Goal: Task Accomplishment & Management: Use online tool/utility

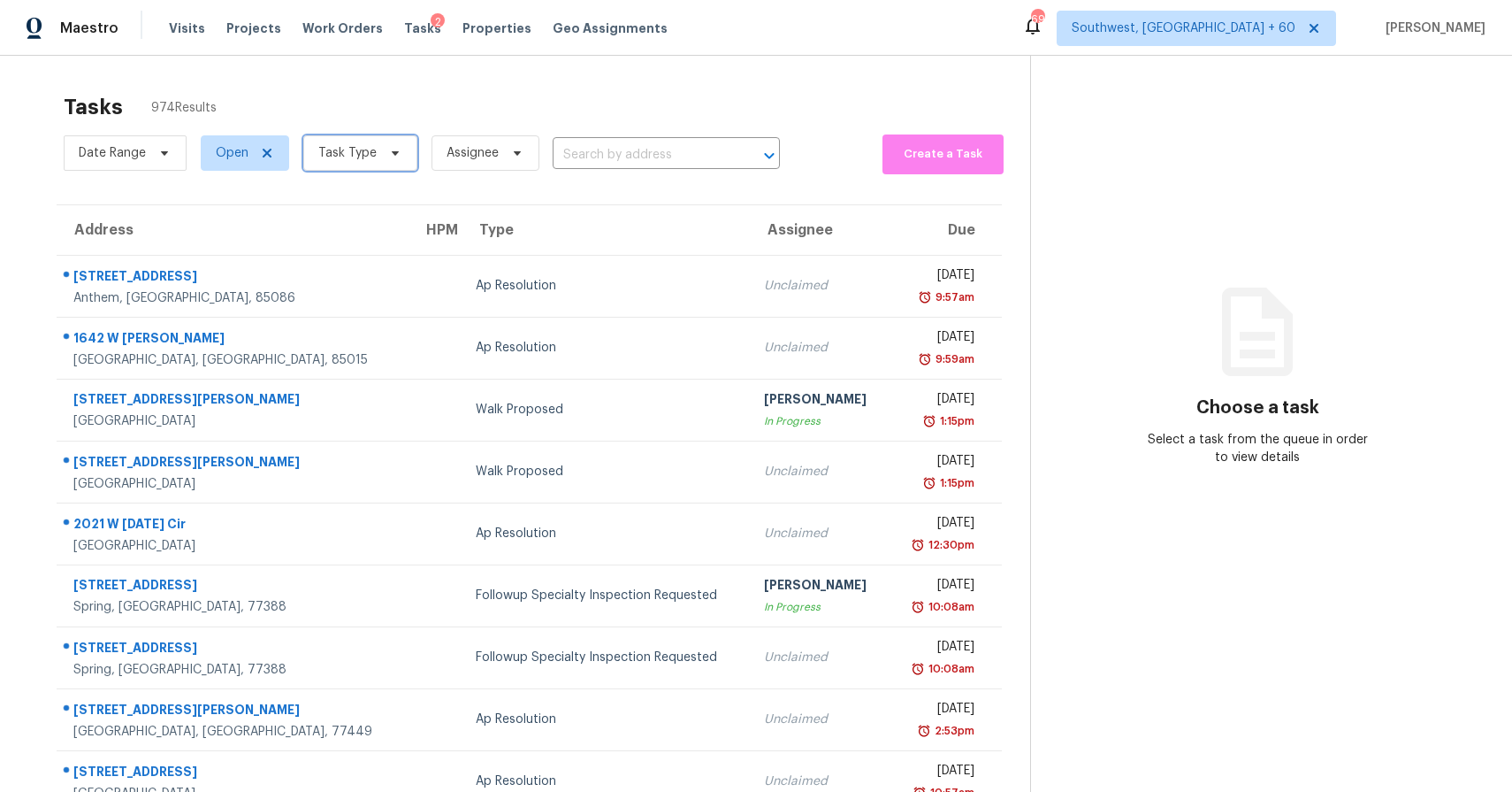
click at [399, 151] on span "Task Type" at bounding box center [361, 153] width 114 height 36
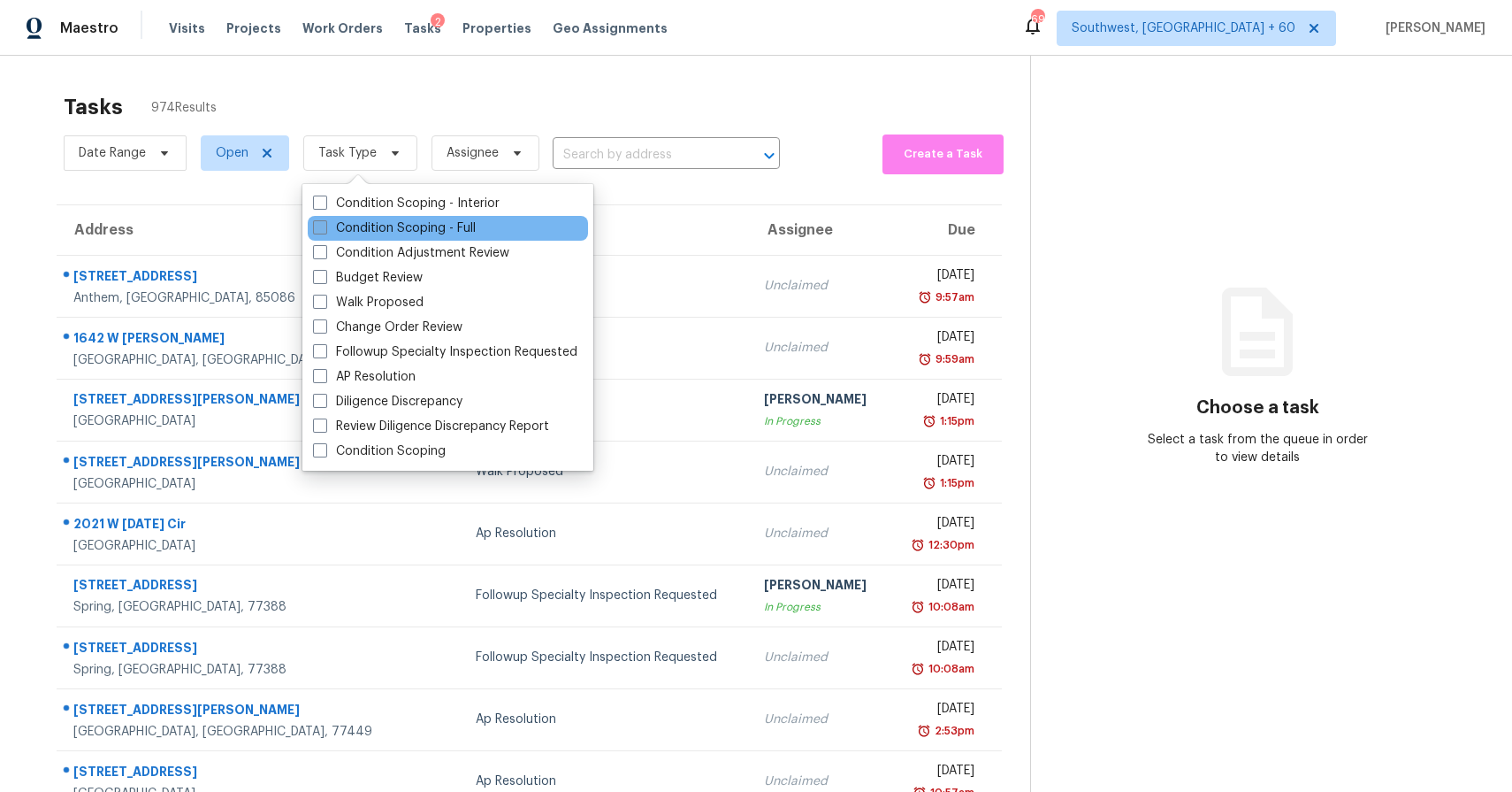
click at [393, 226] on label "Condition Scoping - Full" at bounding box center [394, 228] width 163 height 18
click at [324, 226] on input "Condition Scoping - Full" at bounding box center [319, 225] width 12 height 12
checkbox input "true"
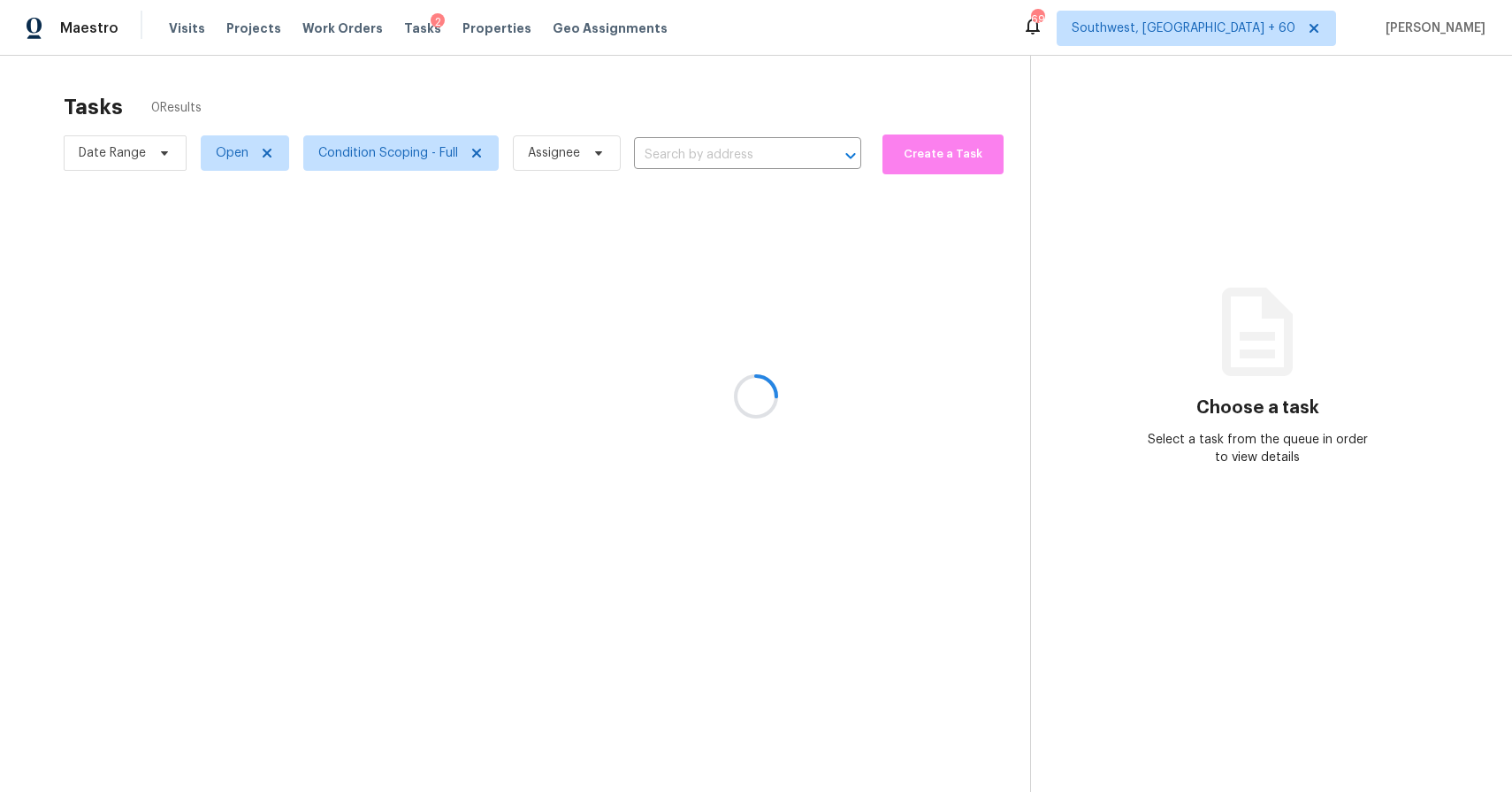
click at [526, 89] on div at bounding box center [756, 396] width 1512 height 792
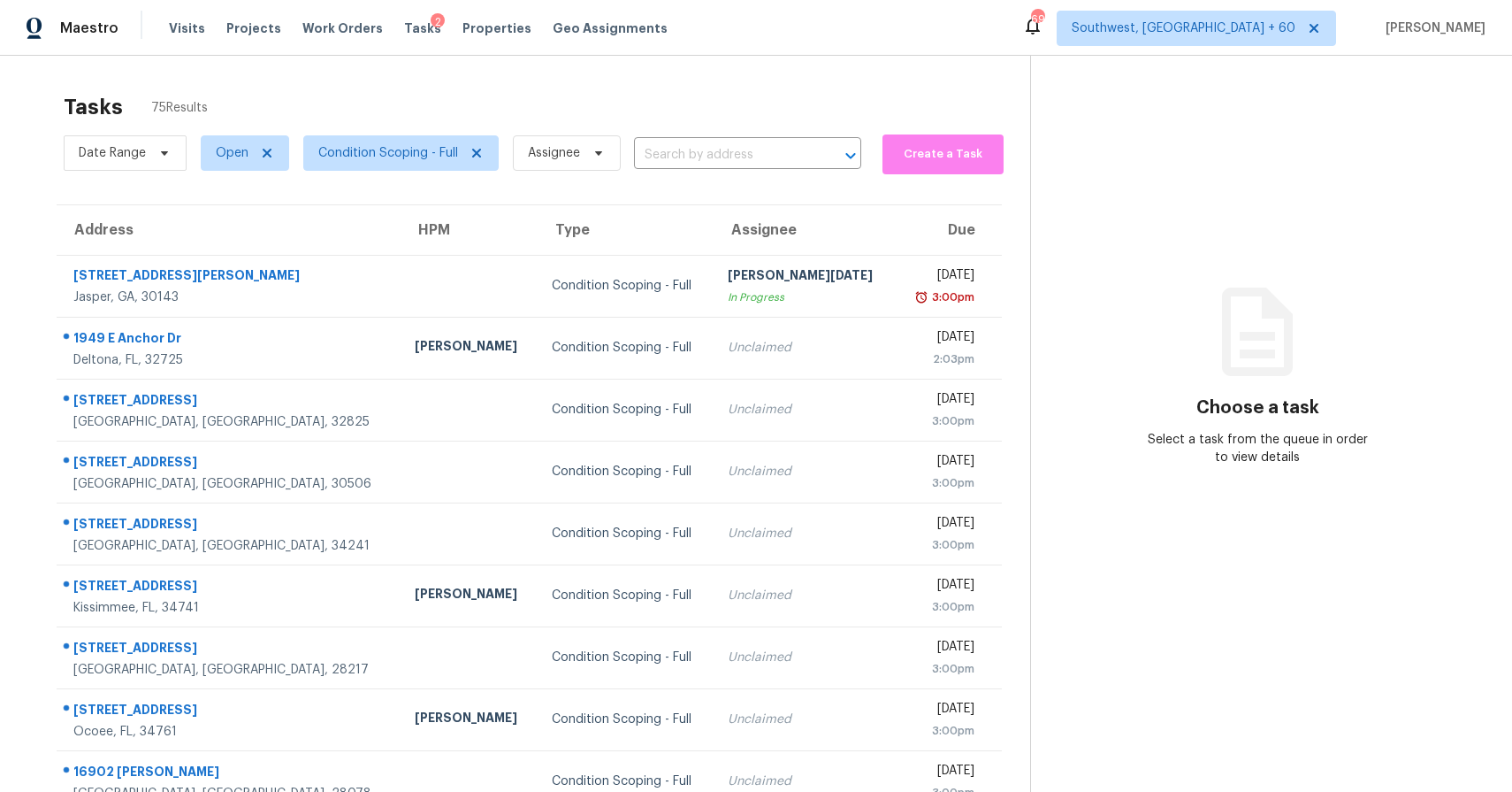
click at [309, 86] on div "Tasks 75 Results" at bounding box center [547, 107] width 966 height 46
click at [155, 136] on span "Date Range" at bounding box center [126, 153] width 123 height 36
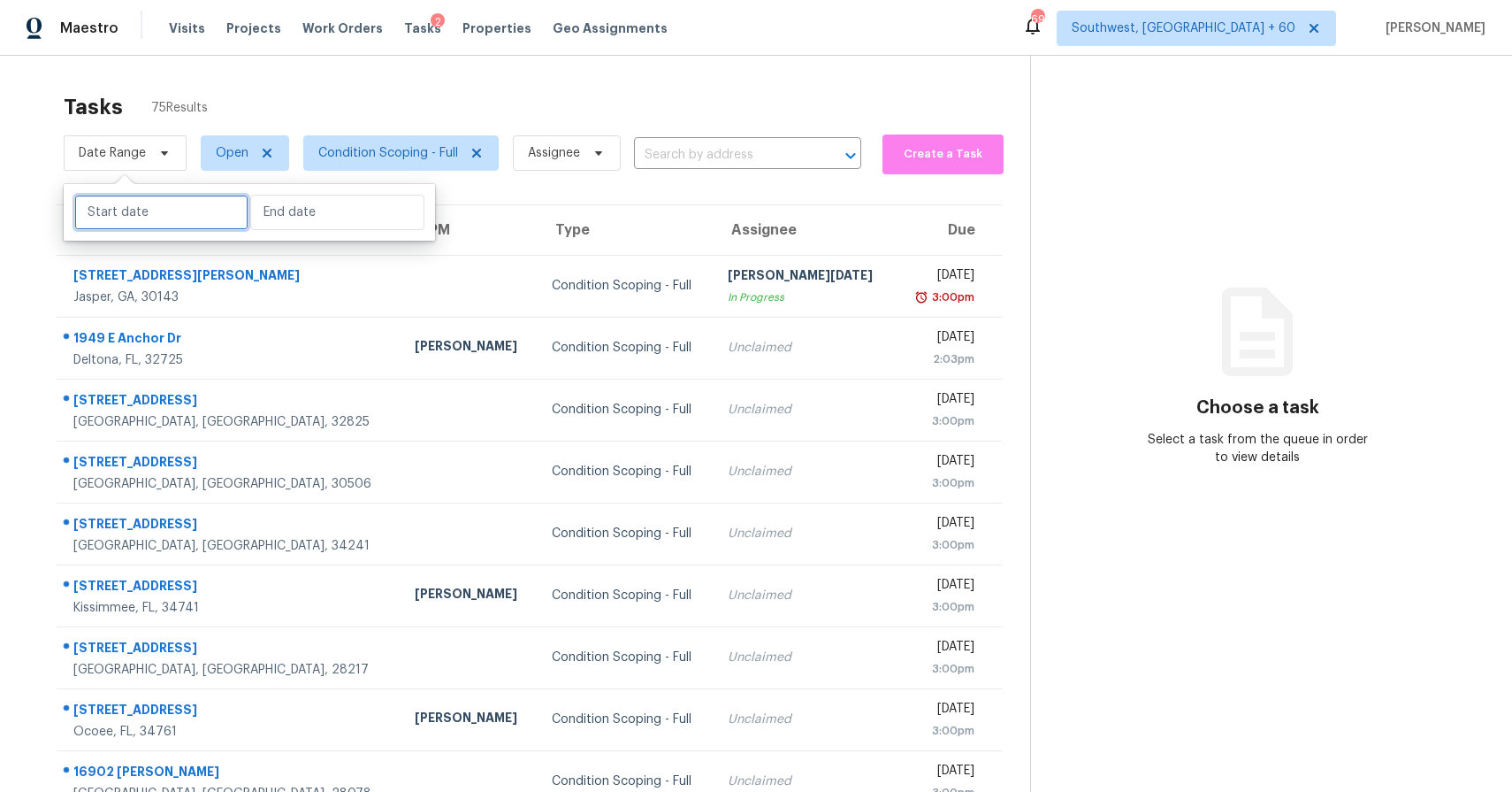
click at [151, 203] on input "text" at bounding box center [161, 212] width 175 height 36
select select "7"
select select "2025"
select select "8"
select select "2025"
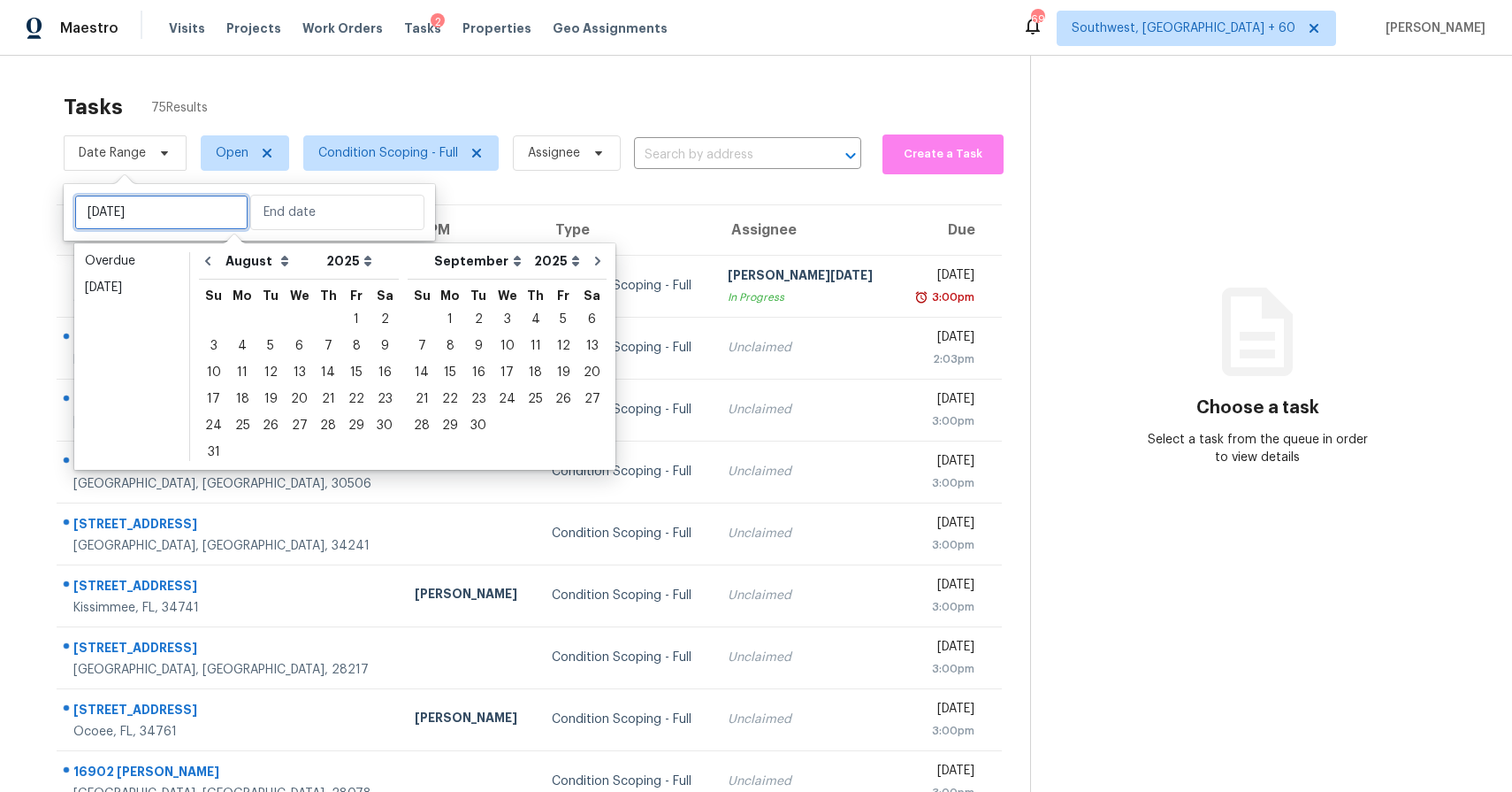
type input "Sat, Aug 02"
type input "Tue, Aug 05"
click at [264, 371] on div "12" at bounding box center [271, 372] width 28 height 25
type input "Tue, Aug 12"
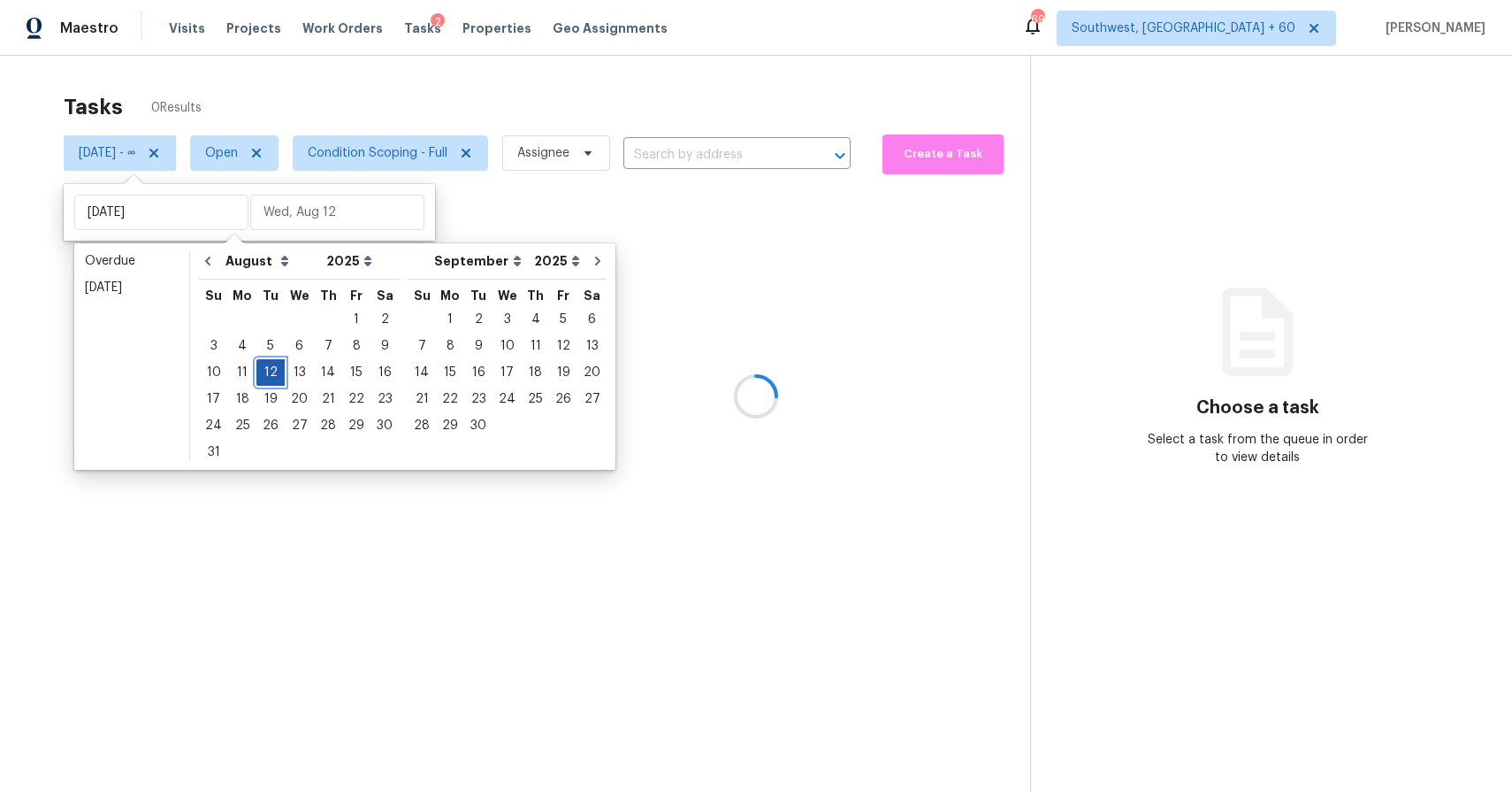
click at [264, 371] on div "12" at bounding box center [271, 372] width 28 height 25
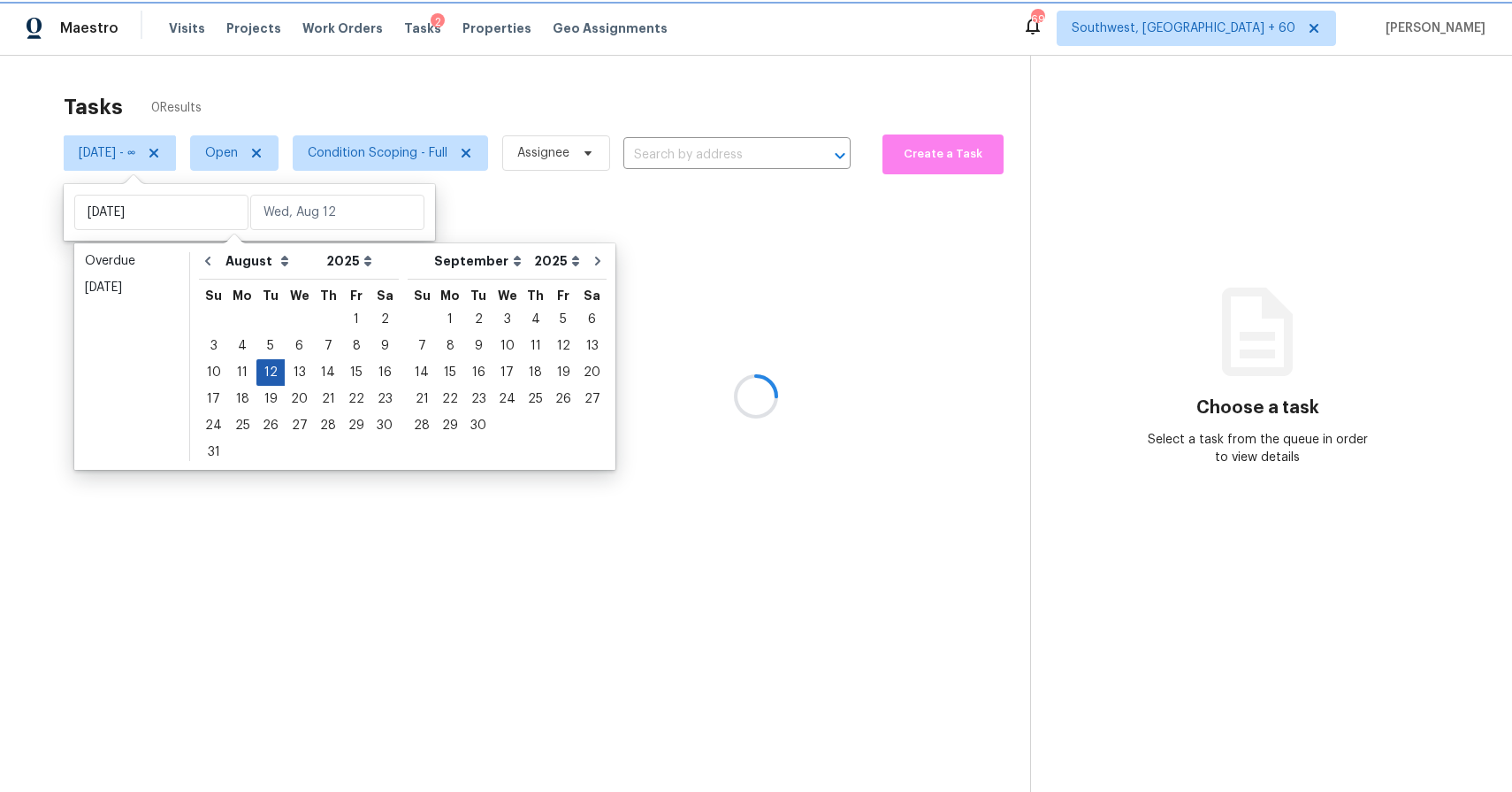
type input "Tue, Aug 12"
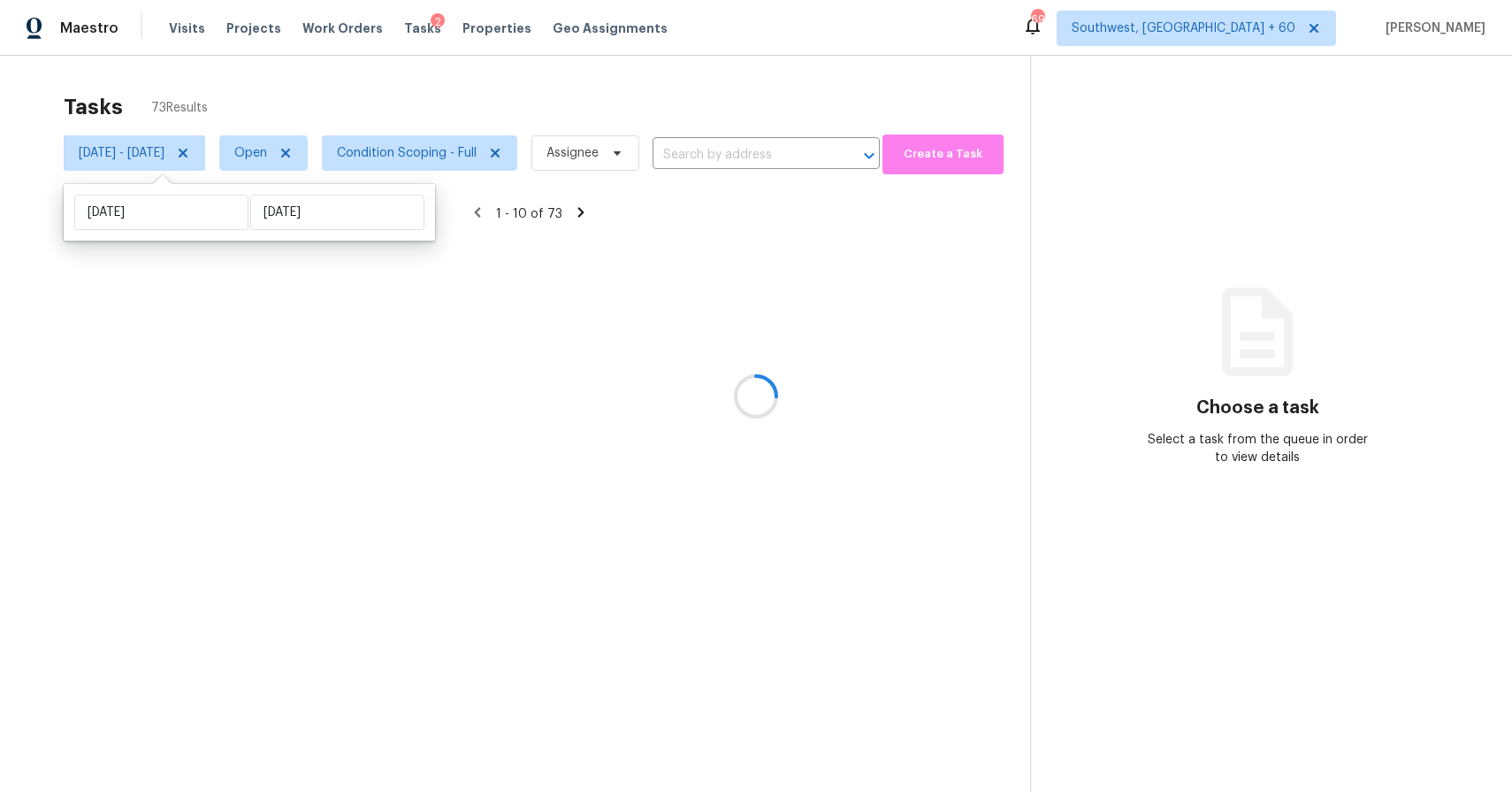
click at [559, 75] on div "Tasks 73 Results Tue, Aug 12 - Tue, Aug 12 Open Condition Scoping - Full Assign…" at bounding box center [756, 452] width 1512 height 792
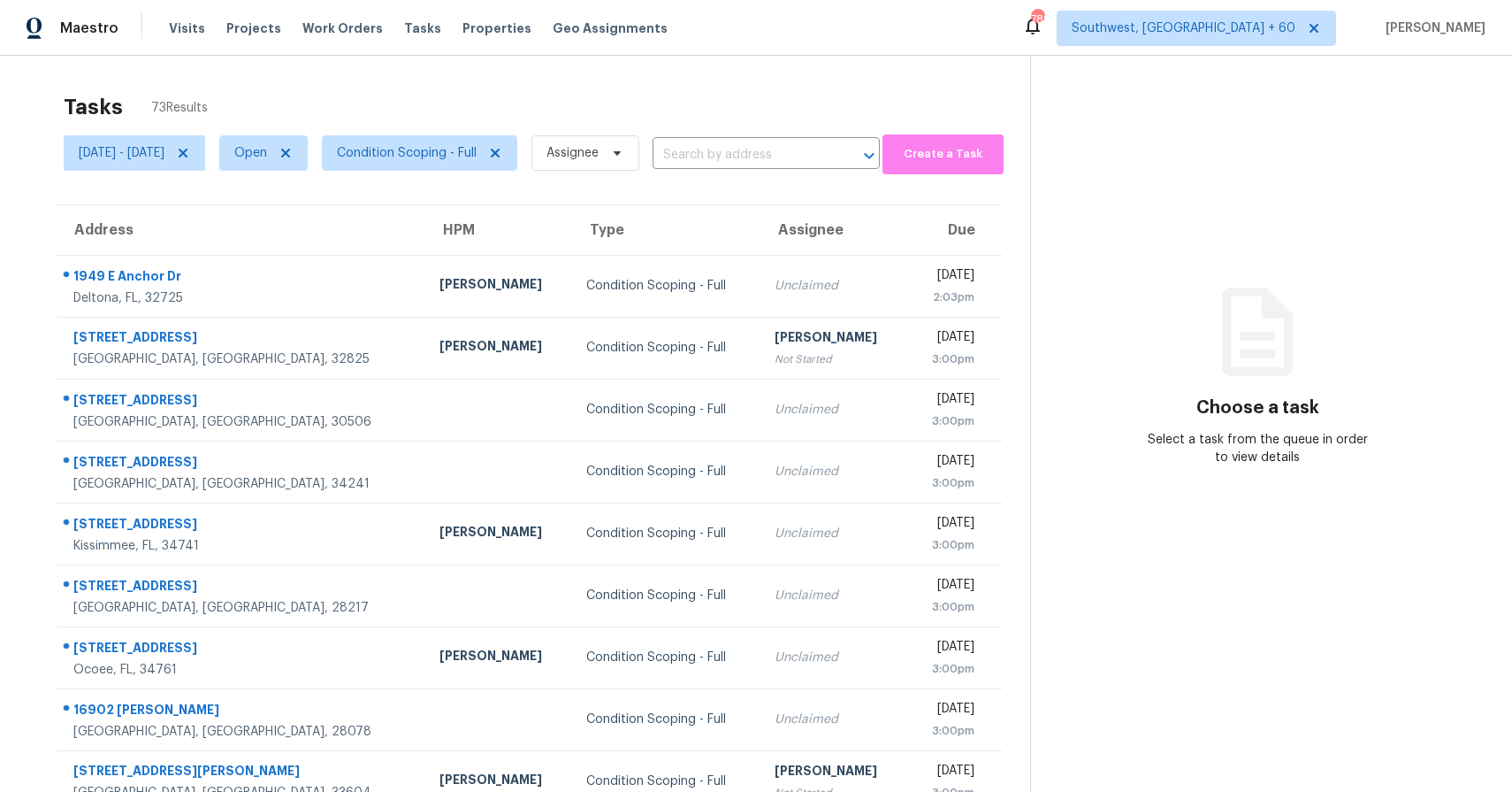
click at [572, 97] on div "Tasks 73 Results" at bounding box center [547, 107] width 966 height 46
click at [583, 78] on div "Tasks 73 Results Tue, Aug 12 - Tue, Aug 12 Open Condition Scoping - Full Assign…" at bounding box center [756, 489] width 1512 height 866
click at [639, 162] on span "Assignee" at bounding box center [585, 153] width 108 height 36
click at [654, 215] on input "search" at bounding box center [690, 209] width 189 height 36
click at [642, 100] on div "Tasks 73 Results" at bounding box center [547, 107] width 966 height 46
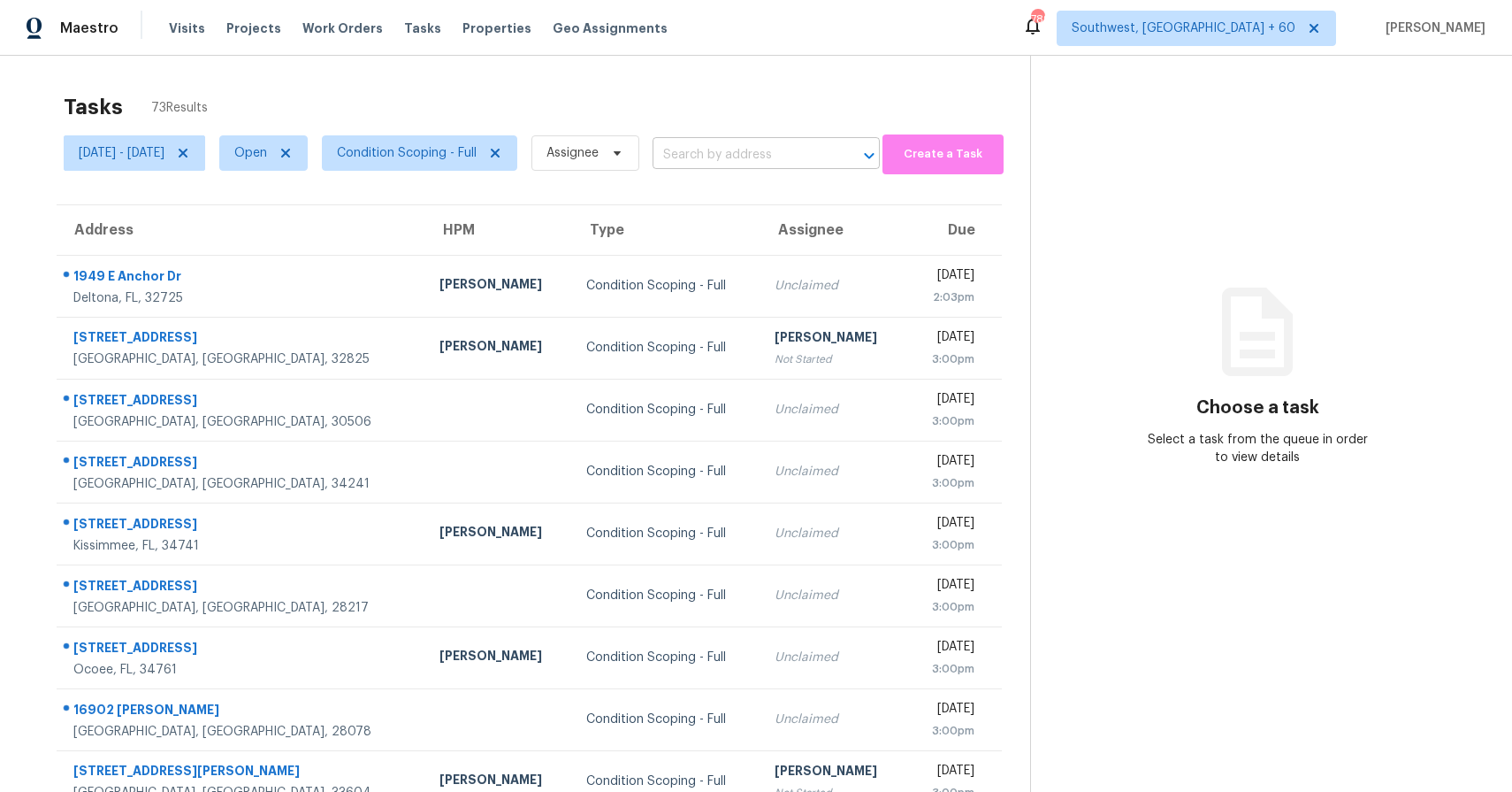
click at [779, 148] on input "text" at bounding box center [742, 155] width 178 height 28
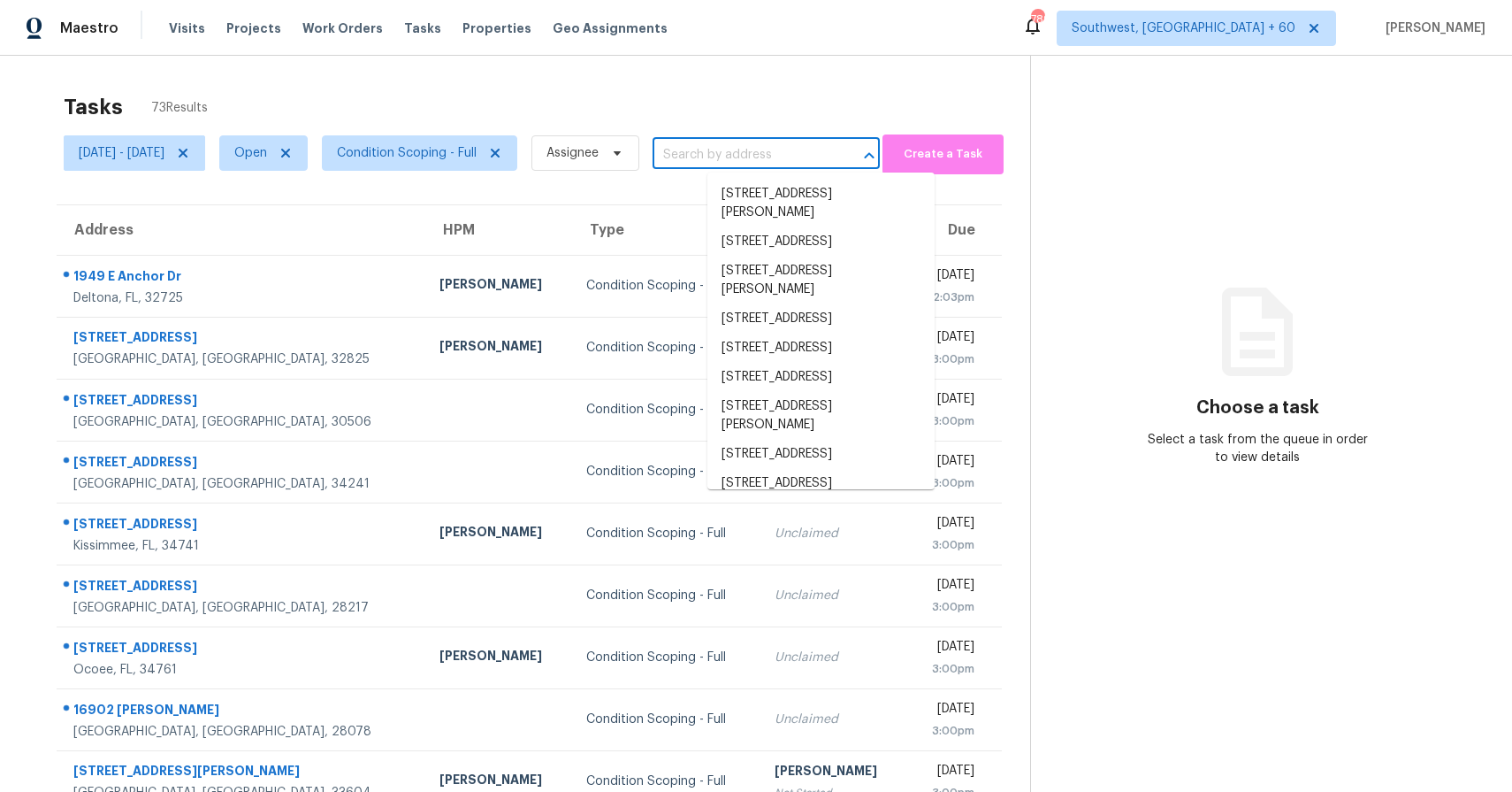
paste input "503 Sorenson Trl, Keller, TX 76248"
type input "503 Sorenson Trl, Keller, TX 76248"
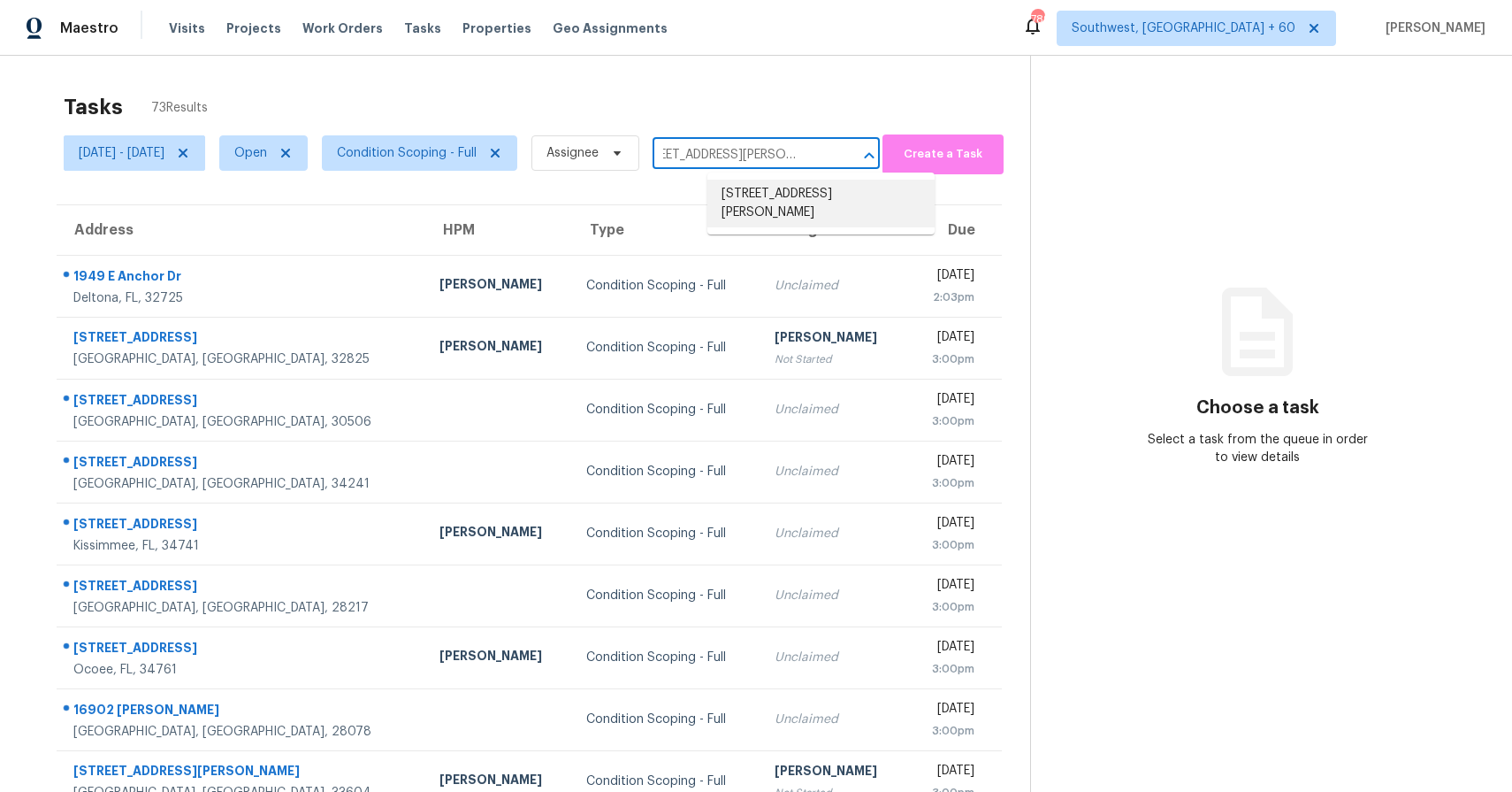
click at [784, 200] on li "503 Sorenson Trl, Keller, TX 76248" at bounding box center [821, 204] width 227 height 48
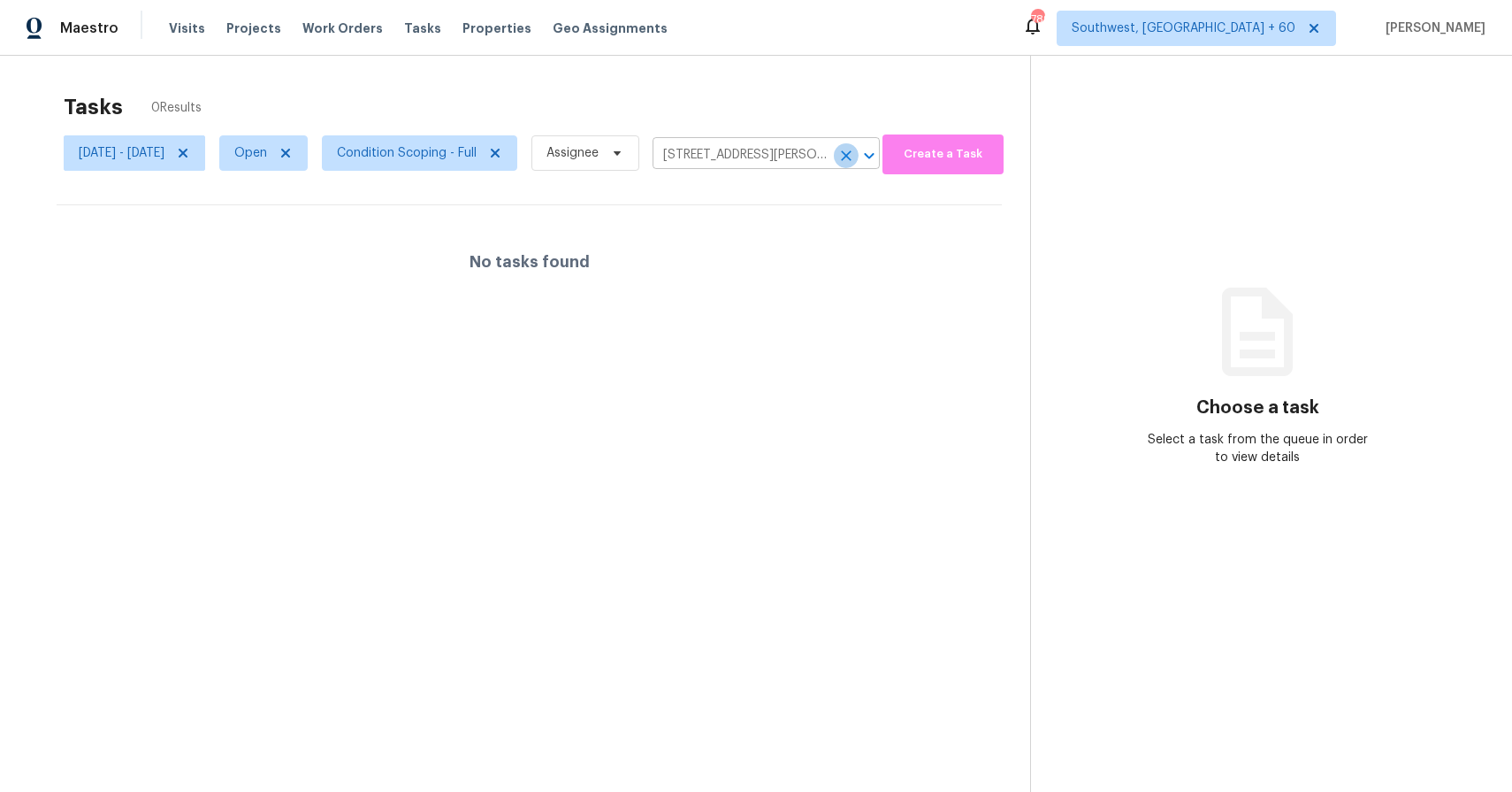
click at [855, 161] on icon "Clear" at bounding box center [846, 156] width 18 height 18
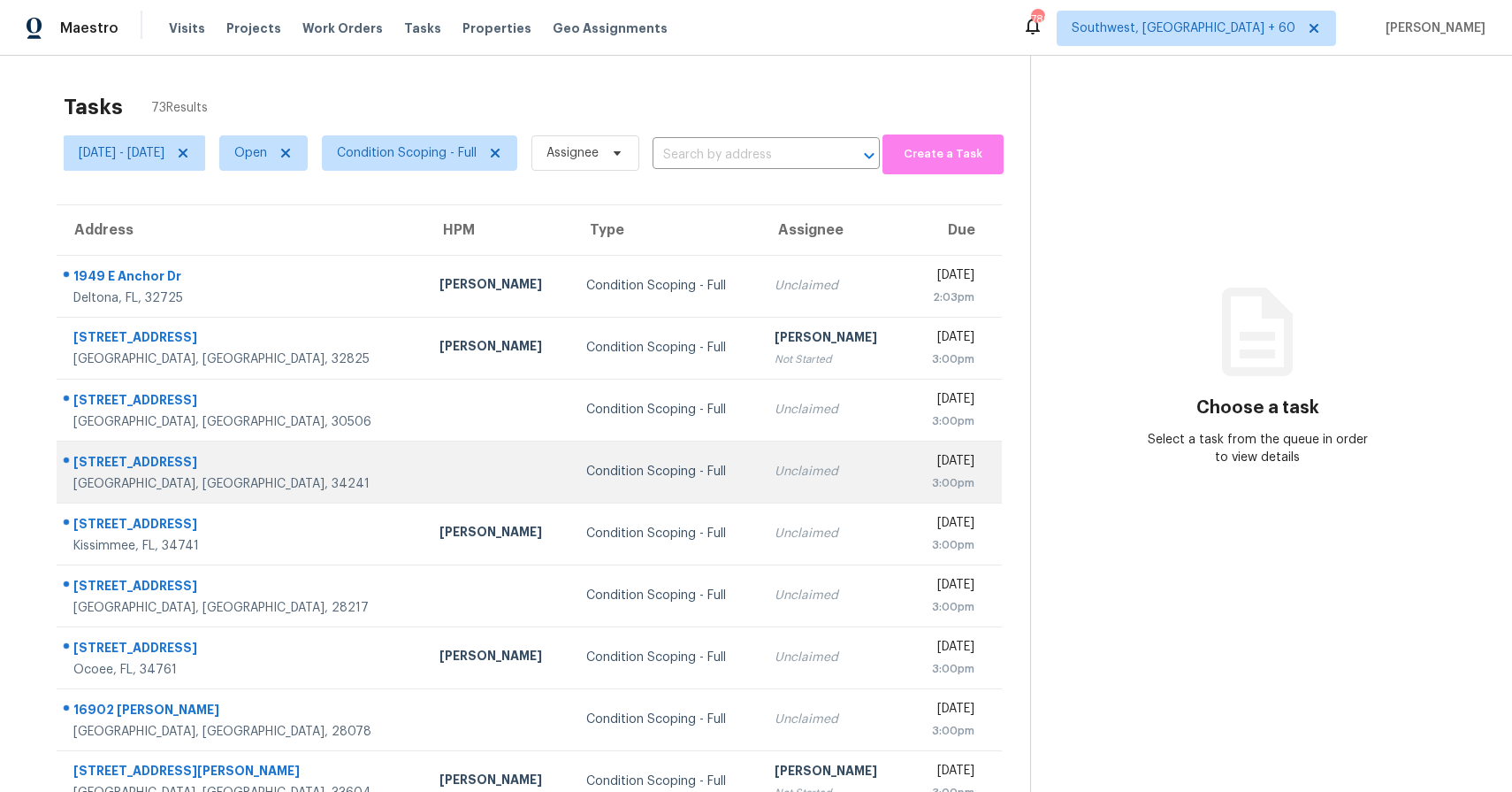
scroll to position [43, 0]
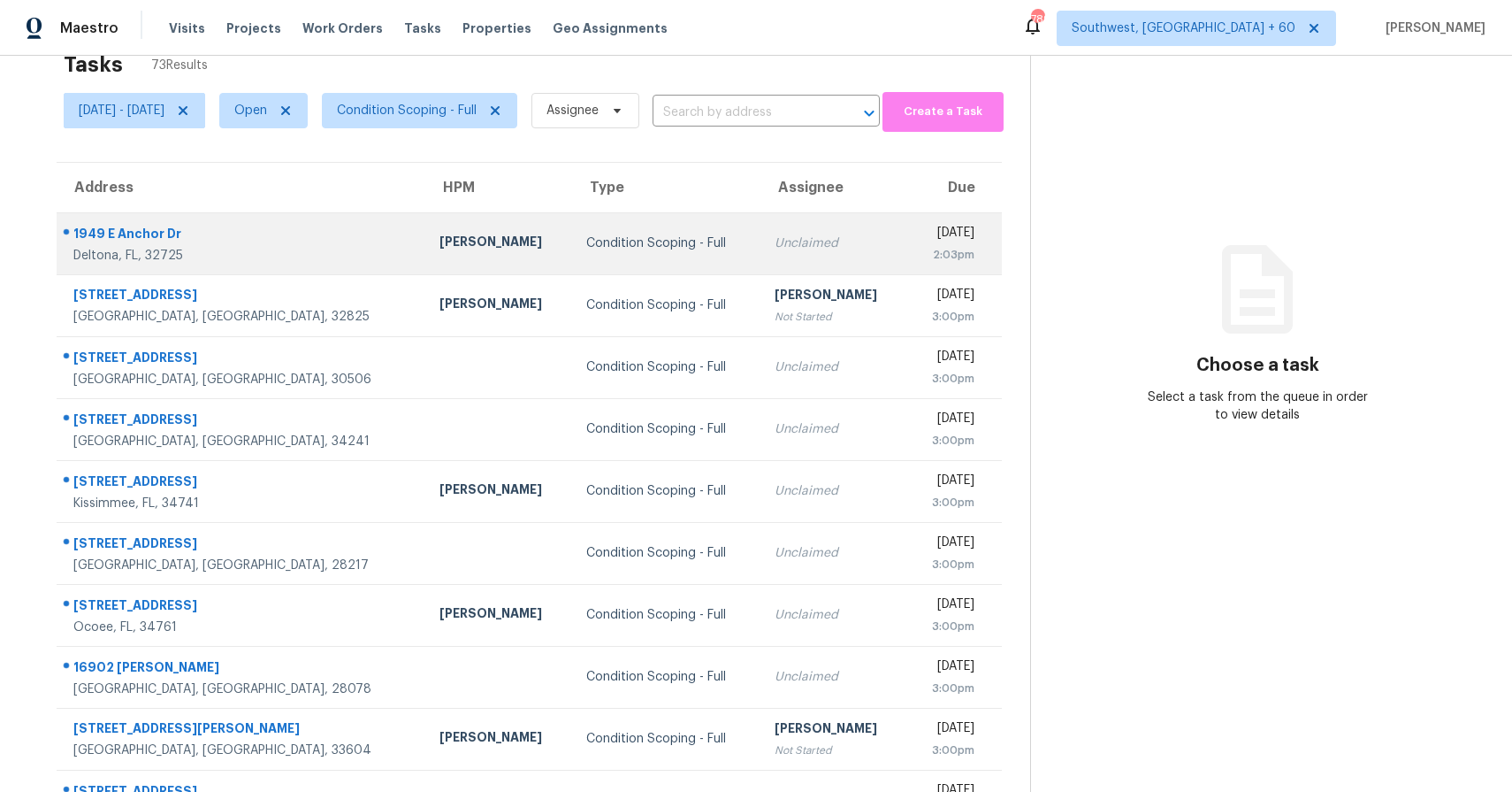
click at [760, 235] on td "Unclaimed" at bounding box center [833, 243] width 147 height 62
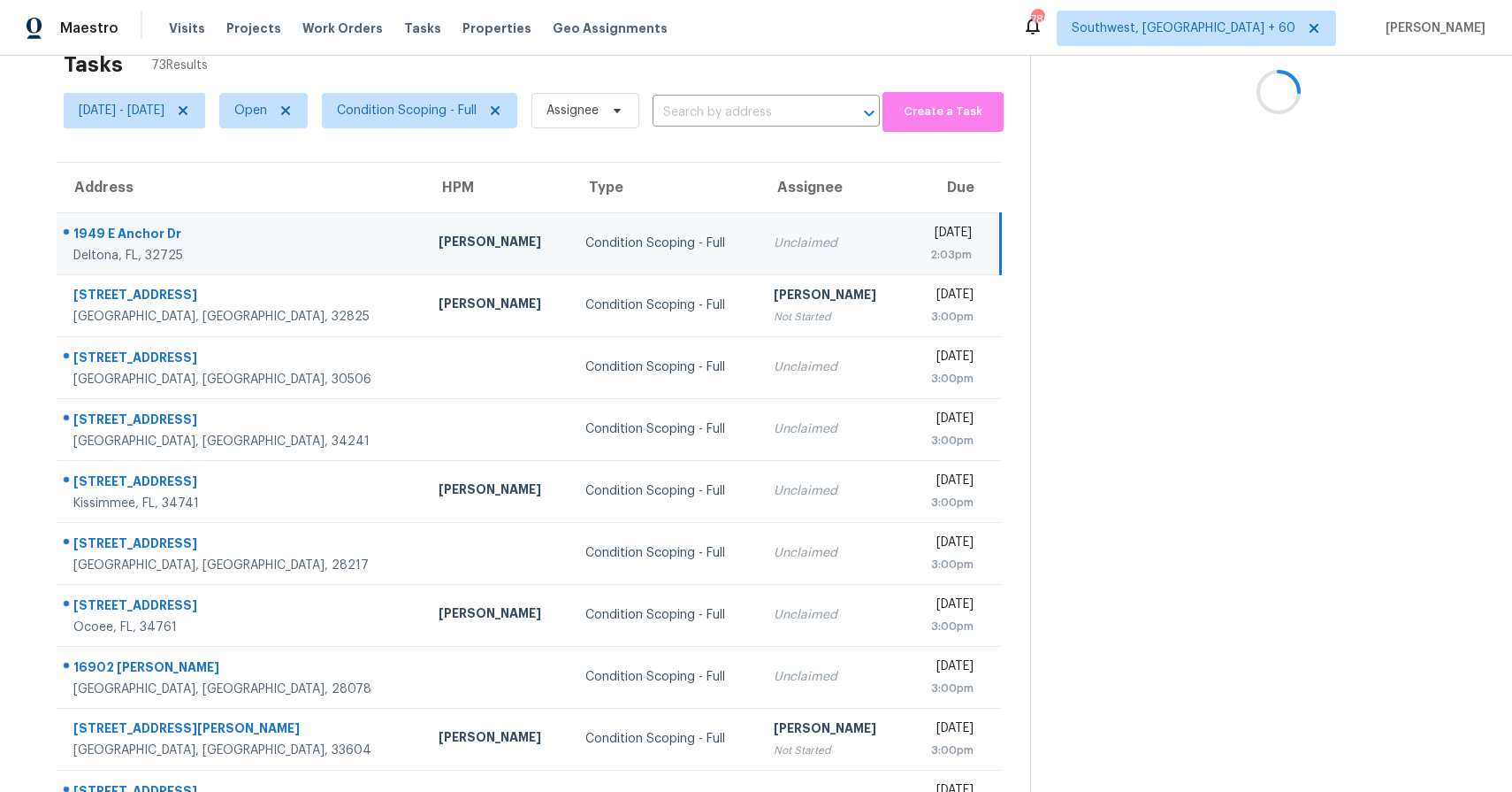
click at [760, 235] on td "Unclaimed" at bounding box center [833, 243] width 147 height 62
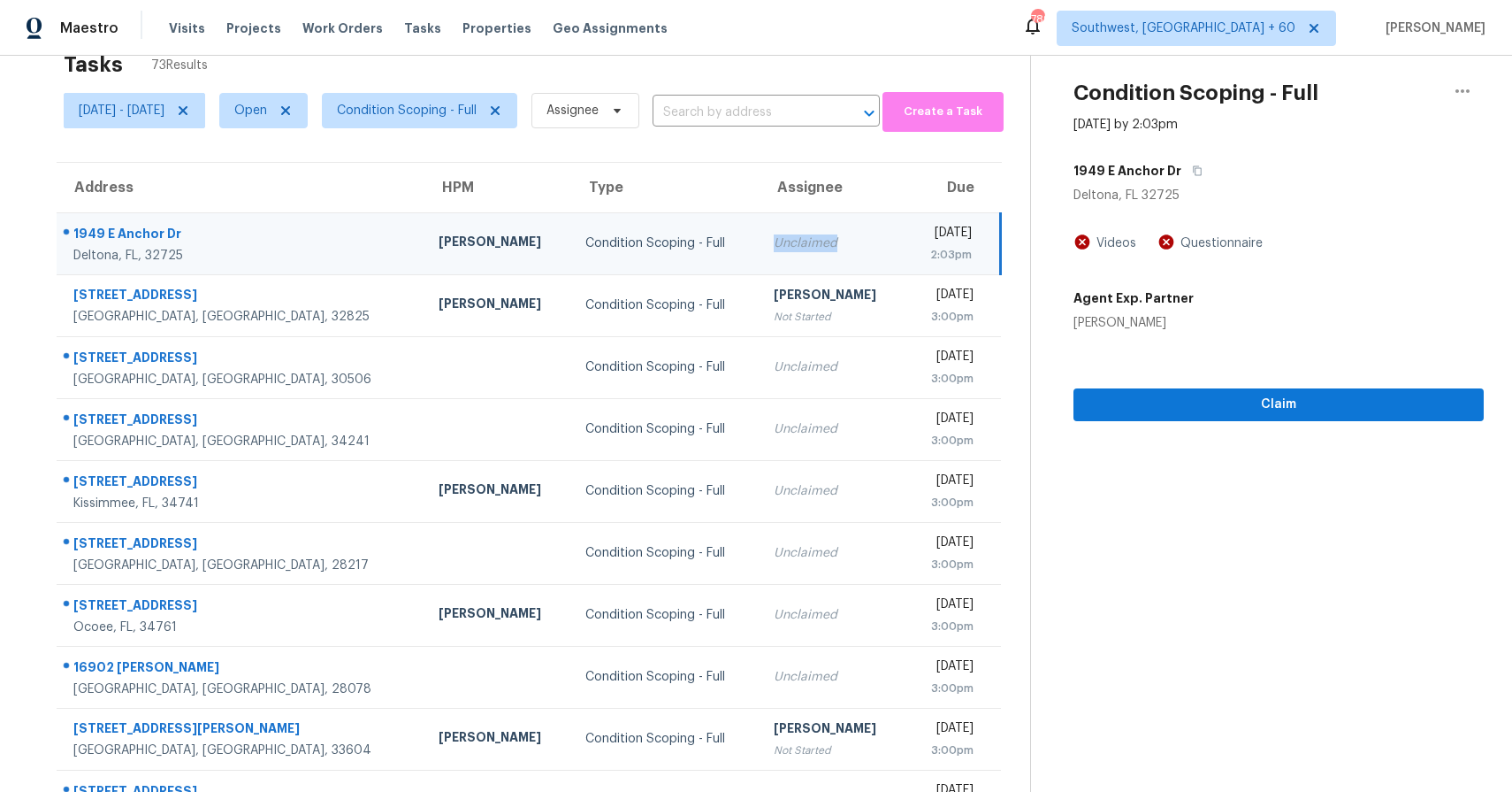
click at [1197, 479] on section "Condition Scoping - Full Aug 12th 2025 by 2:03pm 1949 E Anchor Dr Deltona, FL 3…" at bounding box center [1256, 446] width 453 height 866
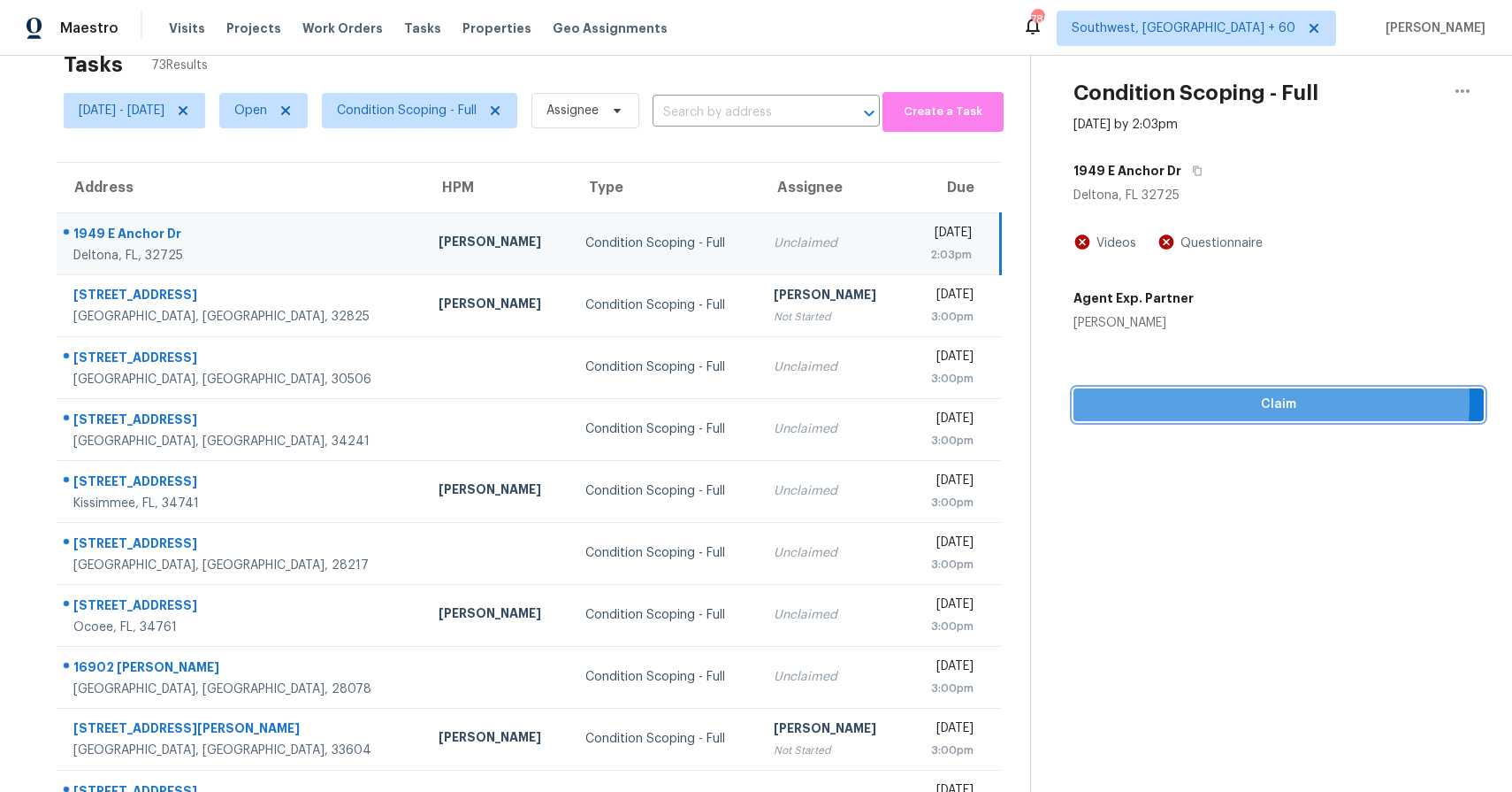
click at [1218, 401] on span "Claim" at bounding box center [1279, 404] width 382 height 22
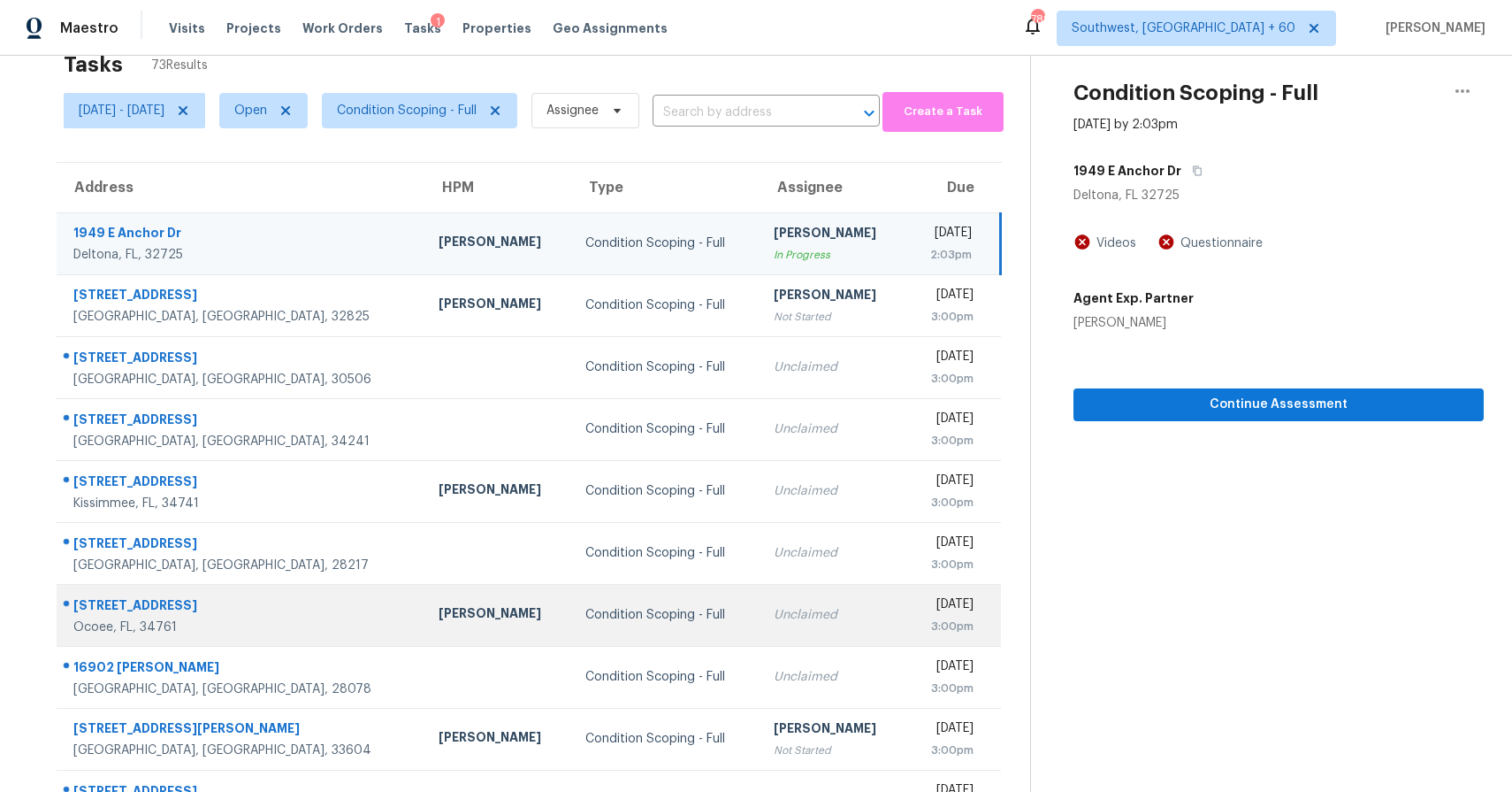
scroll to position [129, 0]
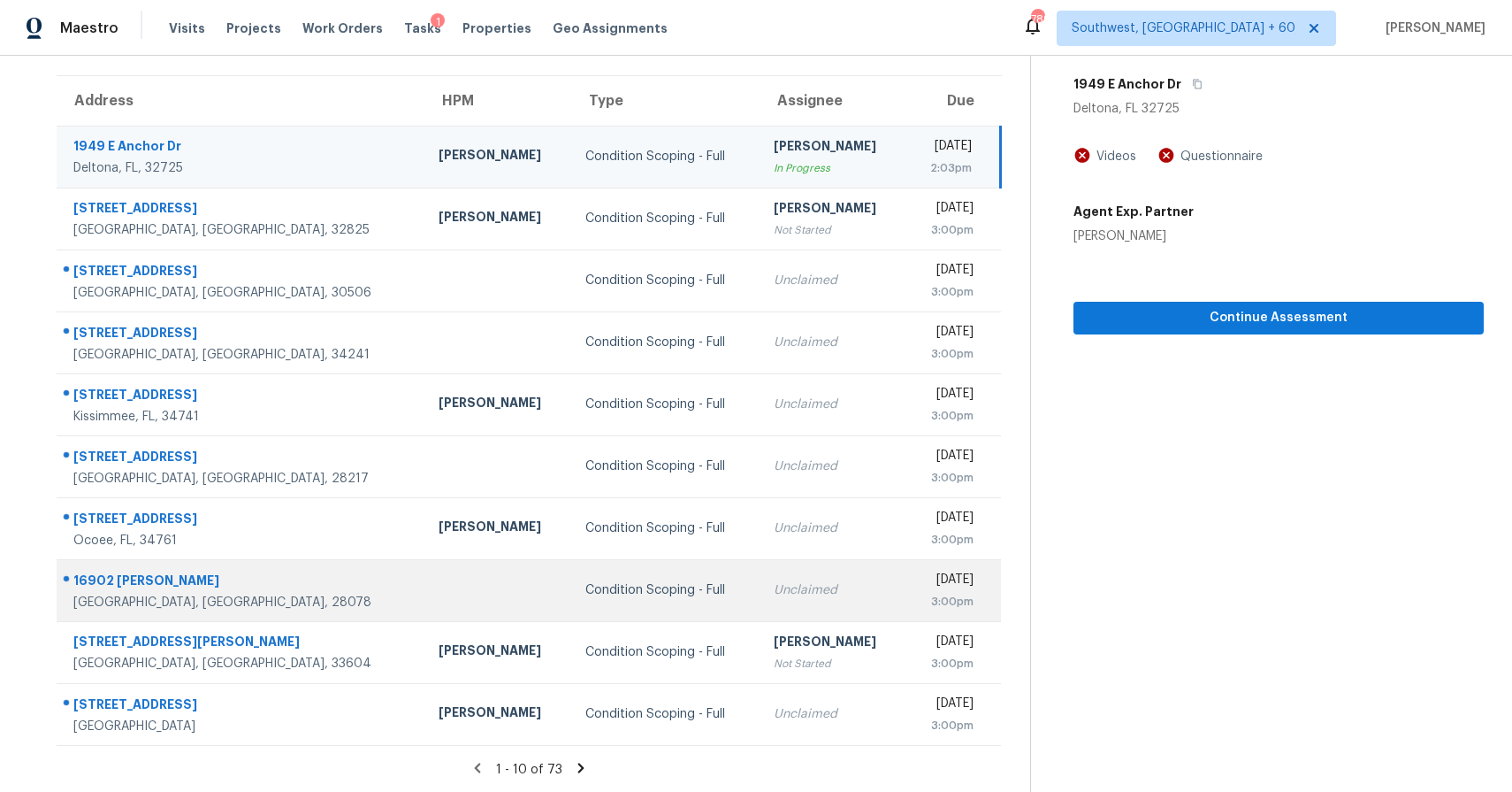
click at [425, 593] on td at bounding box center [498, 591] width 147 height 62
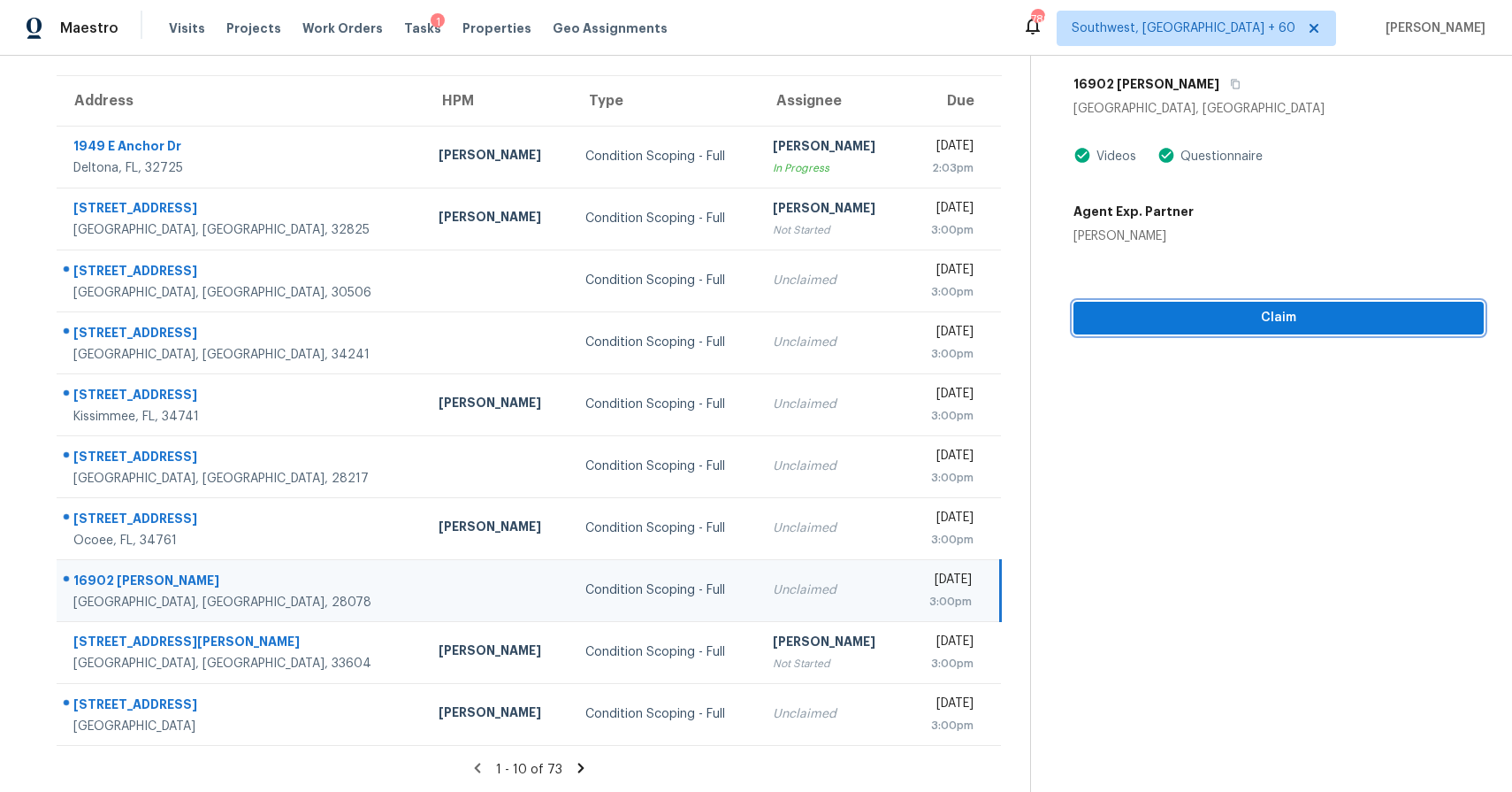
click at [1229, 320] on span "Claim" at bounding box center [1279, 318] width 382 height 22
click at [581, 768] on icon at bounding box center [581, 768] width 16 height 16
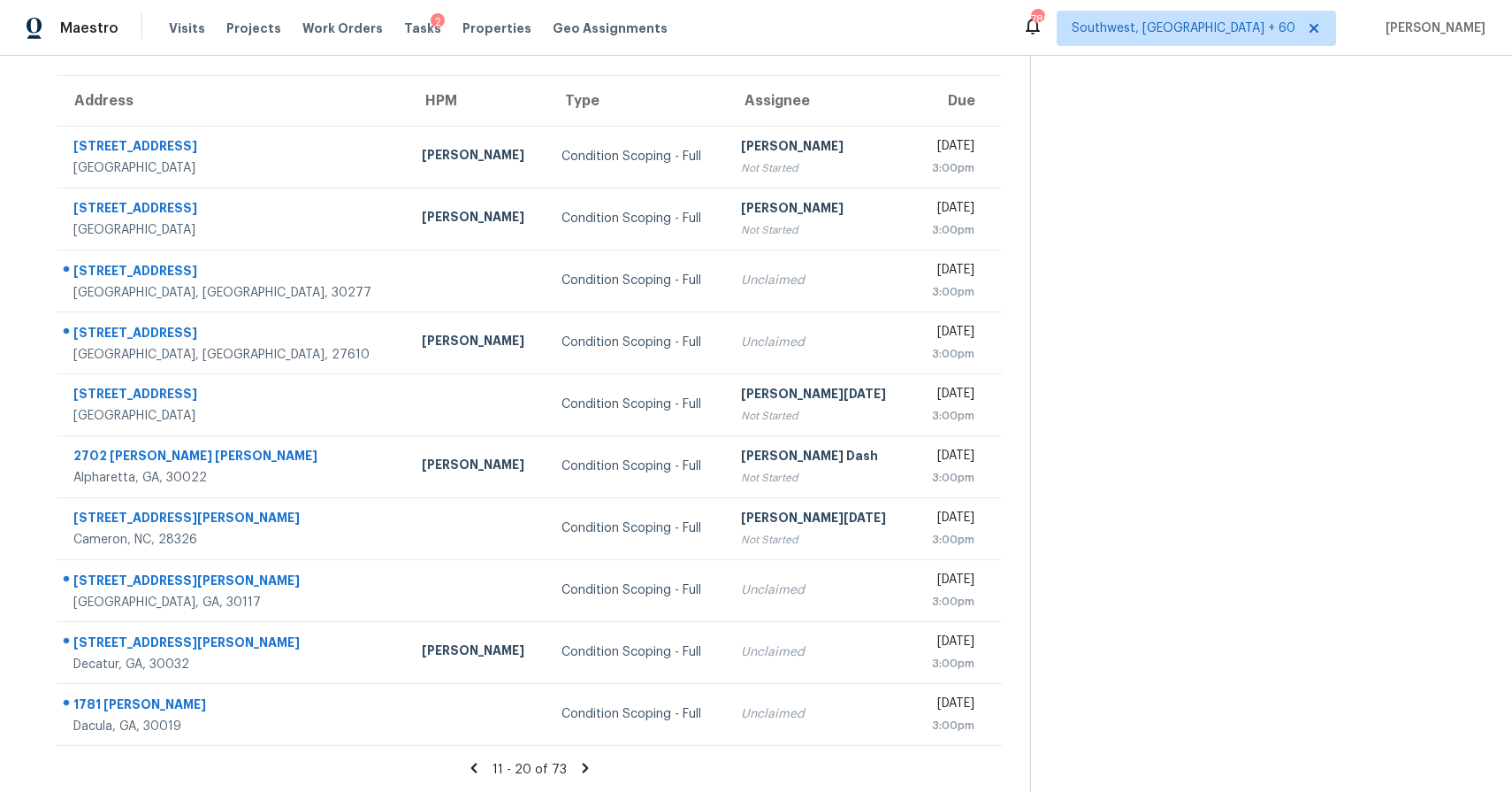
click at [588, 768] on icon at bounding box center [584, 767] width 6 height 10
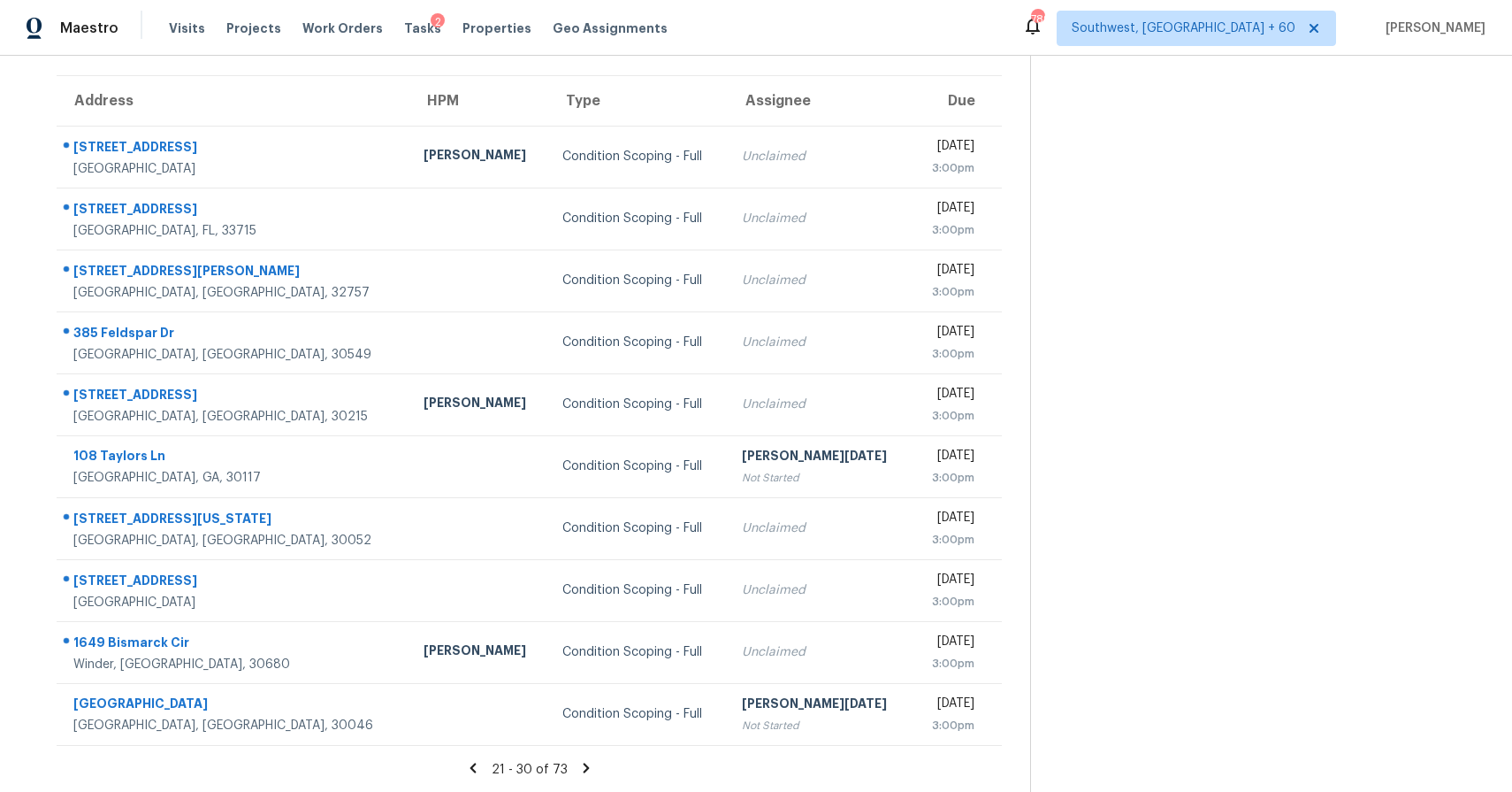
click at [589, 765] on icon at bounding box center [585, 767] width 6 height 10
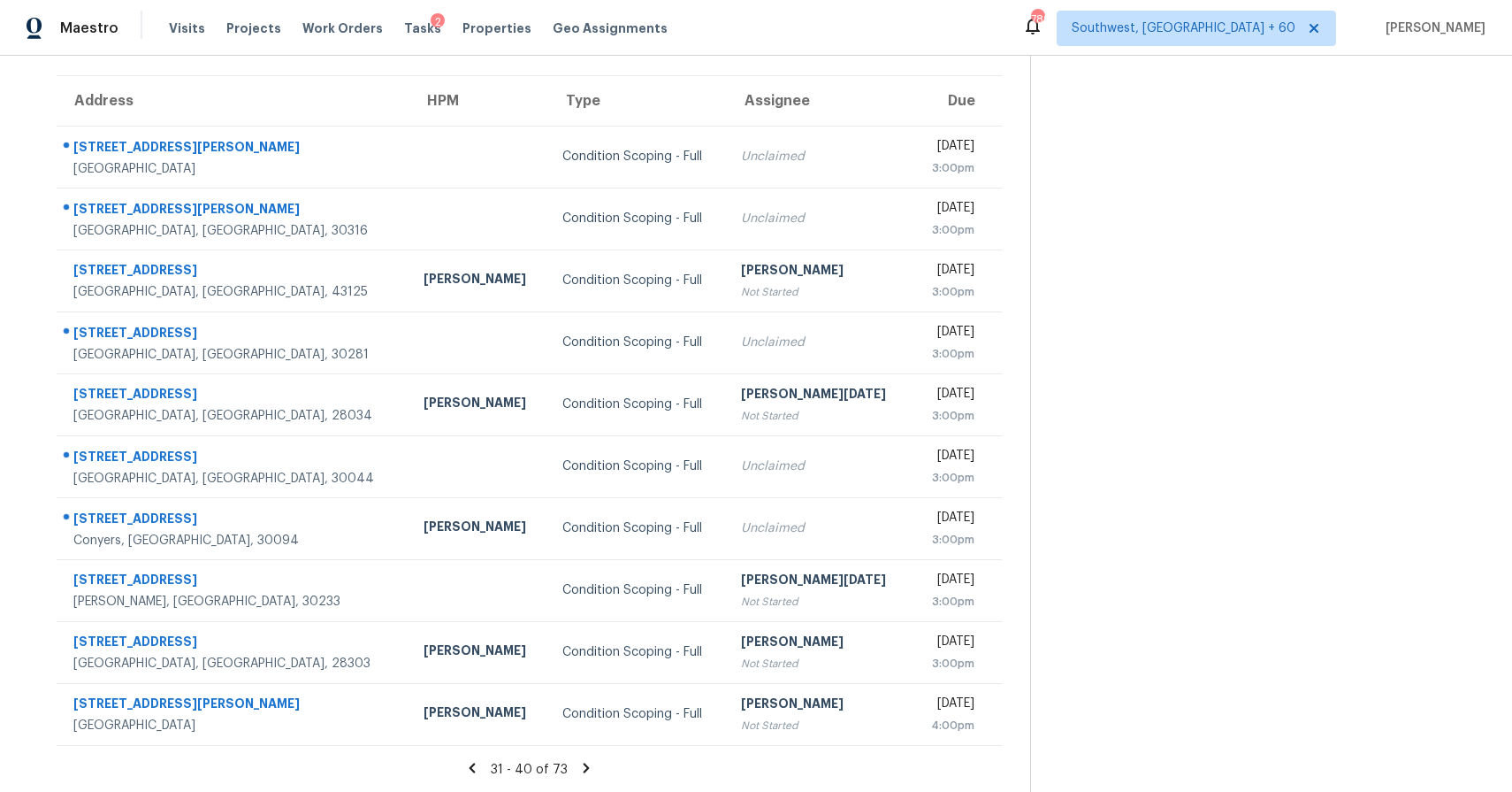
click at [586, 767] on icon at bounding box center [587, 768] width 16 height 16
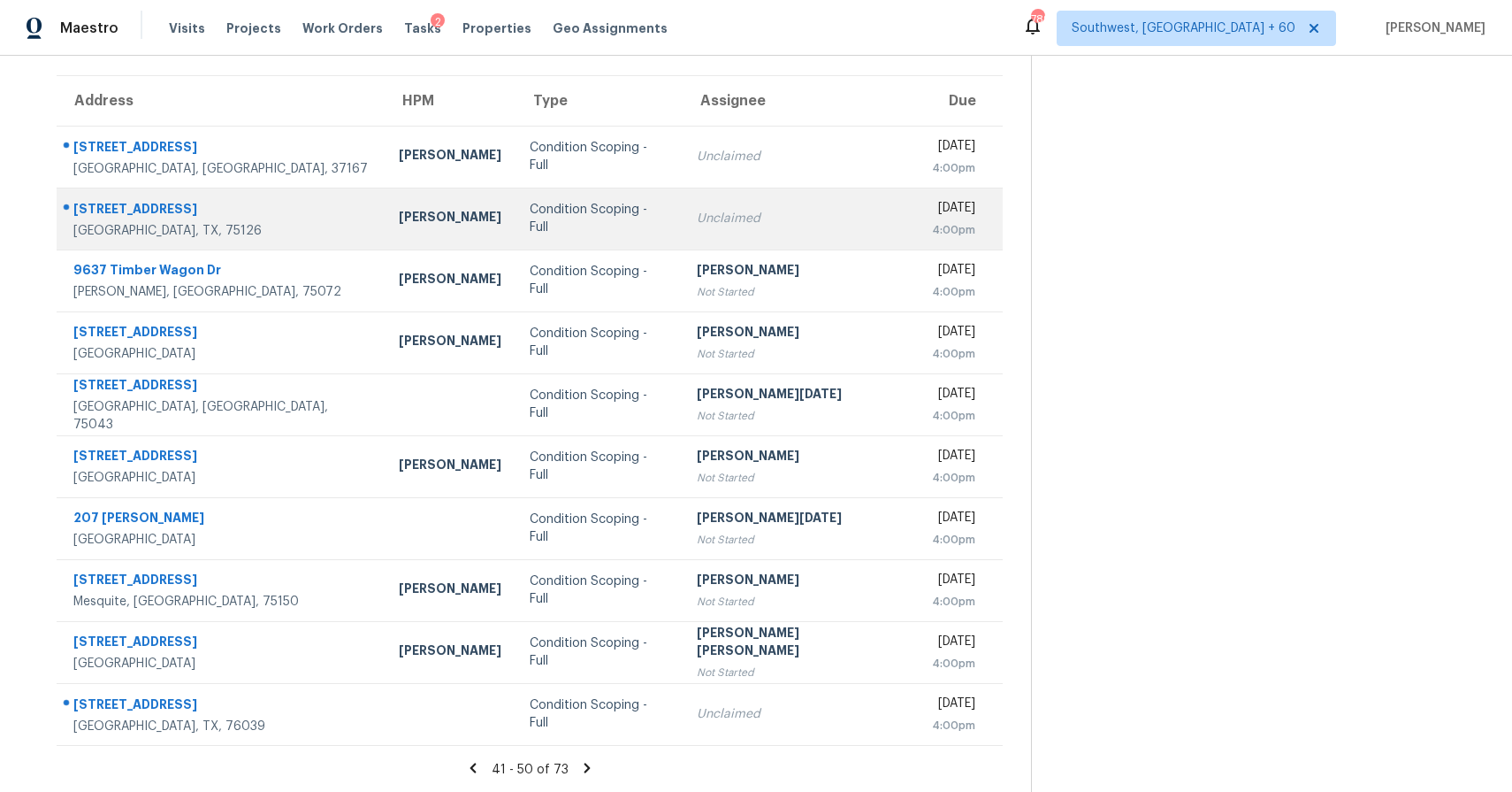
click at [182, 226] on div "Forney, TX, 75126" at bounding box center [222, 231] width 297 height 18
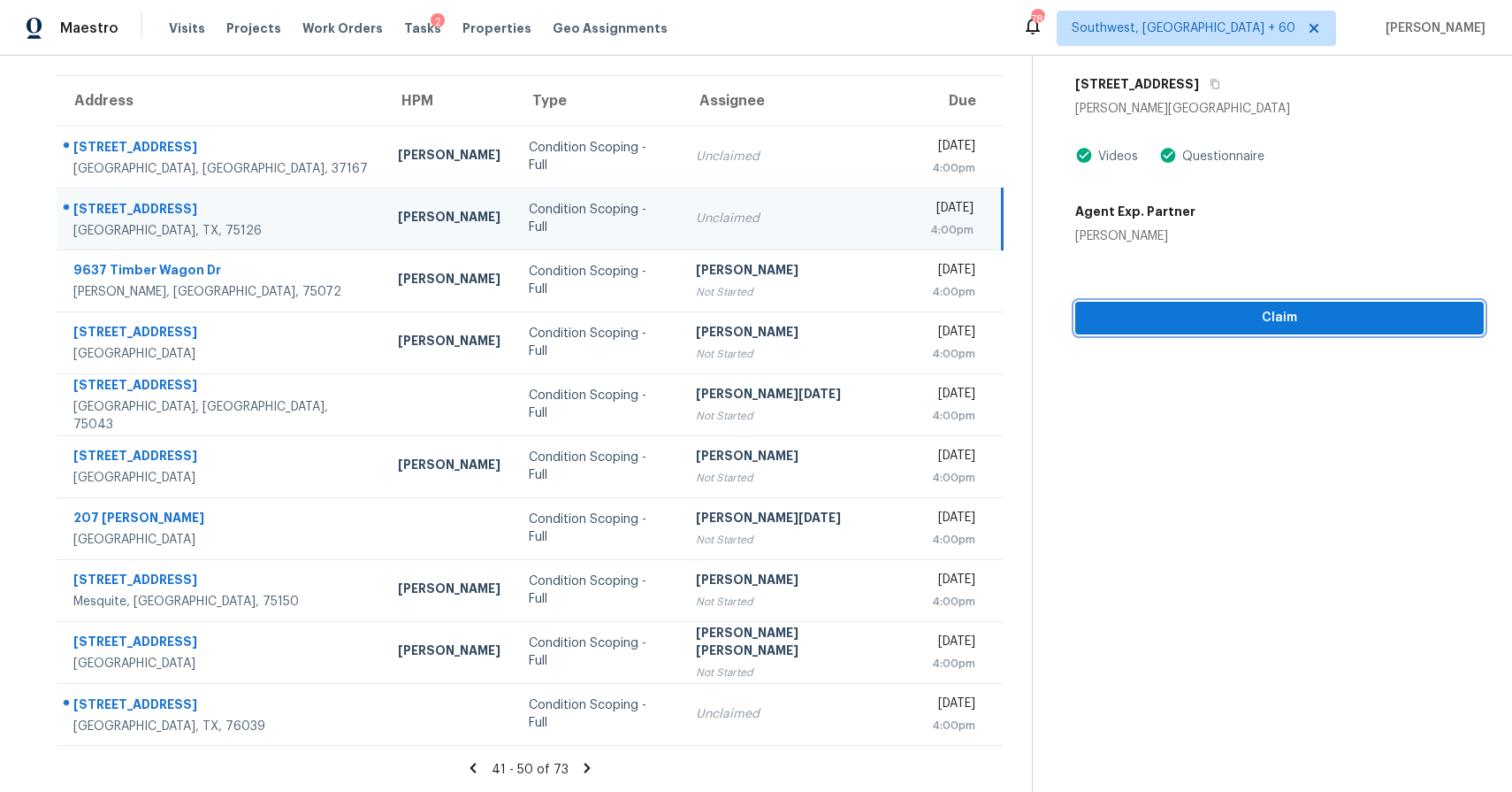
click at [1324, 331] on button "Claim" at bounding box center [1280, 318] width 409 height 33
click at [590, 766] on icon at bounding box center [587, 767] width 6 height 10
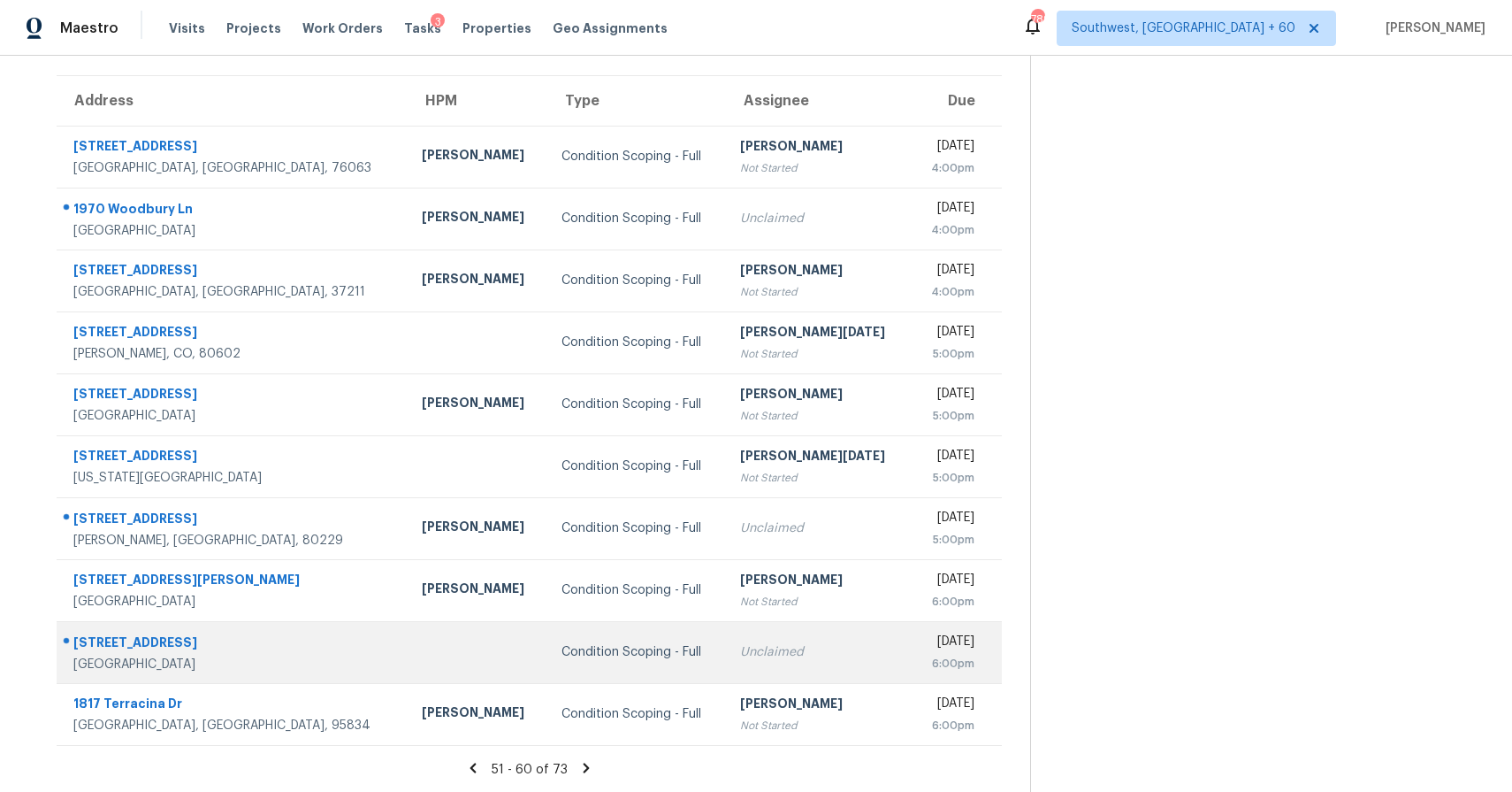
click at [548, 665] on td "Condition Scoping - Full" at bounding box center [638, 652] width 180 height 62
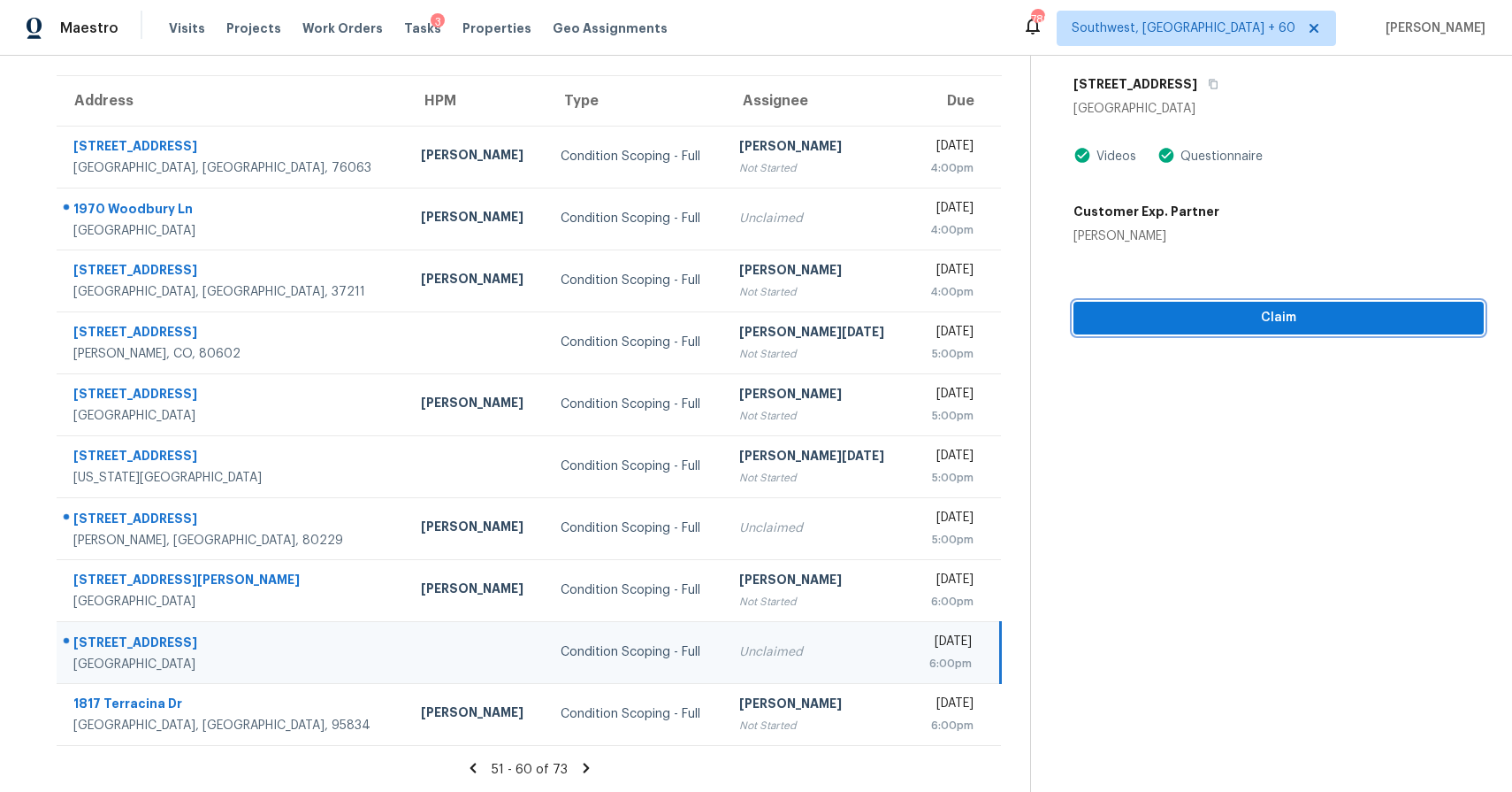
click at [1266, 303] on button "Claim" at bounding box center [1279, 318] width 411 height 33
click at [591, 763] on icon at bounding box center [587, 768] width 16 height 16
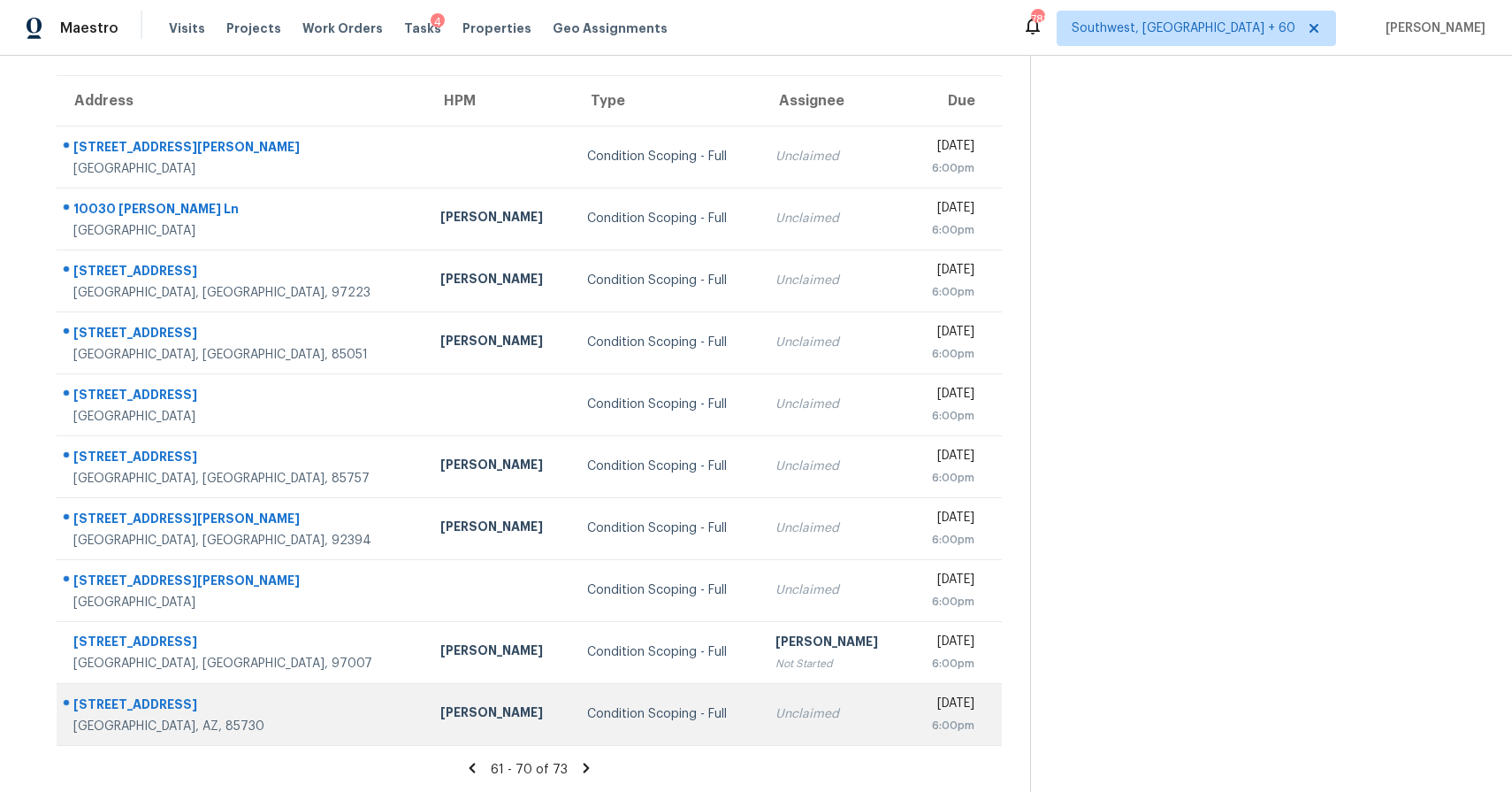
click at [452, 705] on td "Steven Long" at bounding box center [500, 714] width 147 height 62
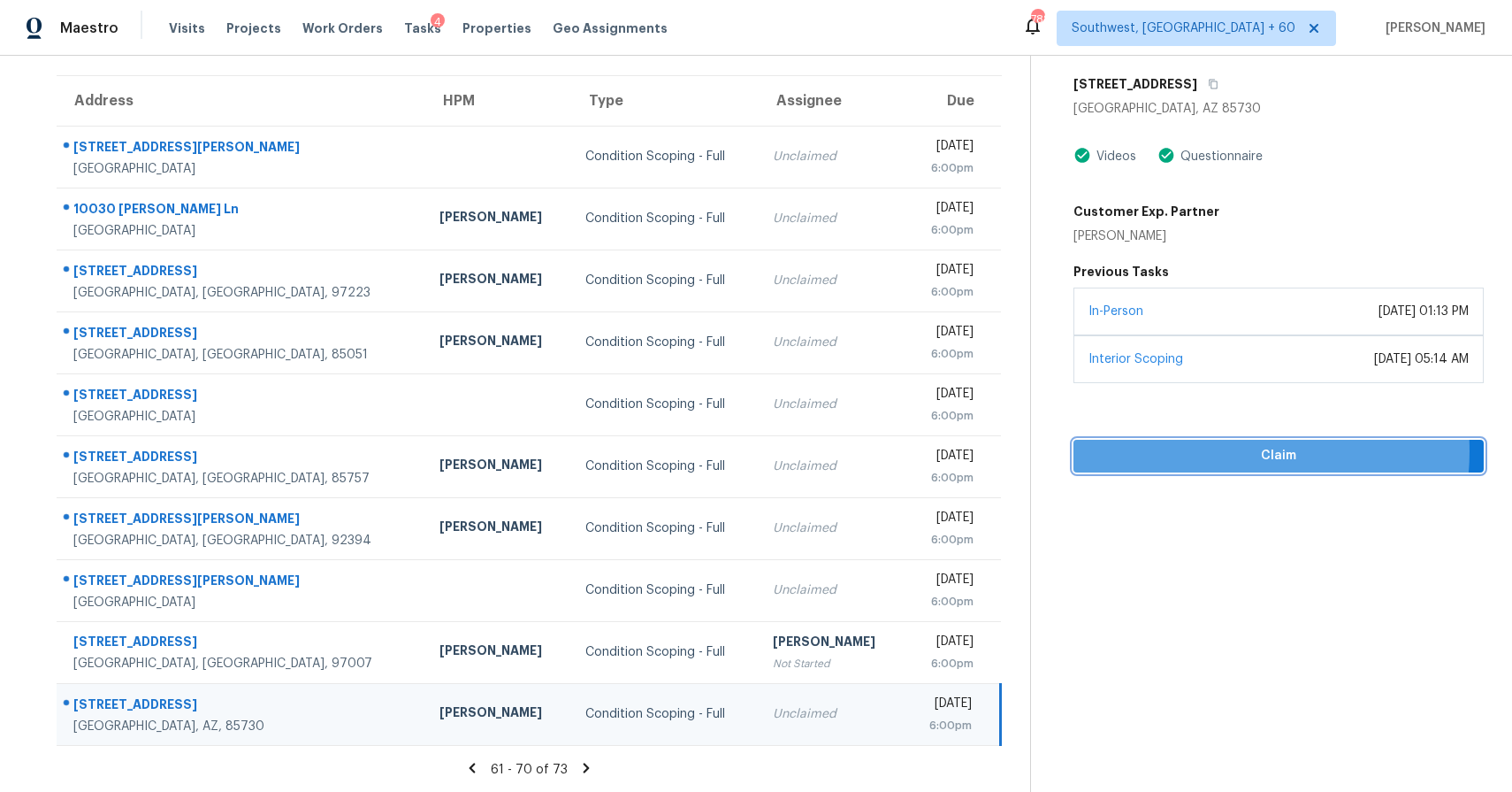
click at [1240, 451] on span "Claim" at bounding box center [1279, 456] width 382 height 22
click at [588, 765] on icon at bounding box center [587, 768] width 16 height 16
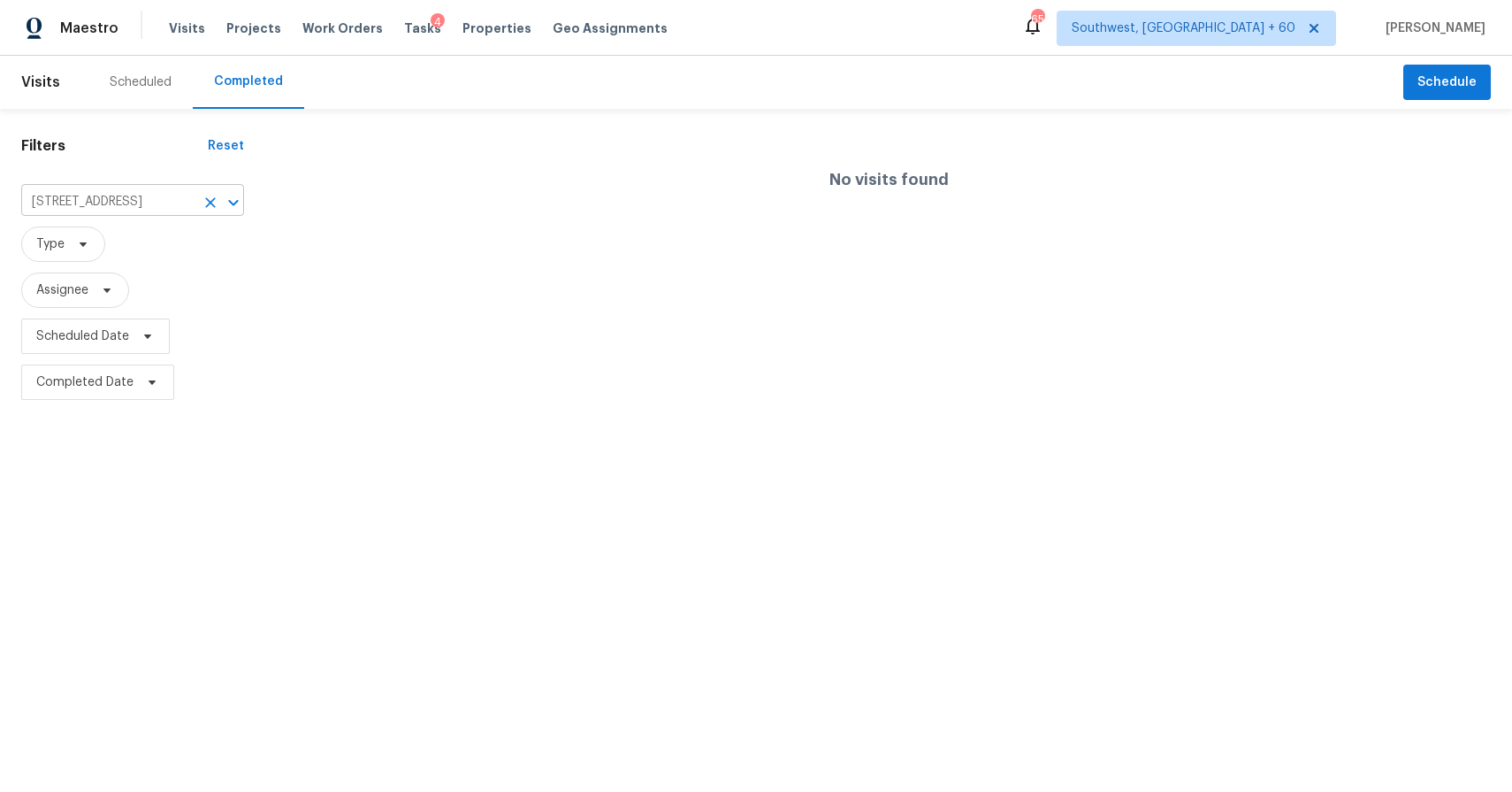
click at [157, 201] on input "17254 W Smokey Dr, Surprise, AZ 85388" at bounding box center [108, 202] width 174 height 28
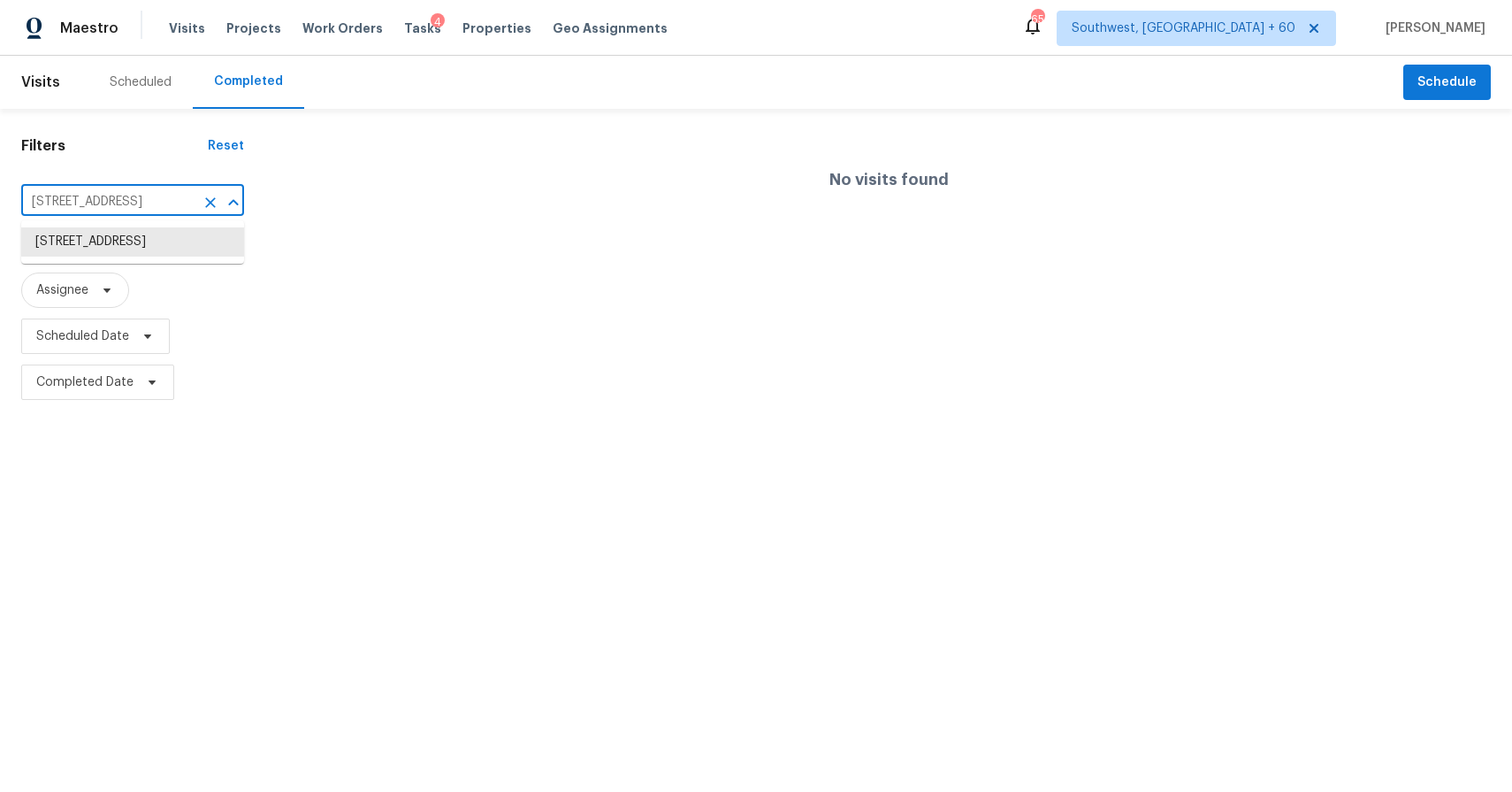
paste input "8236 N 34th Dr, Phoenix, AZ 85051"
type input "8236 N 34th Dr, Phoenix, AZ 85051"
click at [120, 248] on li "8236 N 34th Dr, Phoenix, AZ 85051" at bounding box center [133, 241] width 223 height 29
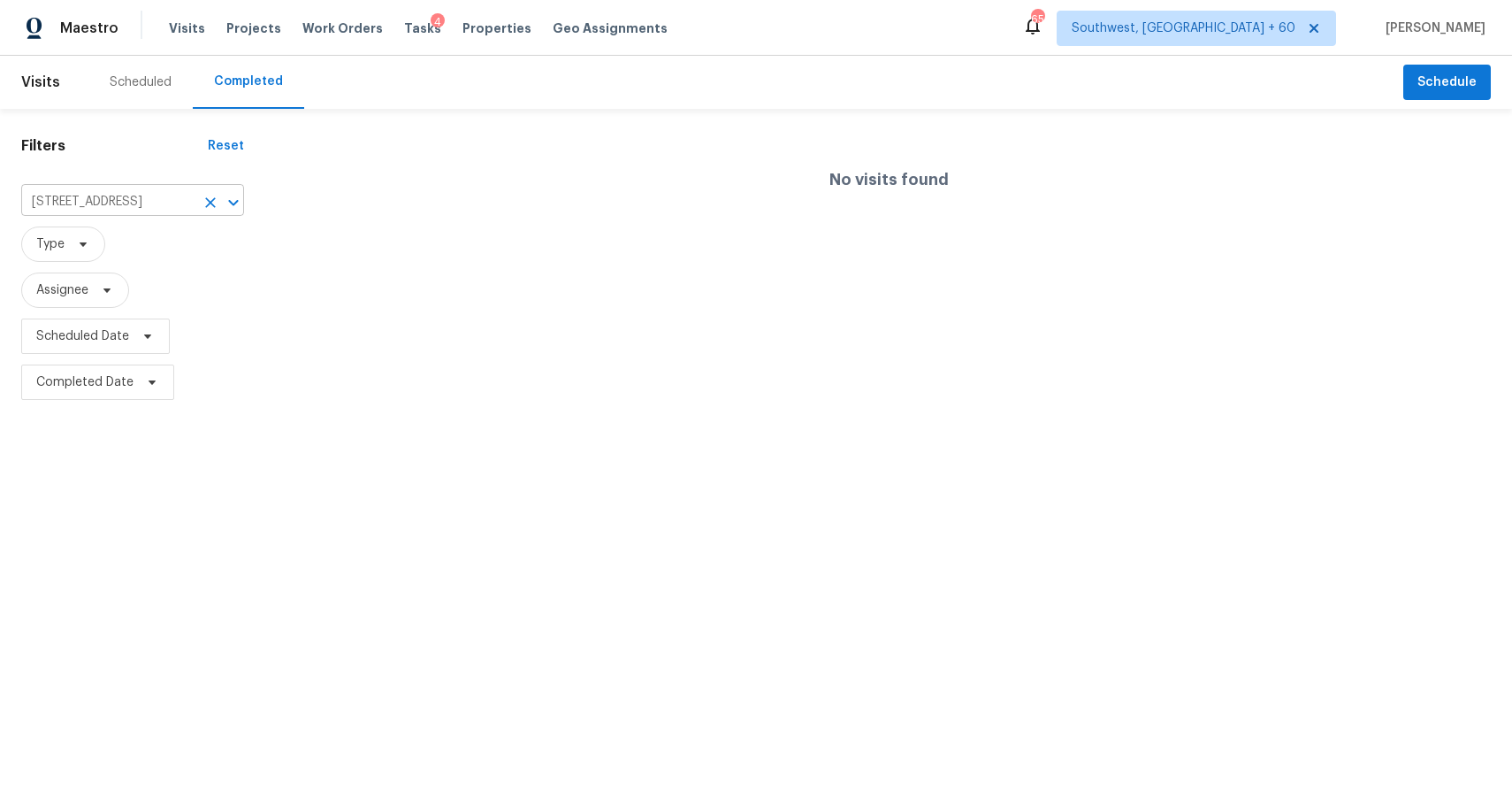
click at [188, 199] on input "8236 N 34th Dr, Phoenix, AZ 85051" at bounding box center [108, 202] width 174 height 28
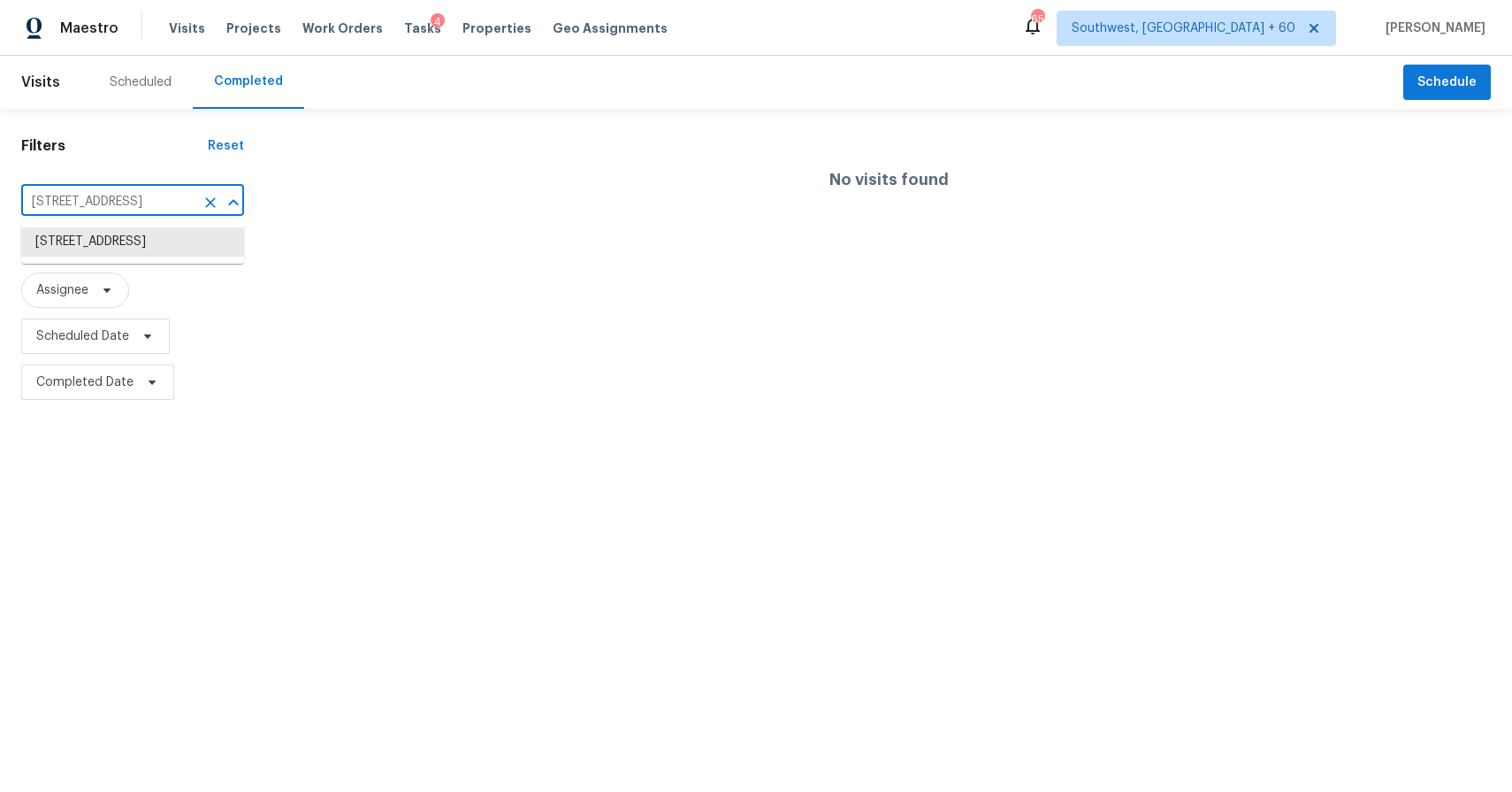
paste input "16902 Hugh Torance Pkwy, Huntersville, NC 28078"
click at [151, 205] on input "8236 N 34th Dr, Phoenix, AZ 85051" at bounding box center [108, 202] width 174 height 28
paste input "16902 Hugh Torance Pkwy, Huntersville, NC 28078"
type input "16902 Hugh Torance Pkwy, Huntersville, NC 28078"
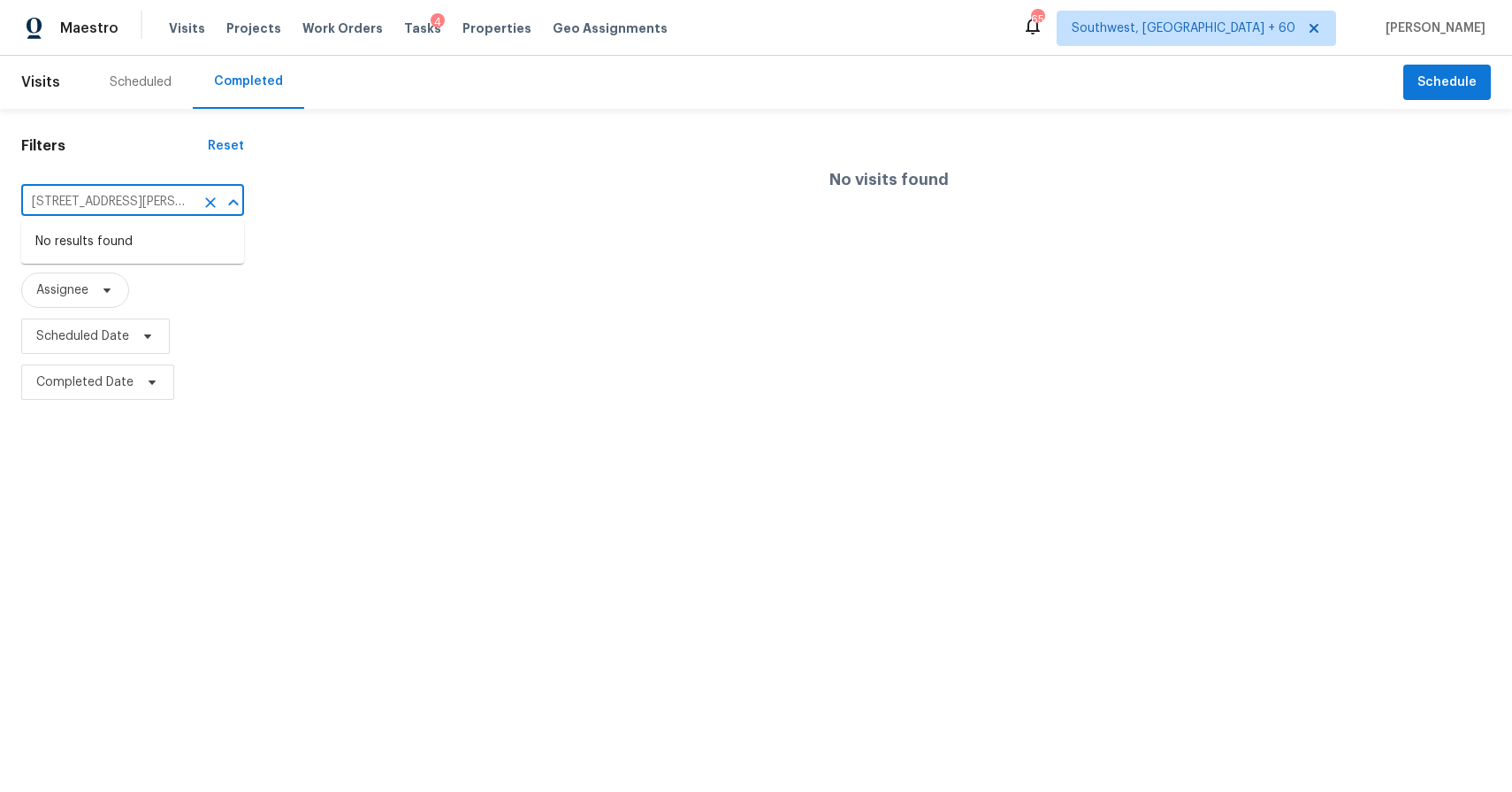
scroll to position [0, 128]
click at [404, 32] on span "Tasks" at bounding box center [423, 29] width 37 height 12
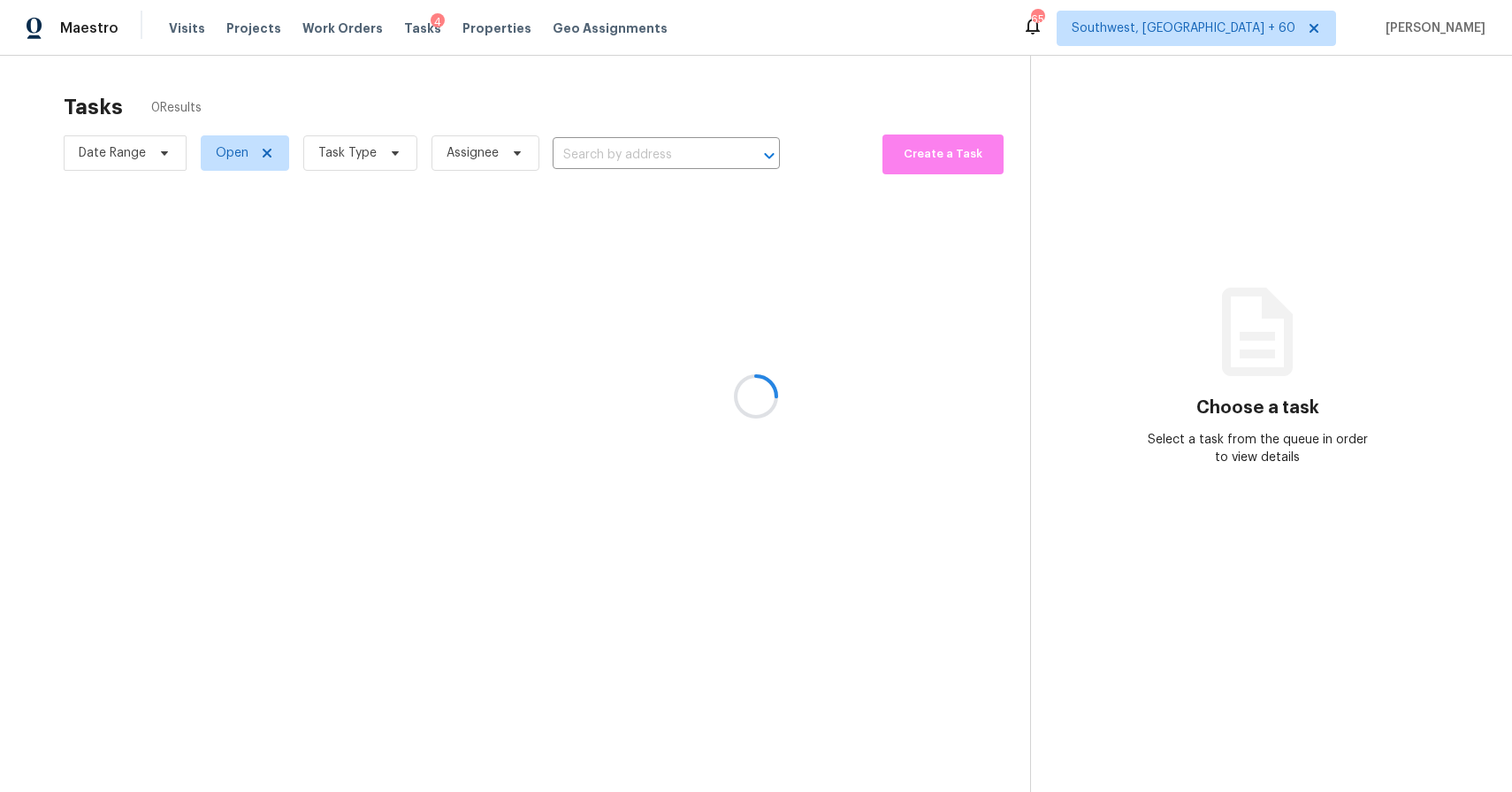
click at [615, 143] on div at bounding box center [756, 396] width 1512 height 792
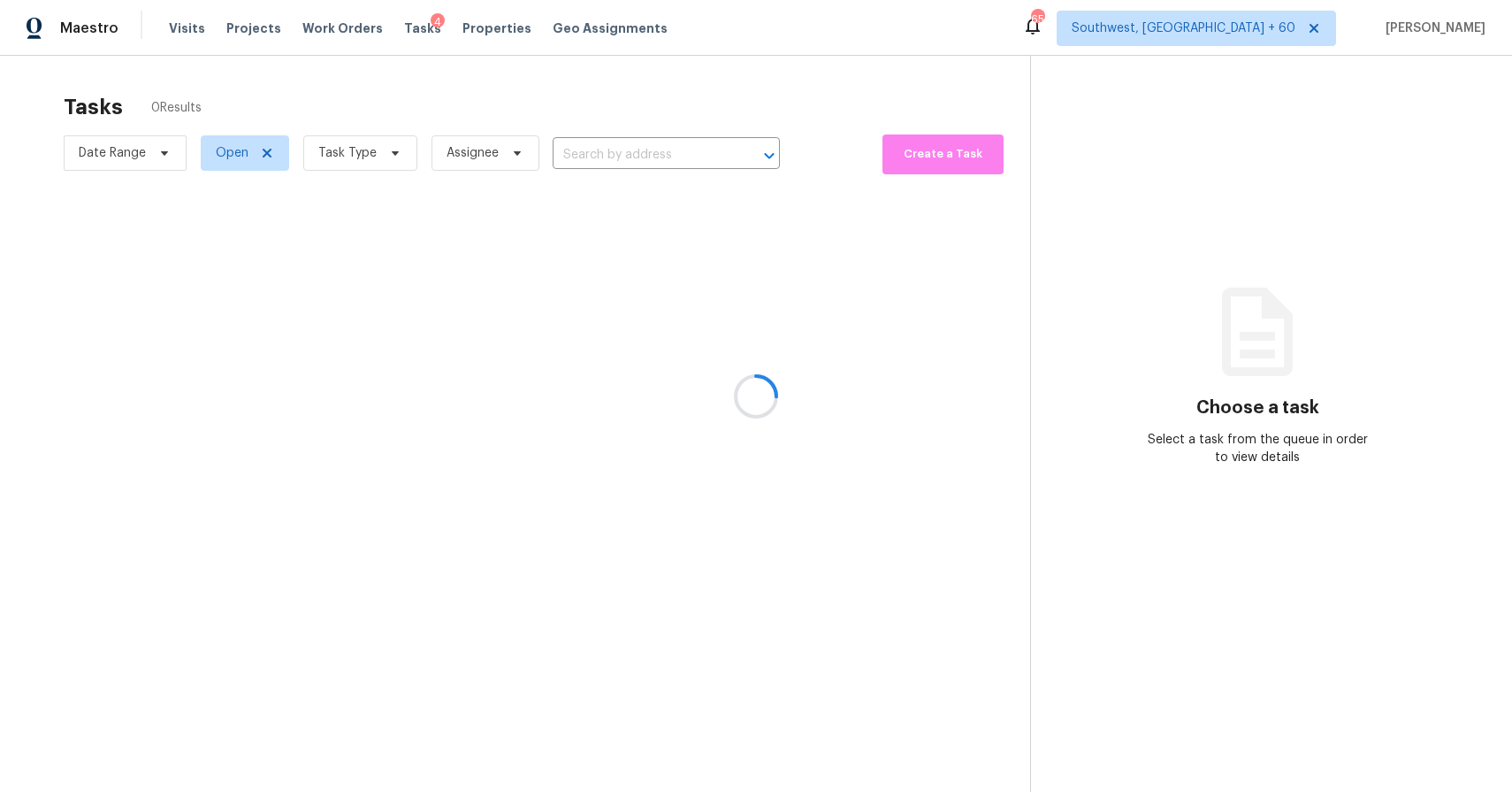
click at [598, 155] on div at bounding box center [756, 396] width 1512 height 792
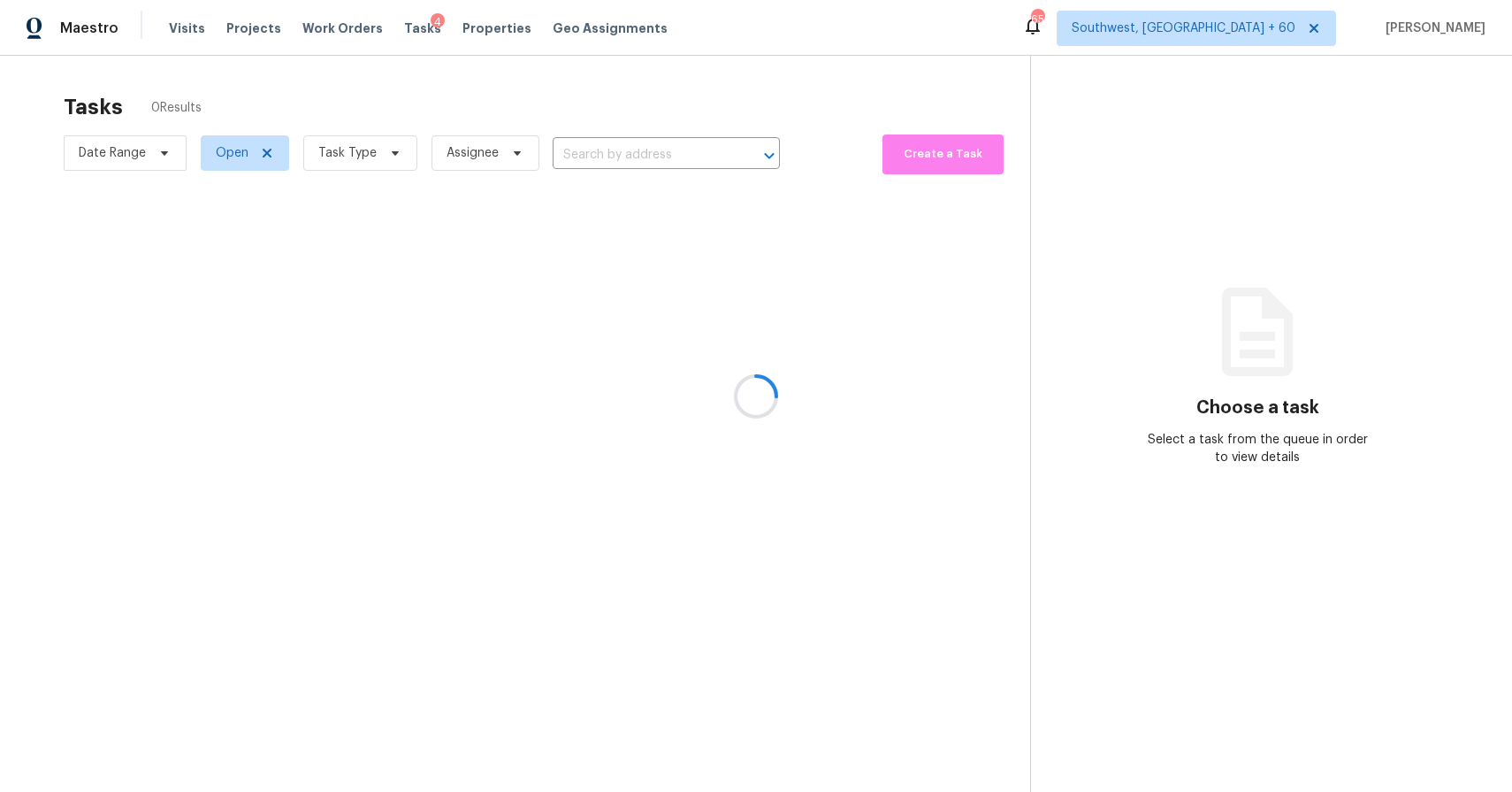
click at [598, 155] on div at bounding box center [756, 396] width 1512 height 792
click at [508, 145] on div at bounding box center [756, 396] width 1512 height 792
click at [510, 146] on icon at bounding box center [517, 153] width 14 height 14
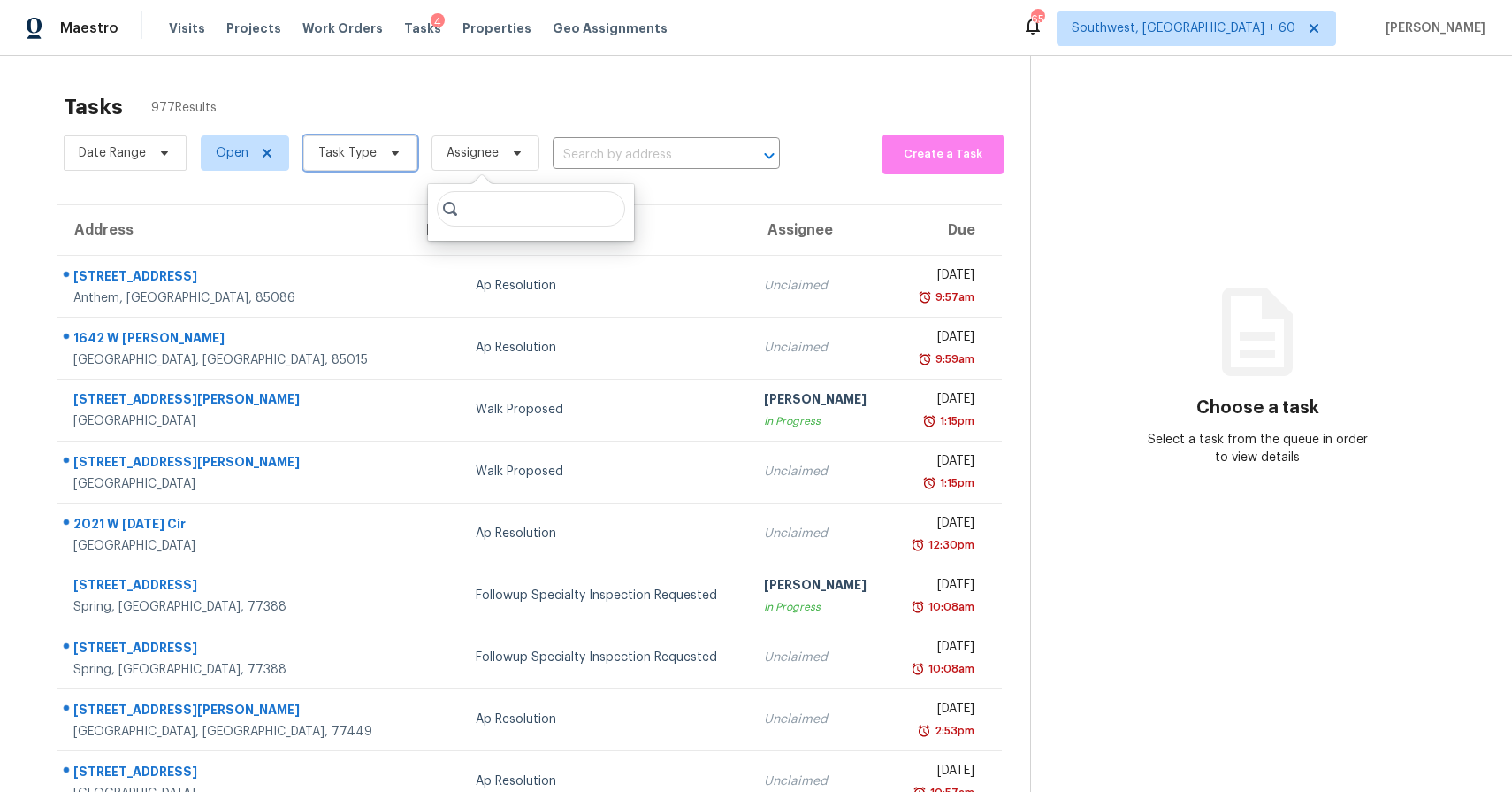
click at [304, 151] on span "Task Type" at bounding box center [361, 153] width 114 height 36
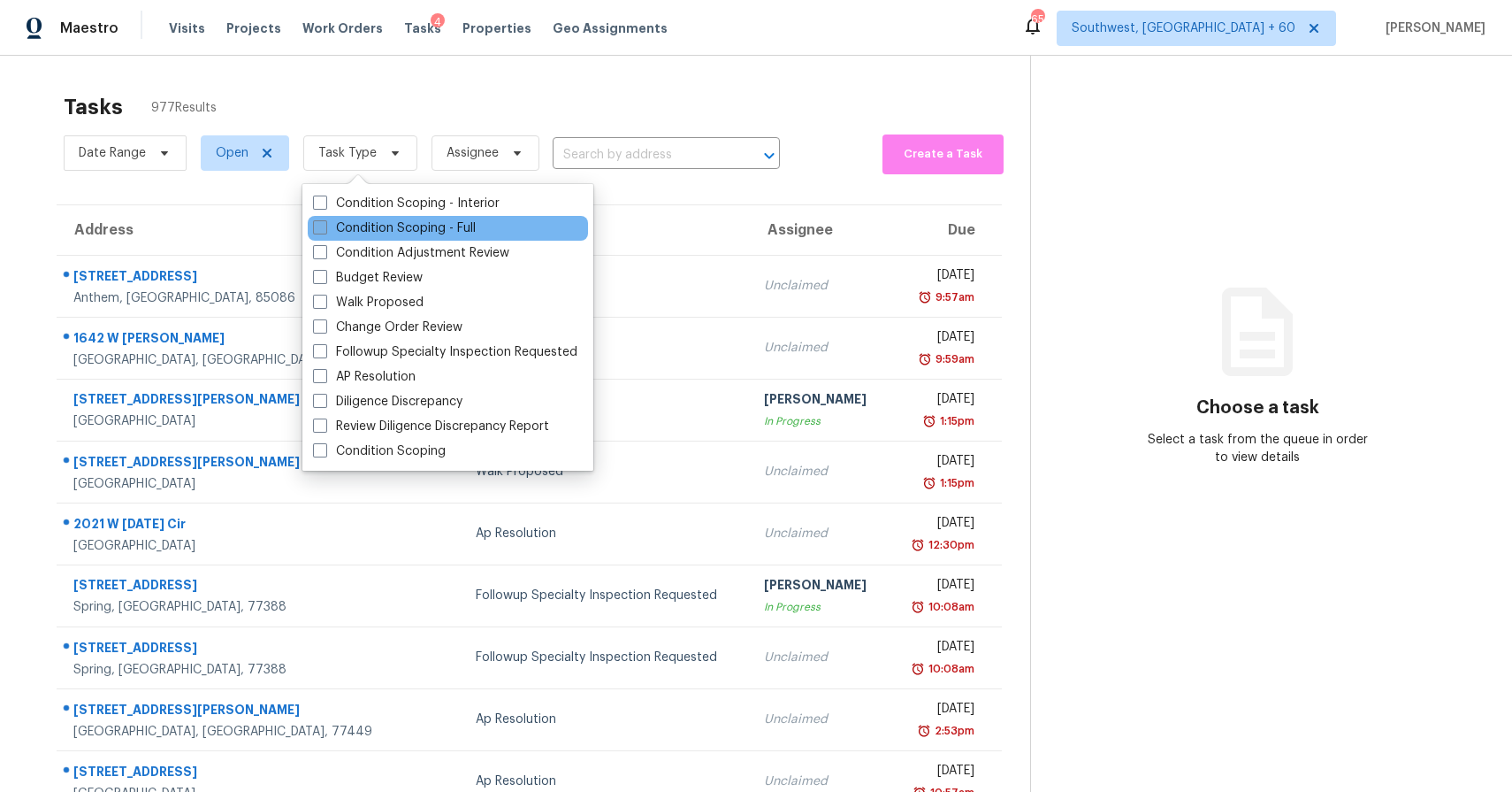
click at [399, 233] on label "Condition Scoping - Full" at bounding box center [394, 228] width 163 height 18
click at [324, 231] on input "Condition Scoping - Full" at bounding box center [319, 225] width 12 height 12
checkbox input "true"
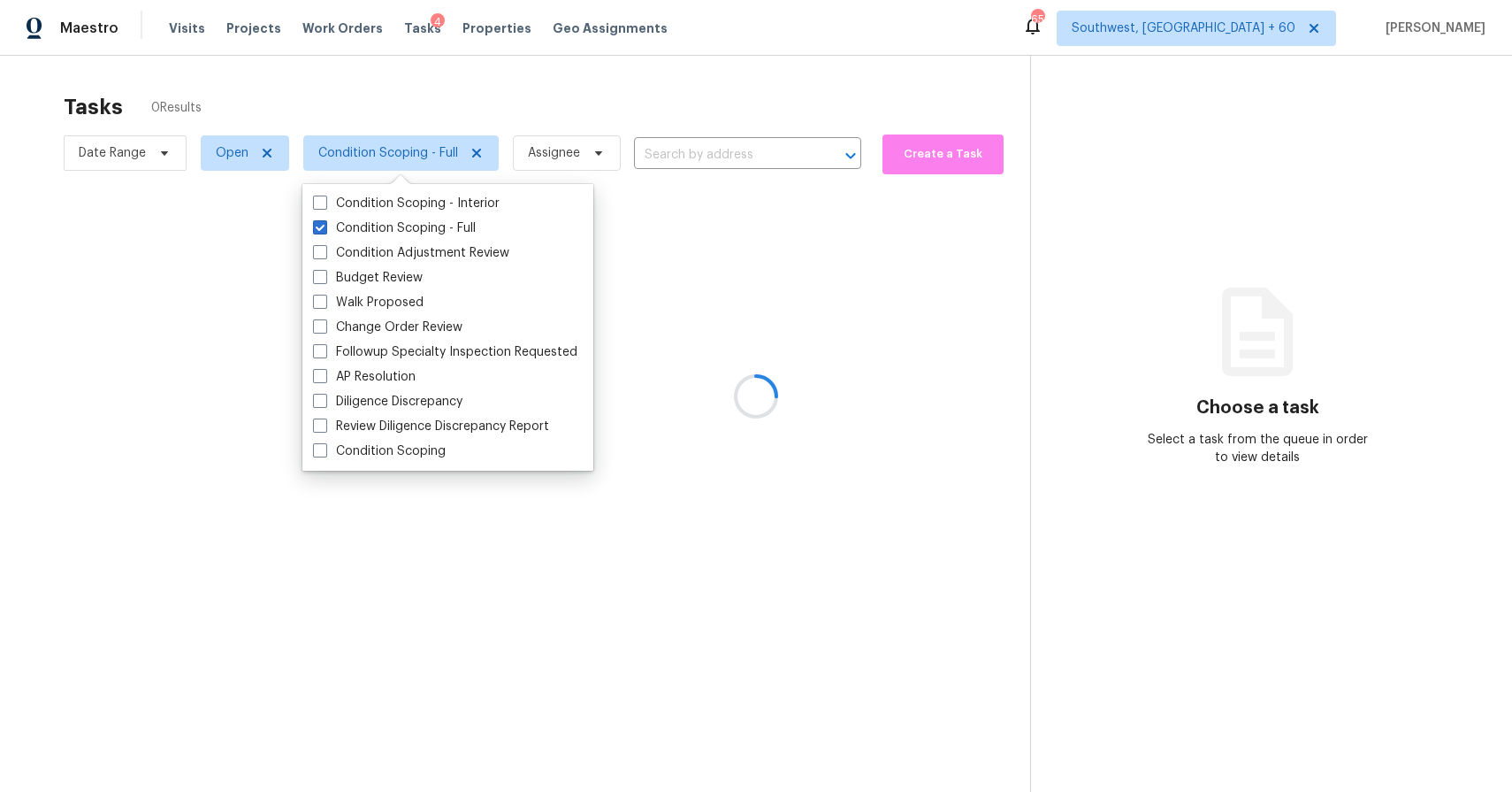
click at [362, 111] on div at bounding box center [756, 396] width 1512 height 792
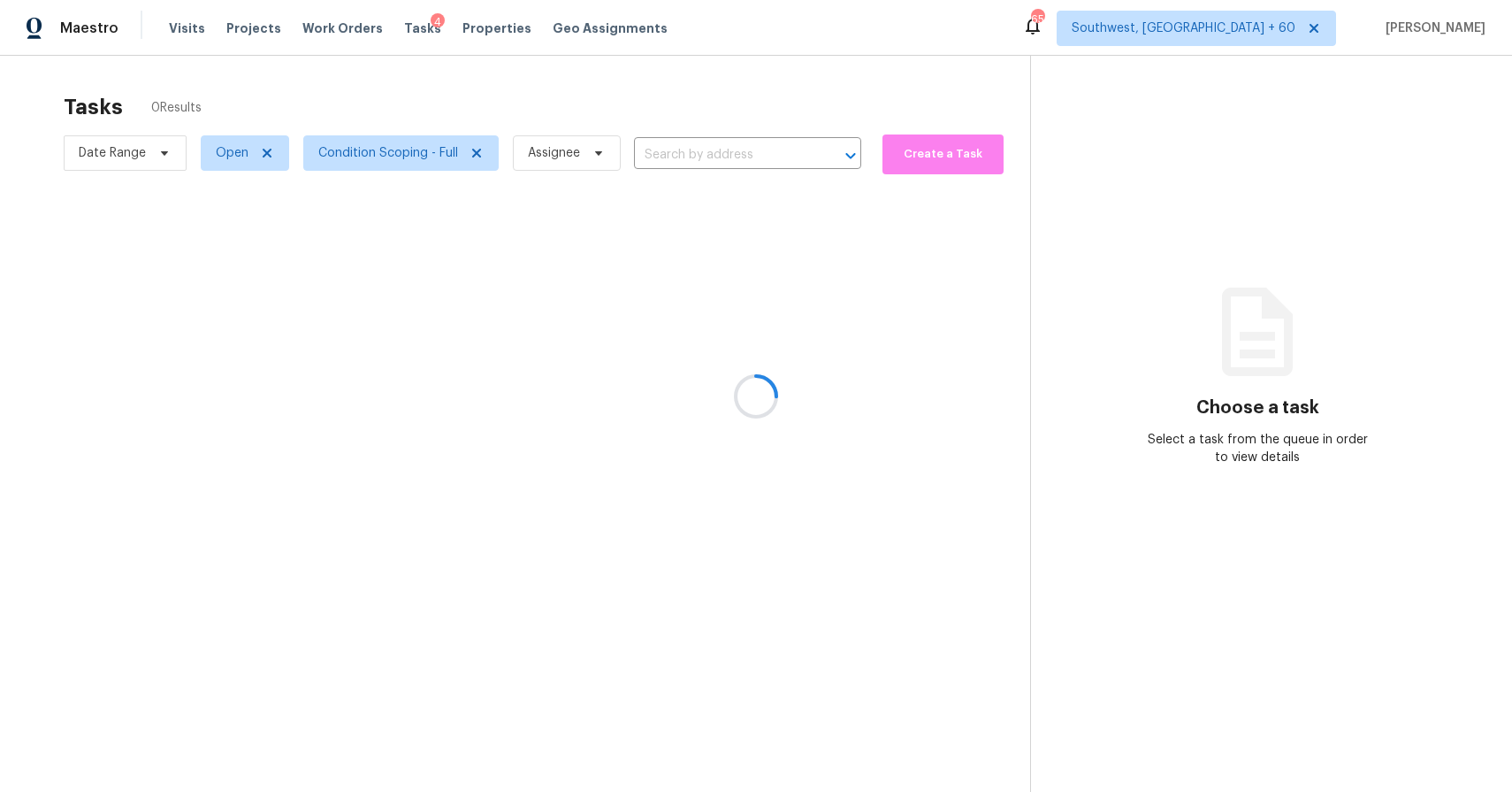
click at [804, 74] on div at bounding box center [756, 396] width 1512 height 792
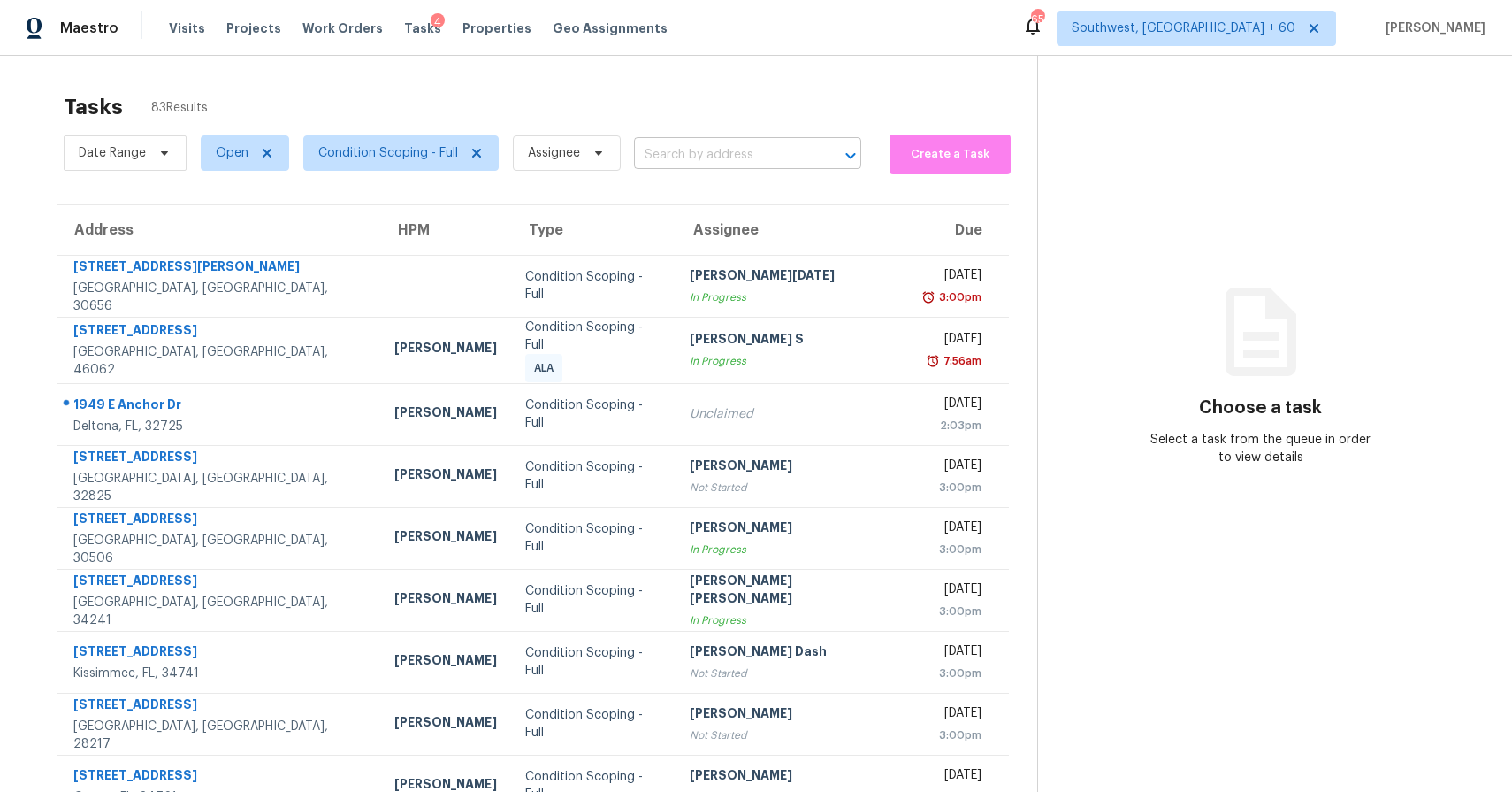
click at [673, 143] on input "text" at bounding box center [723, 155] width 178 height 28
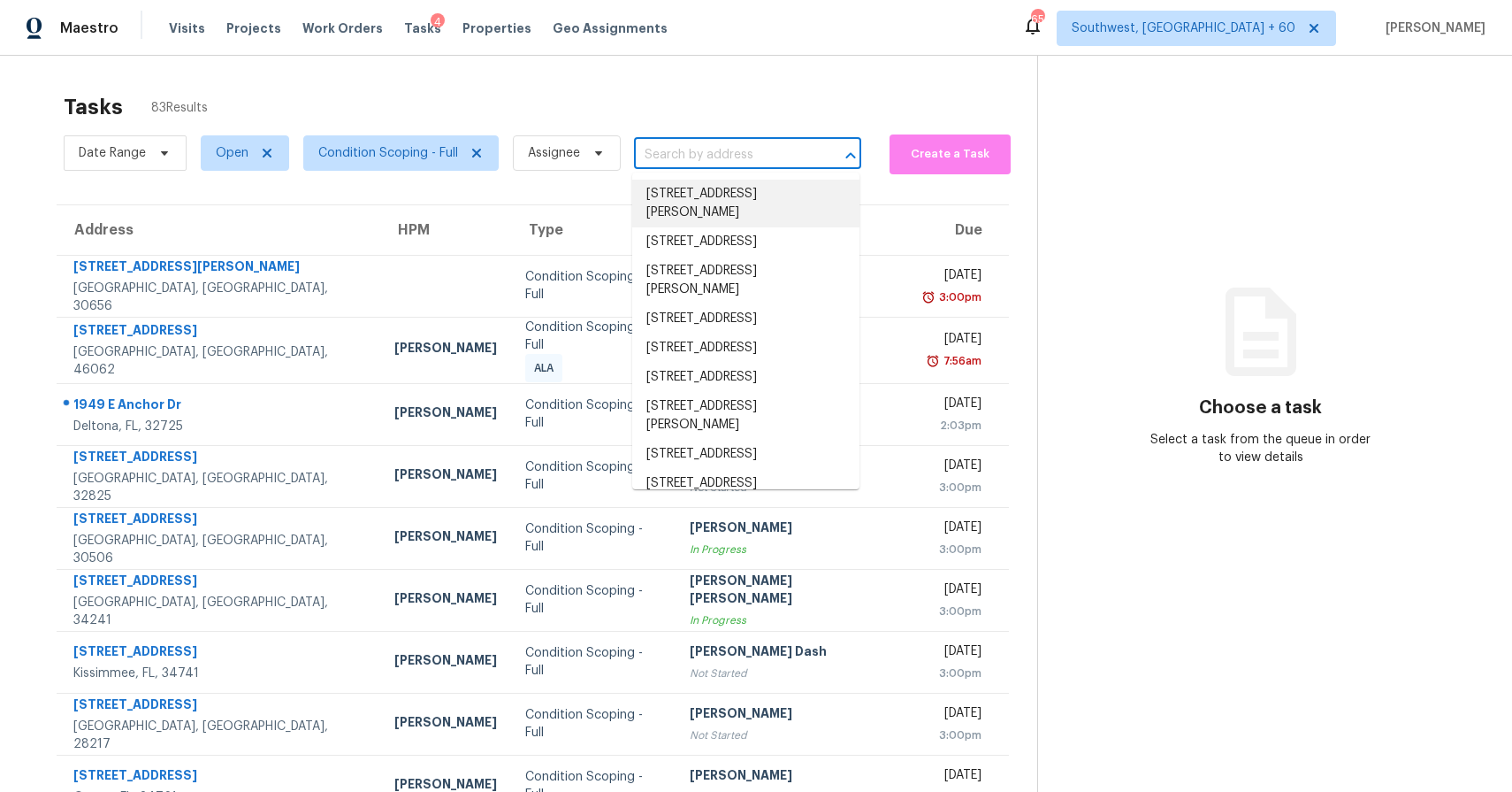
paste input "16902 Hugh Torance Pkwy, Huntersville, NC 28078"
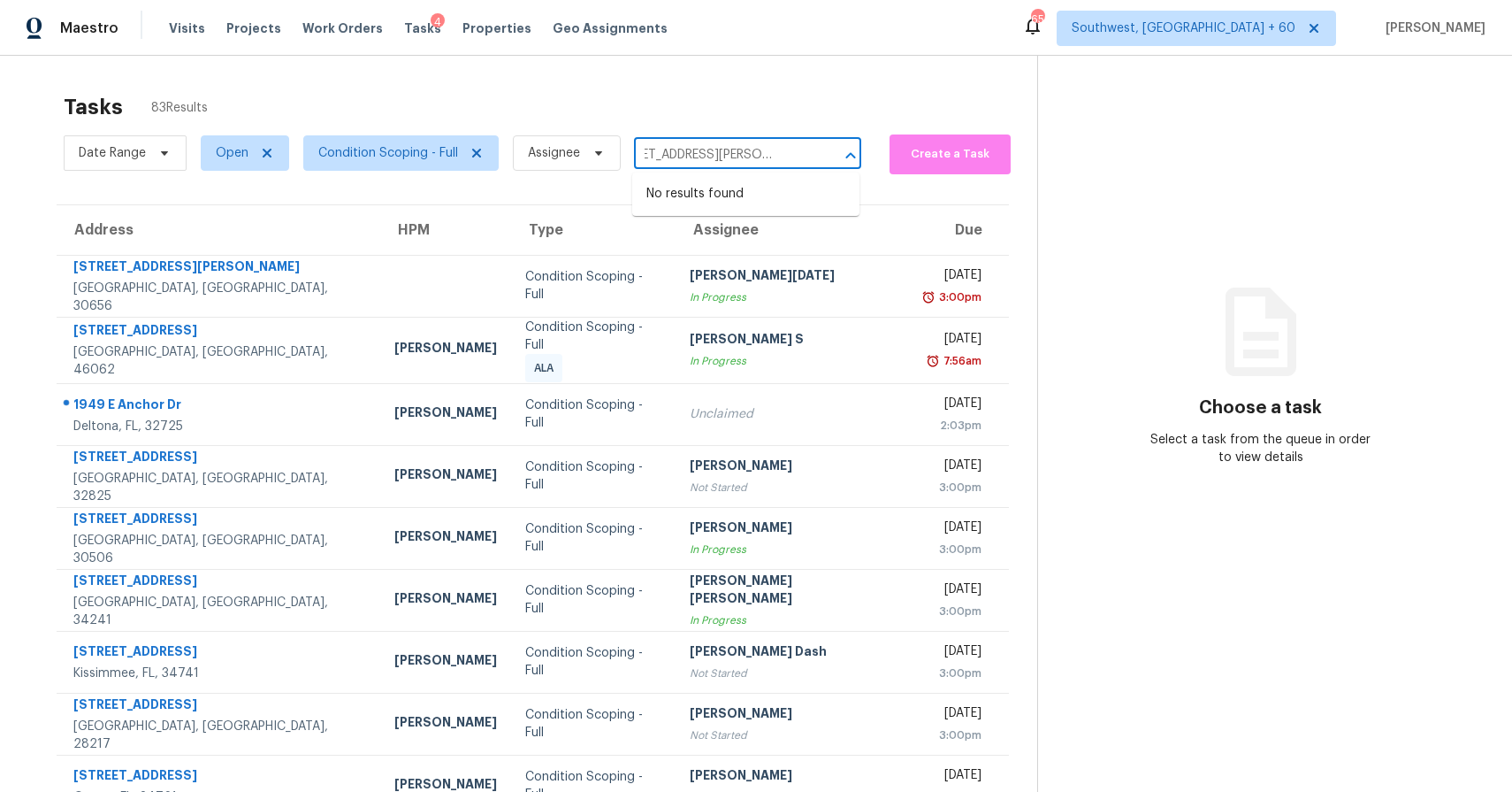
type input "16902 Hugh Torance Pkwy, Huntersville, NC 28078"
click at [646, 91] on div "Tasks 83 Results" at bounding box center [550, 107] width 973 height 46
click at [572, 150] on span "Assignee" at bounding box center [554, 153] width 53 height 18
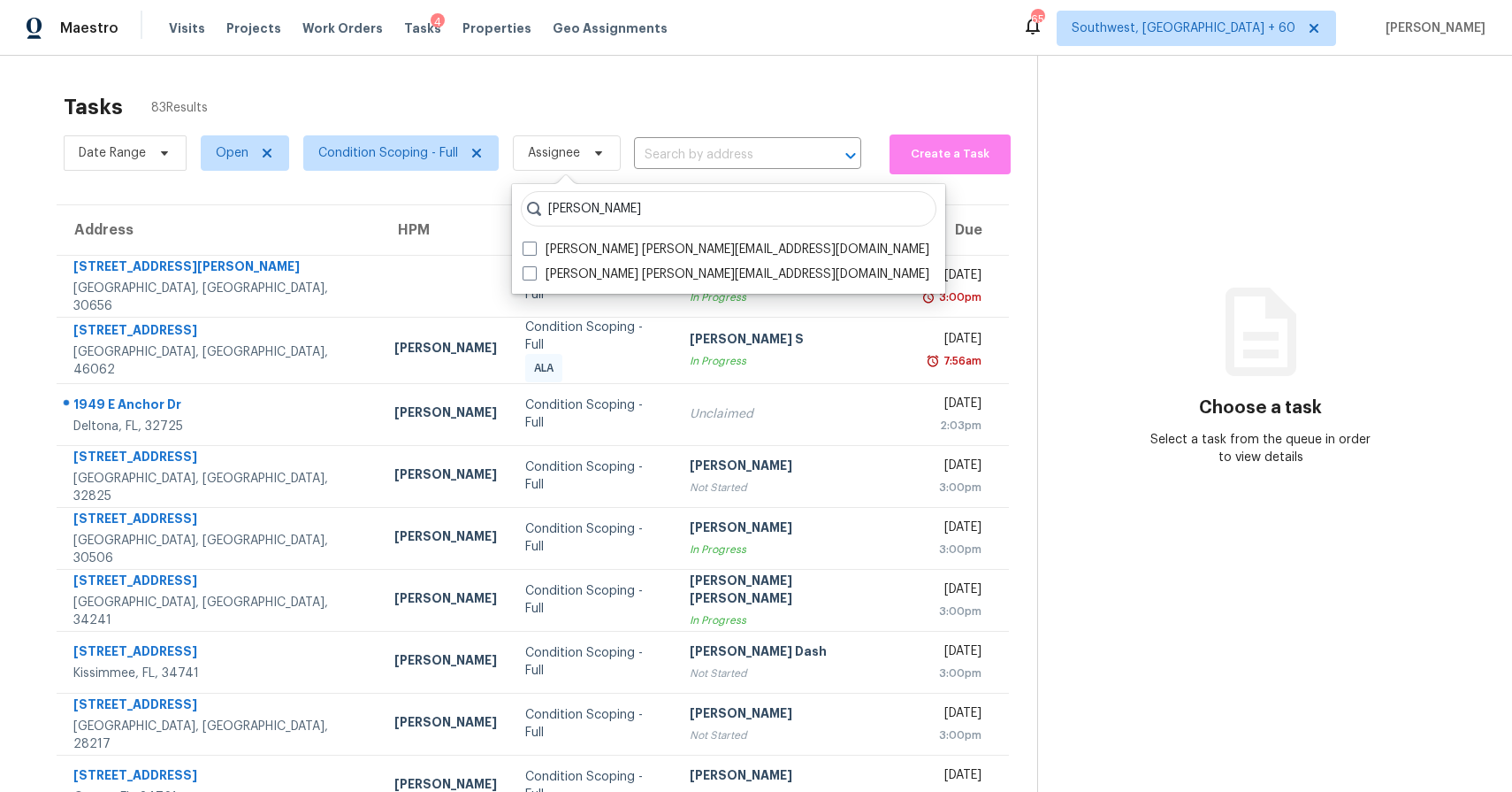
type input "ranjith"
click at [1171, 284] on section "Choose a task Select a task from the queue in order to view details" at bounding box center [1261, 491] width 447 height 870
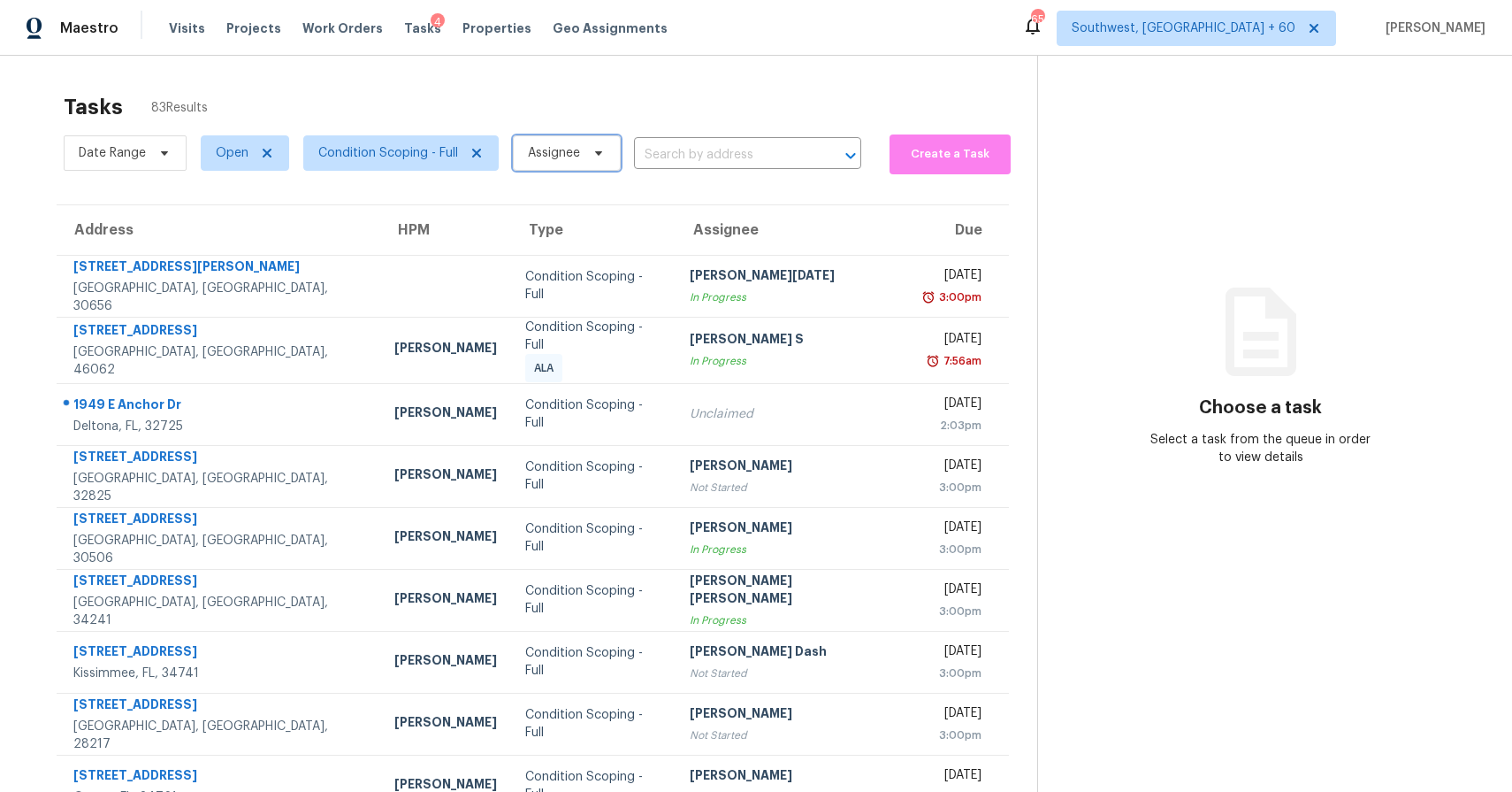
click at [531, 146] on span "Assignee" at bounding box center [554, 153] width 53 height 18
type input "ranjith"
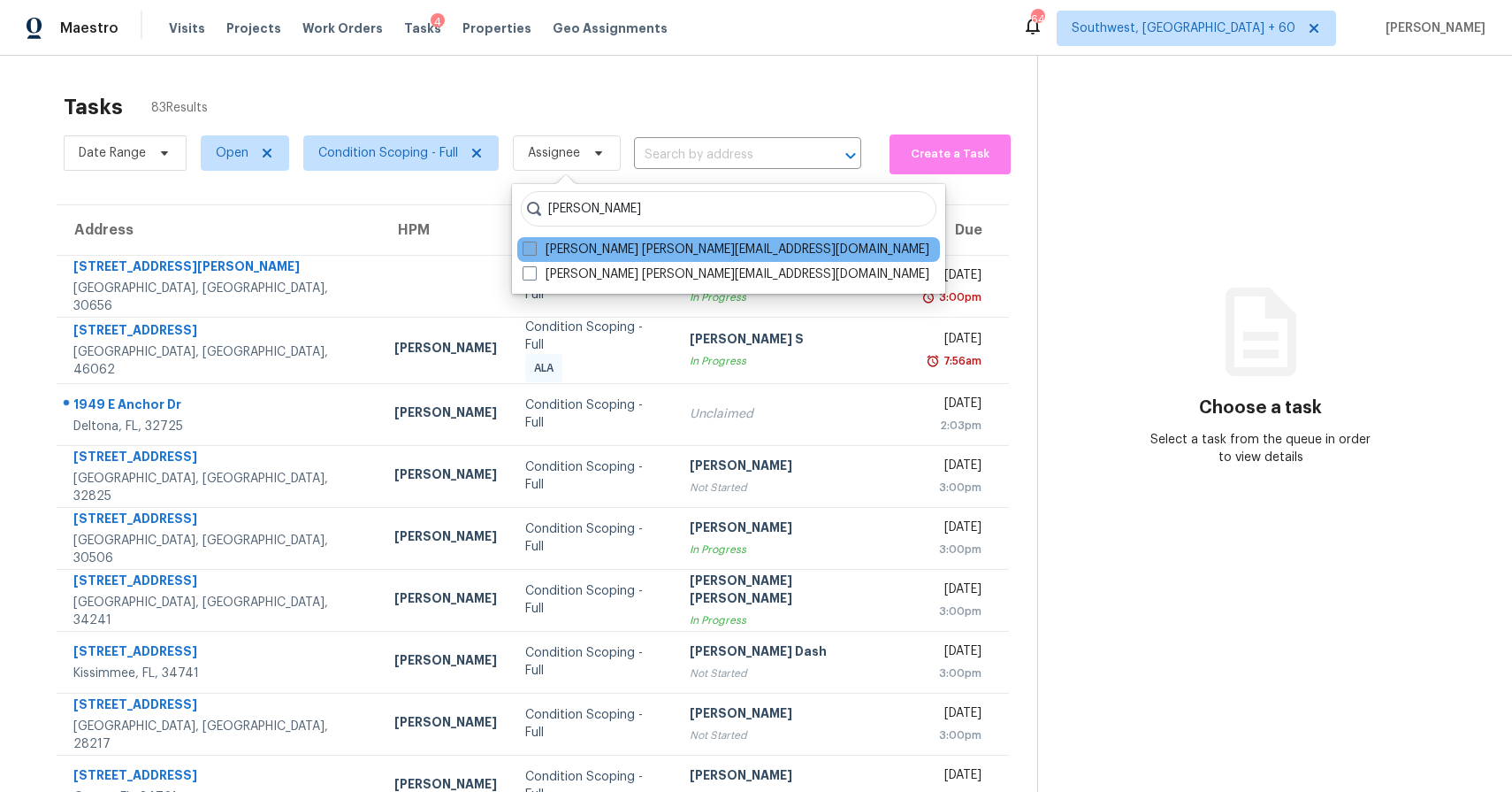
click at [625, 246] on label "Ranjith Kumar P ranjith.kumar@opendoor.com" at bounding box center [726, 249] width 407 height 18
click at [534, 246] on input "Ranjith Kumar P ranjith.kumar@opendoor.com" at bounding box center [528, 246] width 12 height 12
checkbox input "true"
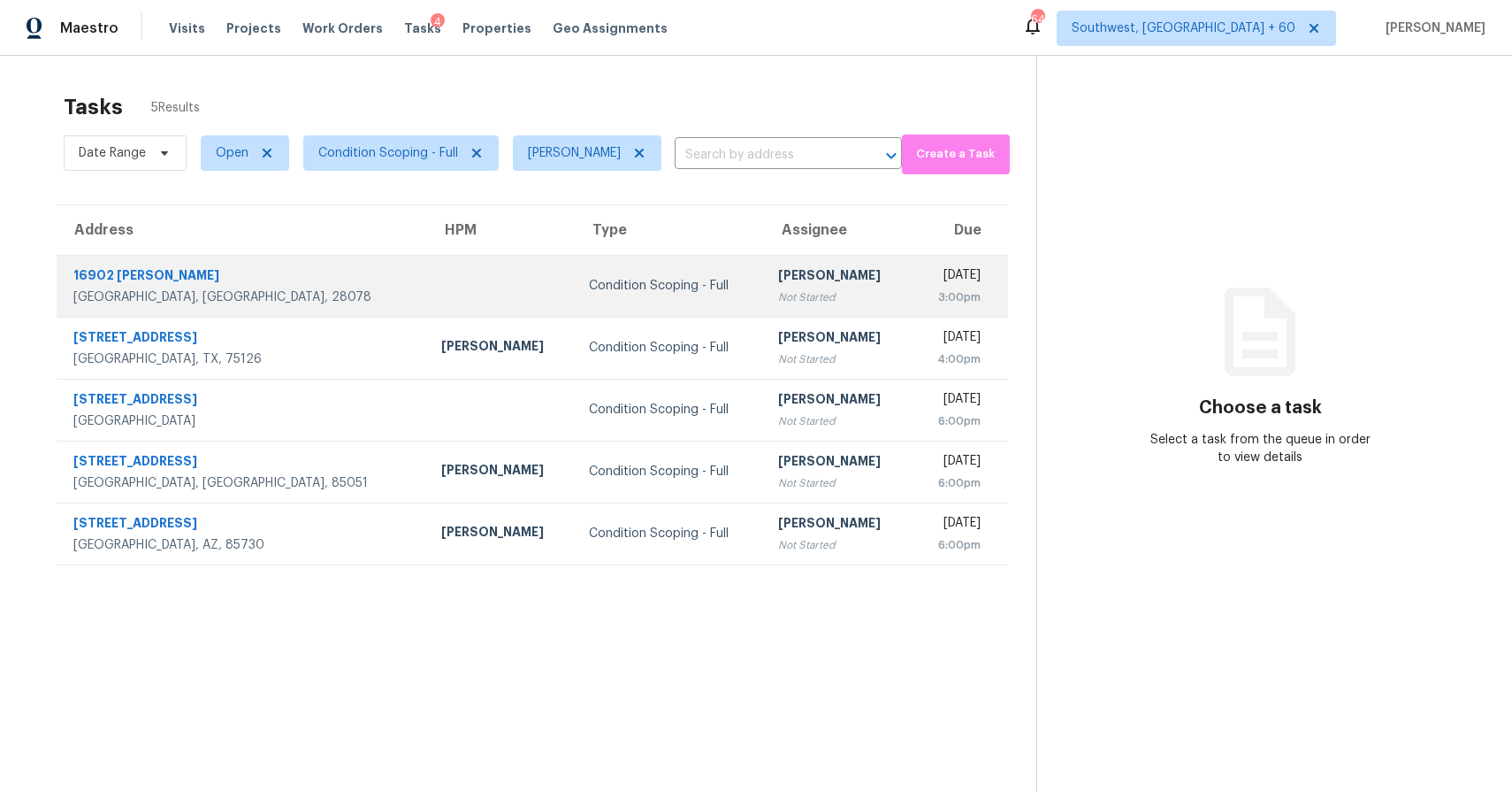
click at [575, 298] on td "Condition Scoping - Full" at bounding box center [670, 286] width 190 height 62
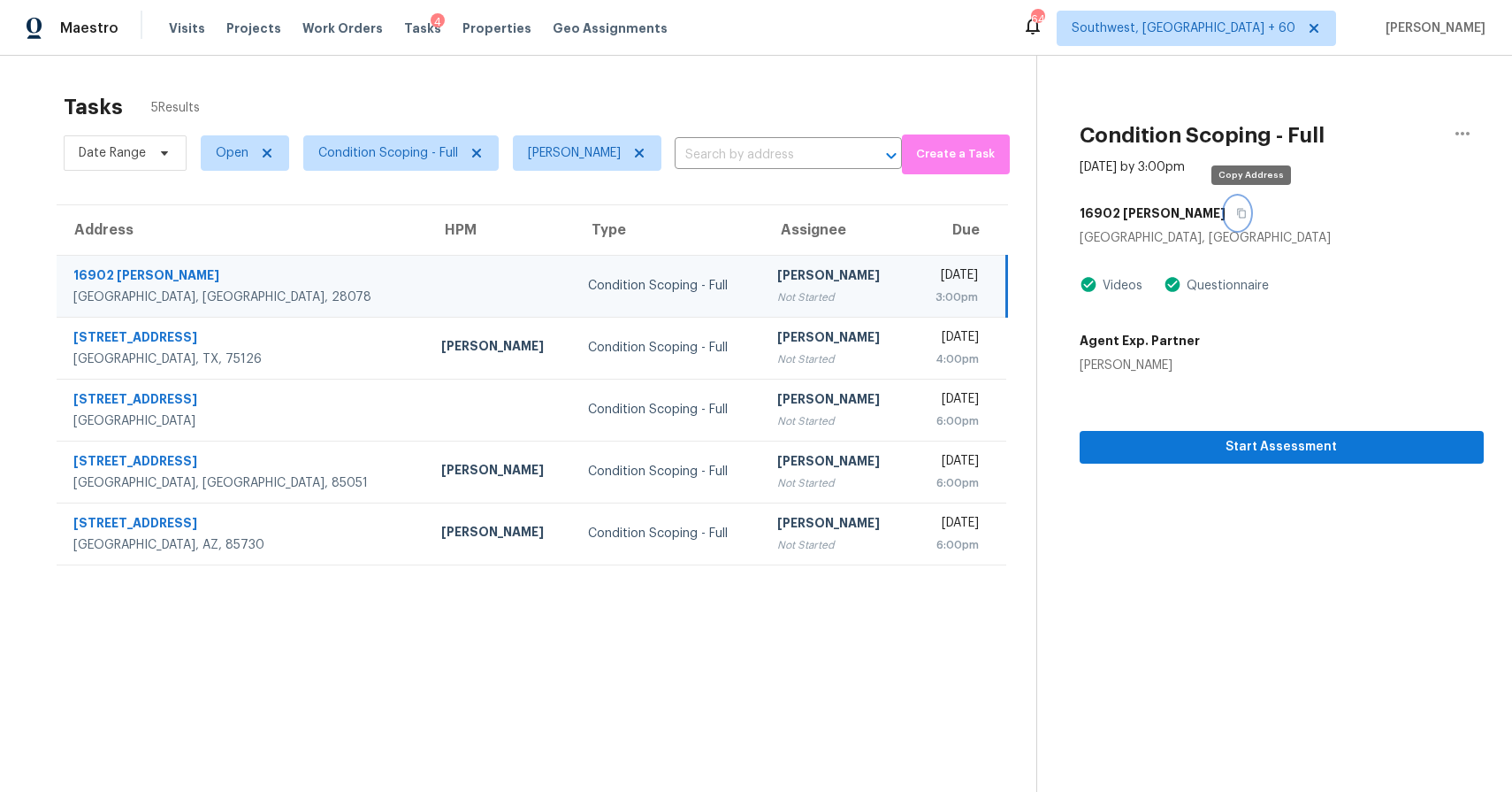
click at [1247, 211] on icon "button" at bounding box center [1241, 213] width 11 height 11
click at [1246, 445] on span "Start Assessment" at bounding box center [1282, 447] width 376 height 22
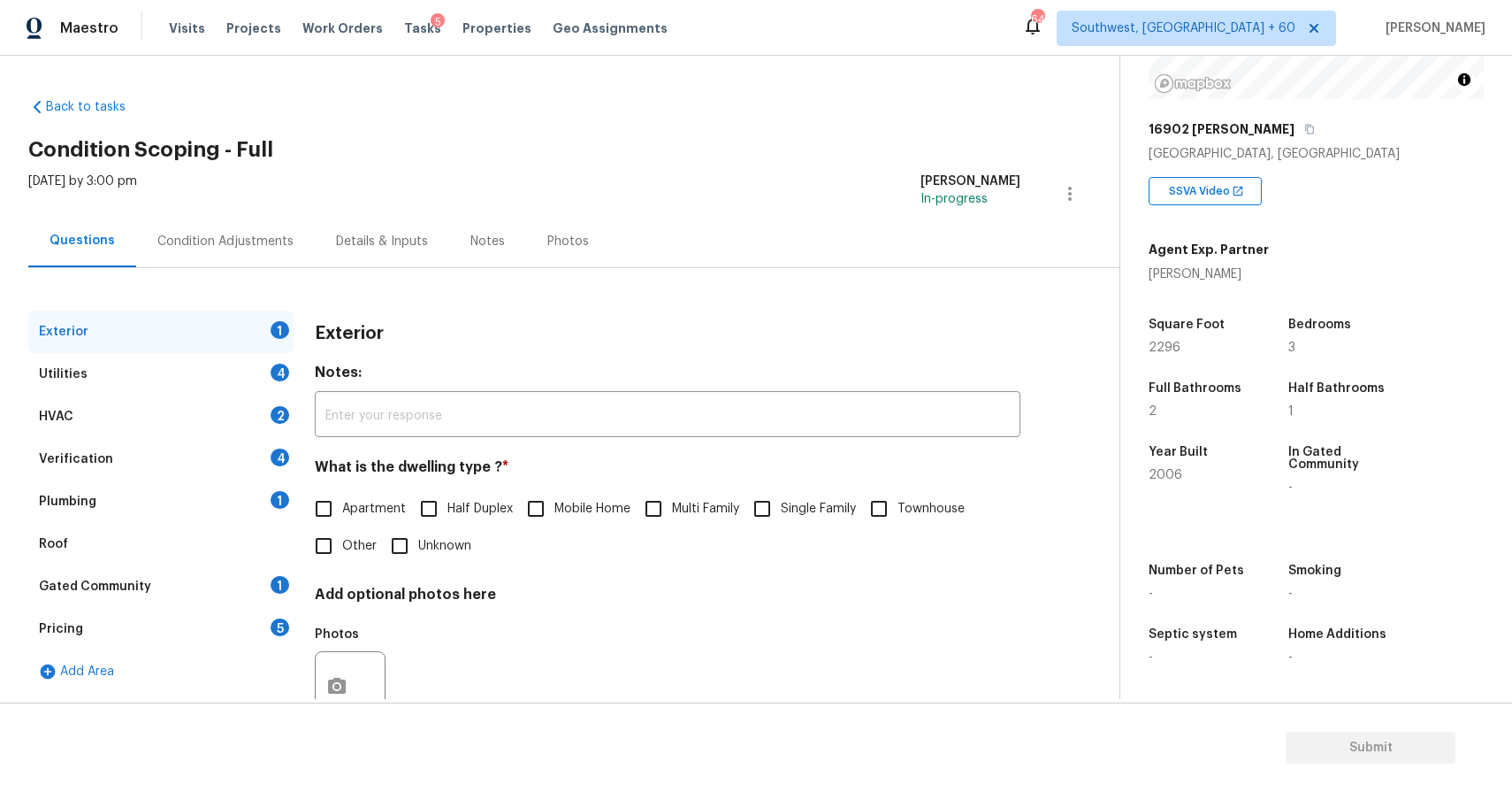
scroll to position [61, 0]
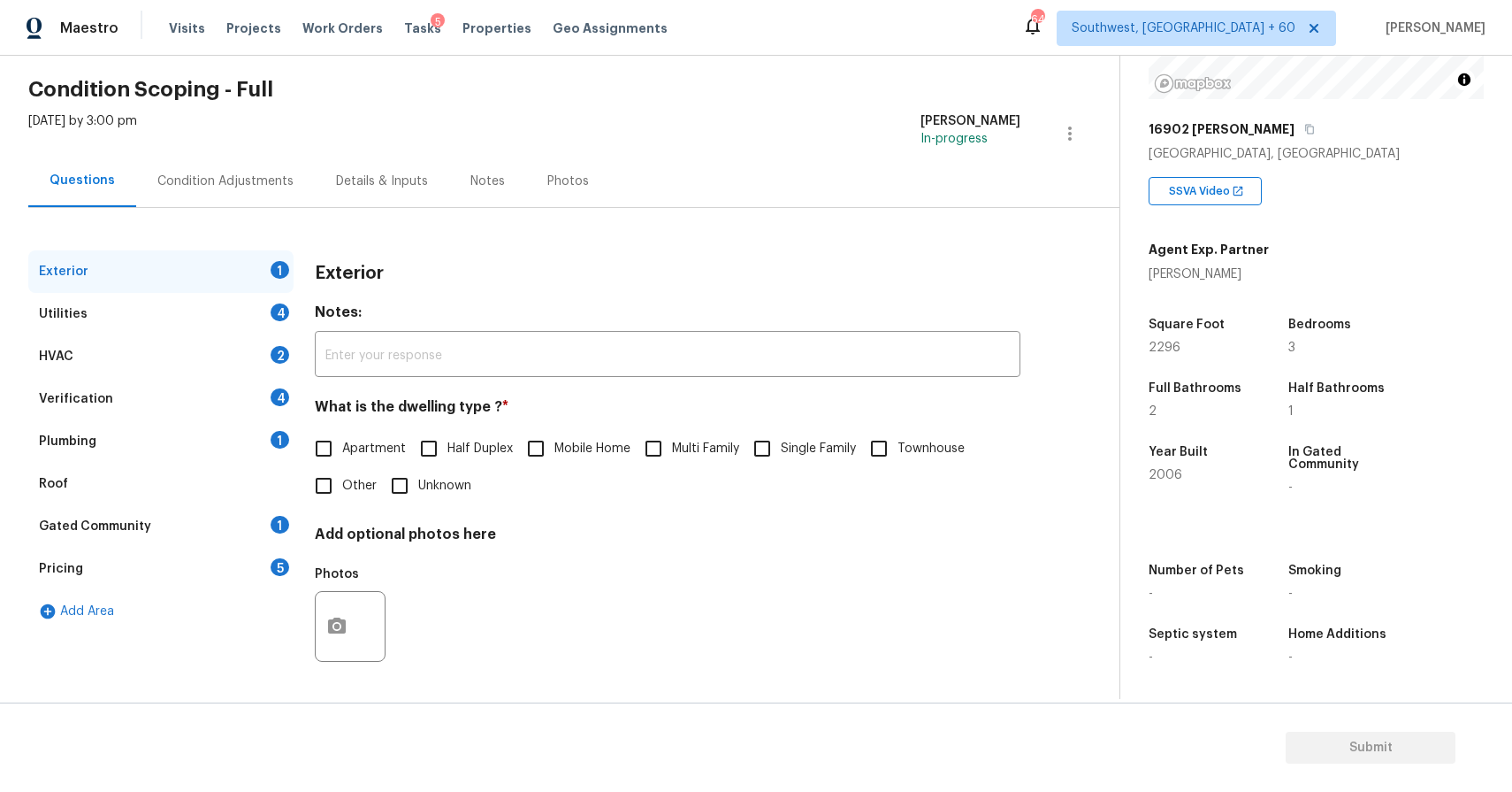
click at [794, 451] on span "Single Family" at bounding box center [818, 449] width 75 height 19
click at [781, 451] on input "Single Family" at bounding box center [762, 449] width 37 height 37
checkbox input "true"
click at [229, 177] on div "Condition Adjustments" at bounding box center [225, 182] width 136 height 18
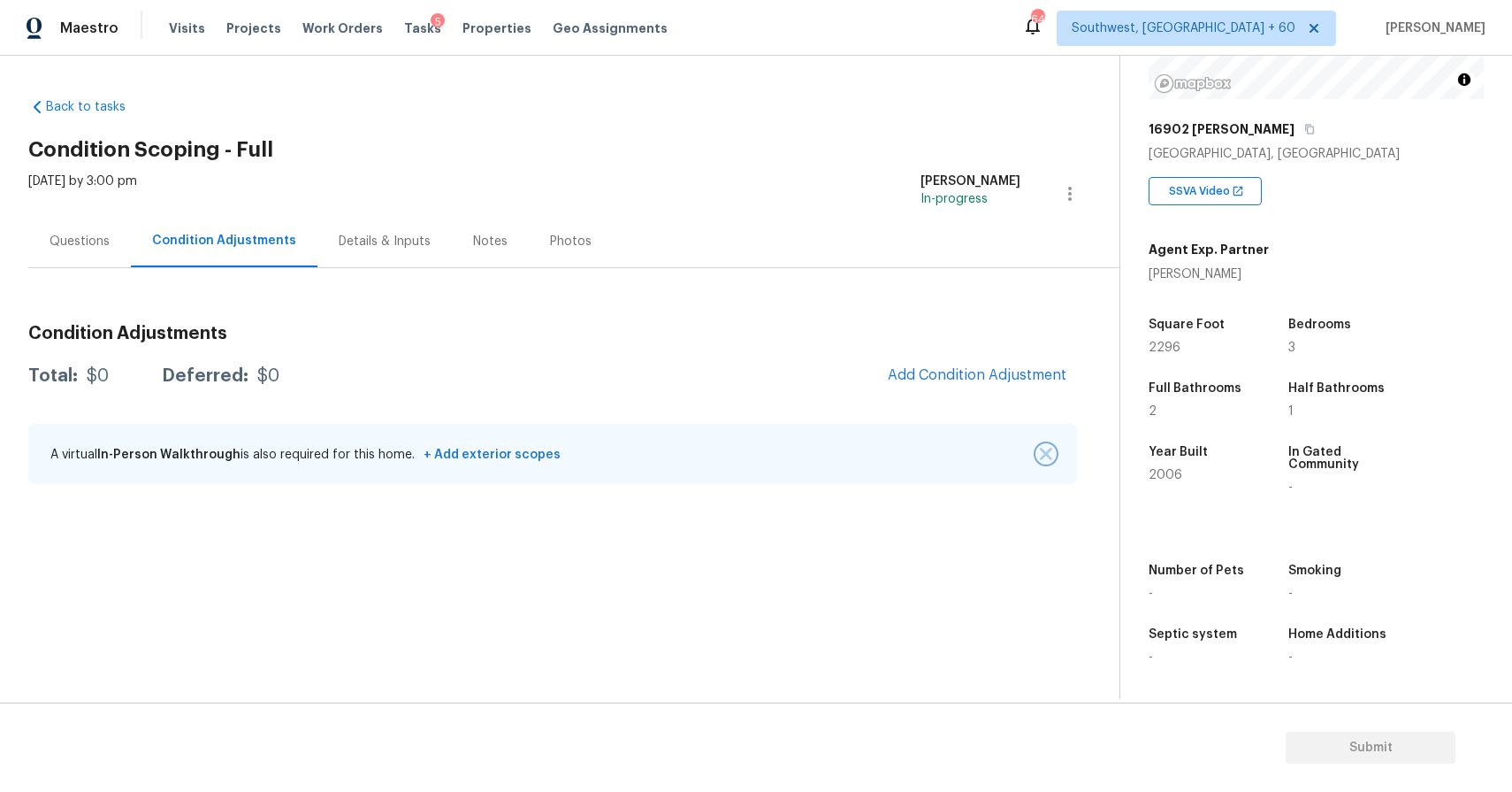
click at [1045, 452] on img "button" at bounding box center [1046, 454] width 12 height 12
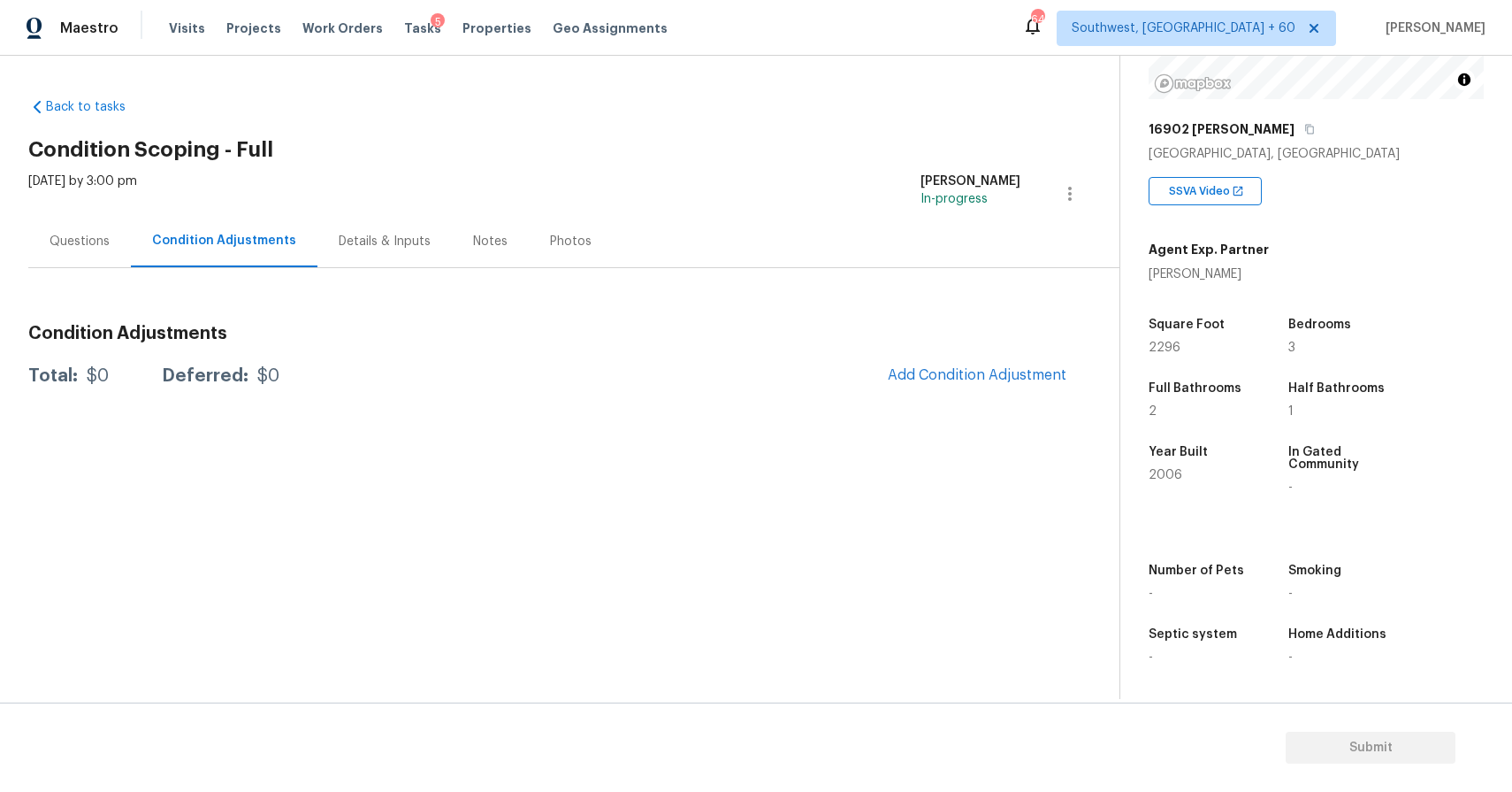
click at [1045, 452] on section "Back to tasks Condition Scoping - Full Tue, Aug 12 2025 by 3:00 pm Ranjith Kuma…" at bounding box center [574, 391] width 1092 height 615
click at [979, 362] on button "Add Condition Adjustment" at bounding box center [977, 375] width 199 height 37
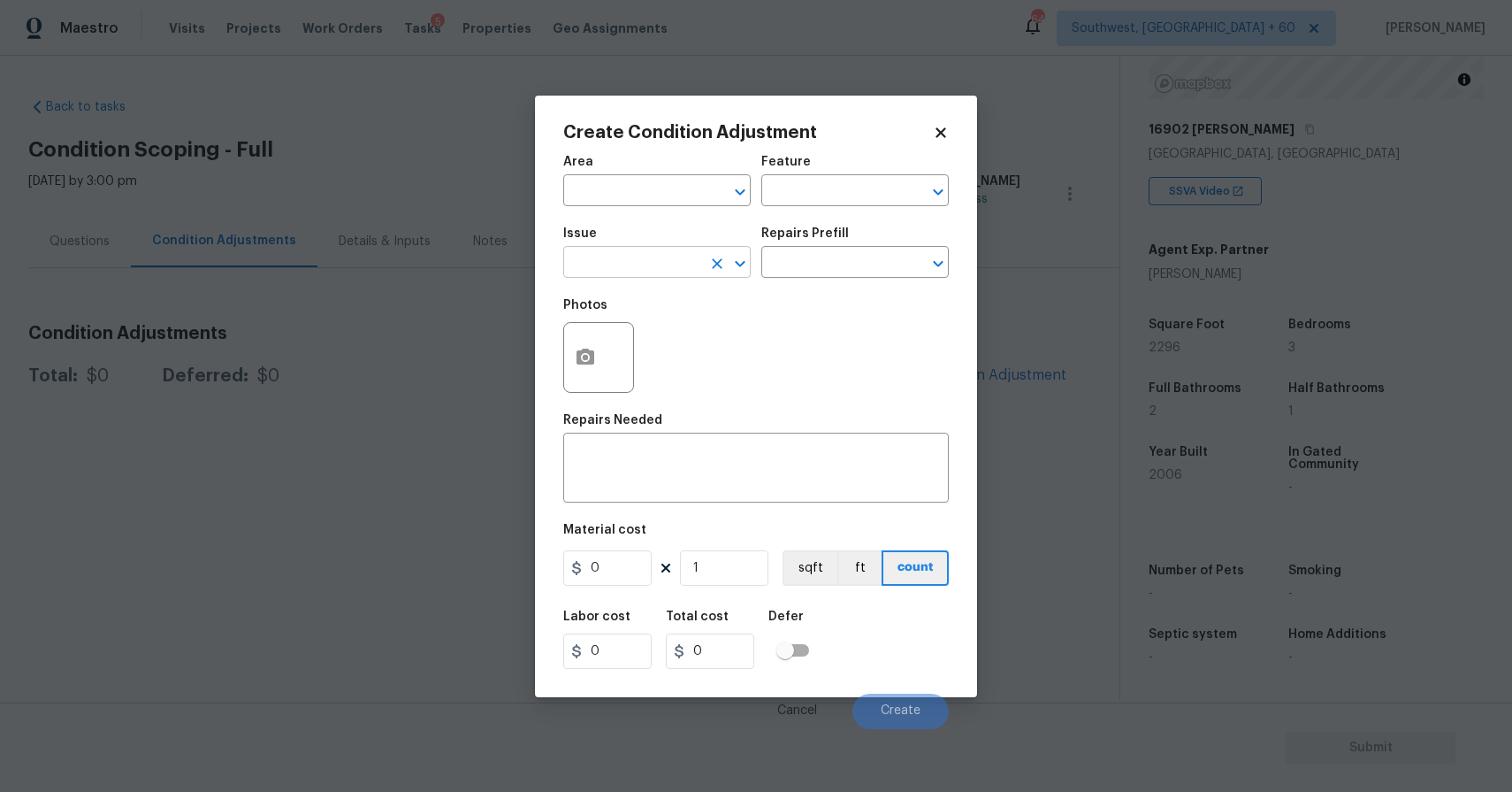
click at [600, 262] on input "text" at bounding box center [632, 264] width 138 height 28
click at [674, 341] on li "Landscape Package" at bounding box center [657, 346] width 188 height 29
type input "Landscape Package"
click at [805, 293] on div "Photos" at bounding box center [756, 346] width 386 height 115
click at [849, 269] on input "text" at bounding box center [830, 264] width 138 height 28
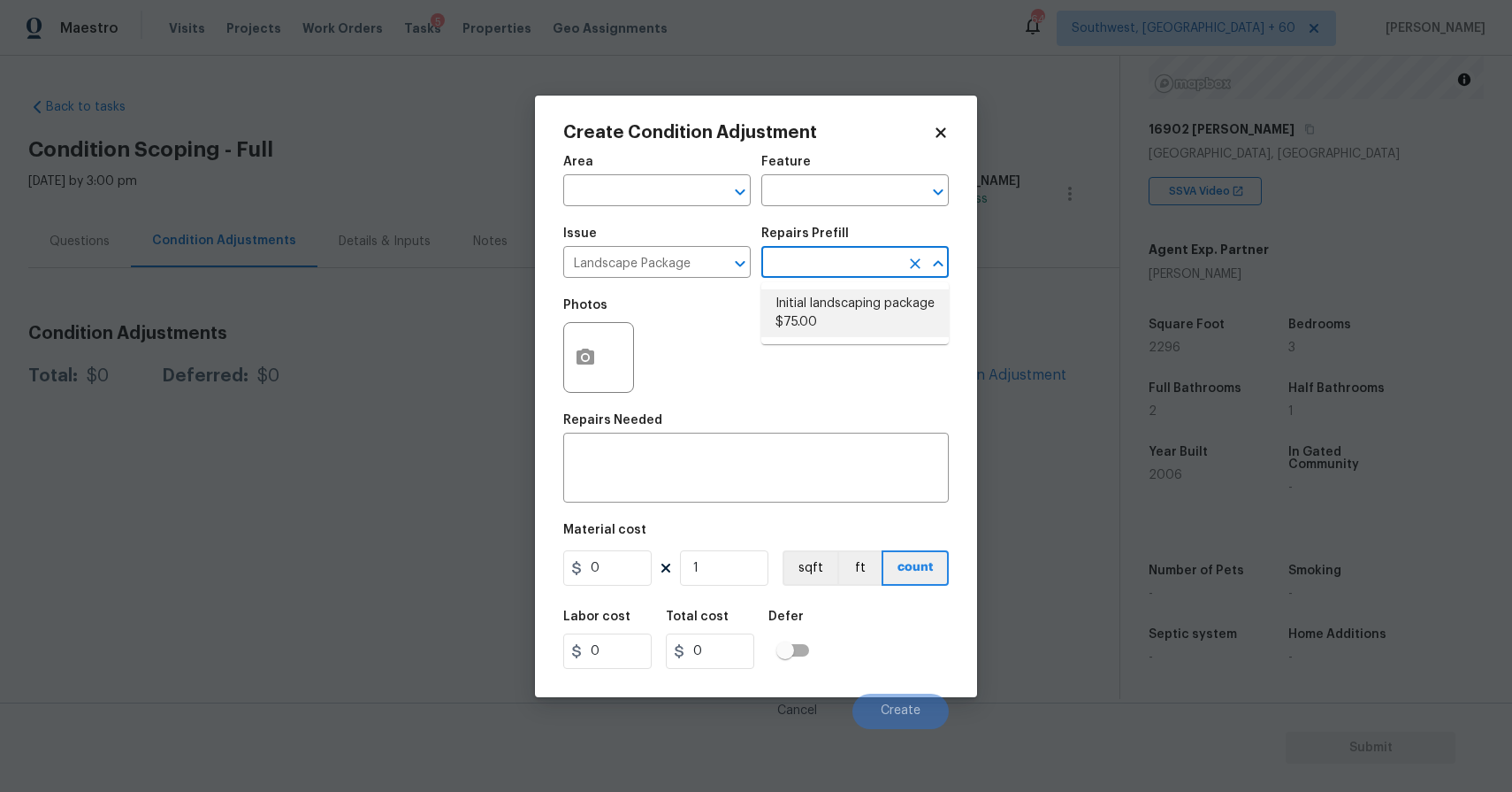
click at [830, 318] on li "Initial landscaping package $75.00" at bounding box center [855, 314] width 188 height 48
type input "Home Readiness Packages"
type textarea "Mowing of grass up to 6" in height. Mow, edge along driveways & sidewalks, trim…"
type input "75"
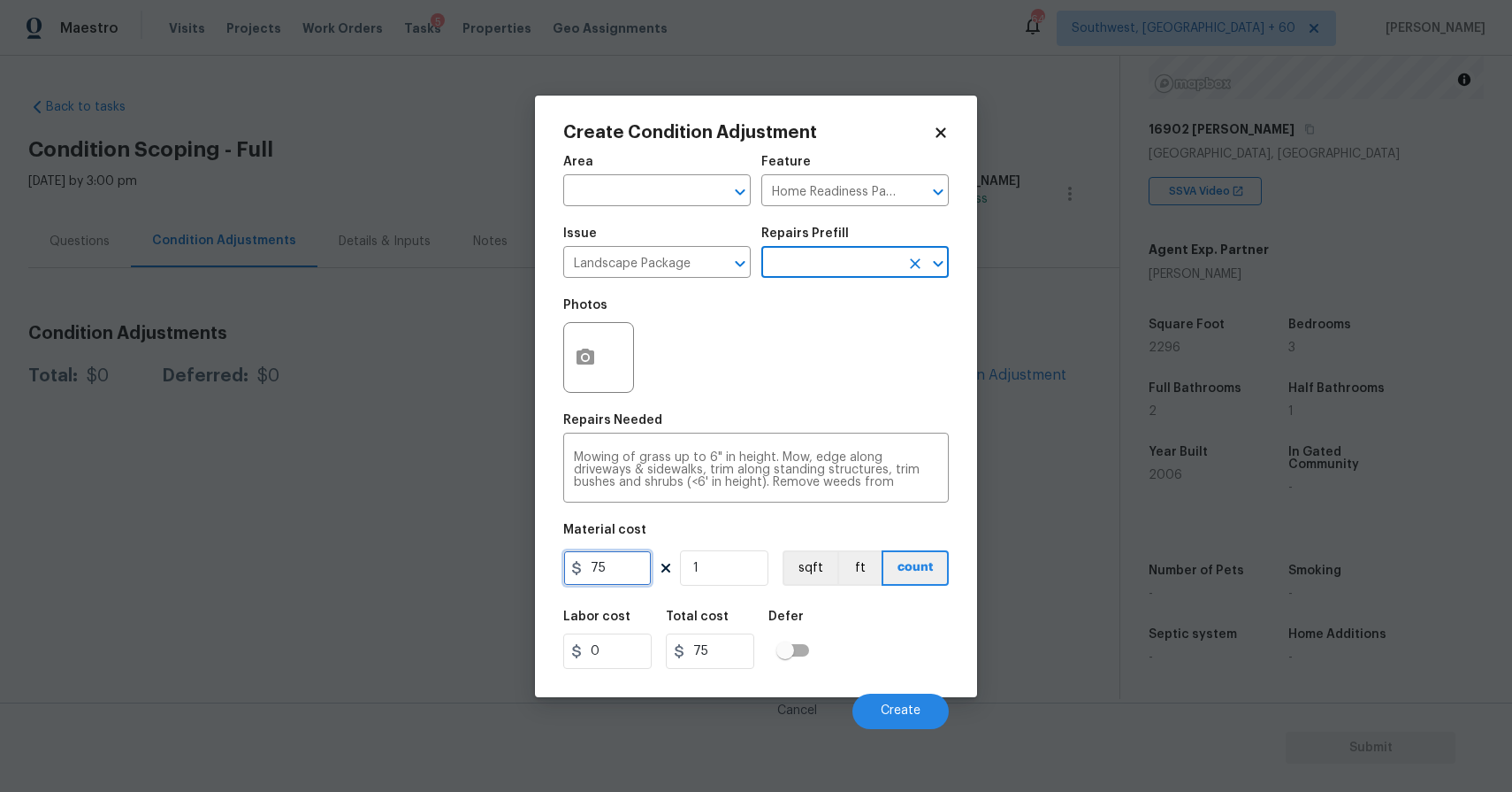
click at [627, 580] on input "75" at bounding box center [607, 568] width 88 height 36
type input "300"
click at [904, 703] on button "Create" at bounding box center [900, 712] width 96 height 36
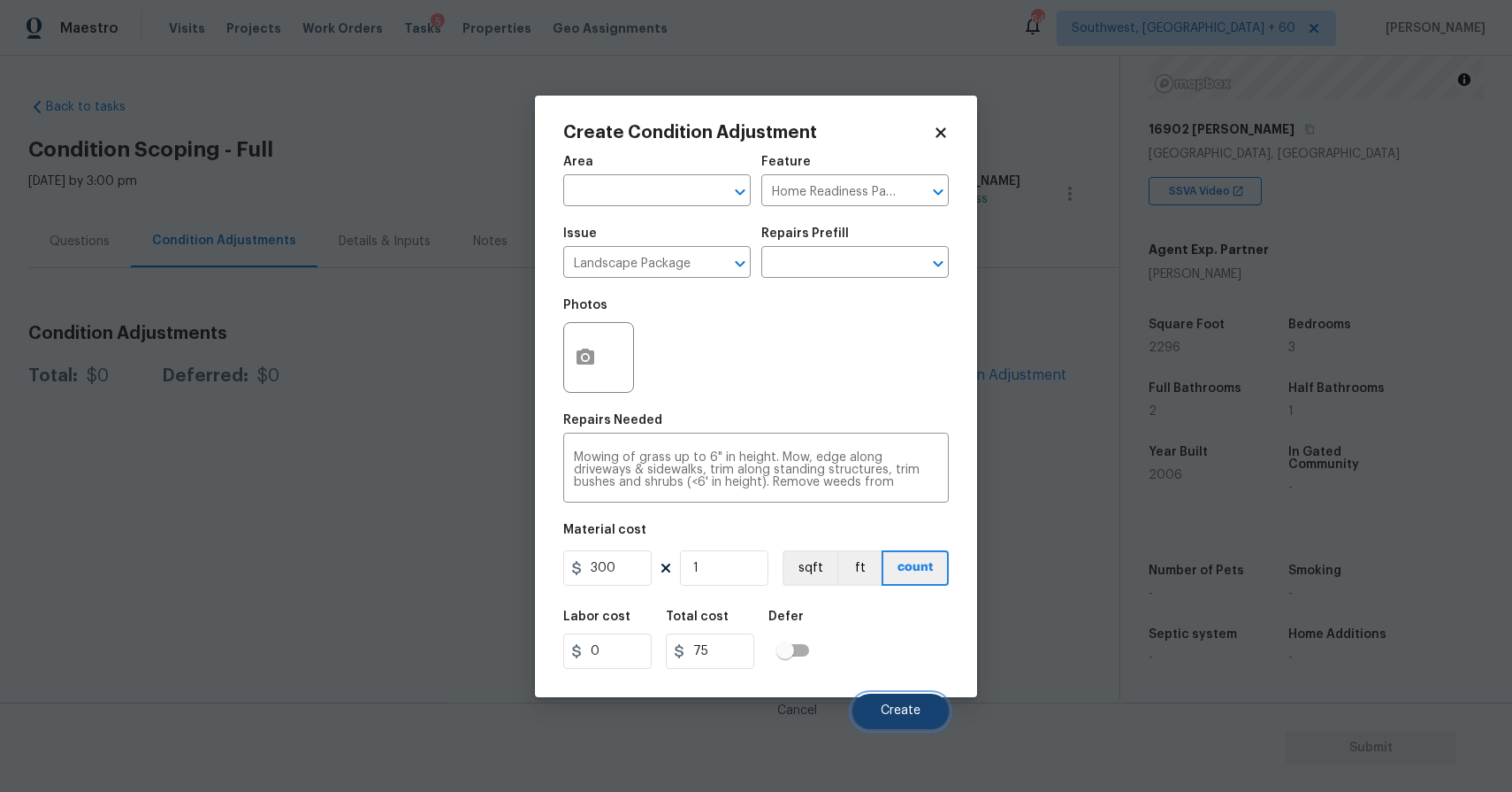
type input "300"
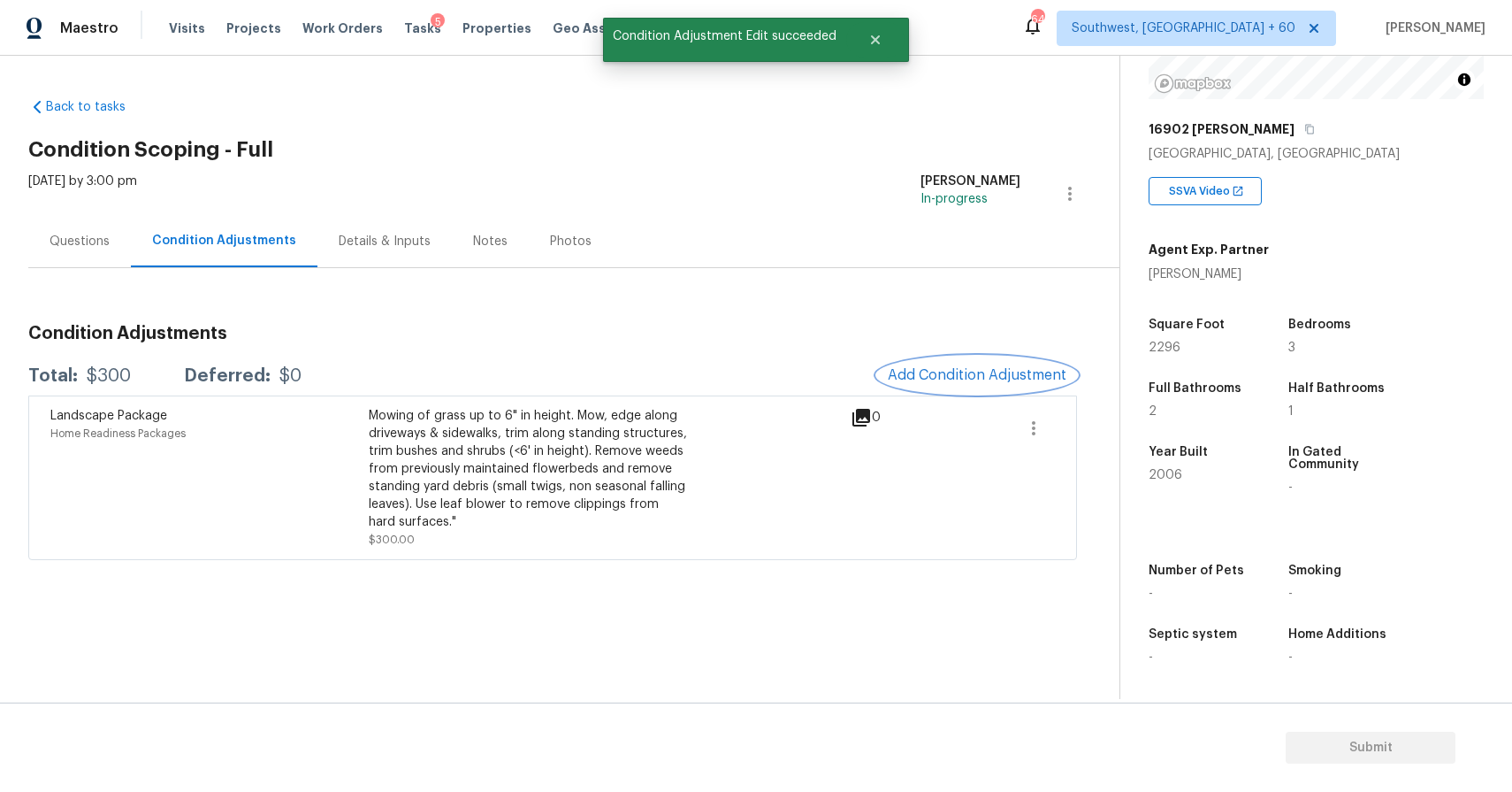
click at [1025, 367] on span "Add Condition Adjustment" at bounding box center [977, 375] width 179 height 16
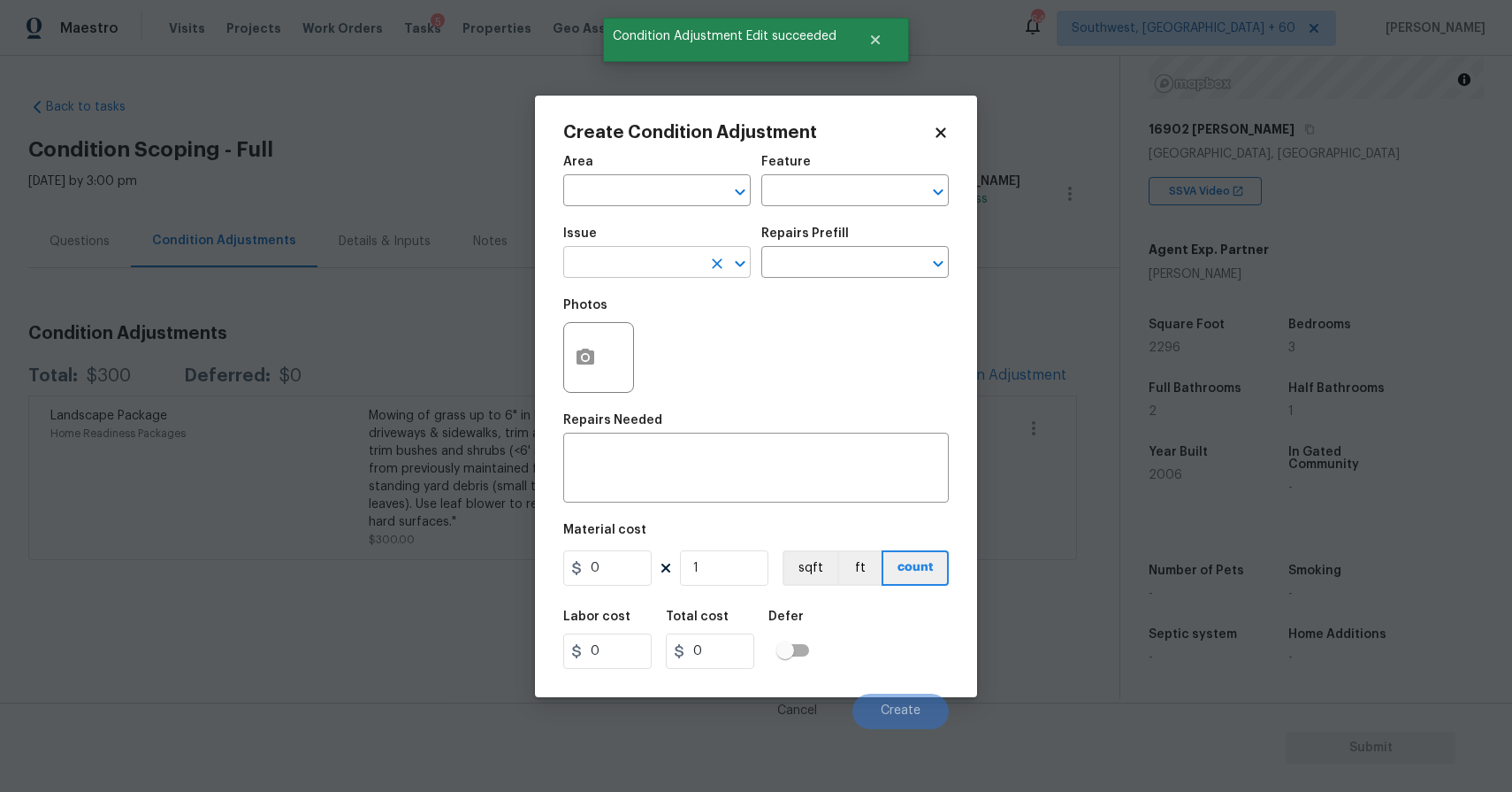
click at [699, 270] on input "text" at bounding box center [632, 264] width 138 height 28
type input "o"
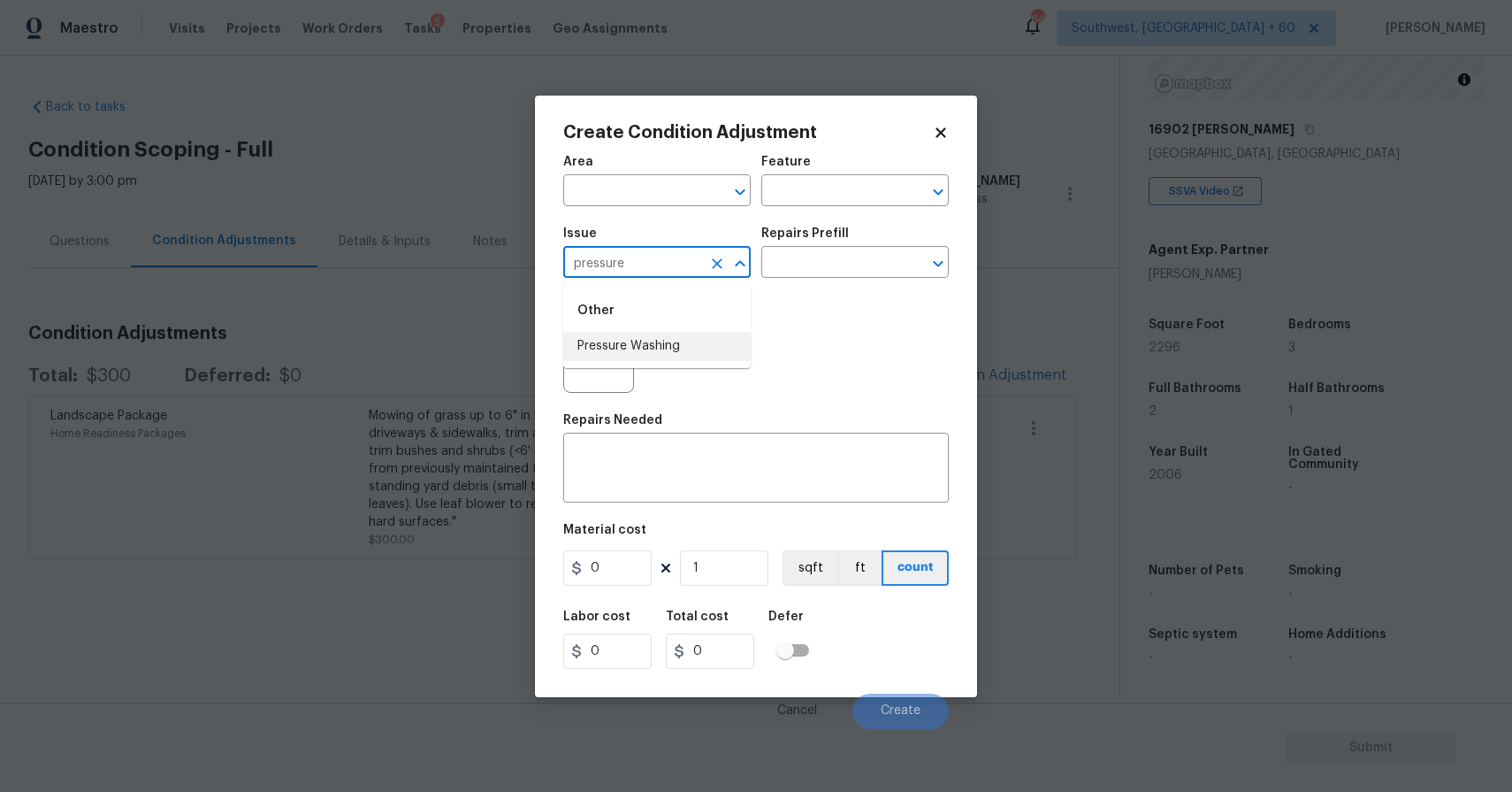
click at [684, 350] on li "Pressure Washing" at bounding box center [657, 346] width 188 height 29
type input "Pressure Washing"
click at [772, 486] on textarea at bounding box center [756, 469] width 364 height 37
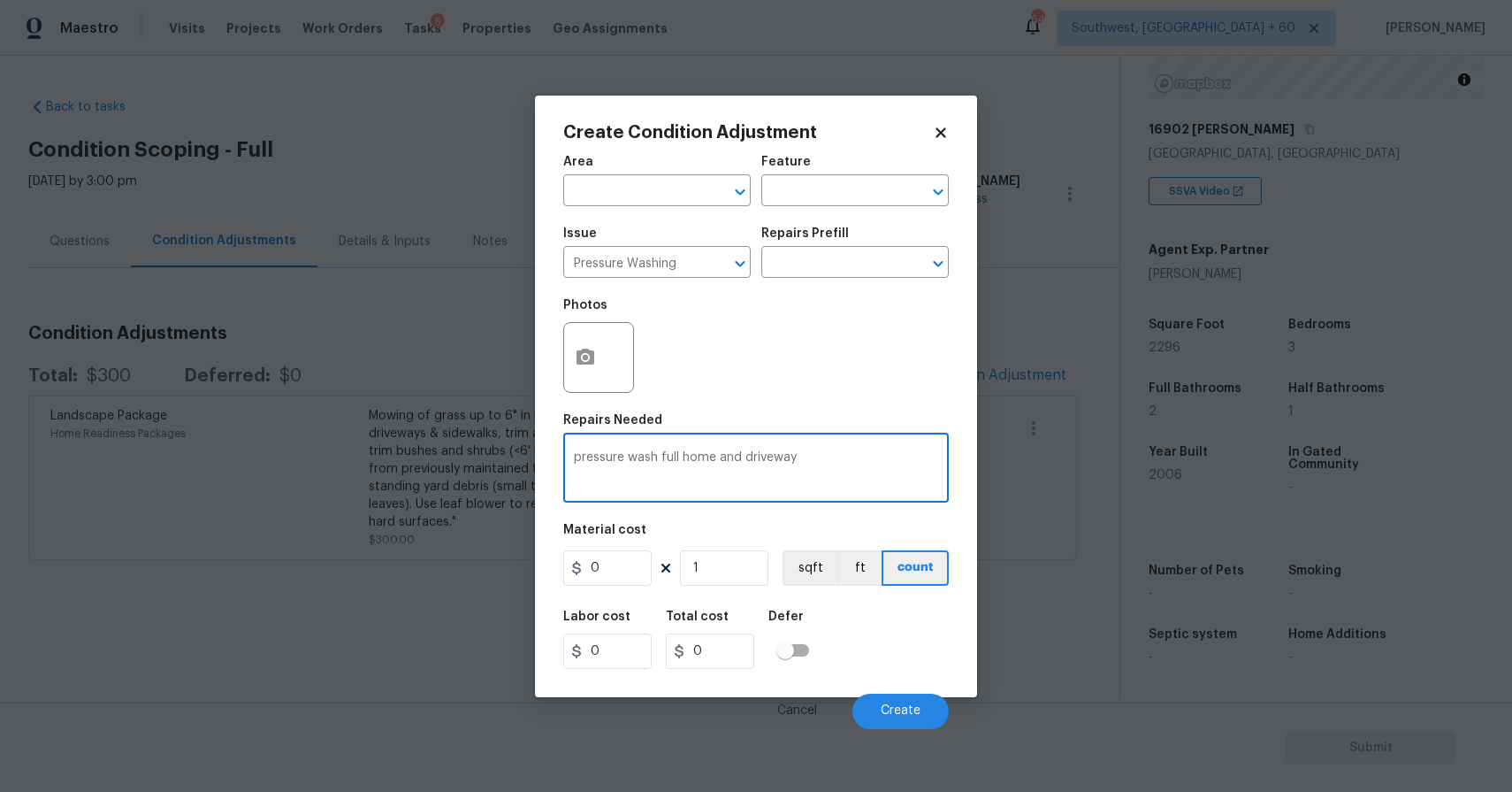
type textarea "pressure wash full home and driveway"
click at [634, 576] on input "0" at bounding box center [607, 568] width 88 height 36
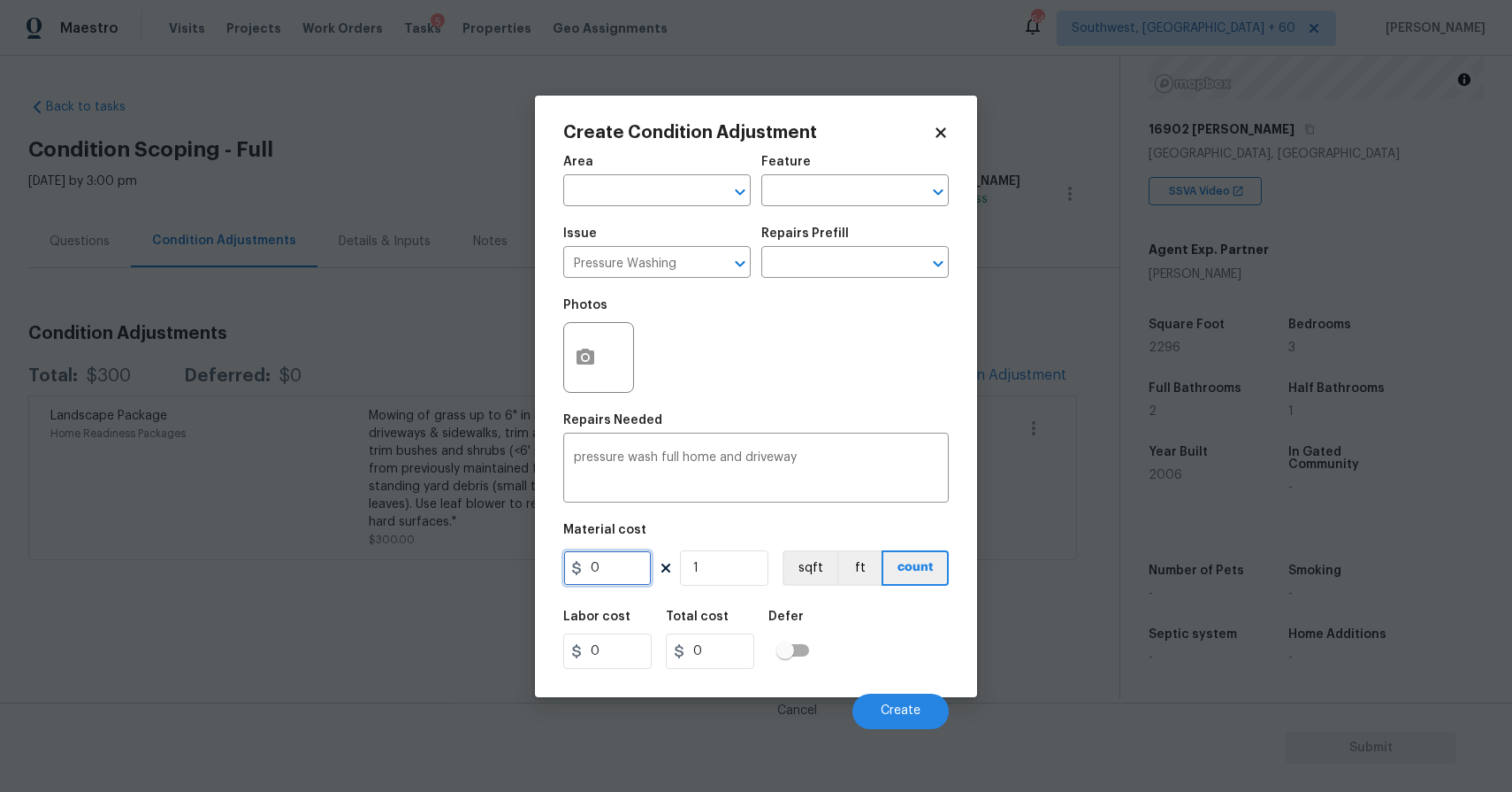
click at [634, 576] on input "0" at bounding box center [607, 568] width 88 height 36
type input "300"
click at [902, 716] on span "Create" at bounding box center [900, 711] width 40 height 13
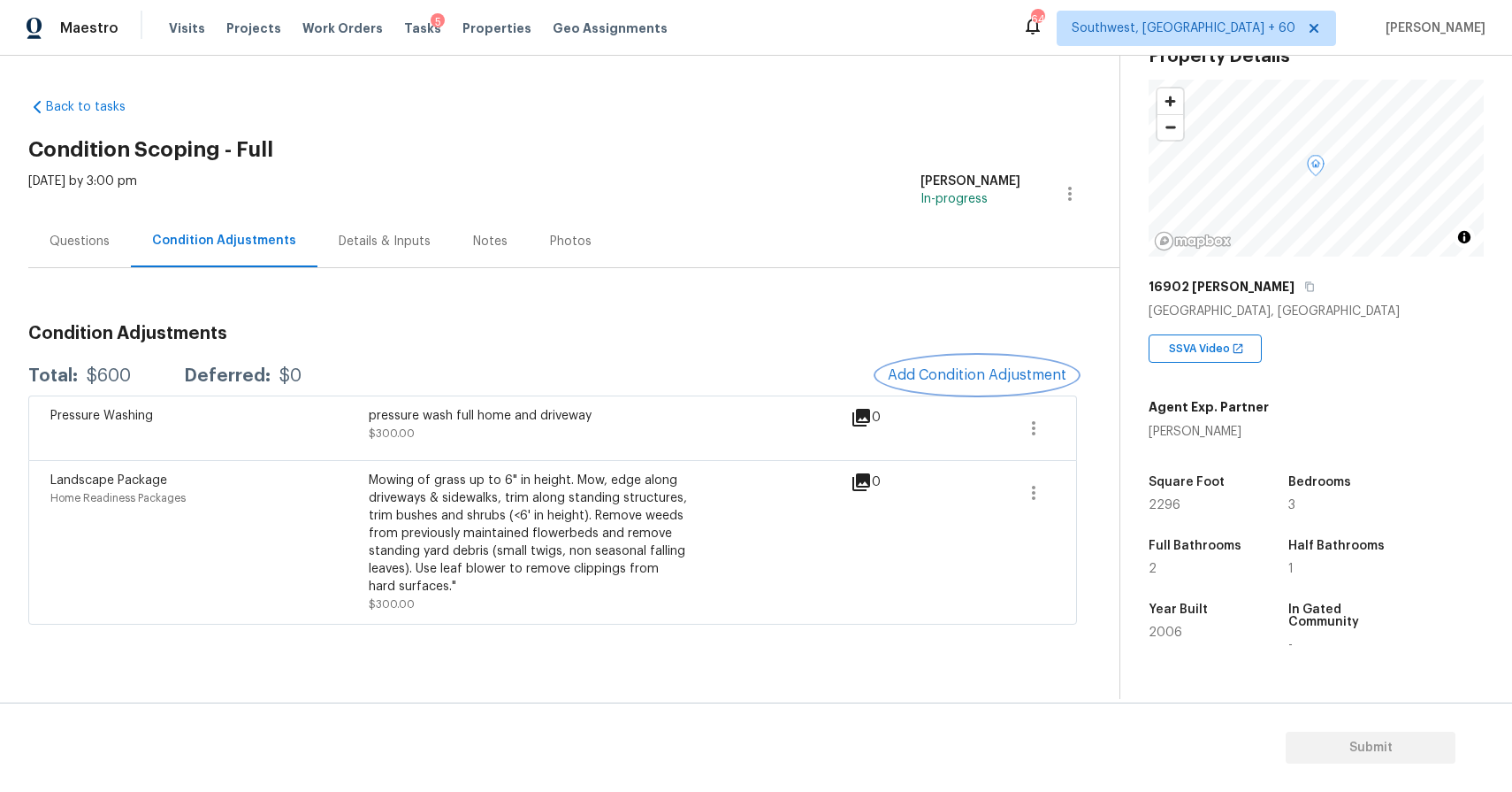
scroll to position [4, 0]
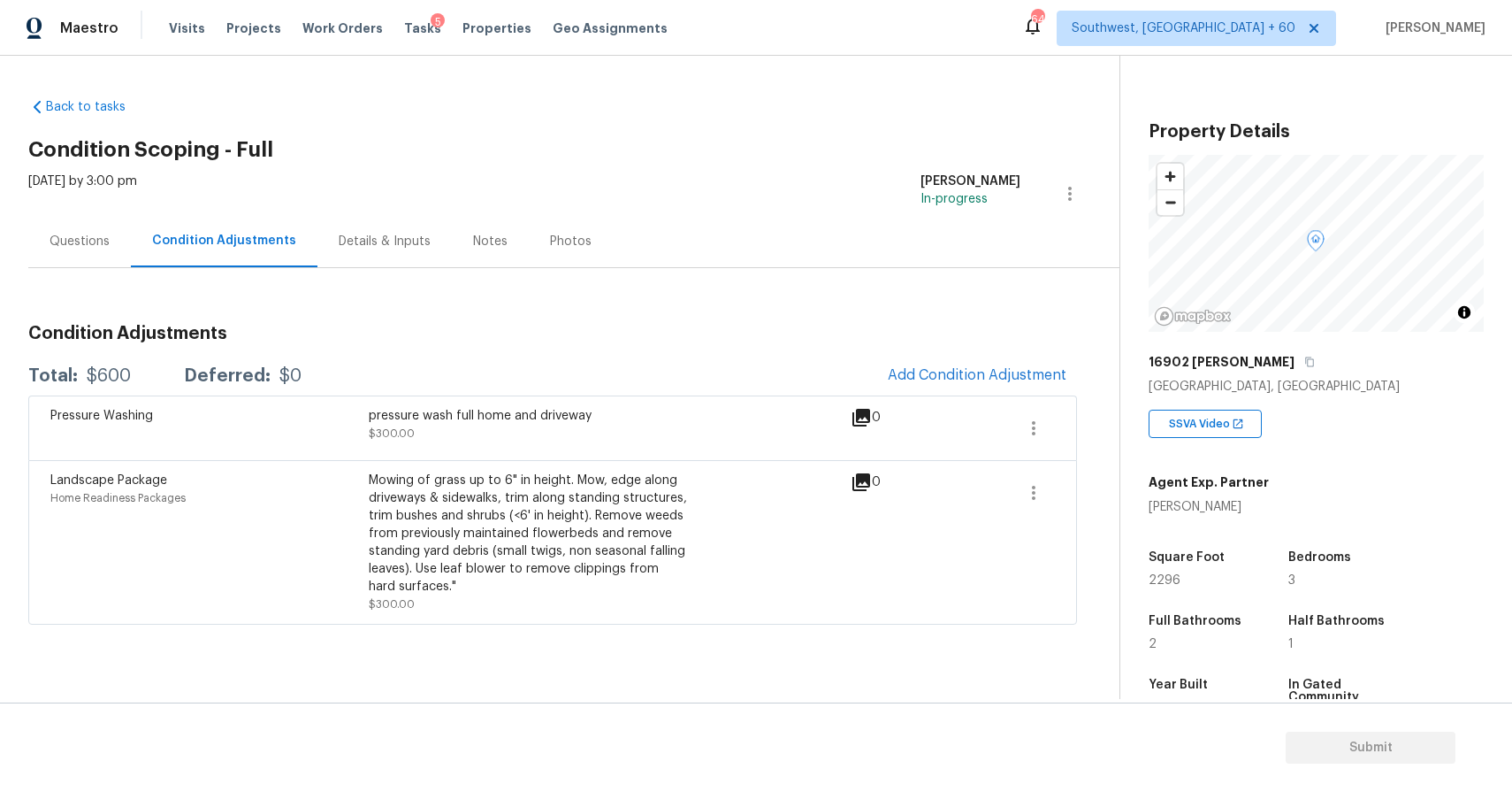
click at [1040, 331] on h3 "Condition Adjustments" at bounding box center [553, 333] width 1049 height 18
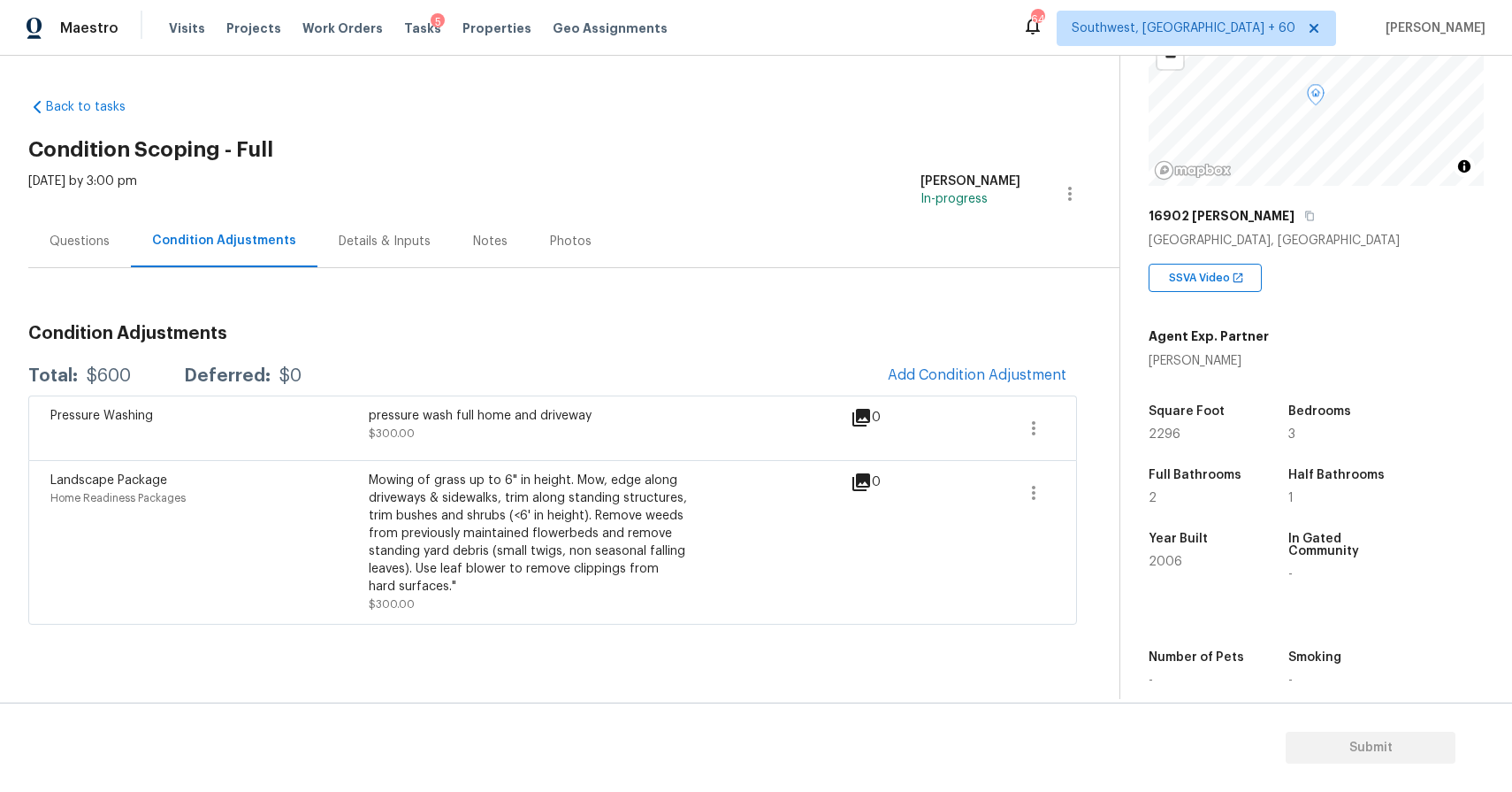
scroll to position [236, 0]
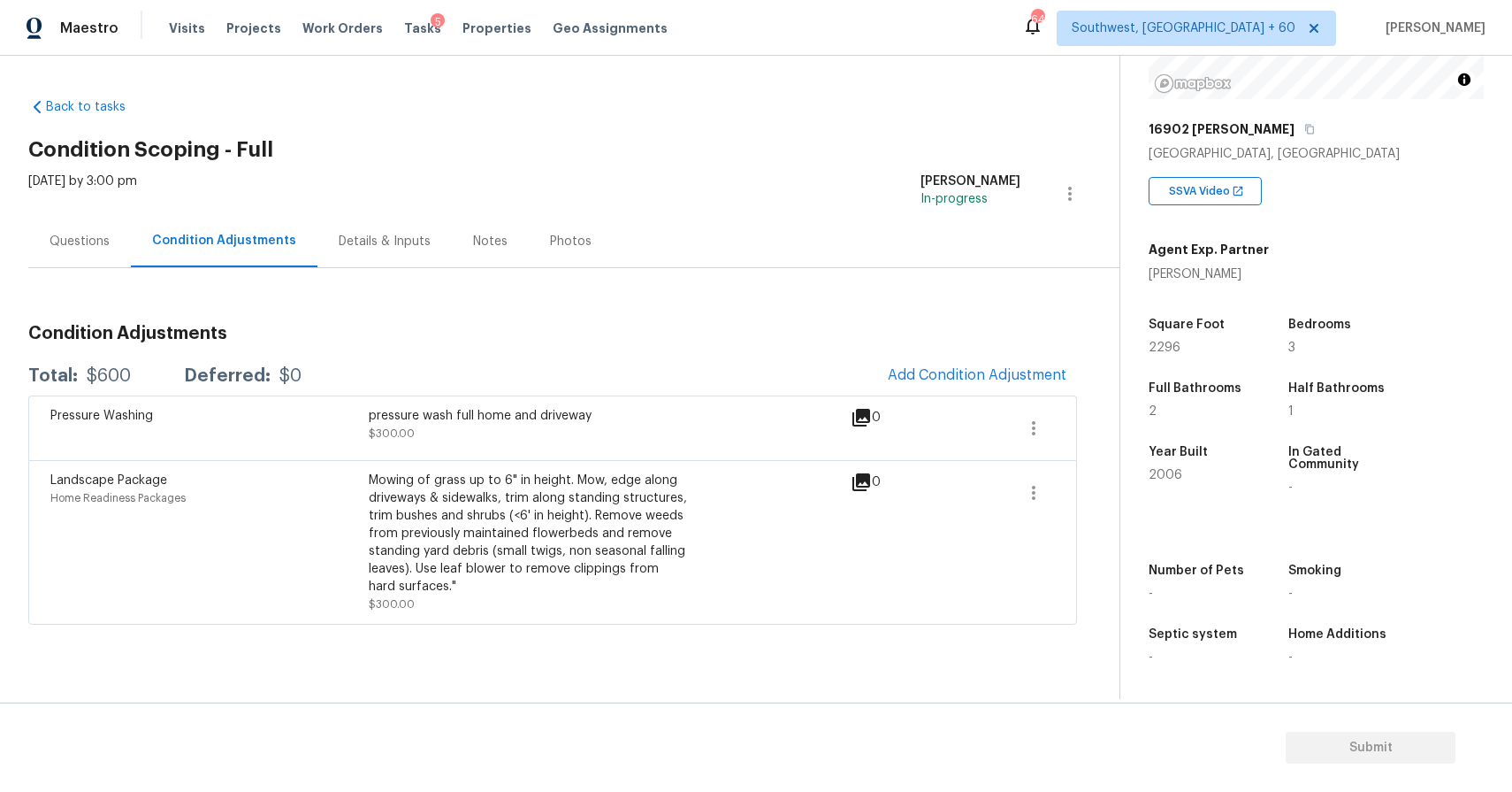
click at [1002, 344] on div "Condition Adjustments Total: $600 Deferred: $0 Add Condition Adjustment Pressur…" at bounding box center [553, 468] width 1049 height 314
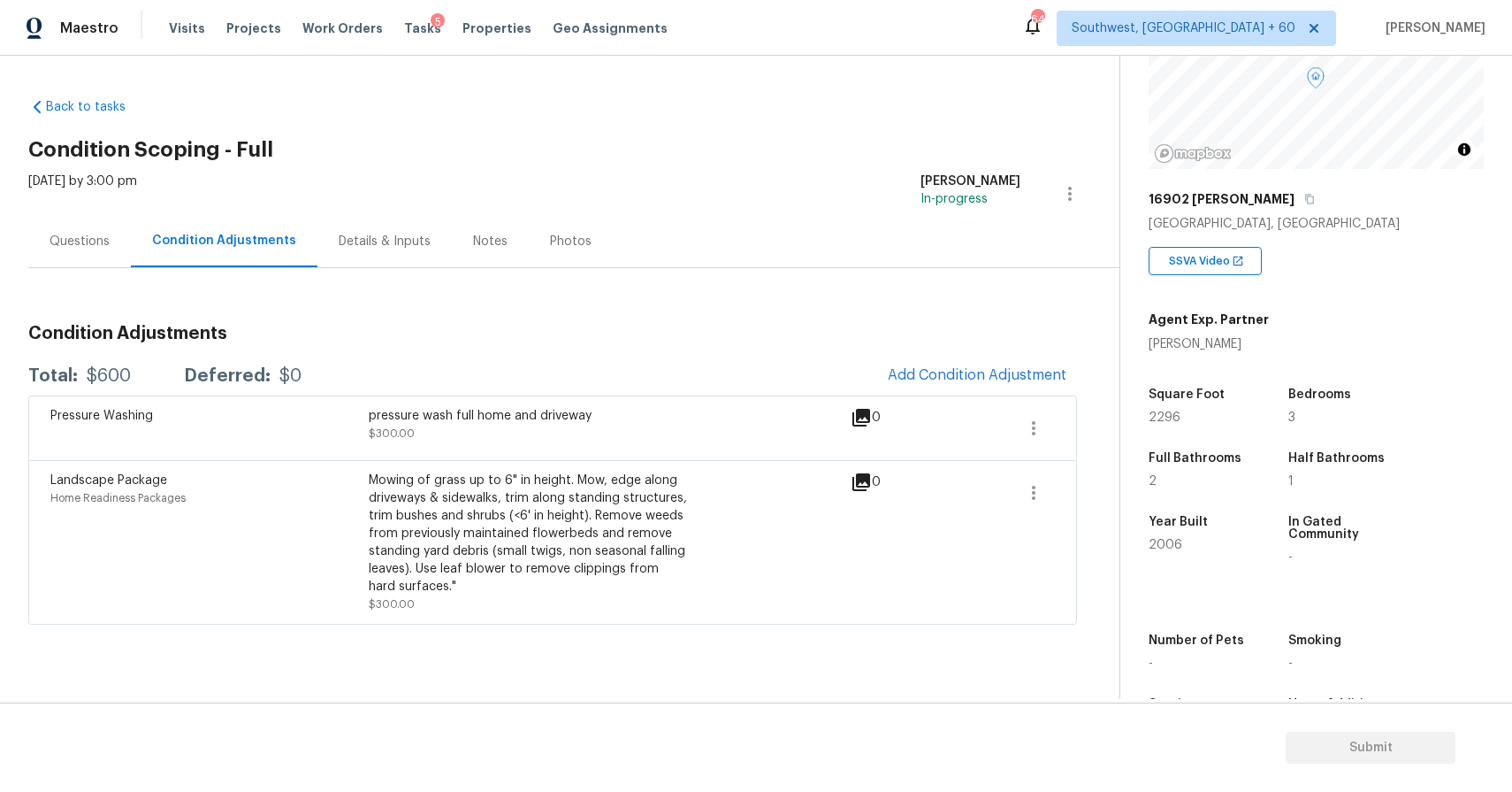
scroll to position [0, 0]
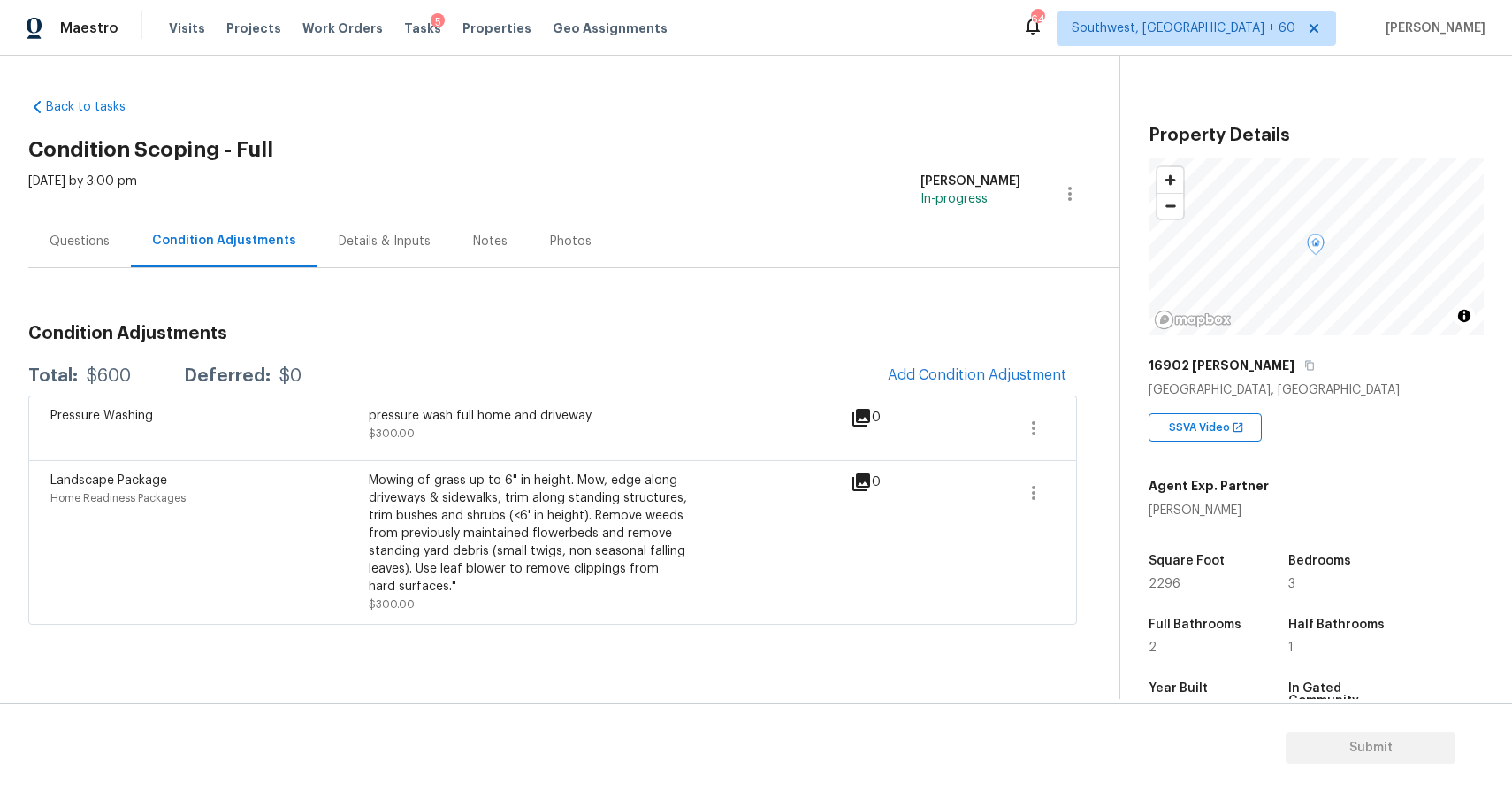
drag, startPoint x: 1116, startPoint y: 265, endPoint x: 1092, endPoint y: 271, distance: 24.7
click at [1092, 271] on div "Back to tasks Condition Scoping - Full Tue, Aug 12 2025 by 3:00 pm Ranjith Kuma…" at bounding box center [574, 356] width 1092 height 546
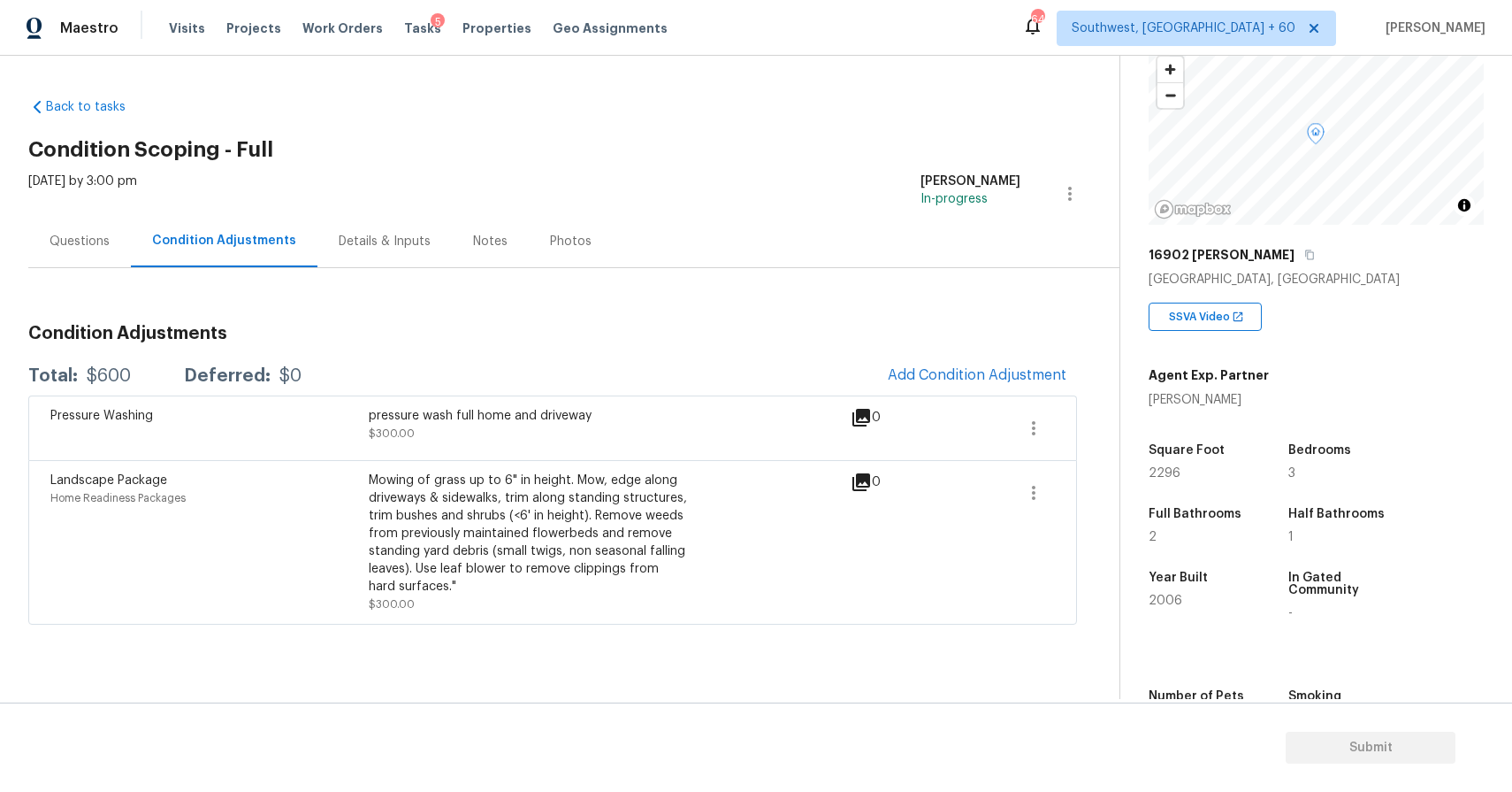
scroll to position [236, 0]
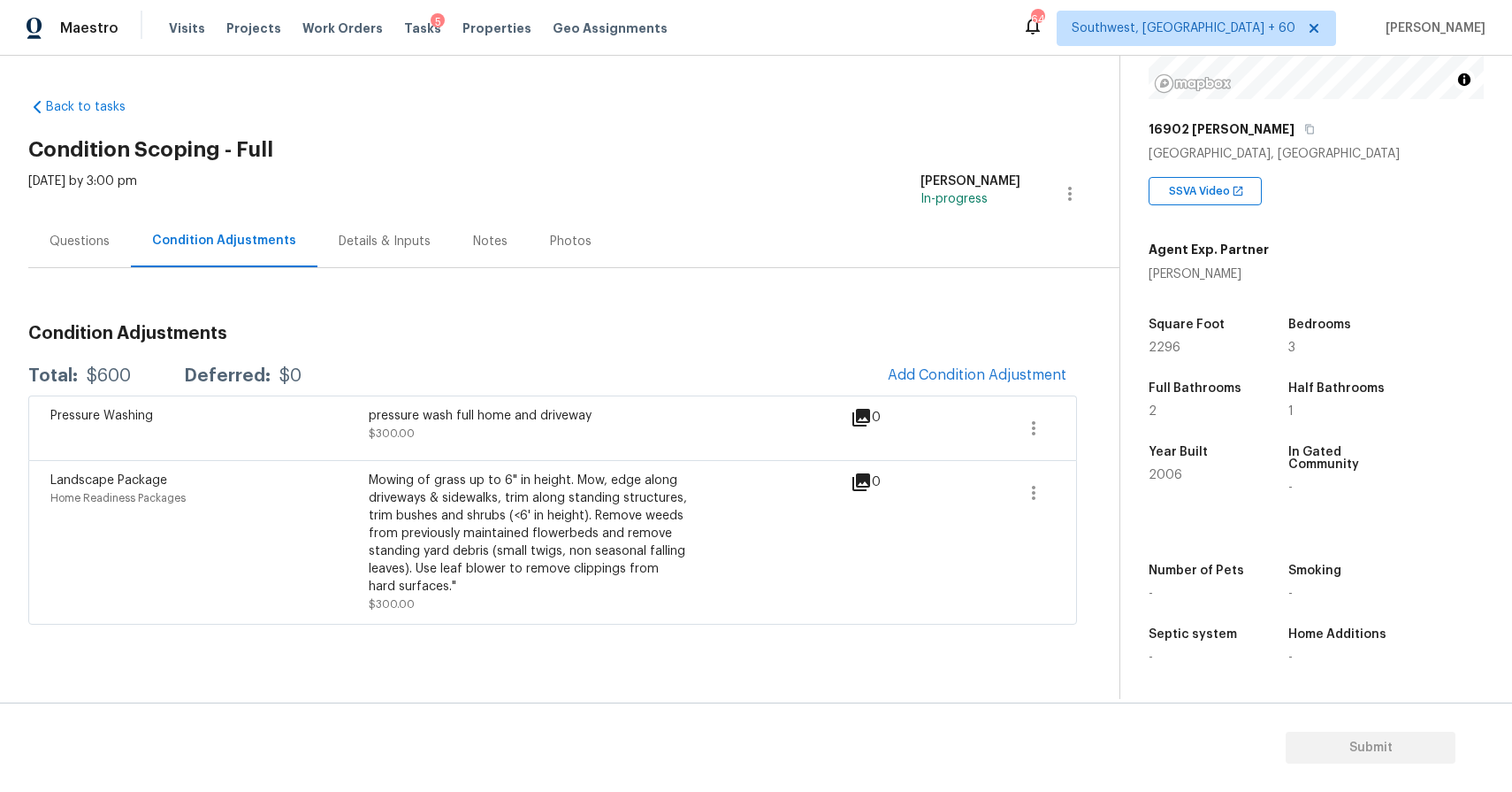
click at [102, 237] on div "Questions" at bounding box center [80, 241] width 61 height 18
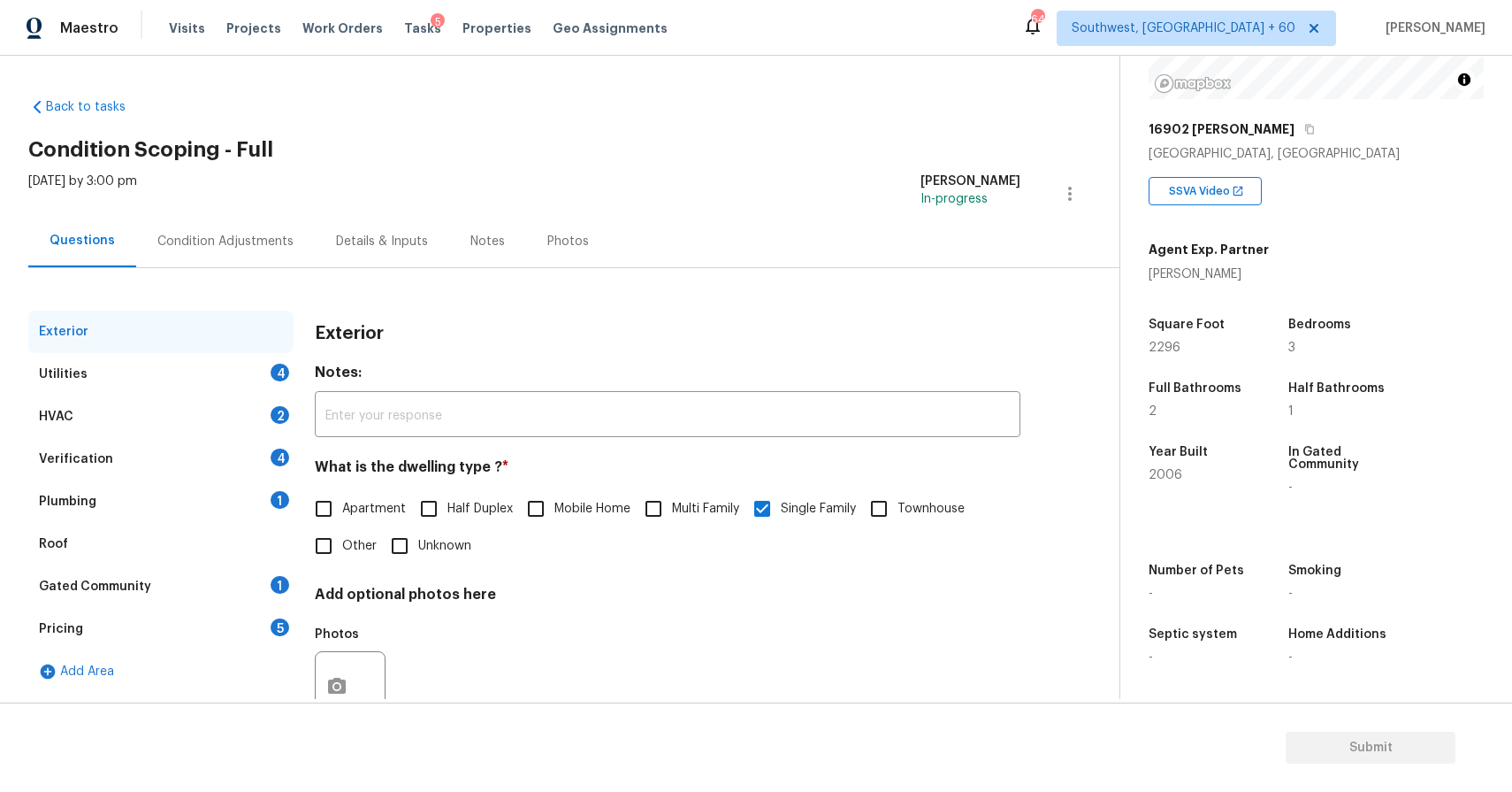
click at [248, 233] on div "Condition Adjustments" at bounding box center [225, 241] width 136 height 18
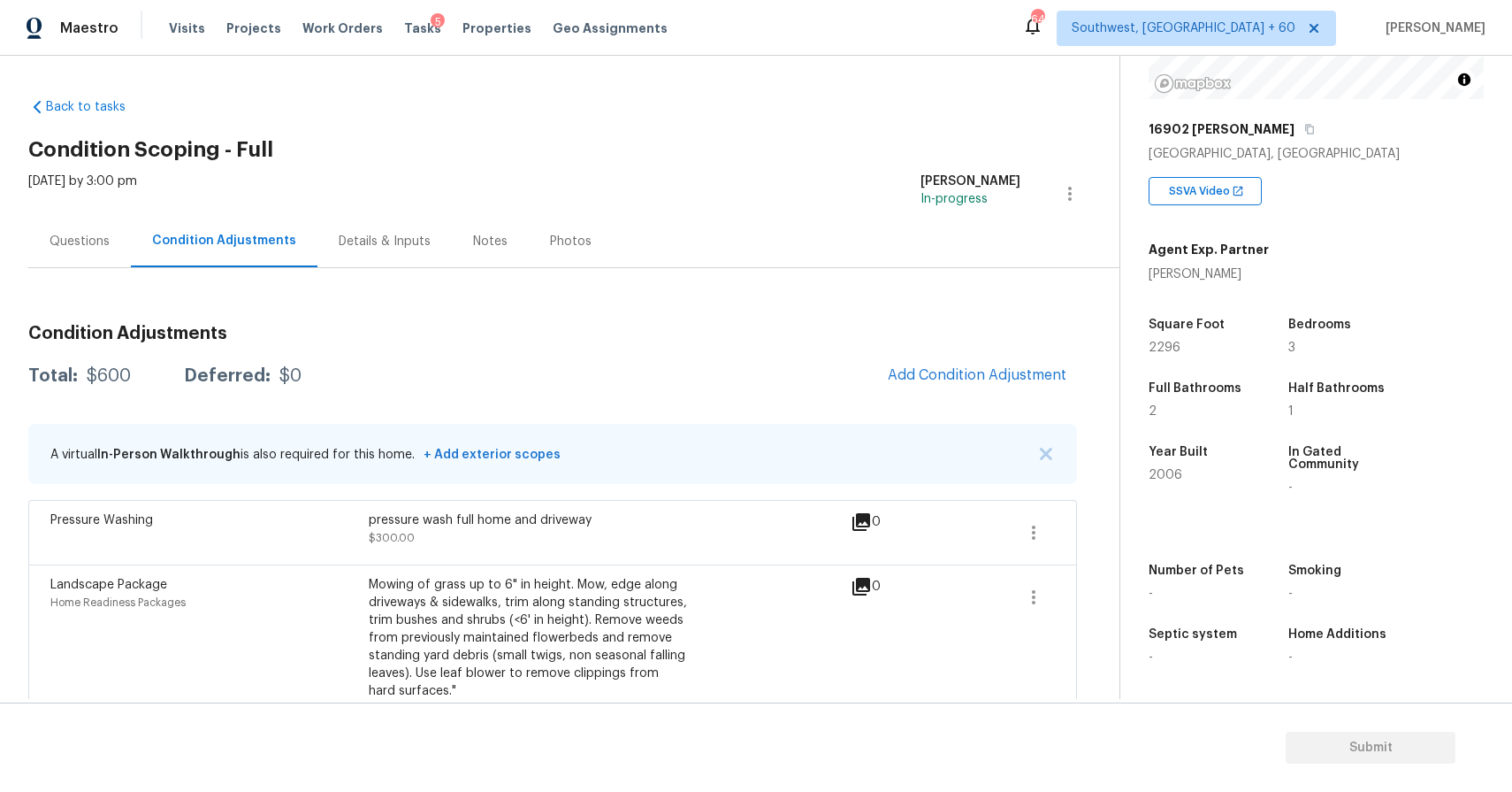
scroll to position [36, 0]
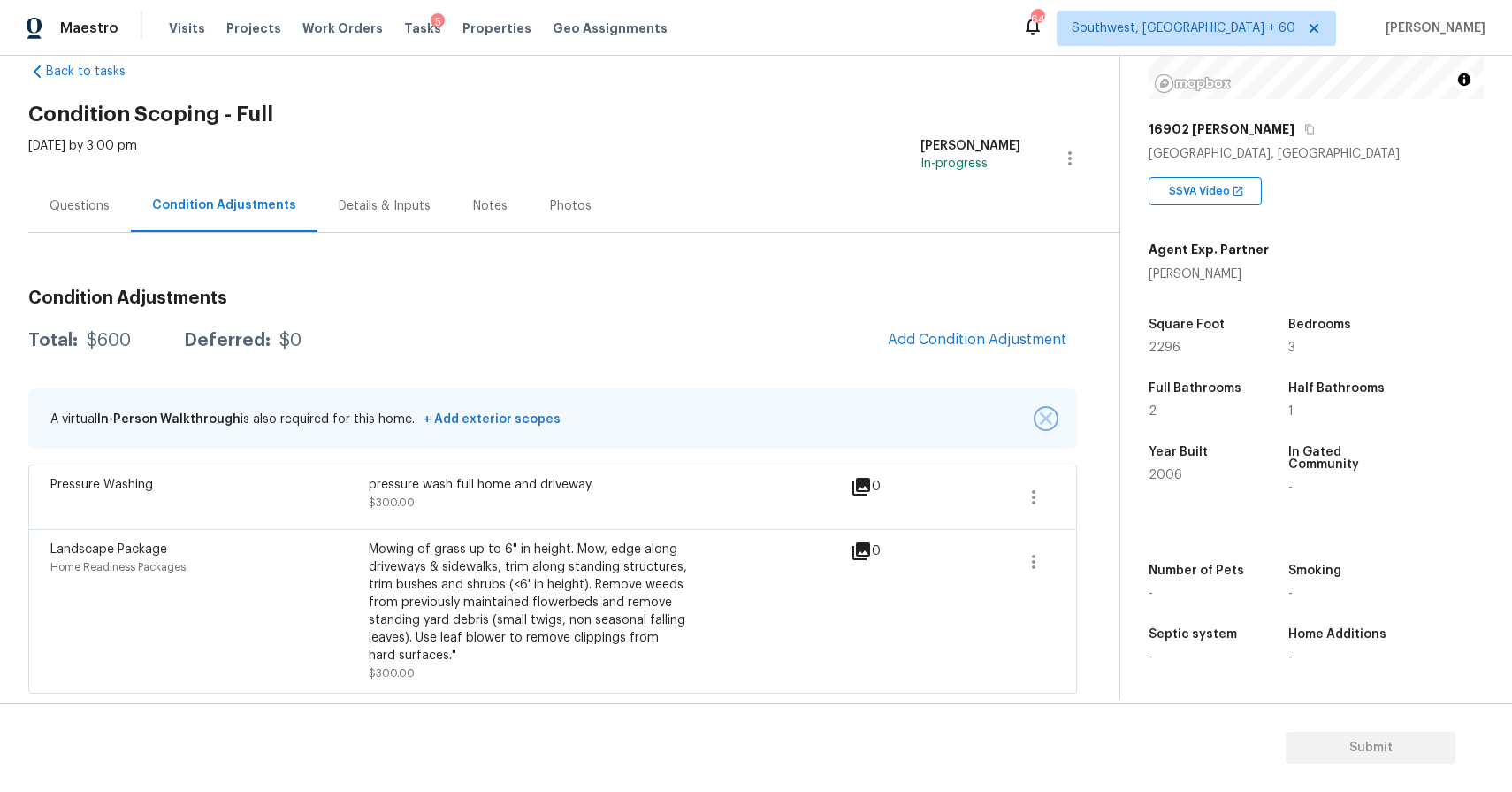
click at [1053, 418] on img "button" at bounding box center [1046, 419] width 12 height 12
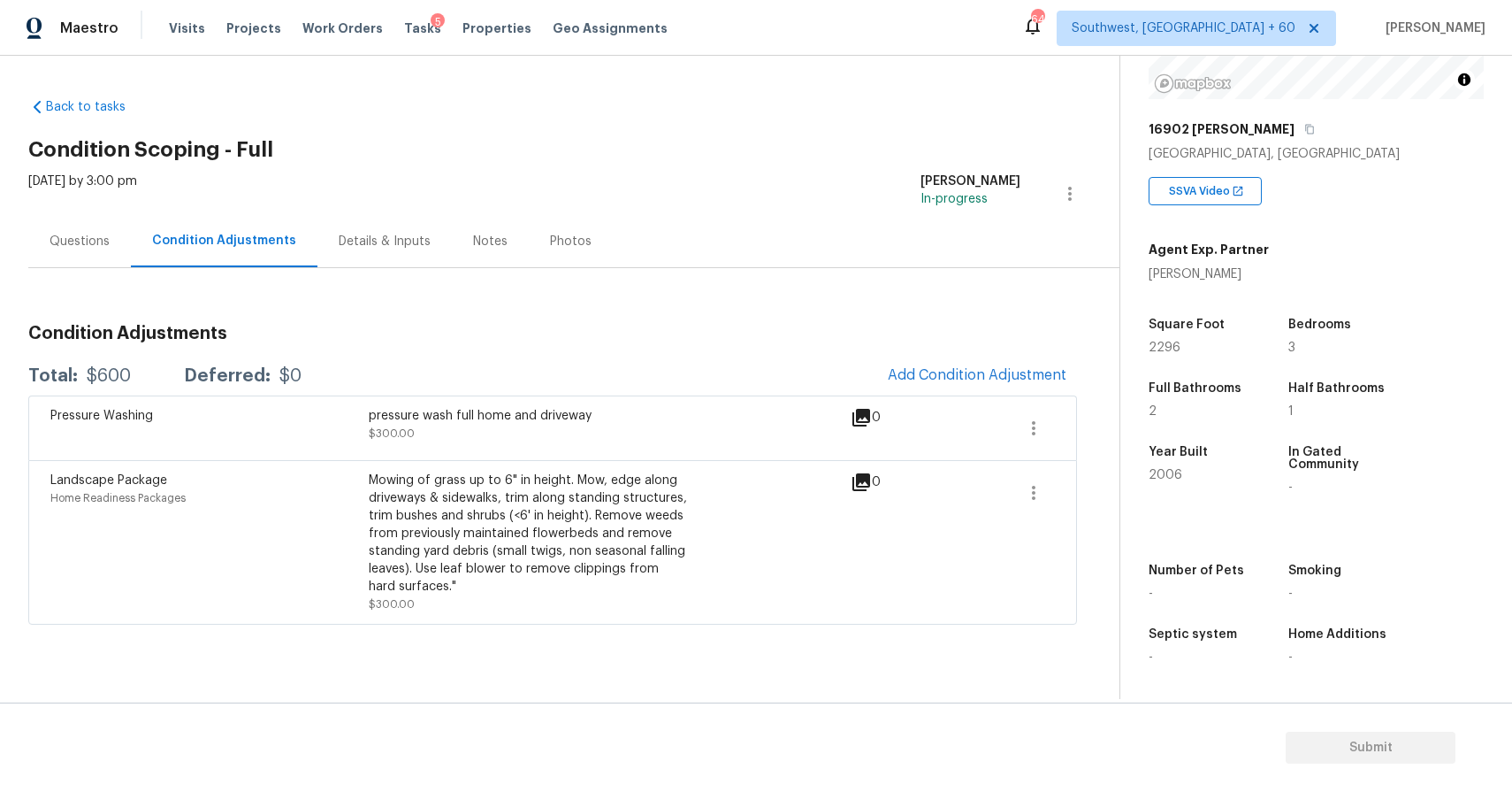
scroll to position [0, 0]
click at [779, 320] on div "Condition Adjustments Total: $600 Deferred: $0 Add Condition Adjustment Pressur…" at bounding box center [553, 468] width 1049 height 314
click at [756, 404] on div "Pressure Washing pressure wash full home and driveway $300.00 0" at bounding box center [553, 428] width 1049 height 64
click at [965, 367] on span "Add Condition Adjustment" at bounding box center [977, 375] width 179 height 16
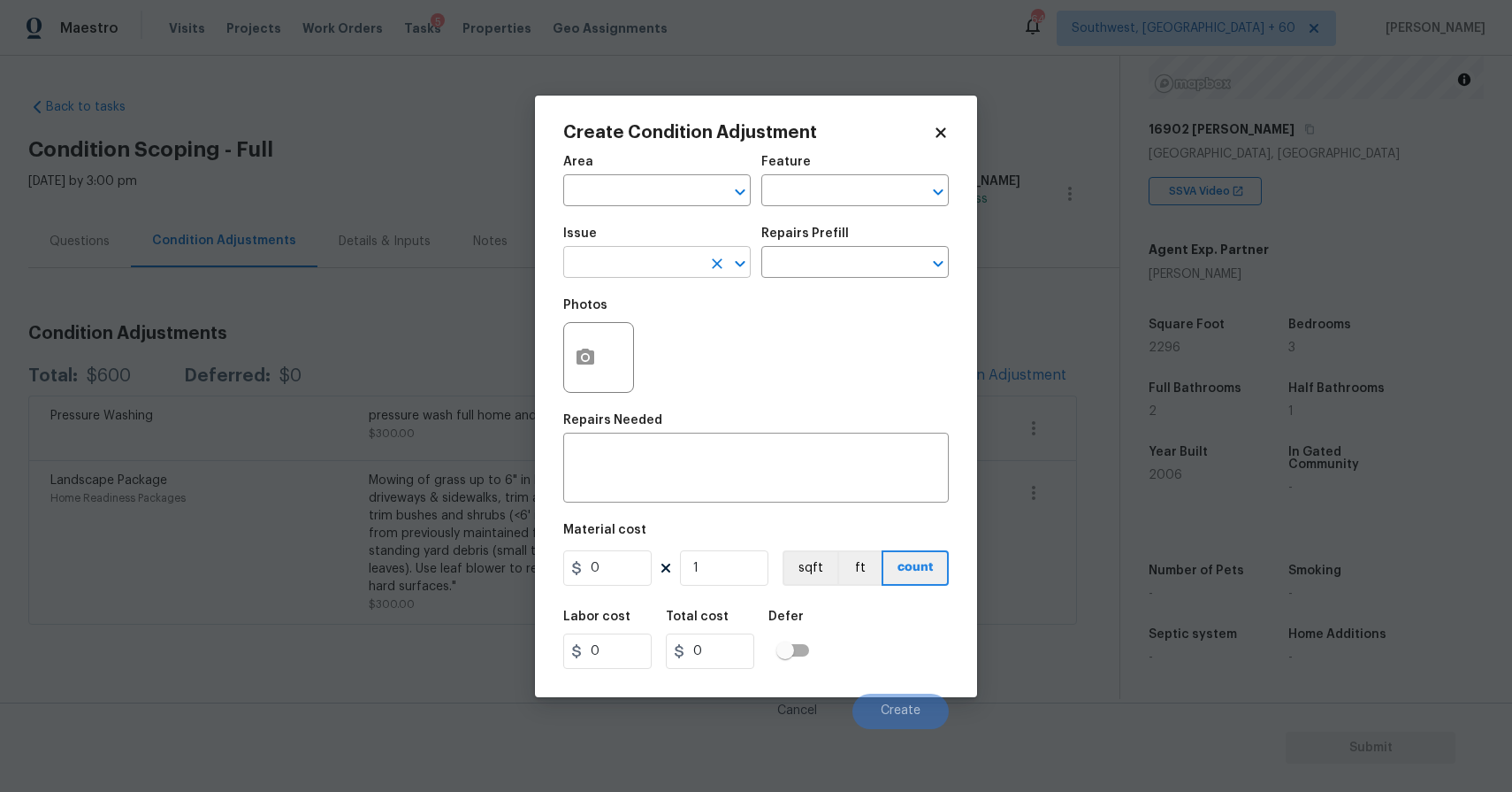
click at [652, 268] on input "text" at bounding box center [632, 264] width 138 height 28
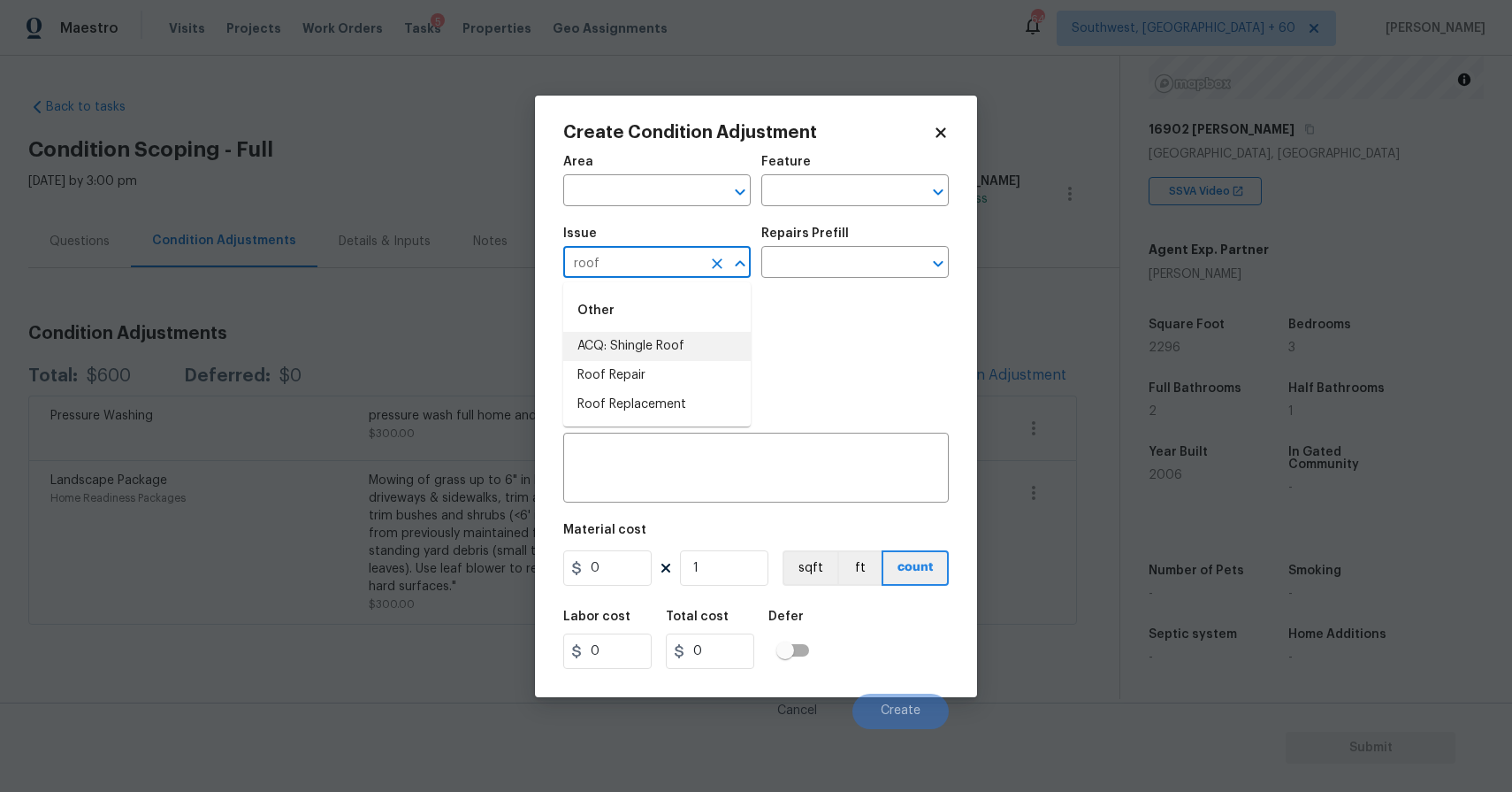
click at [674, 339] on li "ACQ: Shingle Roof" at bounding box center [657, 346] width 188 height 29
type input "ACQ: Shingle Roof"
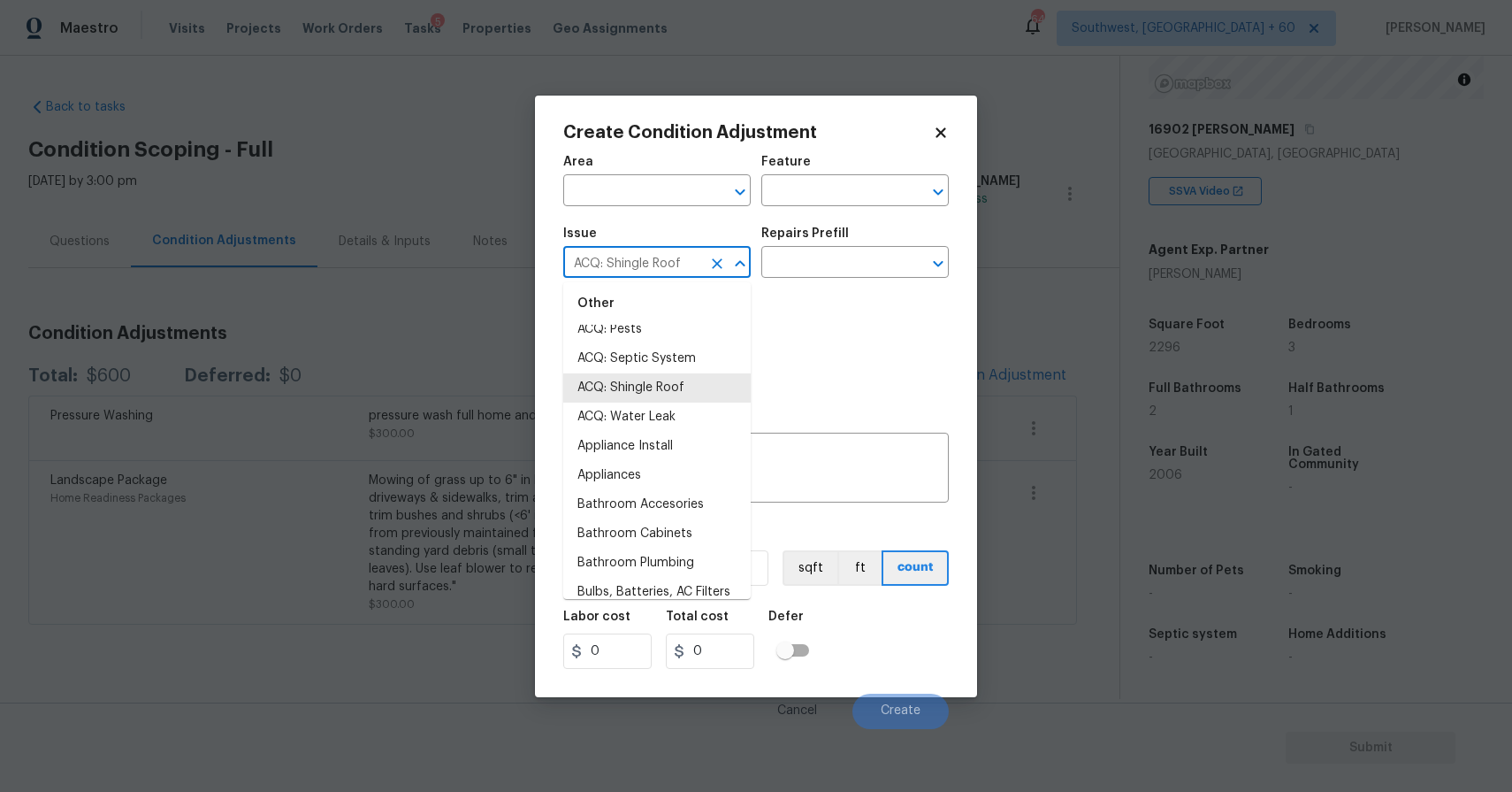
scroll to position [113, 0]
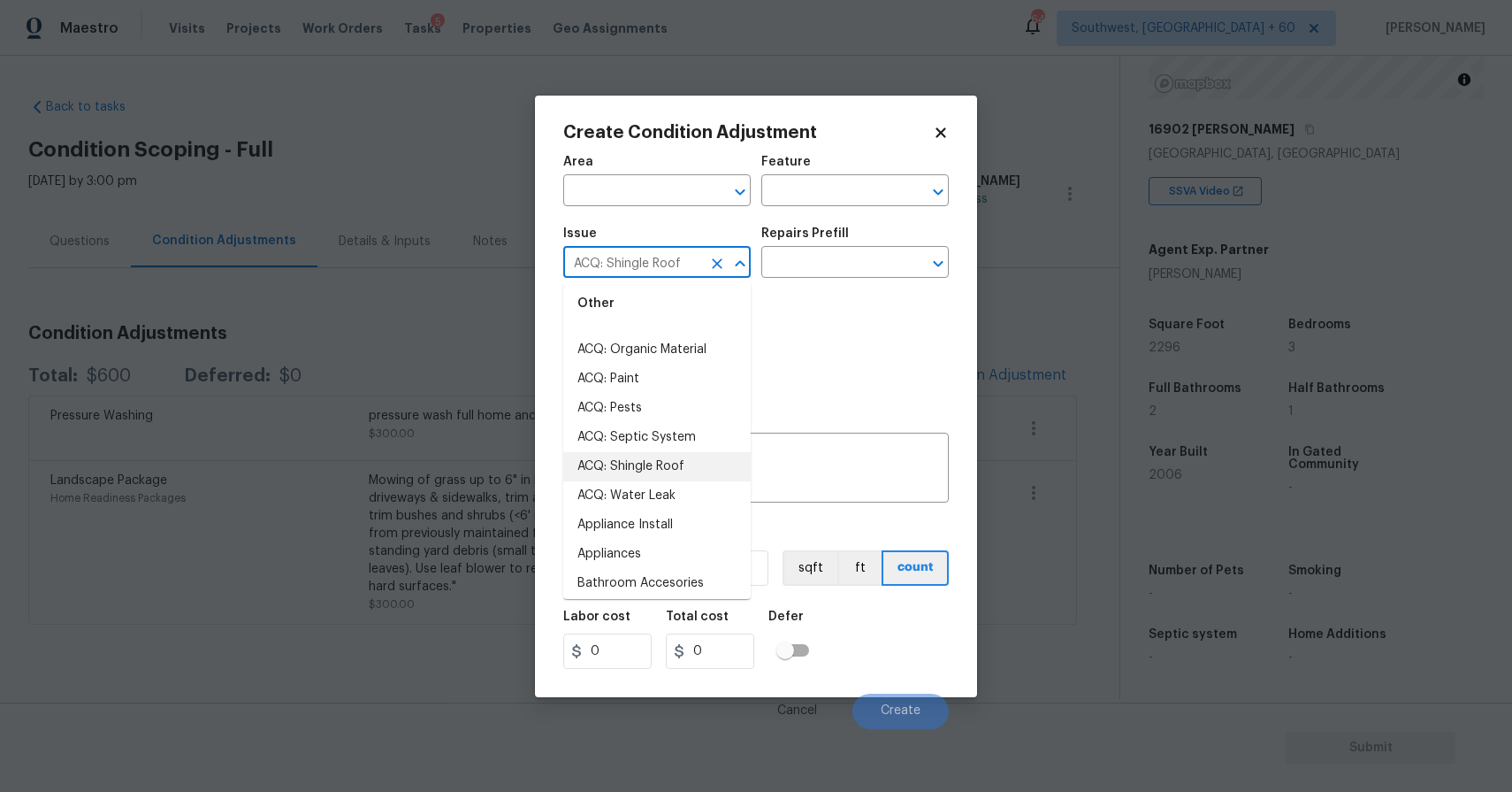
click at [678, 461] on li "ACQ: Shingle Roof" at bounding box center [657, 466] width 188 height 29
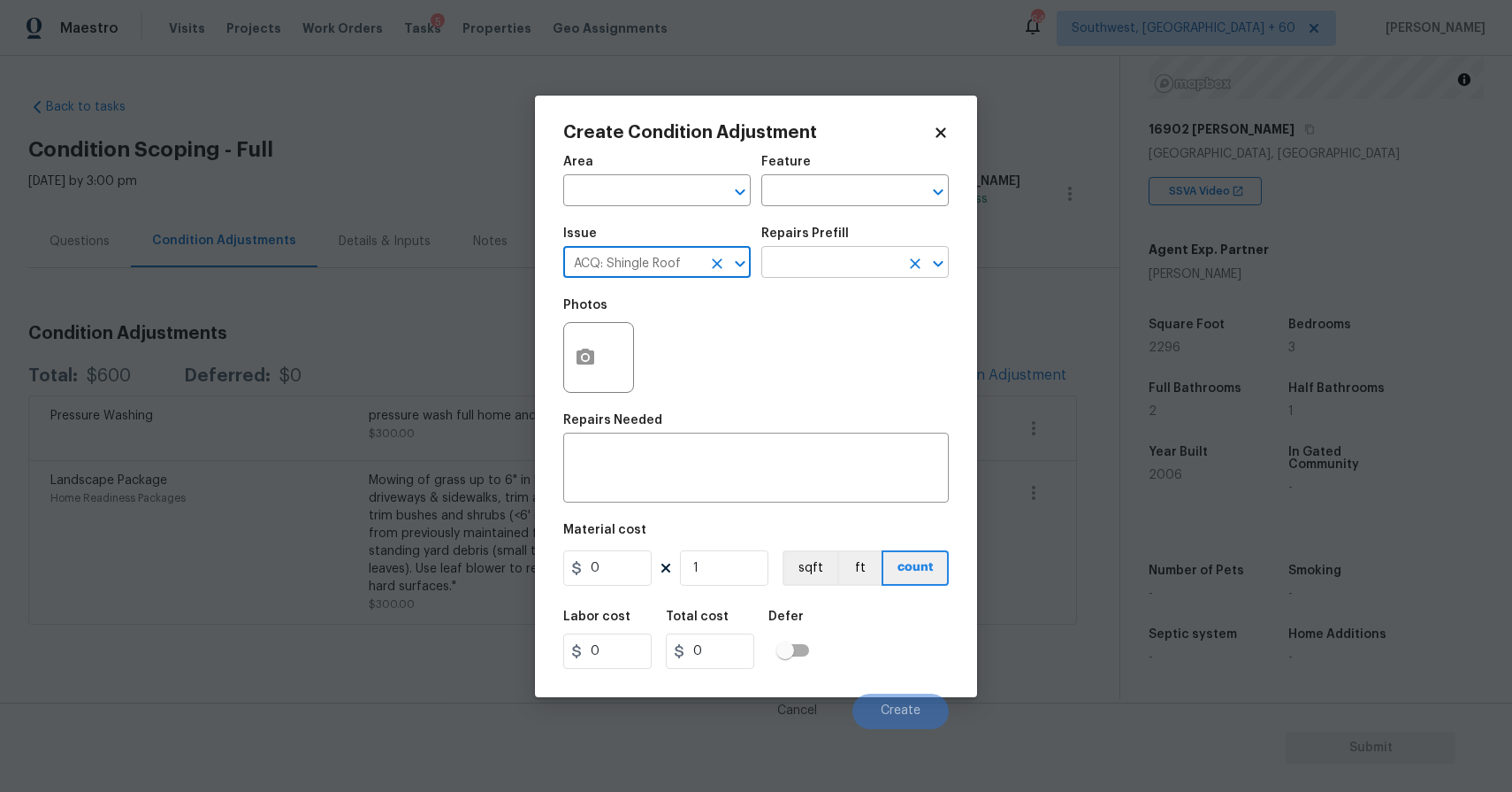
click at [831, 269] on input "text" at bounding box center [830, 264] width 138 height 28
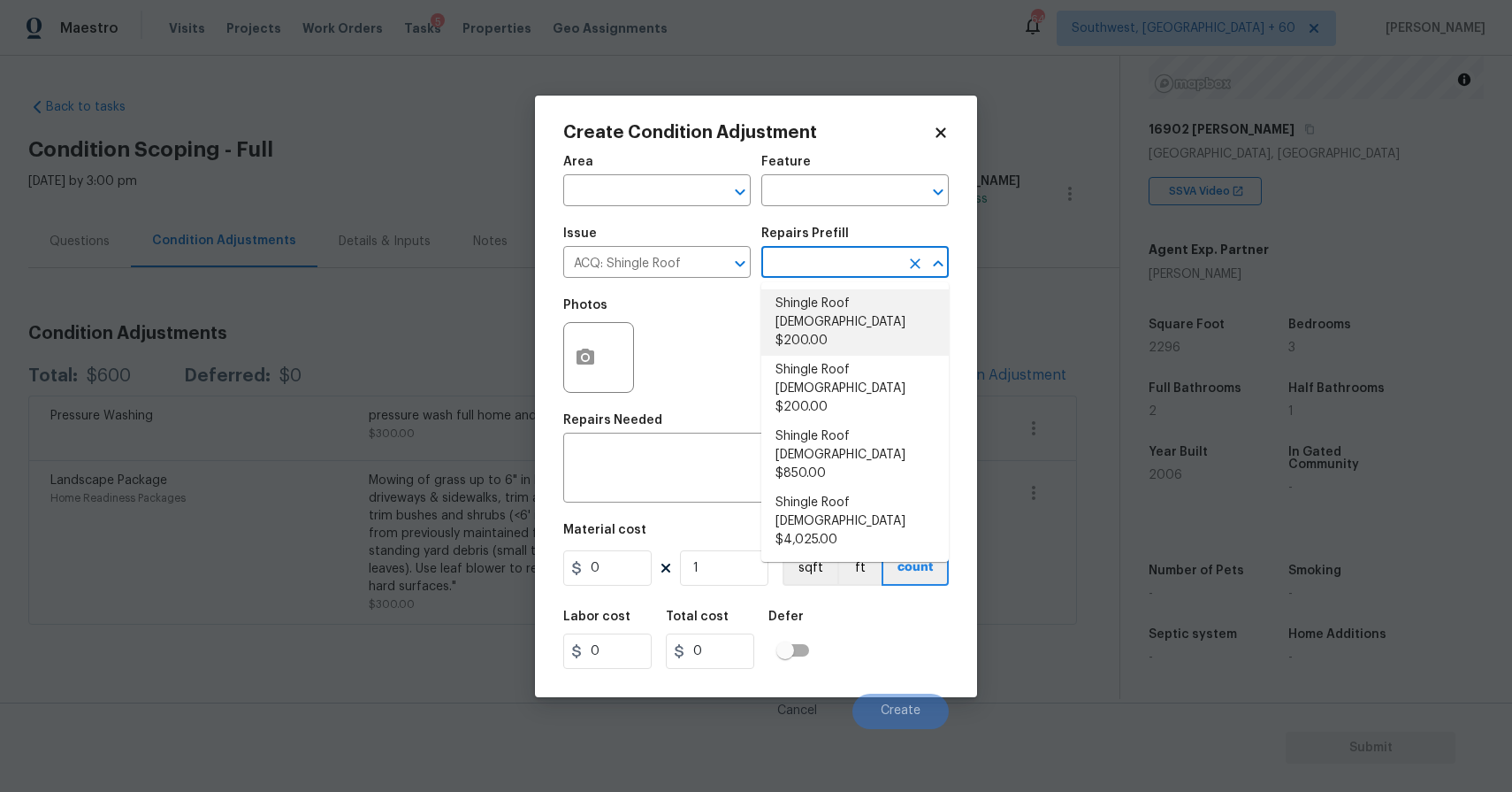
click at [842, 309] on li "Shingle Roof 0-10 Years Old $200.00" at bounding box center [855, 323] width 188 height 66
type input "Acquisition"
type textarea "Acquisition Scope: Shingle Roof 0-10 years in age maintenance."
type input "200"
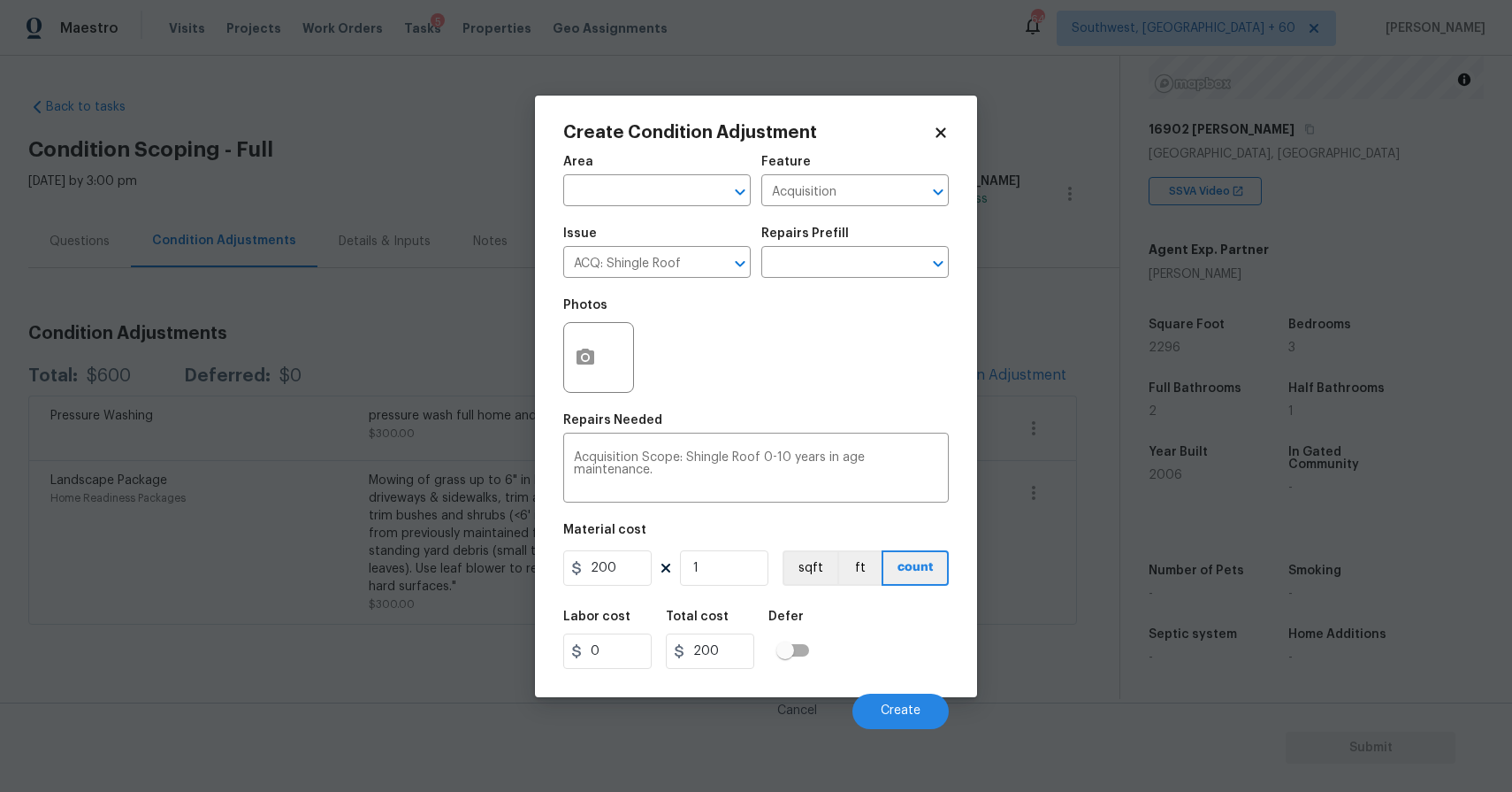
drag, startPoint x: 842, startPoint y: 309, endPoint x: 719, endPoint y: 541, distance: 262.6
click at [833, 321] on div "Photos" at bounding box center [756, 346] width 386 height 115
click at [622, 569] on input "200" at bounding box center [607, 568] width 88 height 36
type input "288"
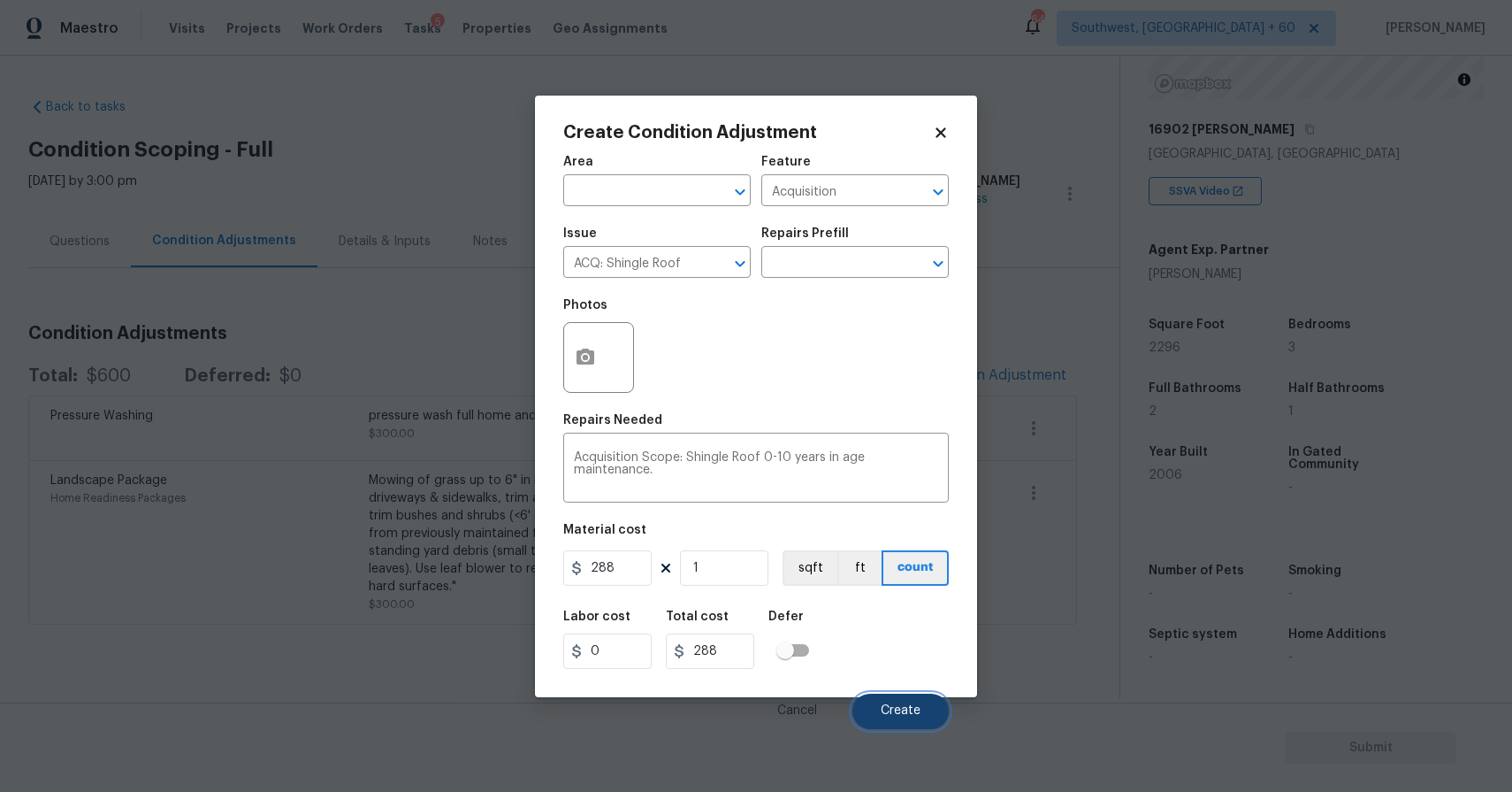
click at [896, 716] on span "Create" at bounding box center [900, 711] width 40 height 13
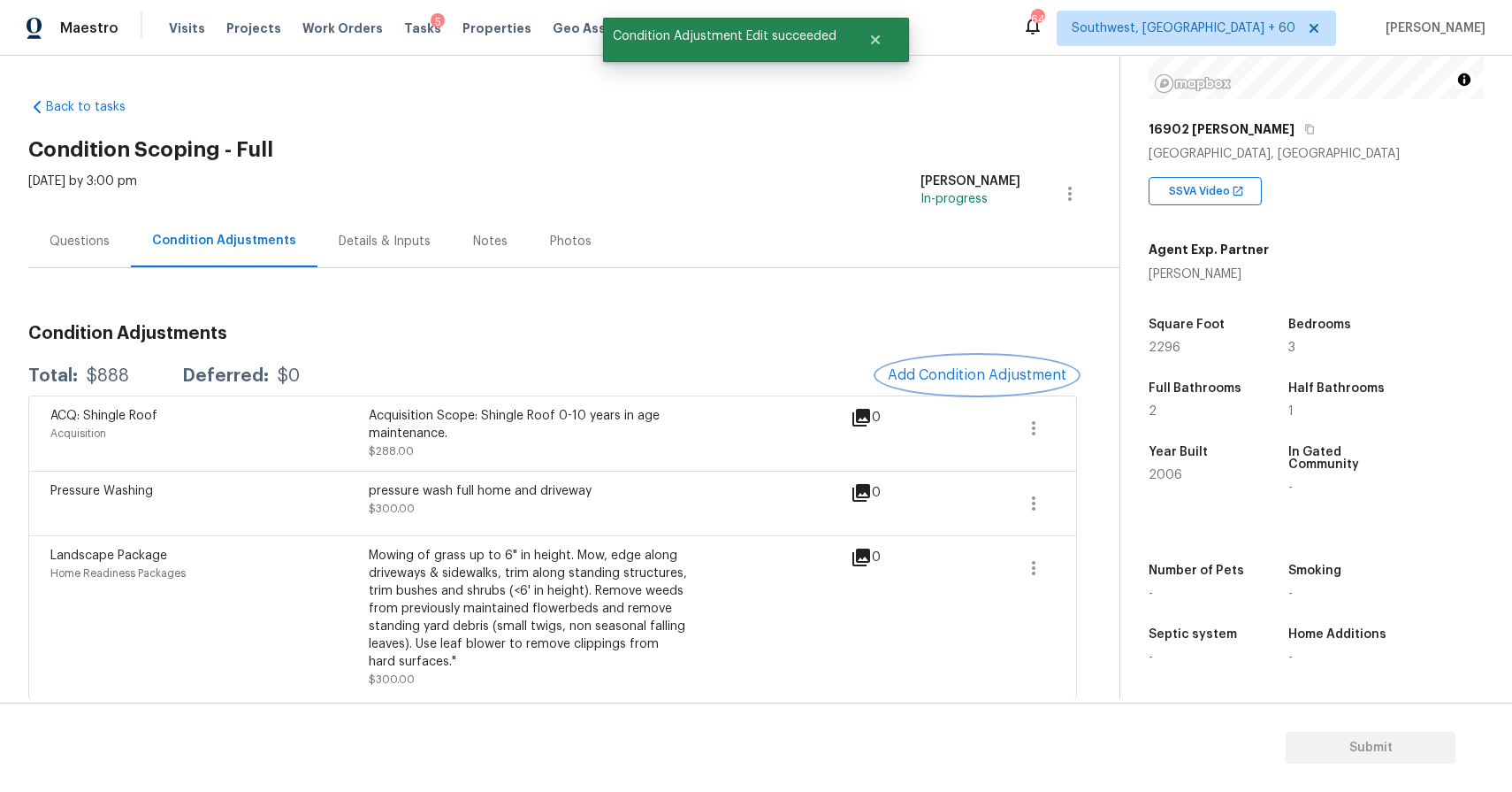
click at [968, 372] on span "Add Condition Adjustment" at bounding box center [977, 375] width 179 height 16
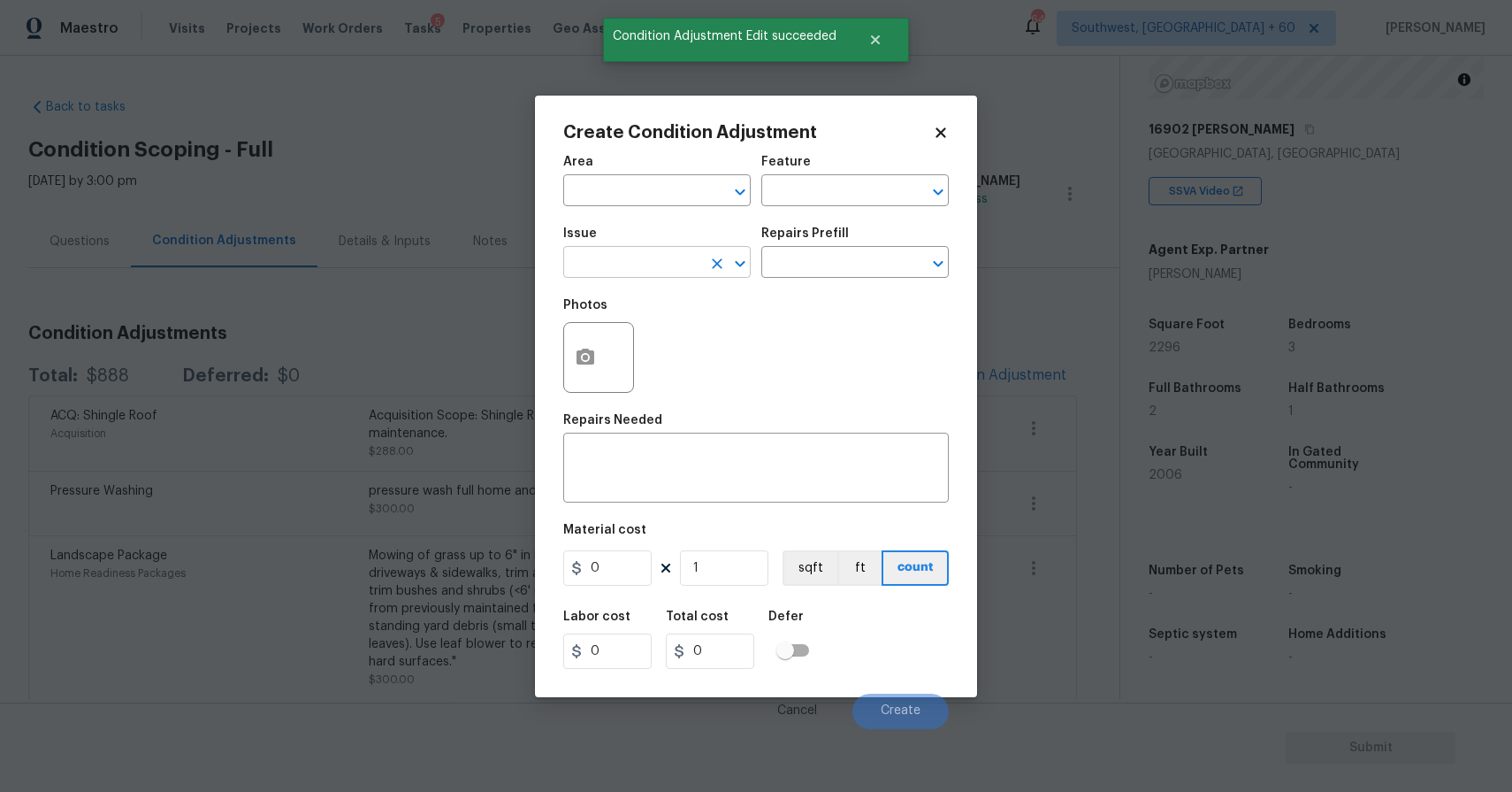
click at [637, 257] on input "text" at bounding box center [632, 264] width 138 height 28
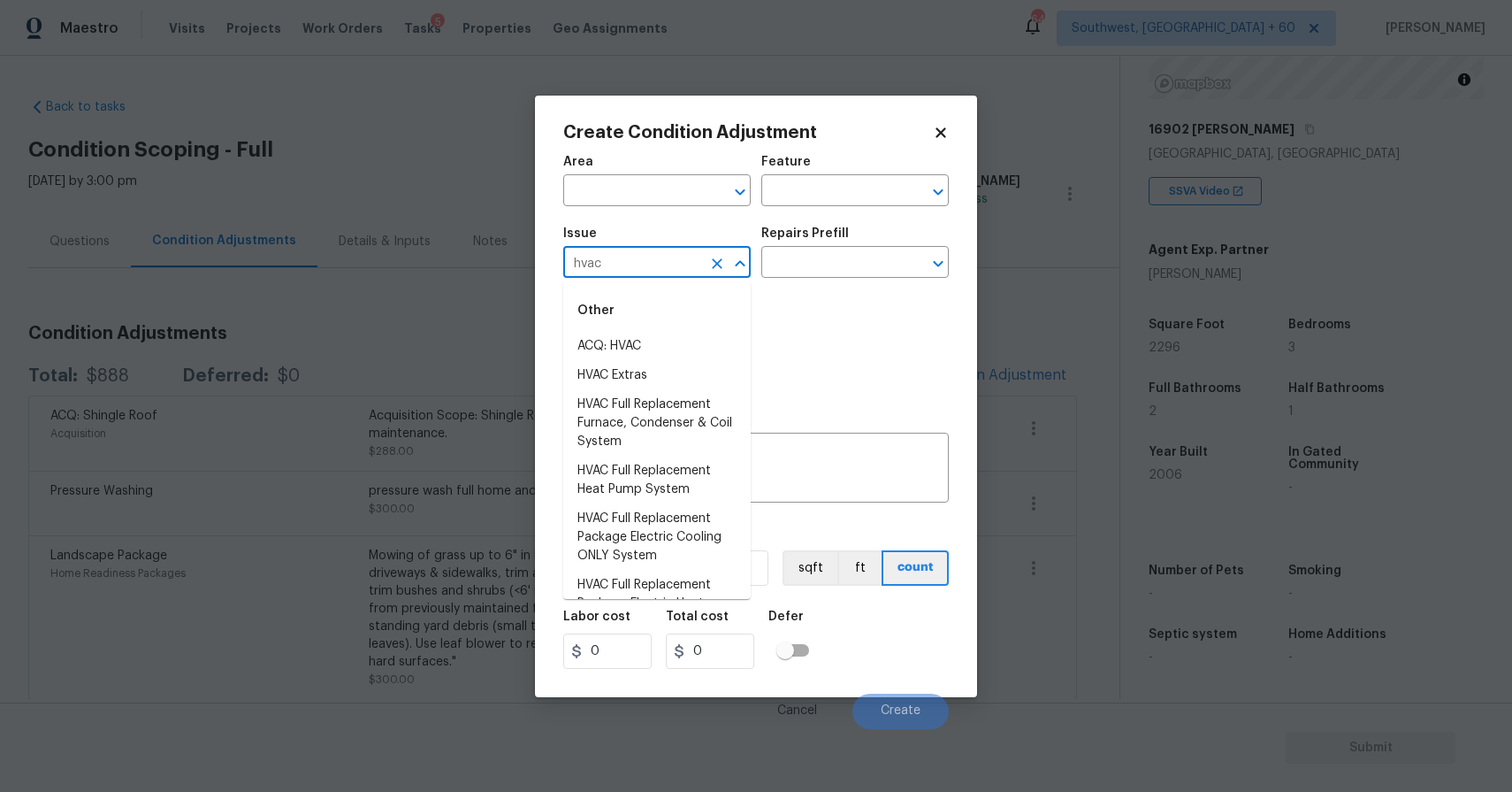
click at [721, 309] on div "Other" at bounding box center [657, 311] width 188 height 43
click at [708, 349] on li "ACQ: HVAC" at bounding box center [657, 346] width 188 height 29
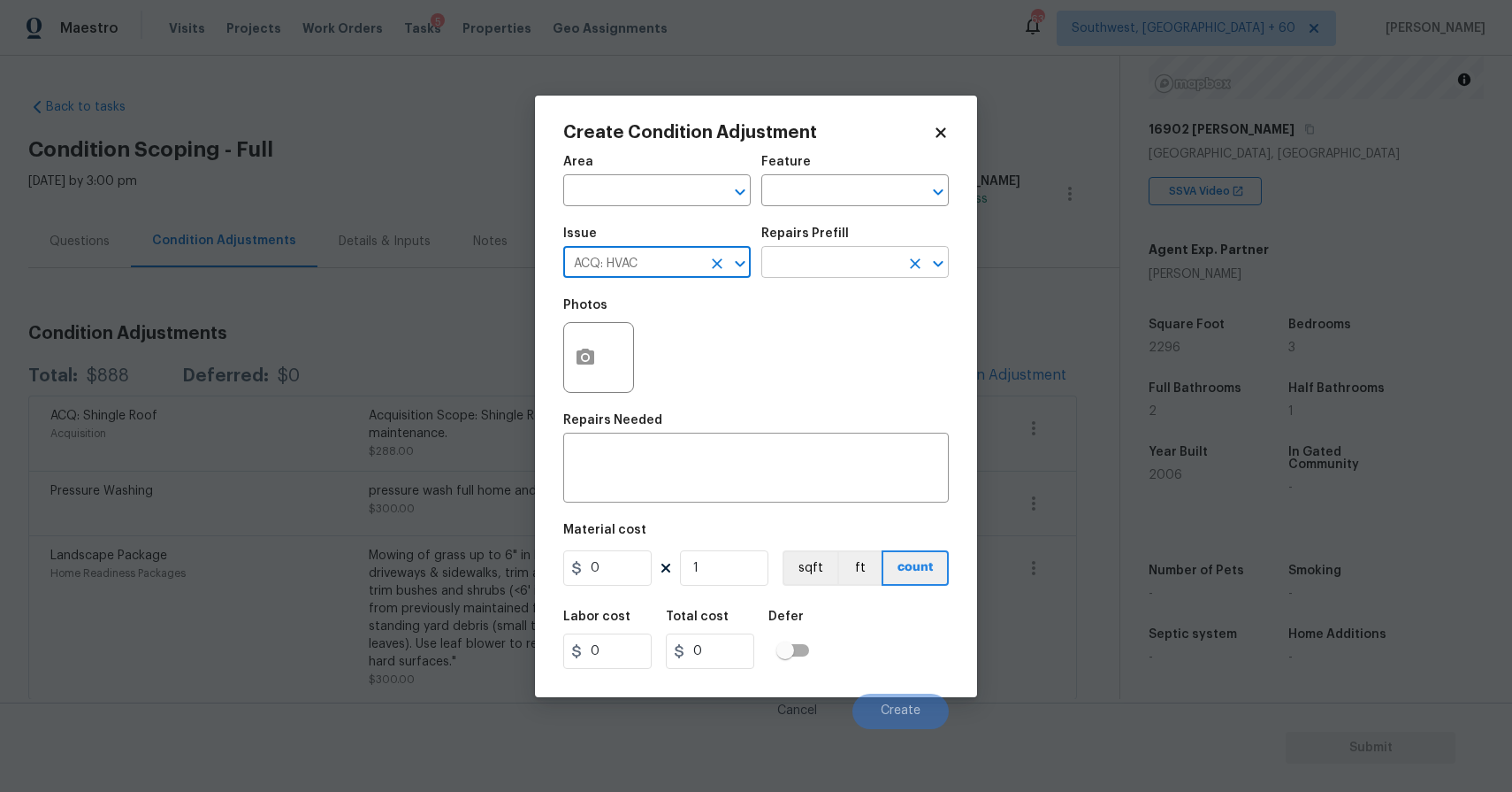
type input "ACQ: HVAC"
click at [878, 253] on input "text" at bounding box center [830, 264] width 138 height 28
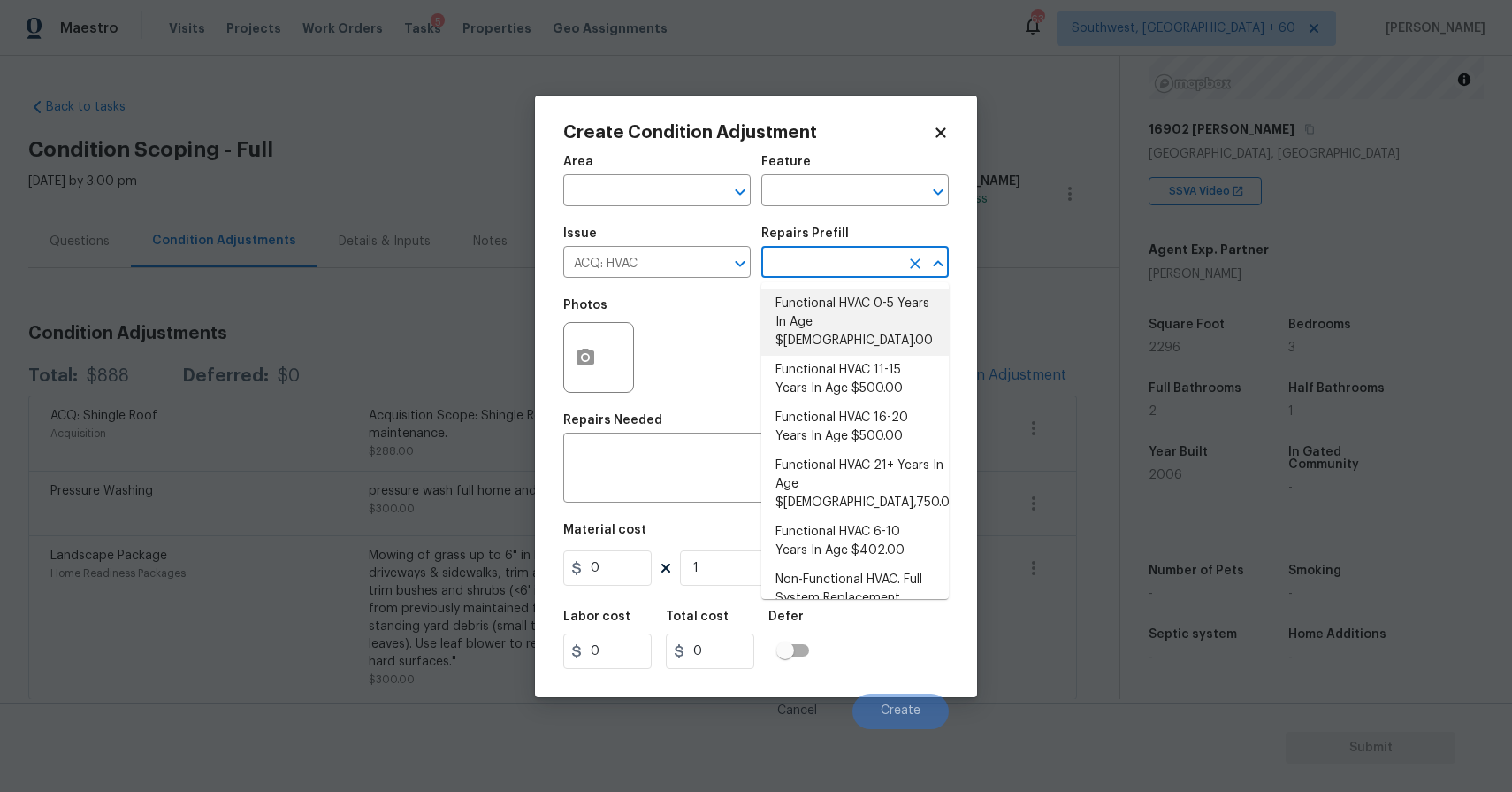
click at [479, 290] on body "Maestro Visits Projects Work Orders Tasks 5 Properties Geo Assignments 639 Sout…" at bounding box center [756, 396] width 1512 height 792
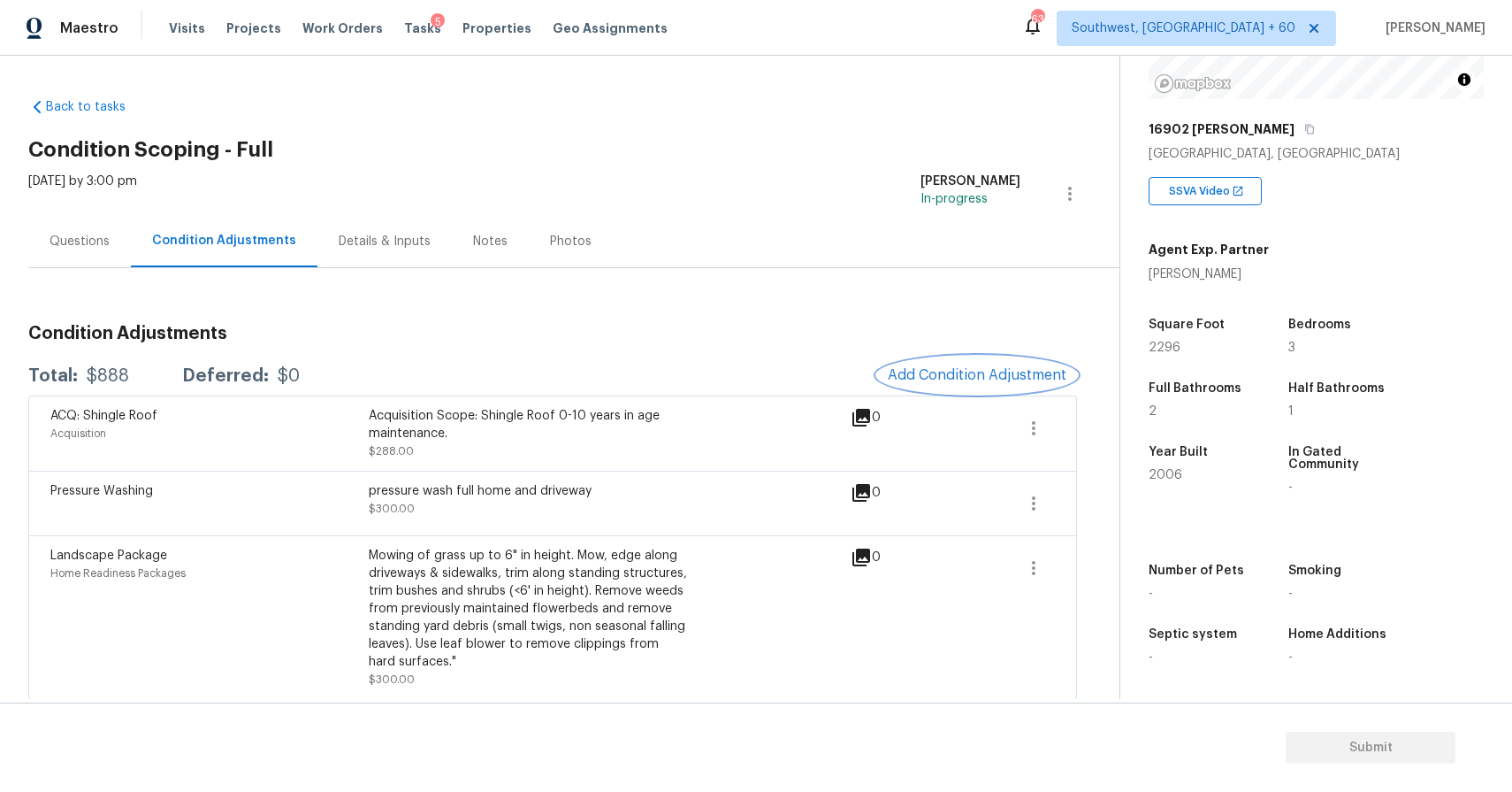
scroll to position [7, 0]
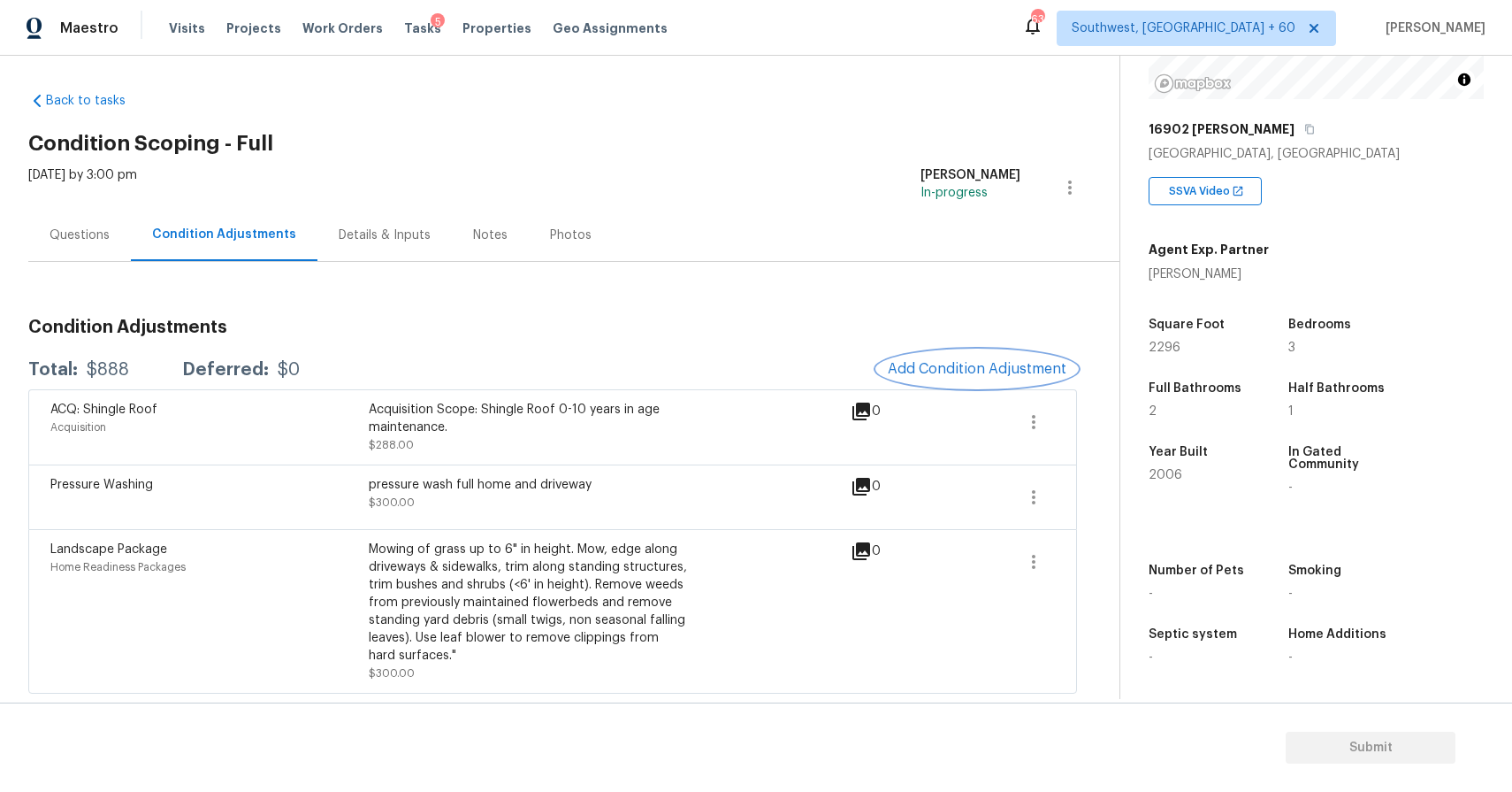
click at [947, 371] on span "Add Condition Adjustment" at bounding box center [977, 369] width 179 height 16
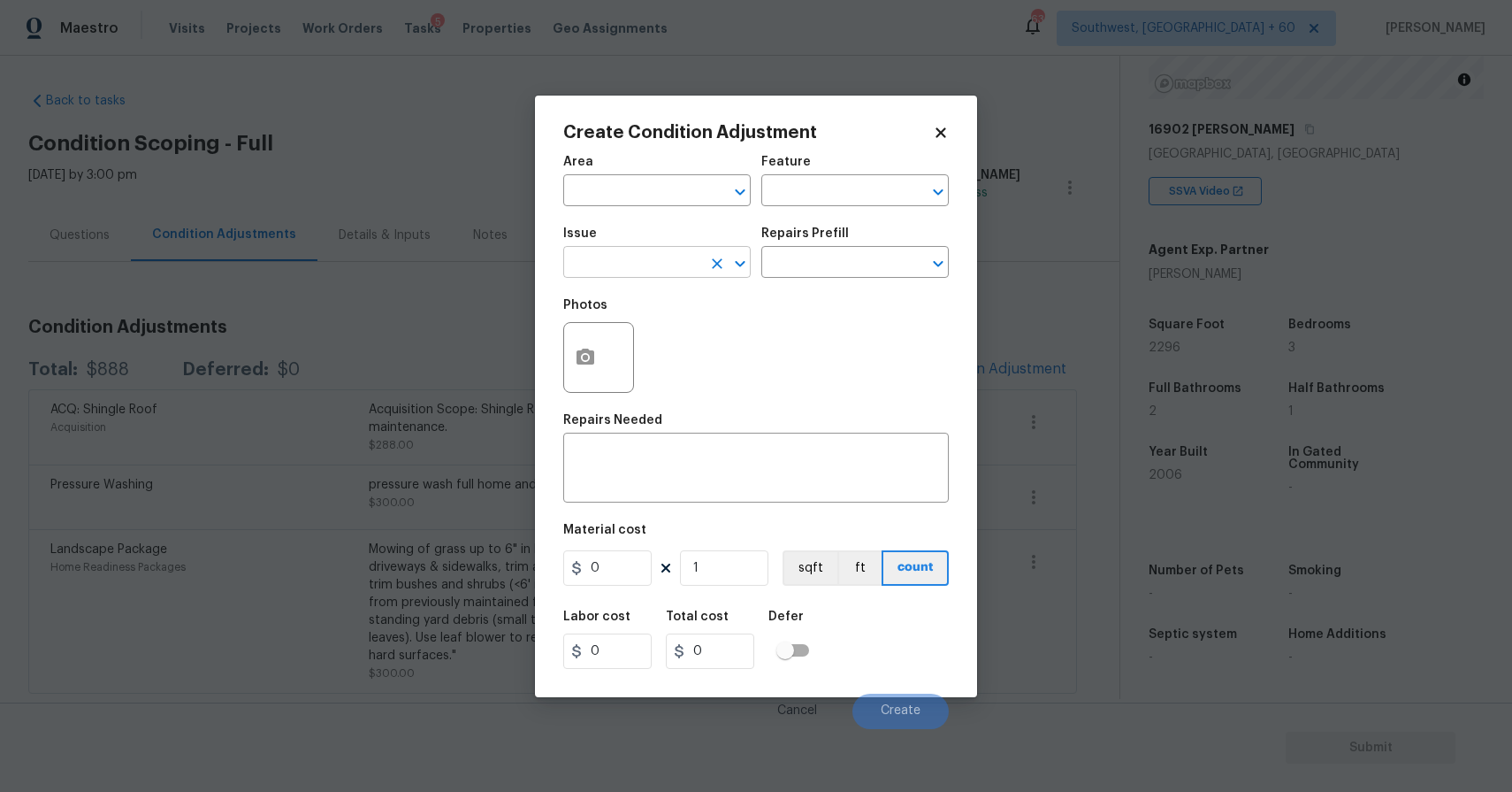
click at [638, 257] on input "text" at bounding box center [632, 264] width 138 height 28
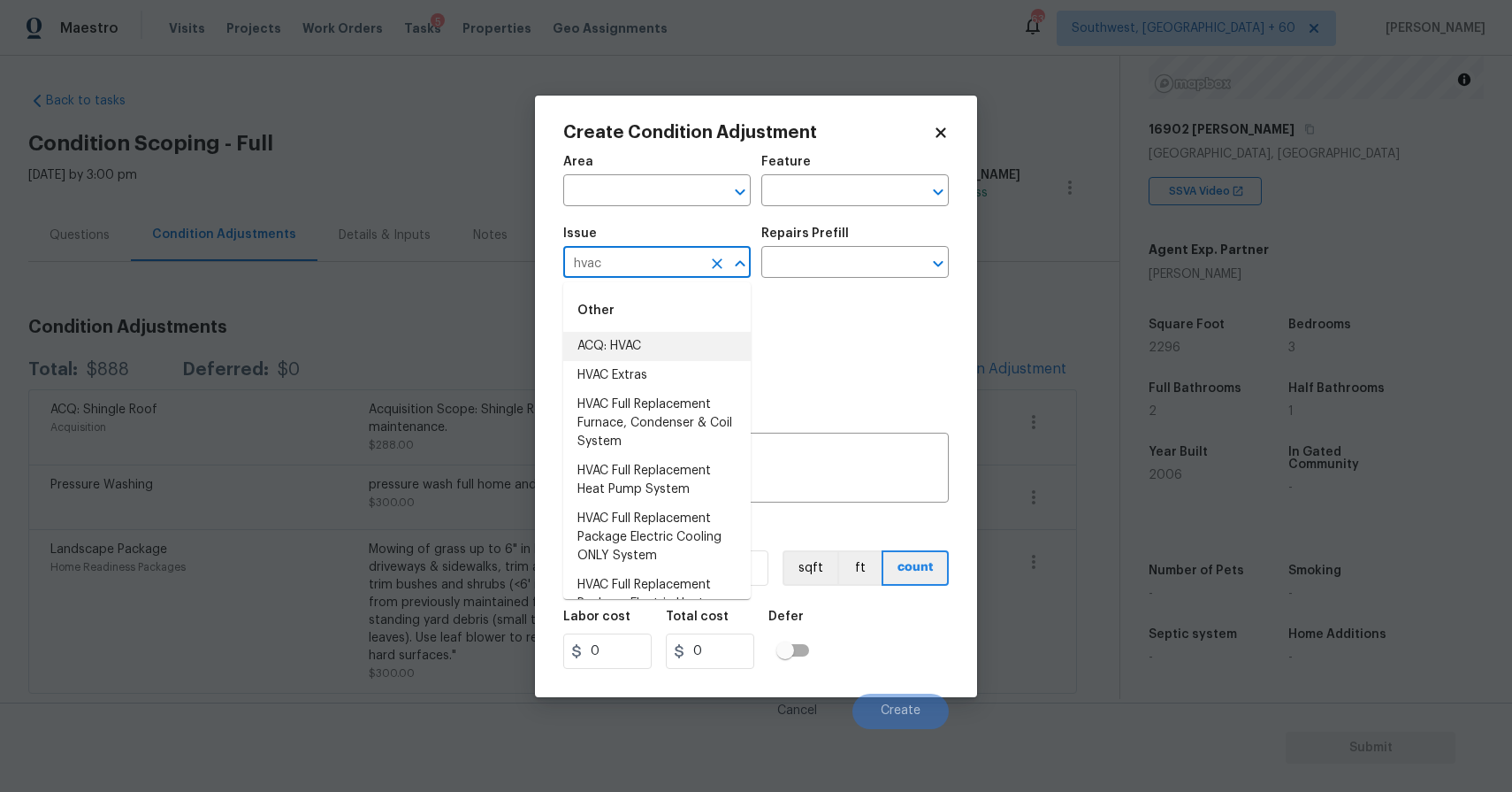
click at [728, 347] on li "ACQ: HVAC" at bounding box center [657, 346] width 188 height 29
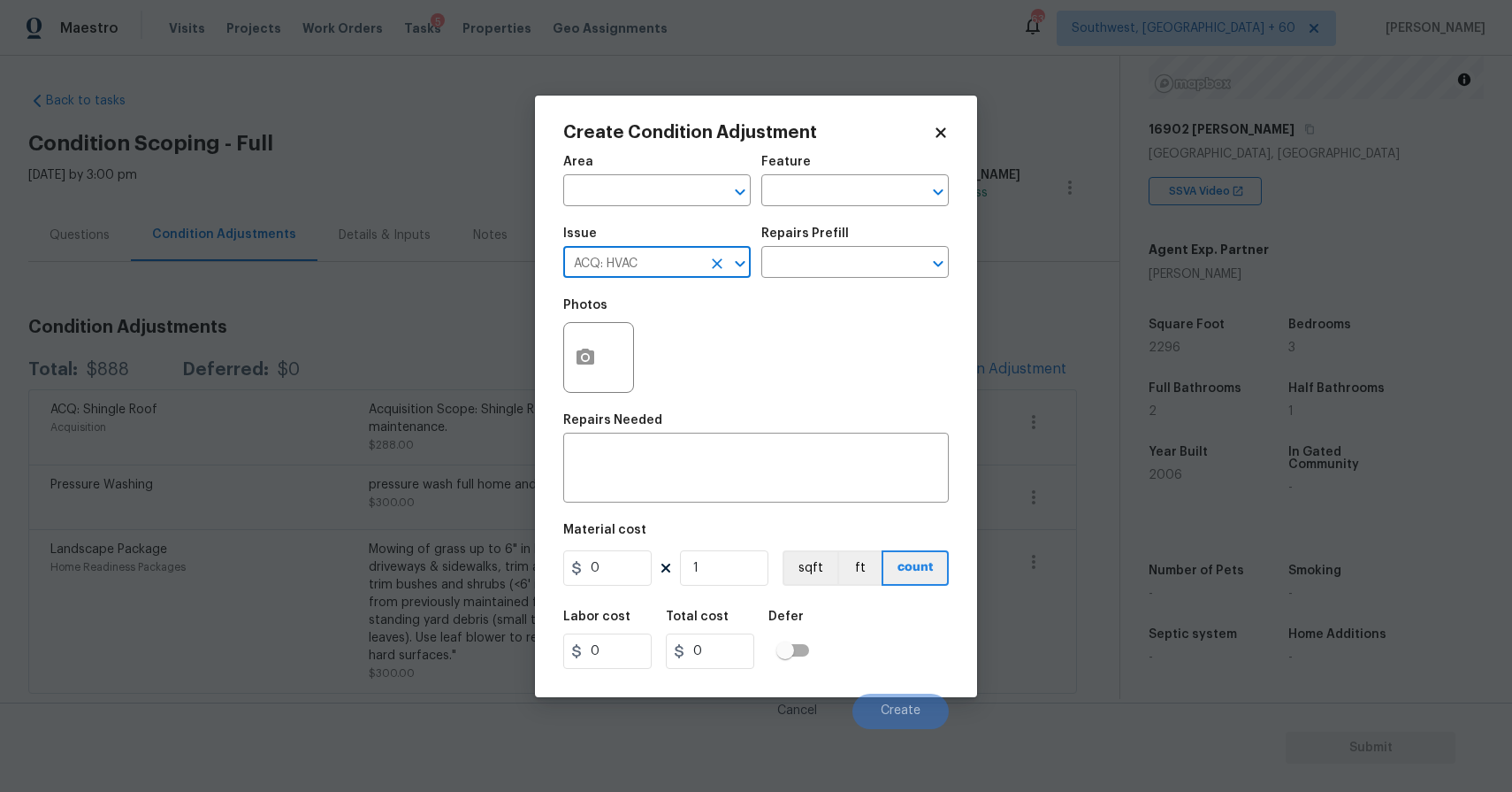
type input "ACQ: HVAC"
click at [837, 290] on div "Photos" at bounding box center [756, 346] width 386 height 115
click at [866, 260] on input "text" at bounding box center [830, 264] width 138 height 28
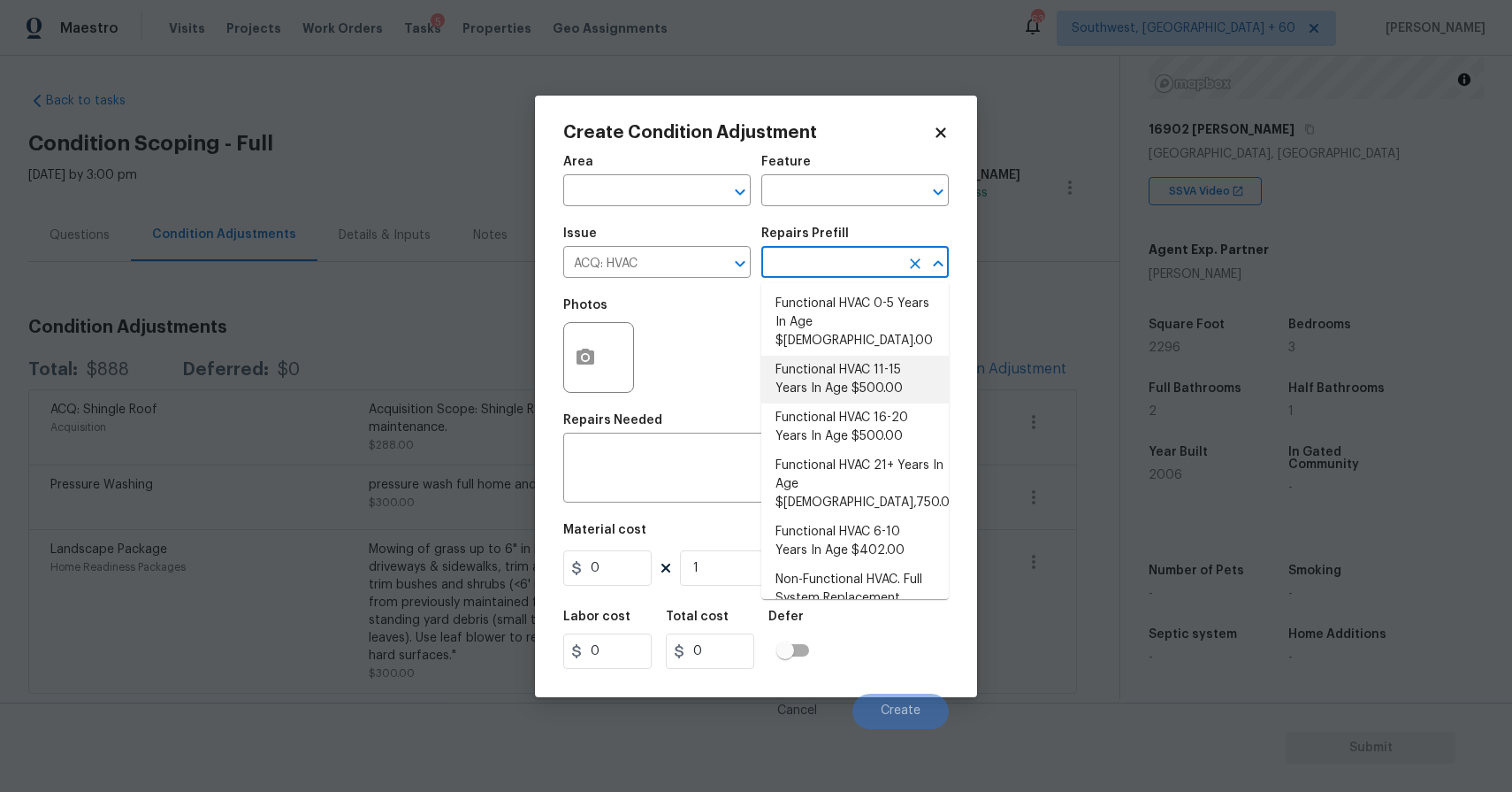
click at [906, 314] on li "Functional HVAC 0-5 Years In Age $1.00" at bounding box center [855, 323] width 188 height 66
type input "Acquisition"
type textarea "Acquisition Scope: Functional HVAC 0-5 years"
type input "1"
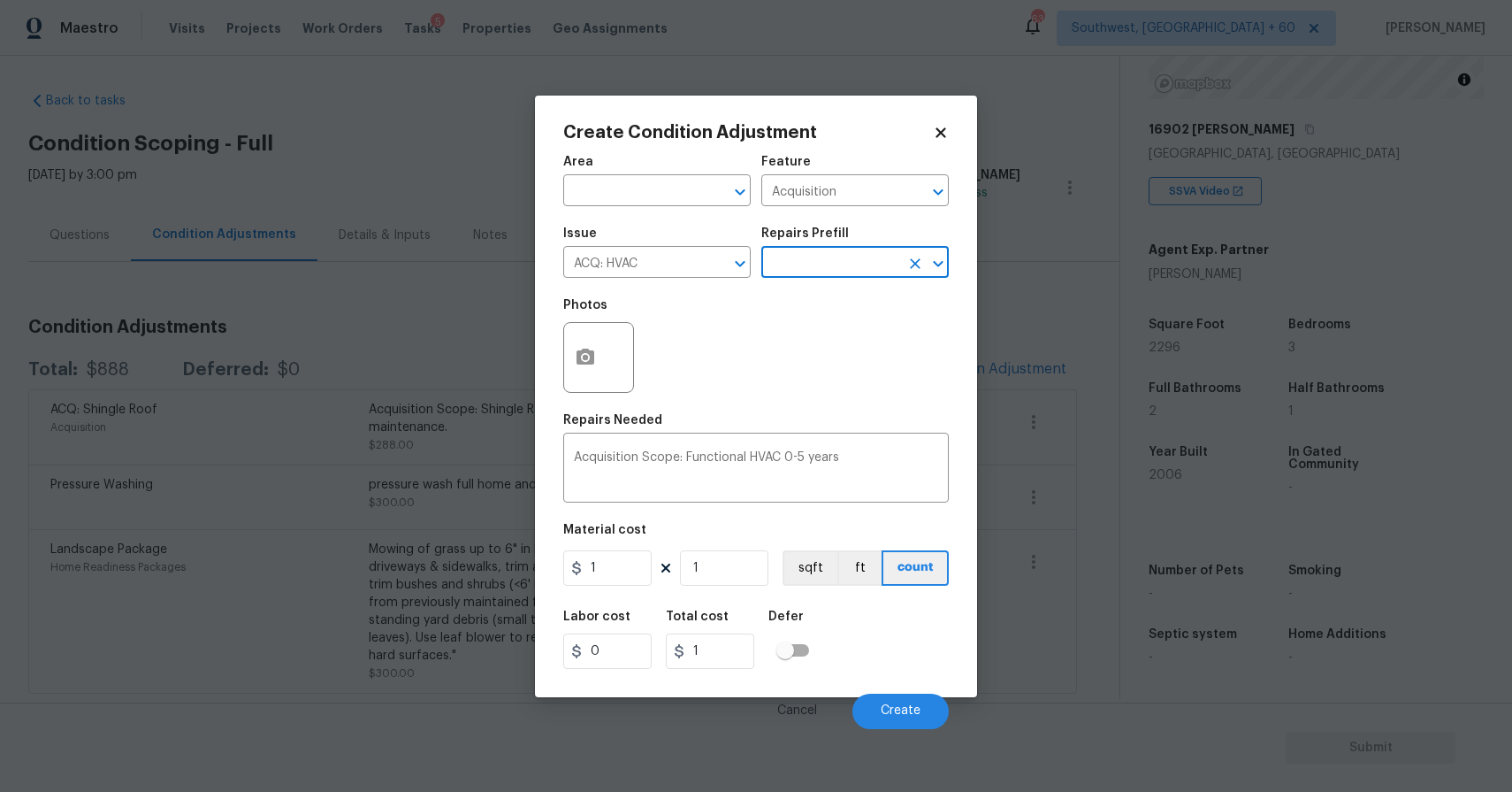
click at [843, 259] on input "text" at bounding box center [830, 264] width 138 height 28
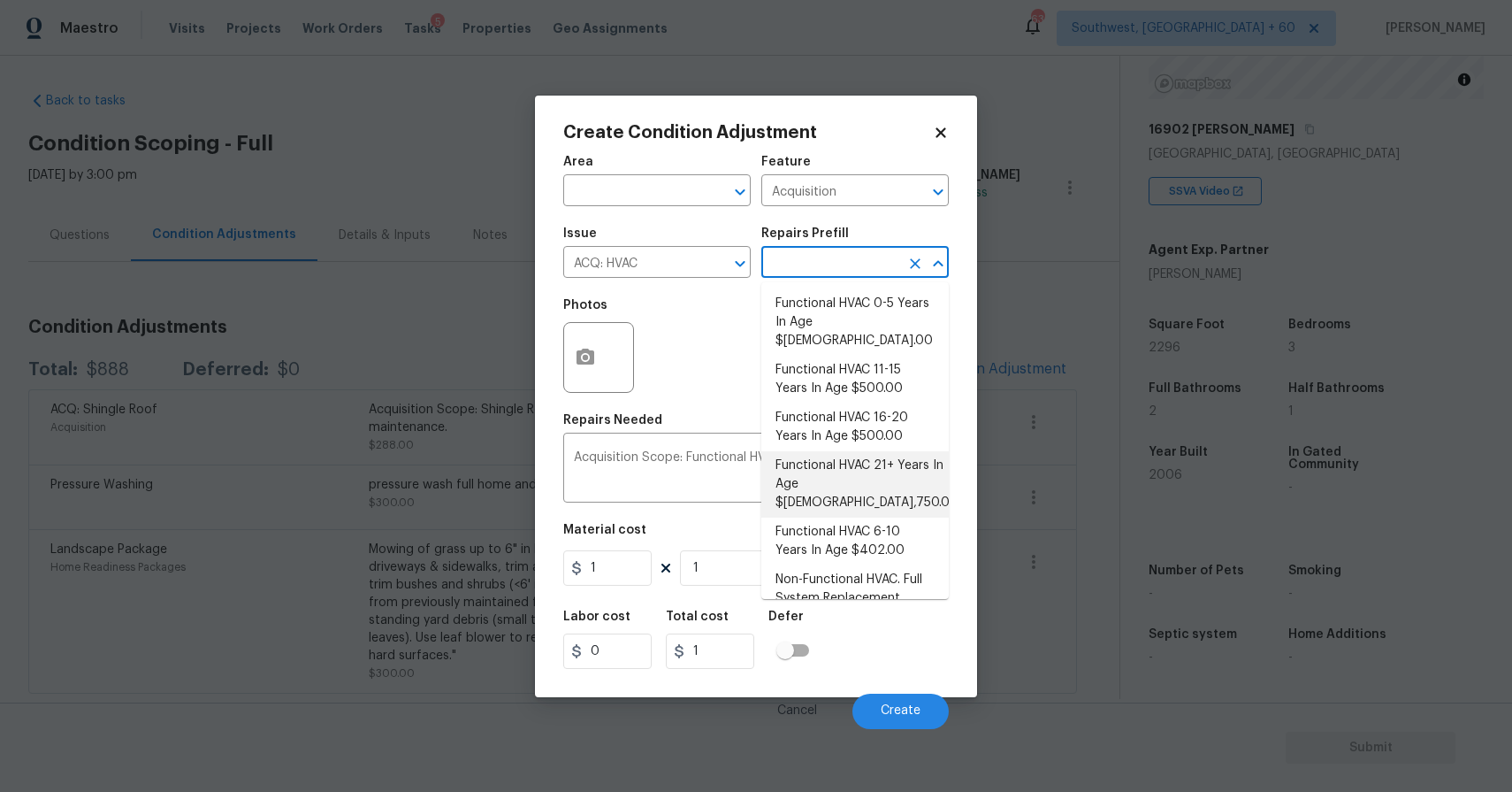
click at [1011, 445] on body "Maestro Visits Projects Work Orders Tasks 5 Properties Geo Assignments 639 Sout…" at bounding box center [756, 396] width 1512 height 792
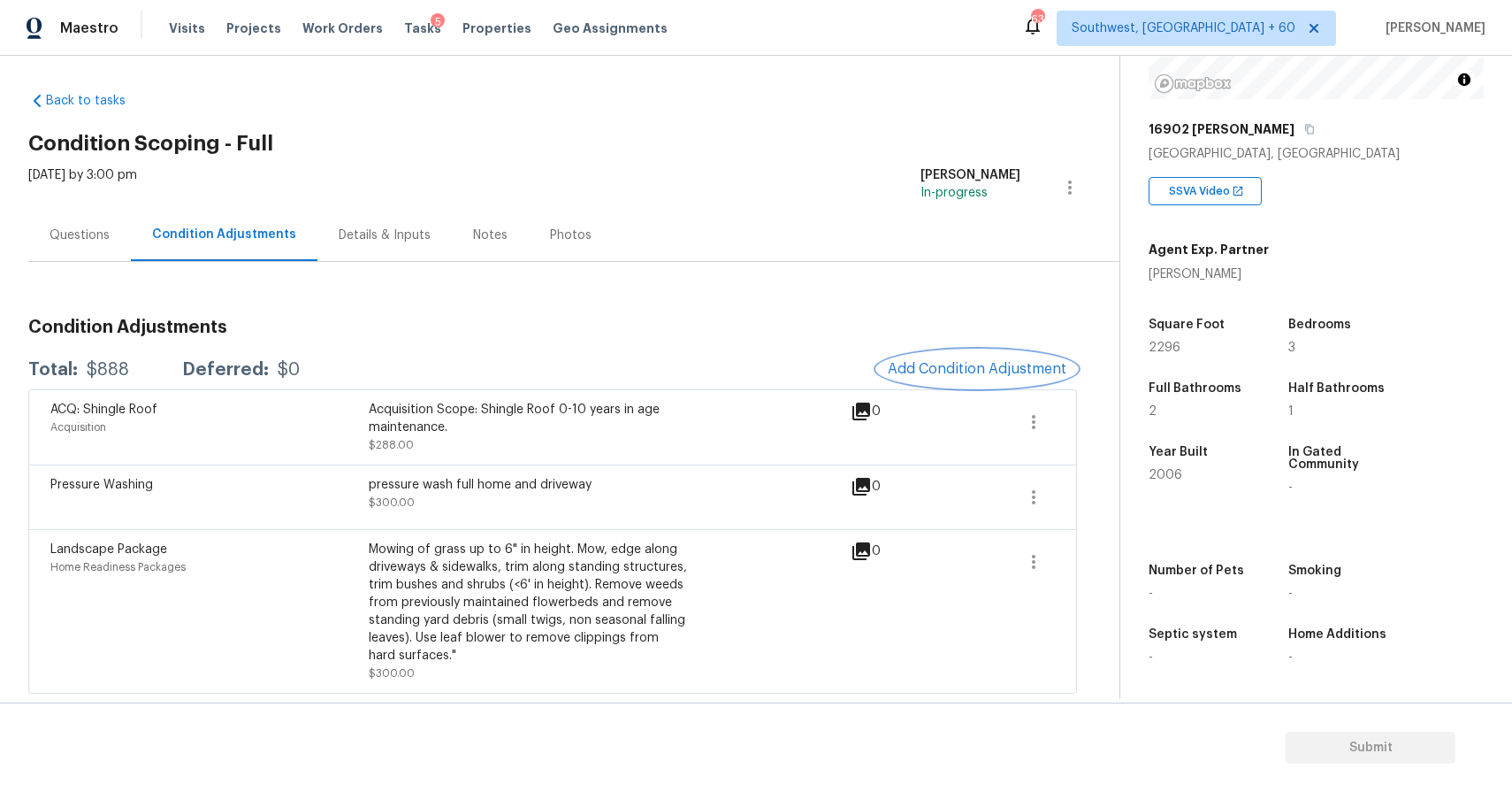
click at [976, 363] on span "Add Condition Adjustment" at bounding box center [977, 369] width 179 height 16
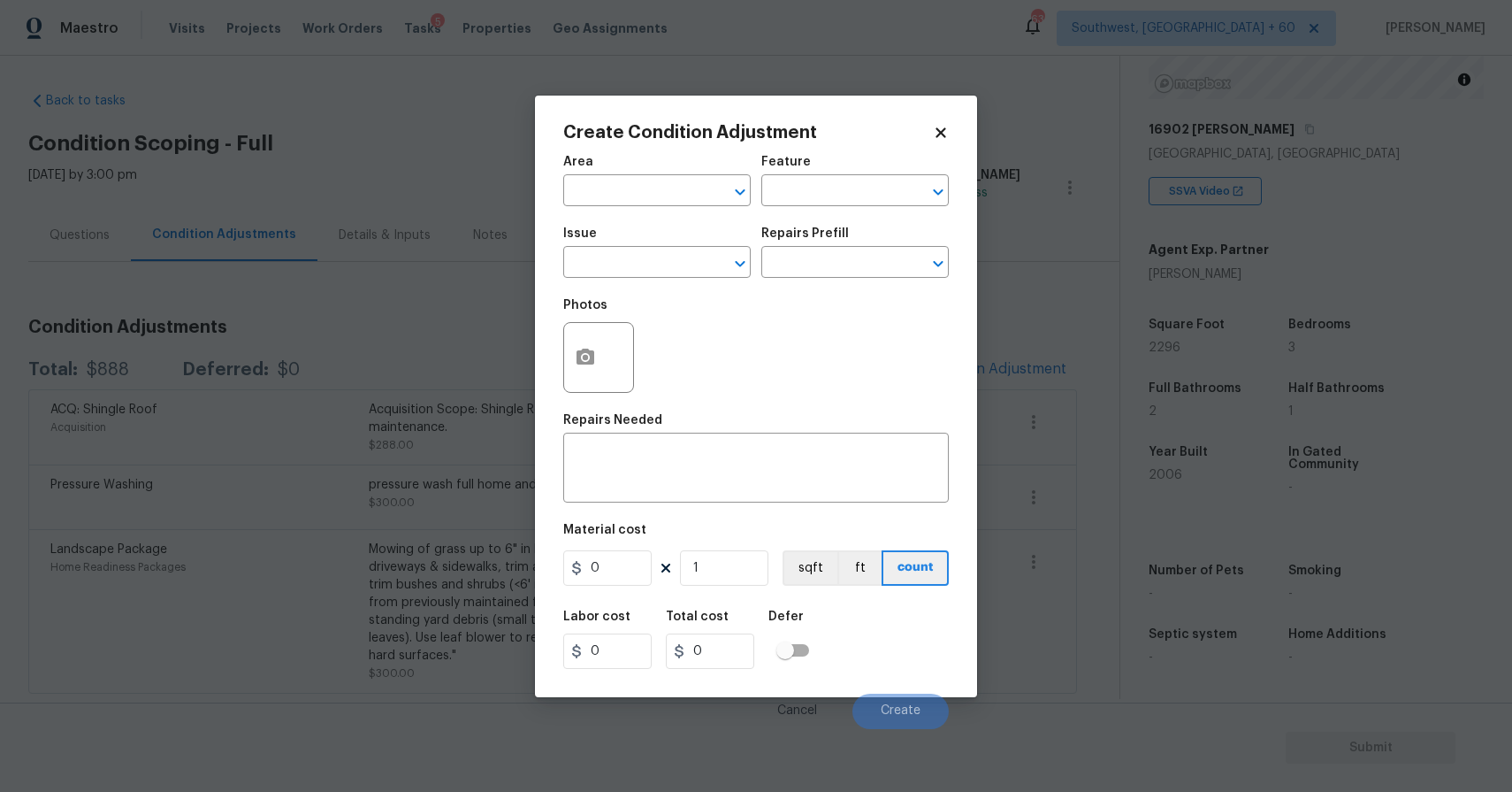
click at [430, 258] on body "Maestro Visits Projects Work Orders Tasks 5 Properties Geo Assignments 638 Sout…" at bounding box center [756, 396] width 1512 height 792
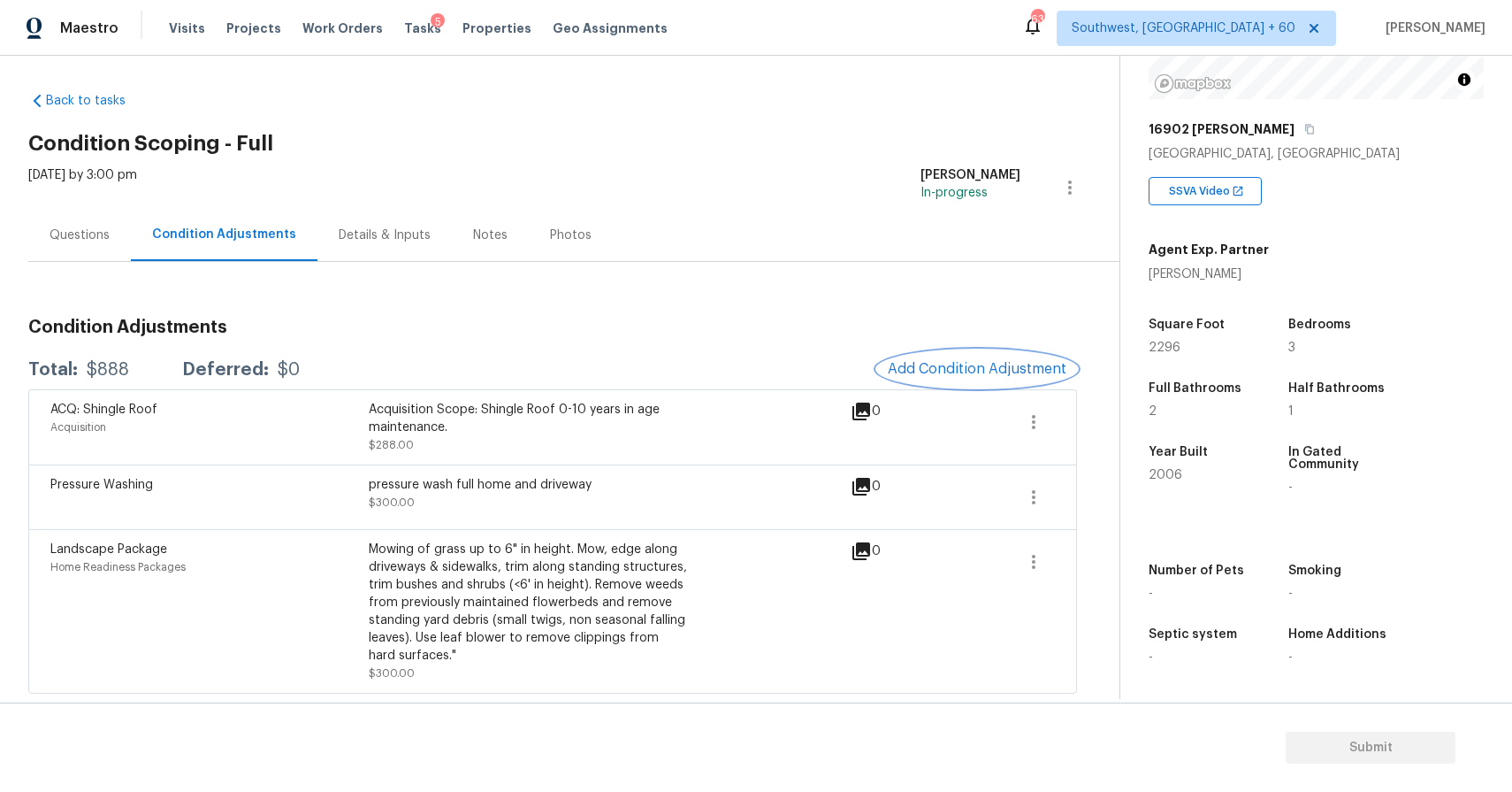
click at [1014, 365] on span "Add Condition Adjustment" at bounding box center [977, 369] width 179 height 16
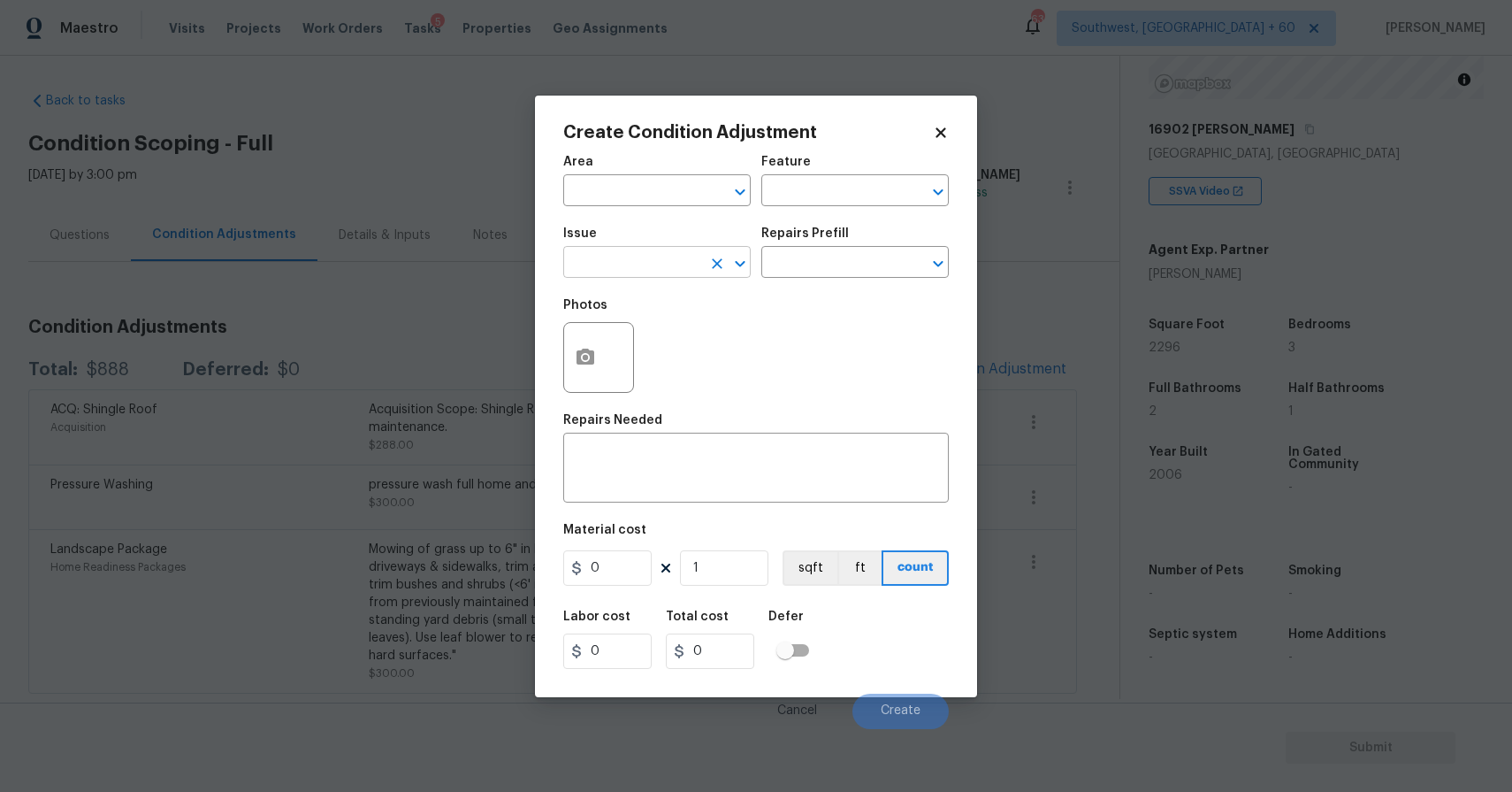
click at [580, 254] on input "text" at bounding box center [632, 264] width 138 height 28
type input "o"
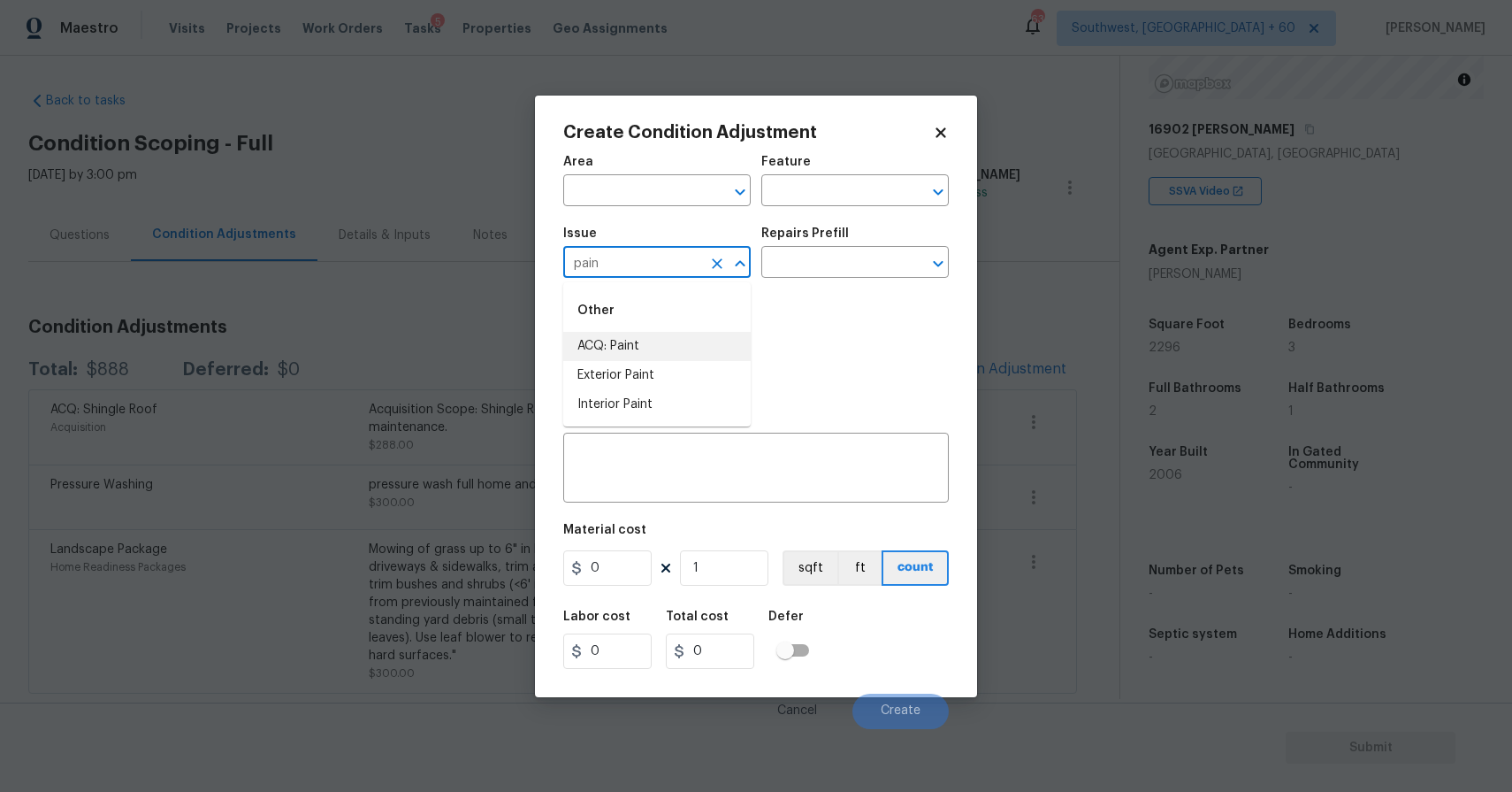
click at [663, 353] on li "ACQ: Paint" at bounding box center [657, 346] width 188 height 29
type input "ACQ: Paint"
click at [802, 258] on input "text" at bounding box center [830, 264] width 138 height 28
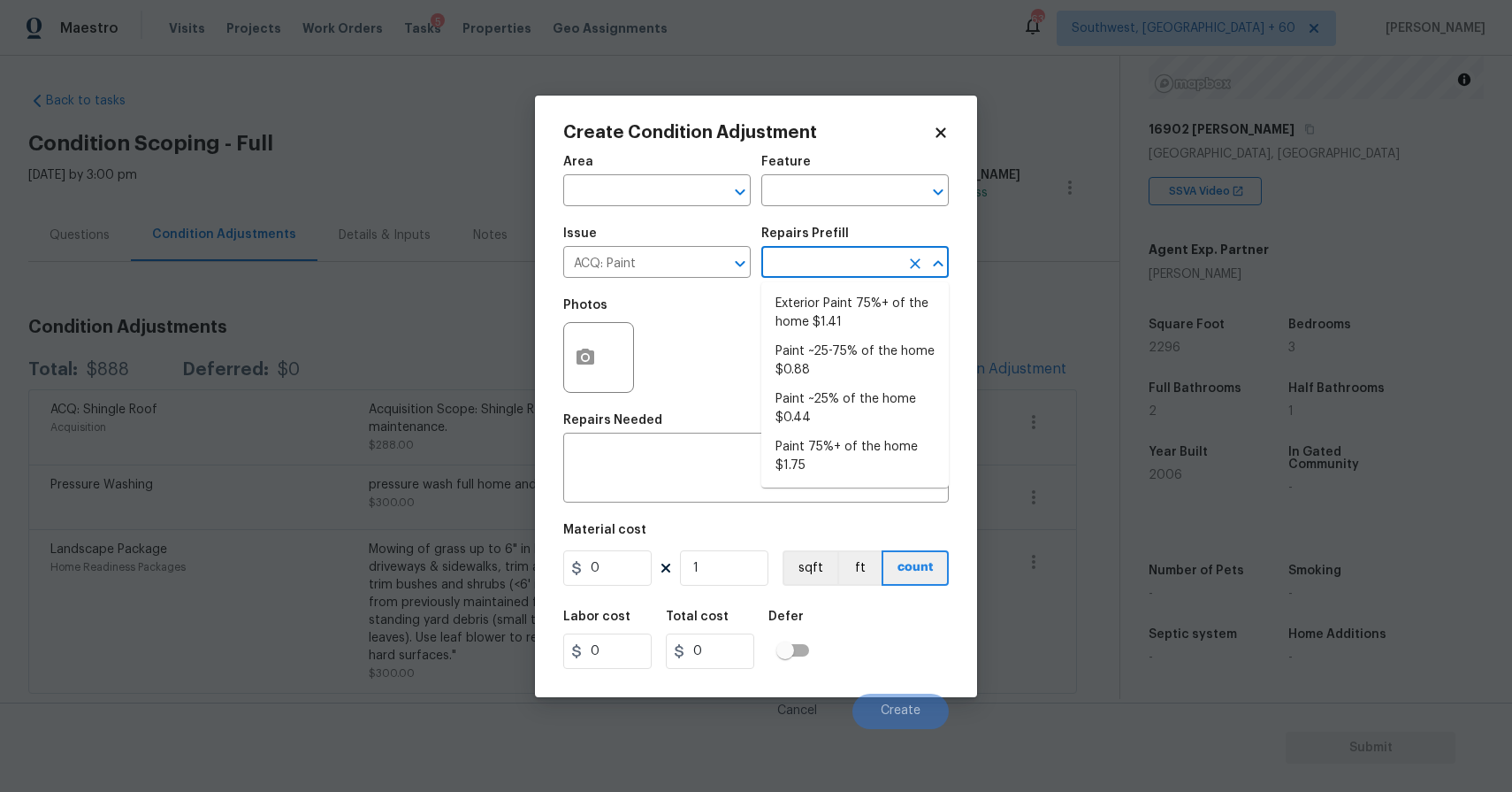
click at [802, 258] on input "text" at bounding box center [830, 264] width 138 height 28
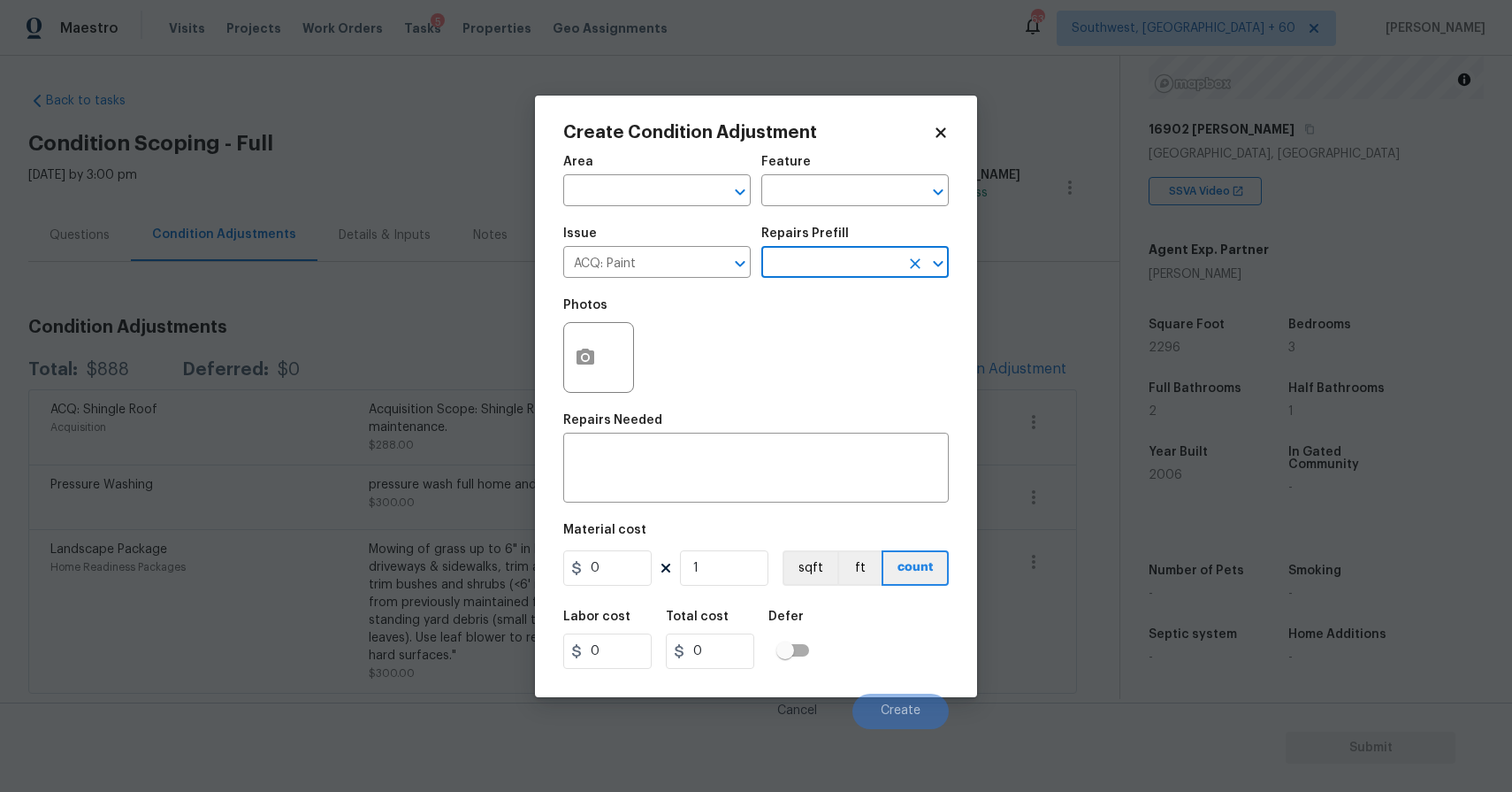
click at [839, 274] on input "text" at bounding box center [830, 264] width 138 height 28
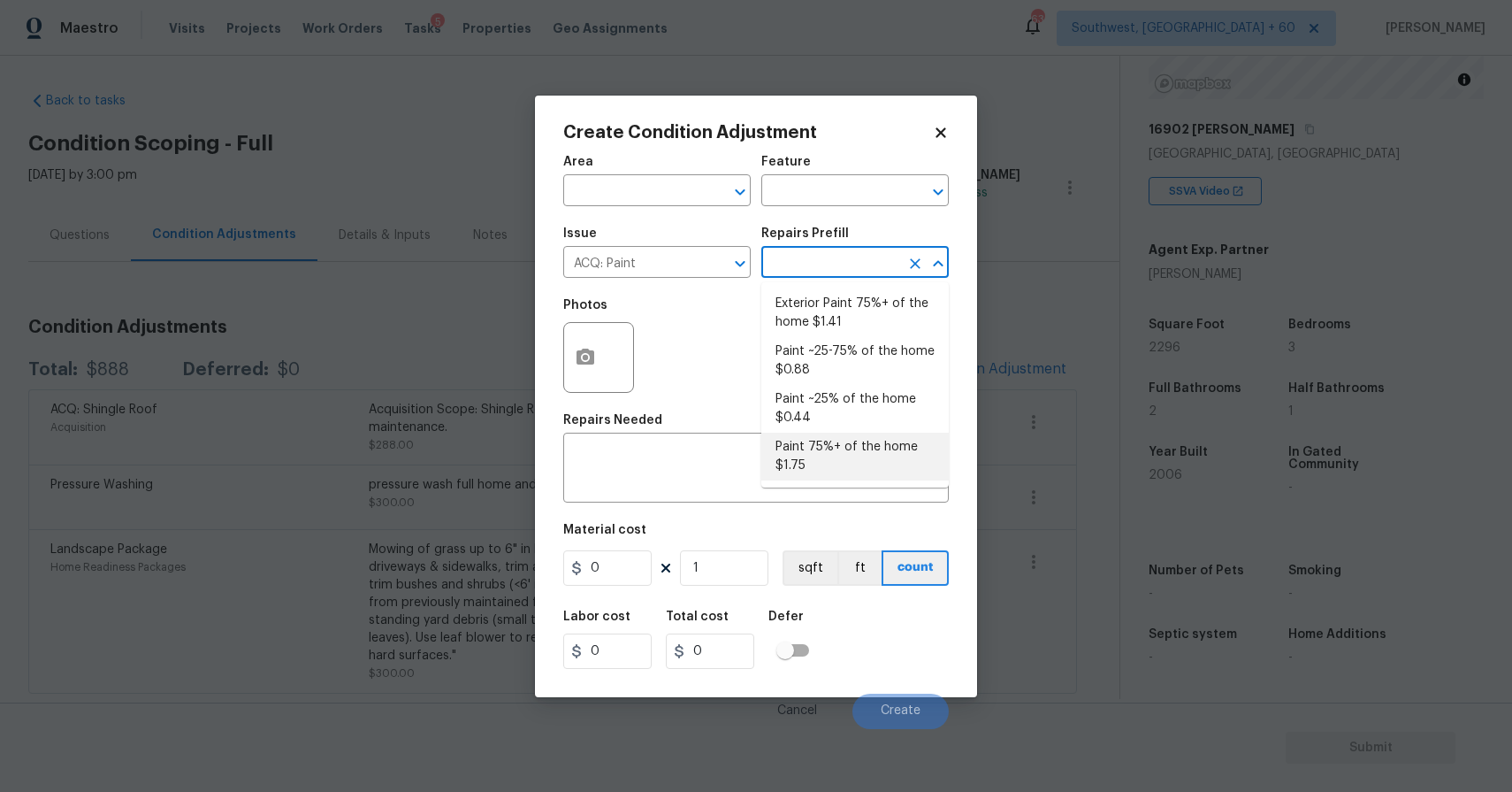
click at [875, 453] on li "Paint 75%+ of the home $1.75" at bounding box center [855, 457] width 188 height 48
type input "Acquisition"
type textarea "Acquisition Scope: 75%+ of the home will likely require interior paint"
type input "1.75"
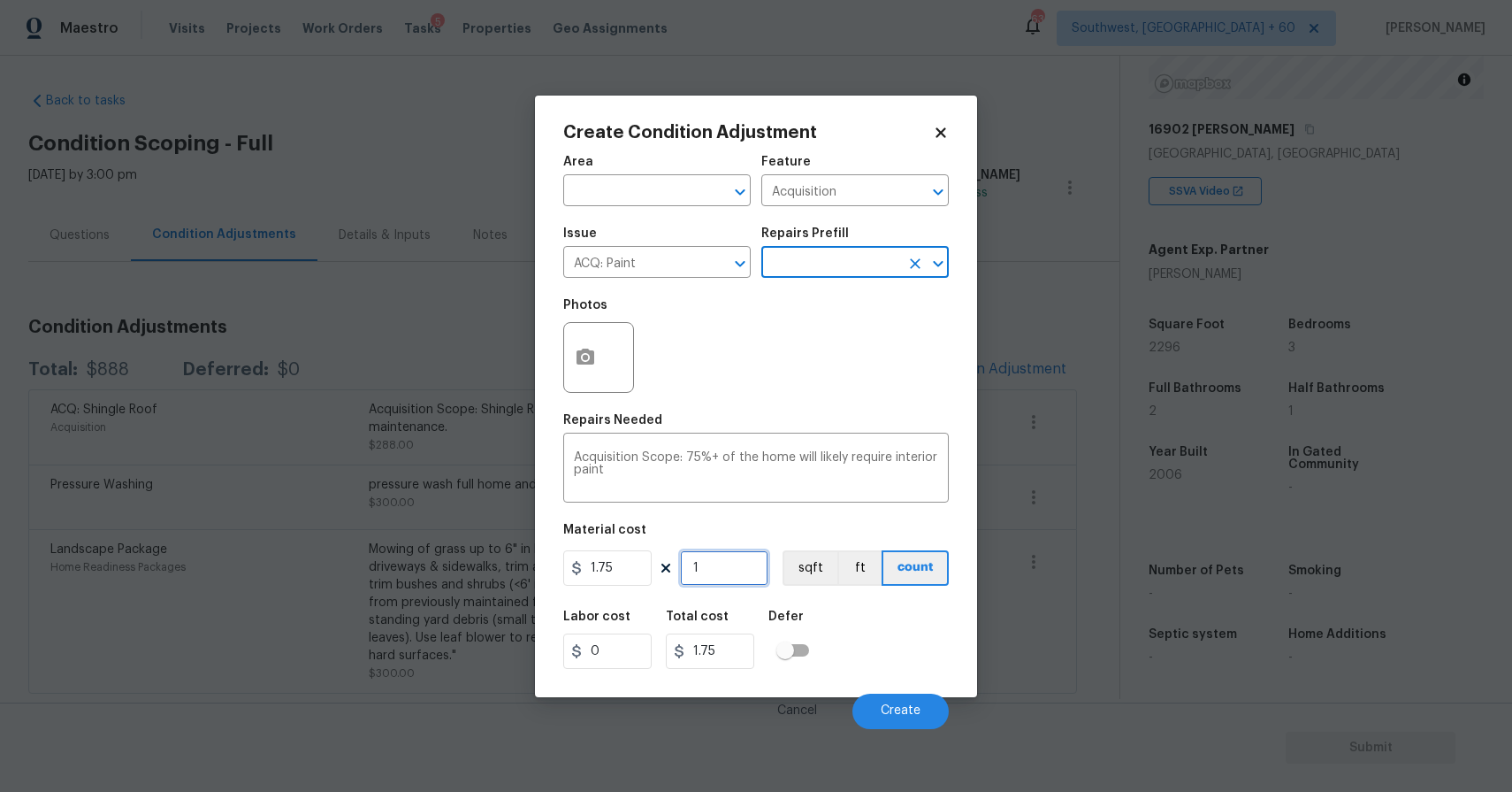
click at [718, 584] on input "1" at bounding box center [724, 568] width 88 height 36
type input "0"
type input "2"
type input "3.5"
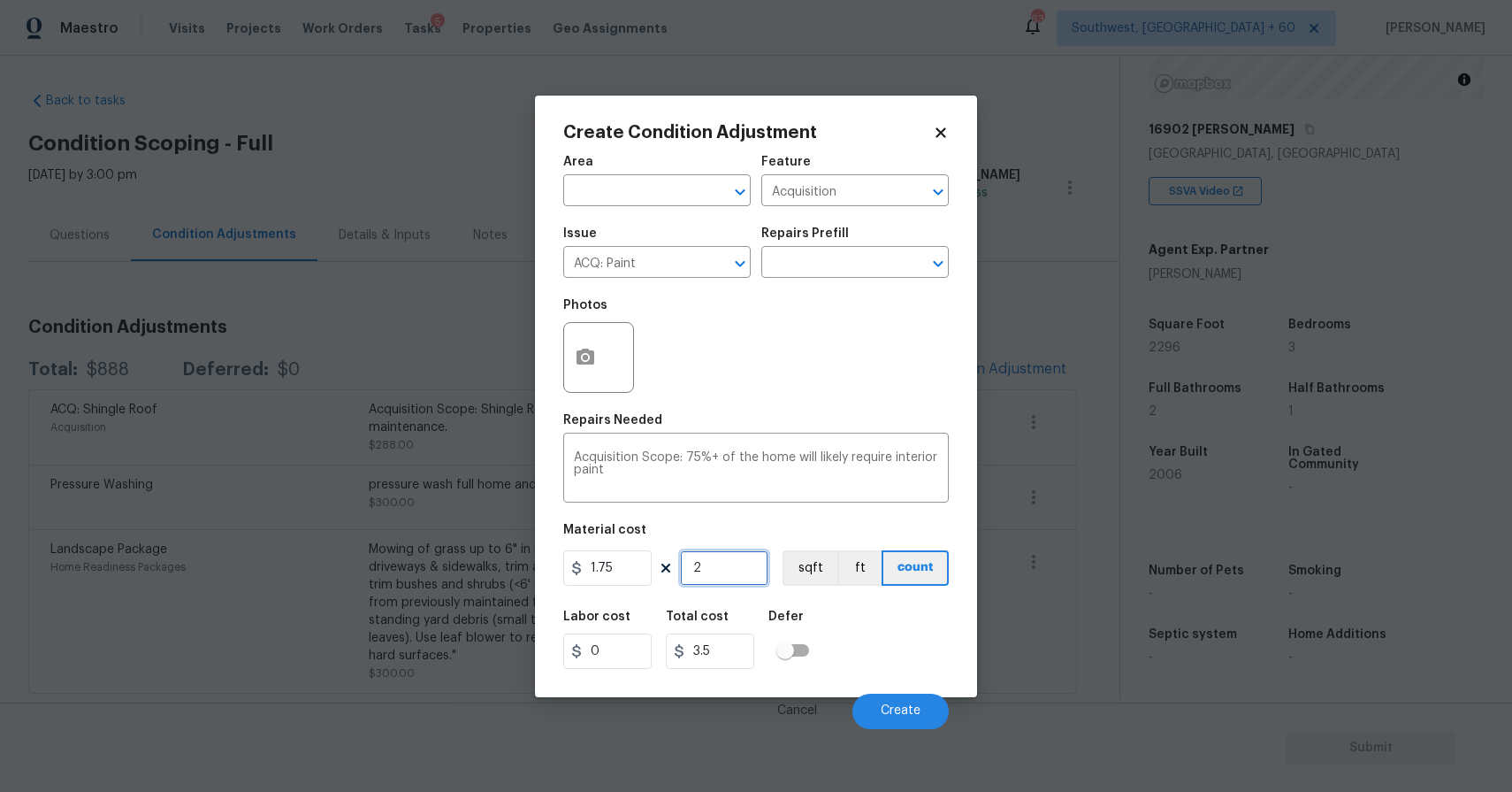
type input "22"
type input "38.5"
type input "229"
type input "400.75"
type input "2296"
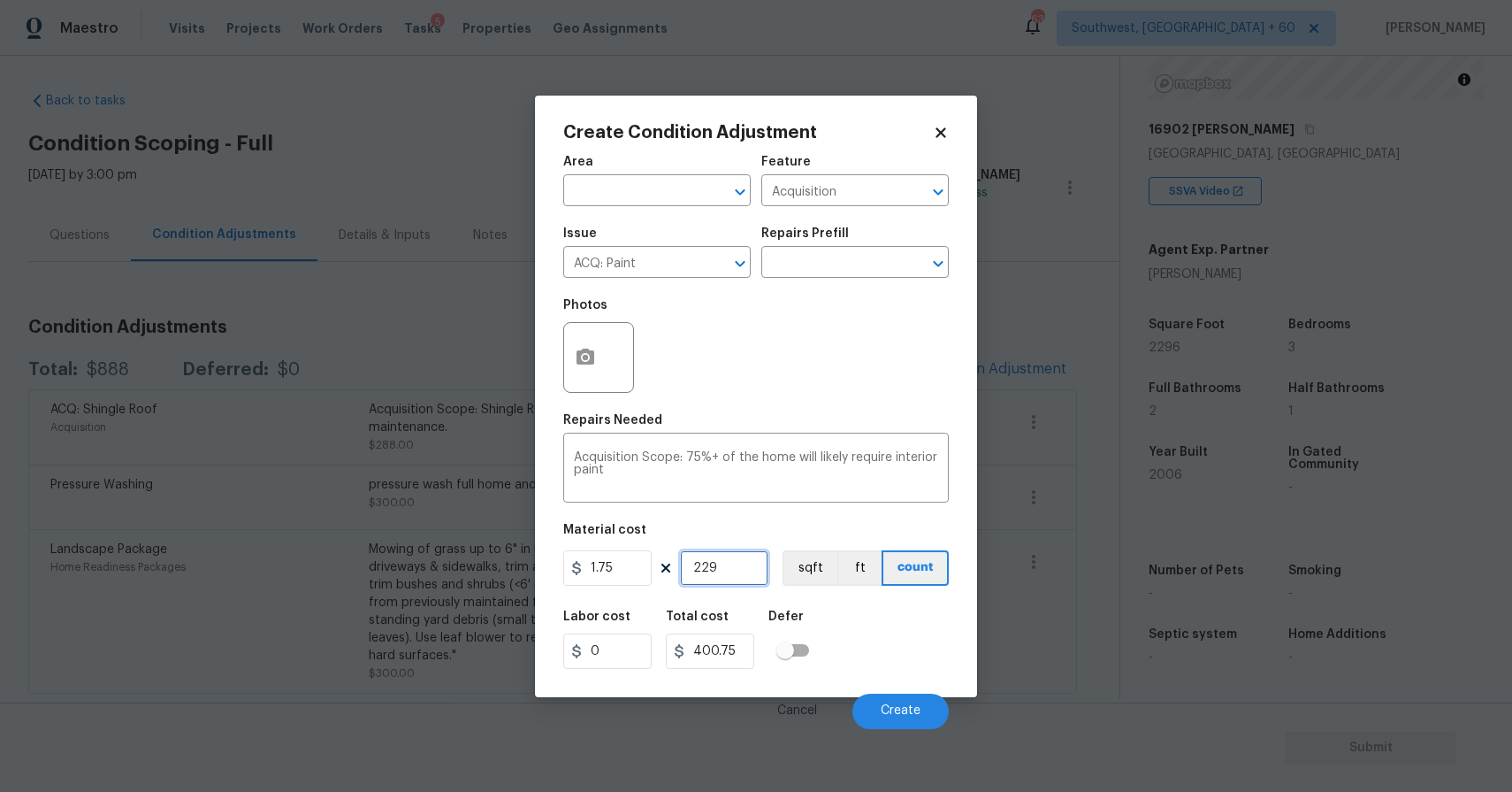
type input "4018"
type input "2296"
click at [579, 355] on icon "button" at bounding box center [586, 356] width 18 height 16
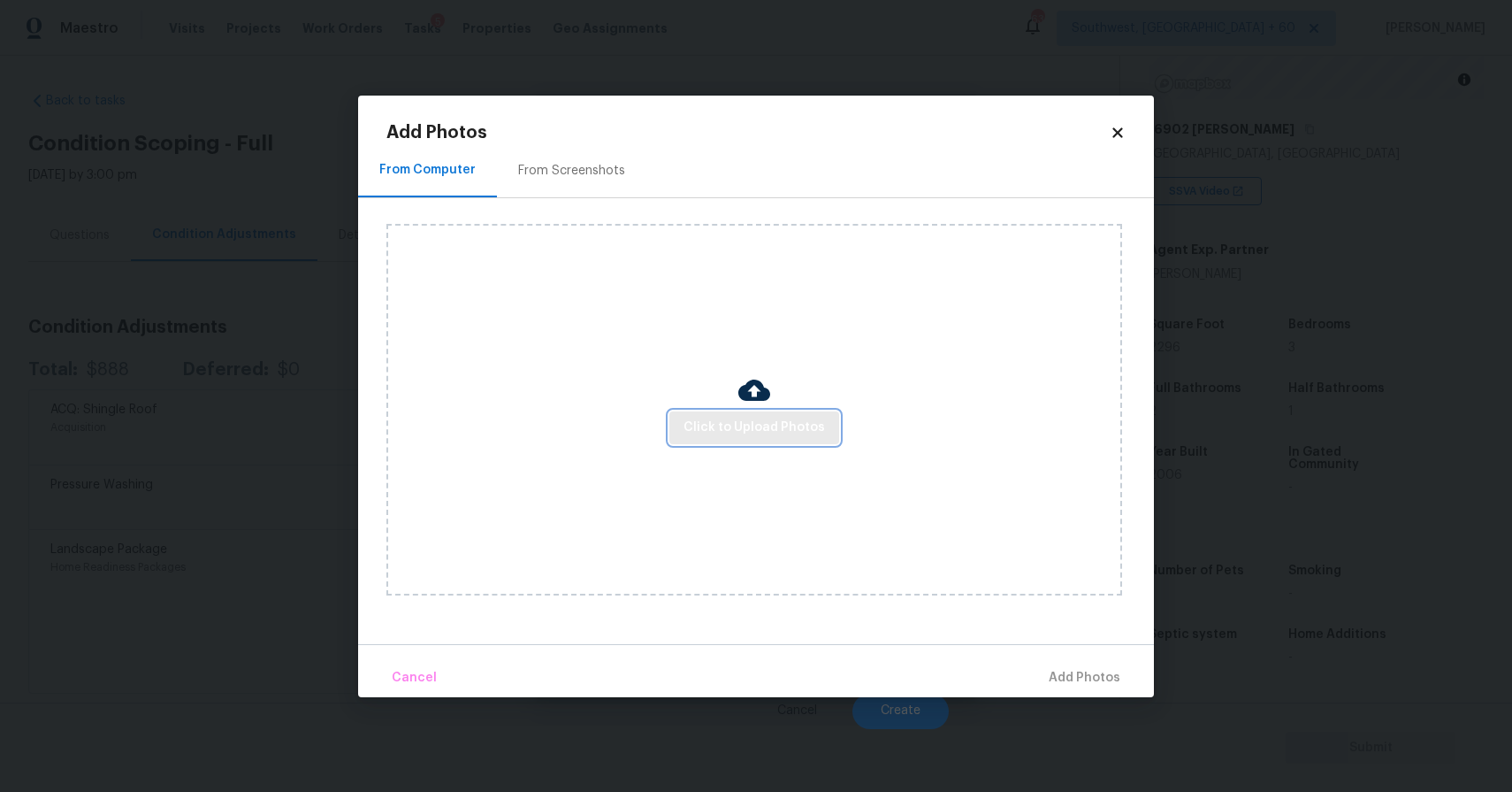
click at [749, 422] on span "Click to Upload Photos" at bounding box center [754, 428] width 142 height 22
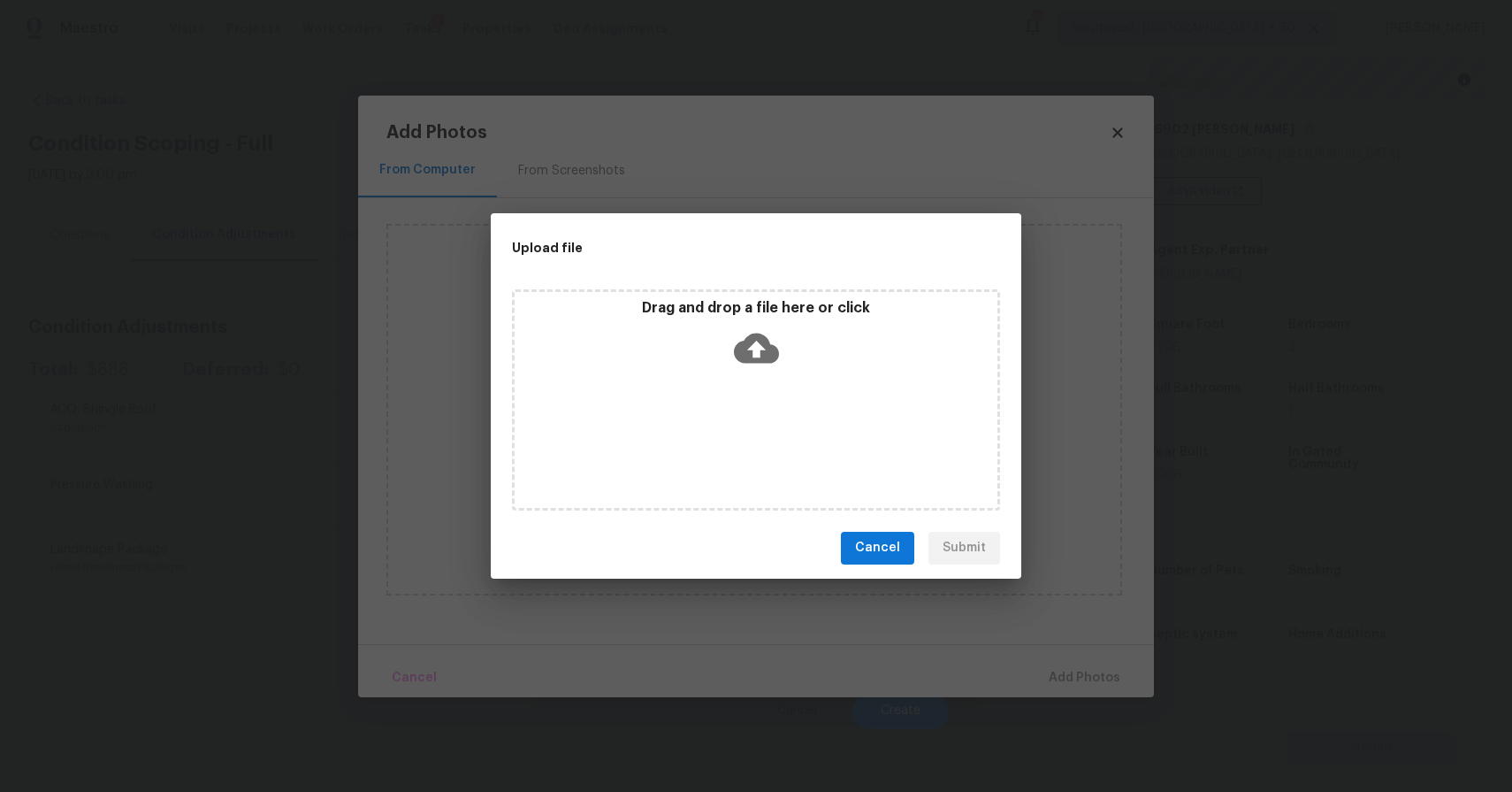
click at [760, 360] on icon at bounding box center [756, 347] width 45 height 30
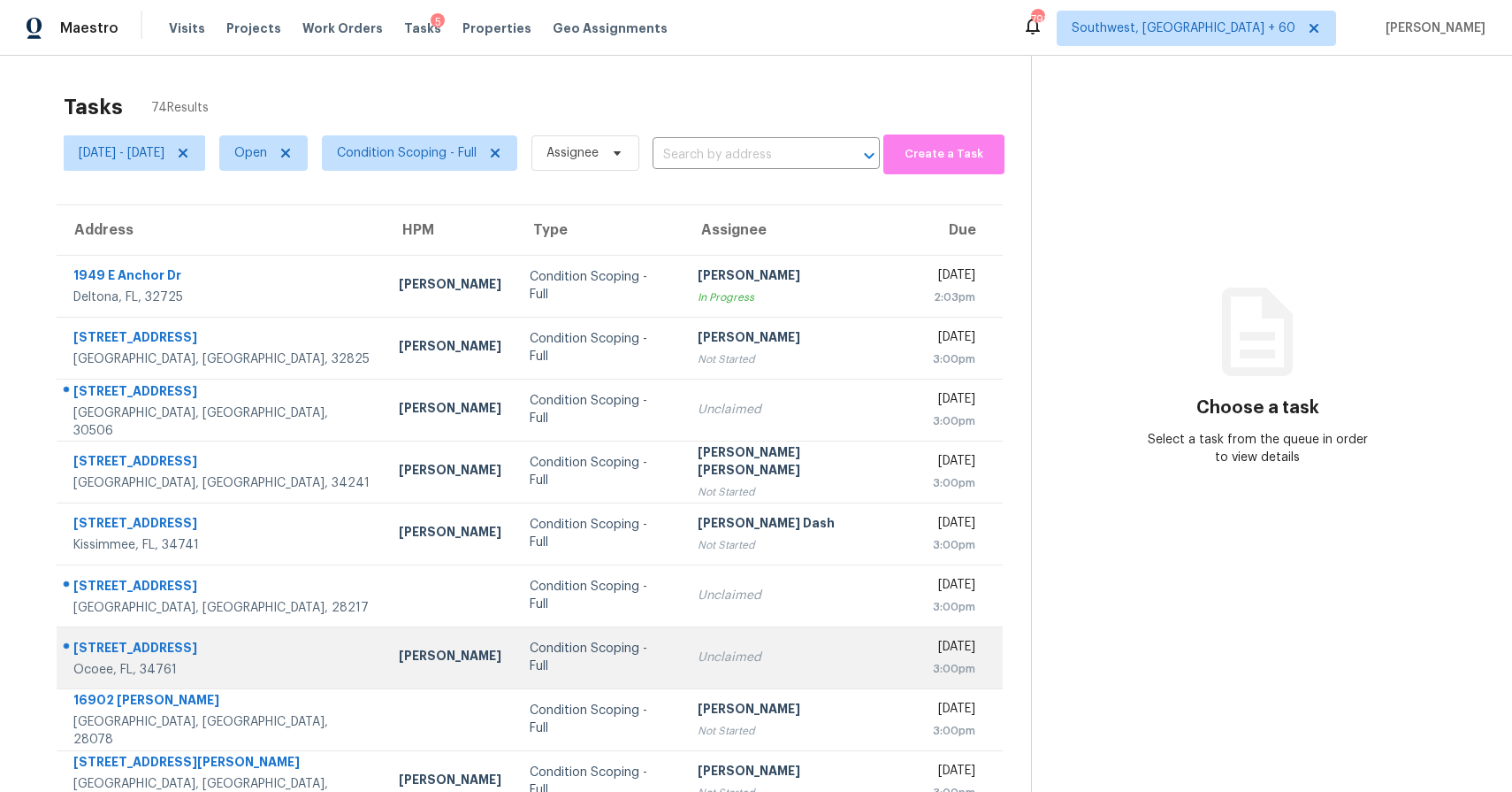
scroll to position [129, 0]
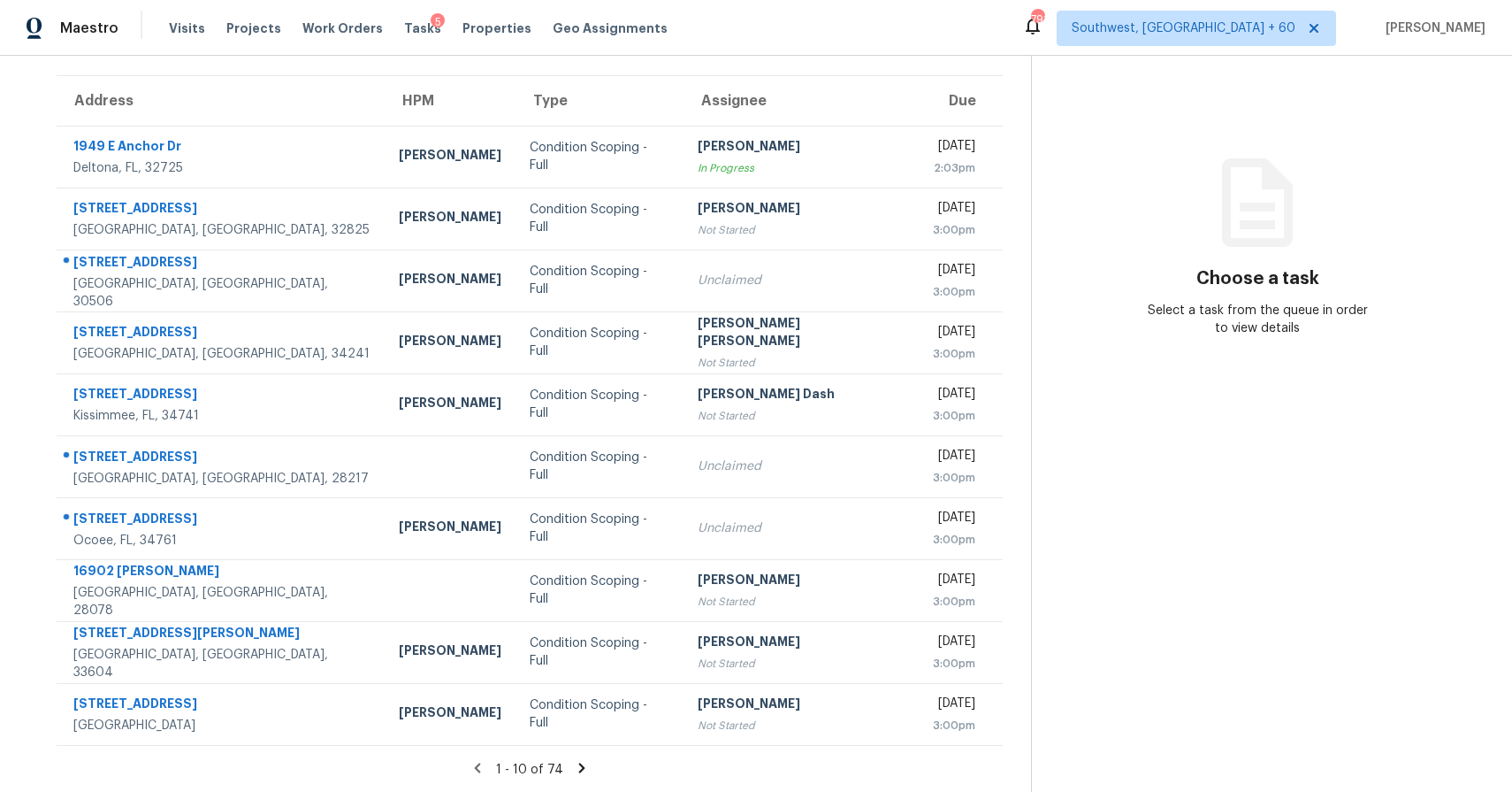
click at [581, 767] on icon at bounding box center [582, 768] width 16 height 16
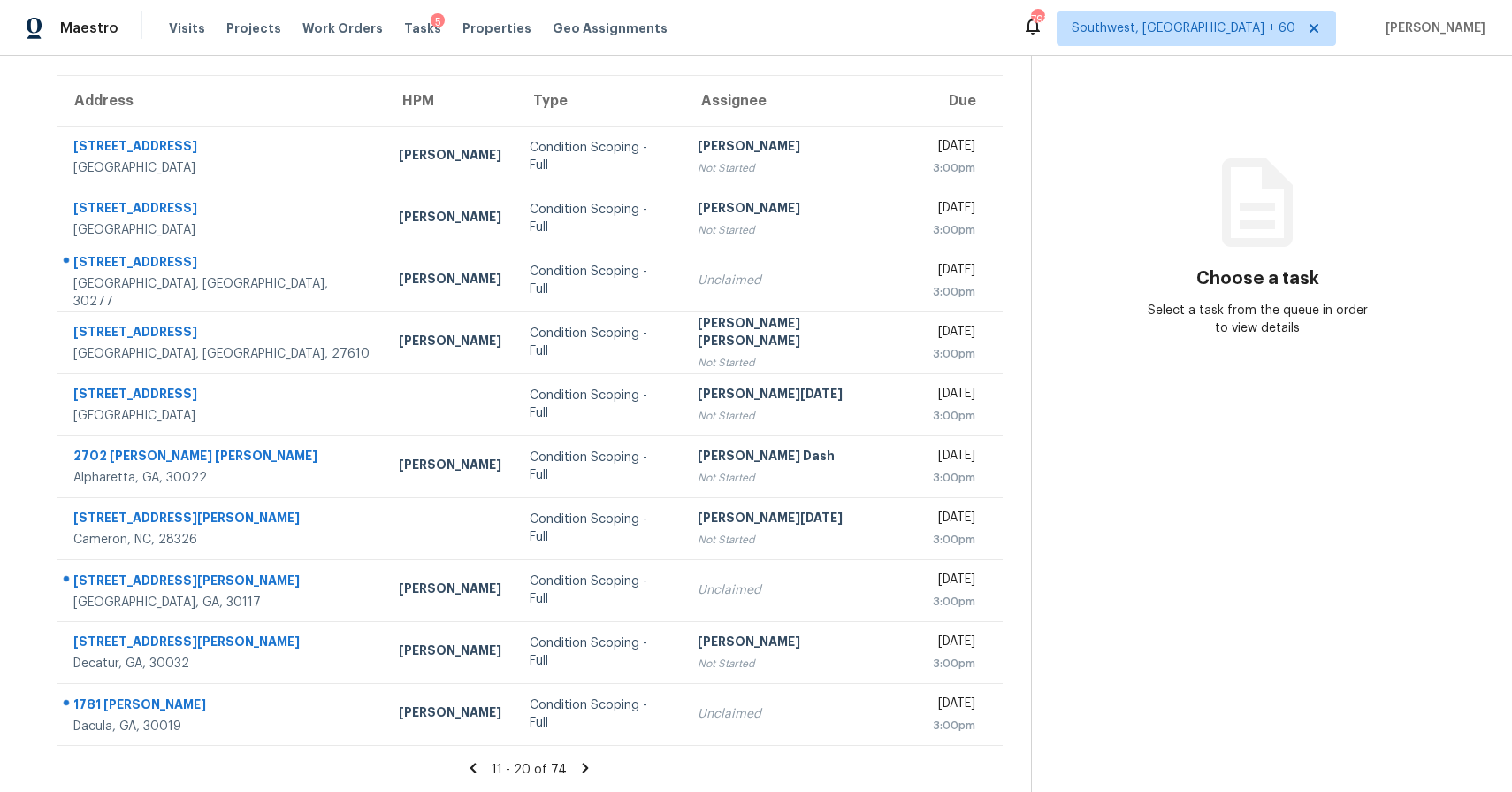
click at [589, 765] on icon at bounding box center [585, 767] width 6 height 10
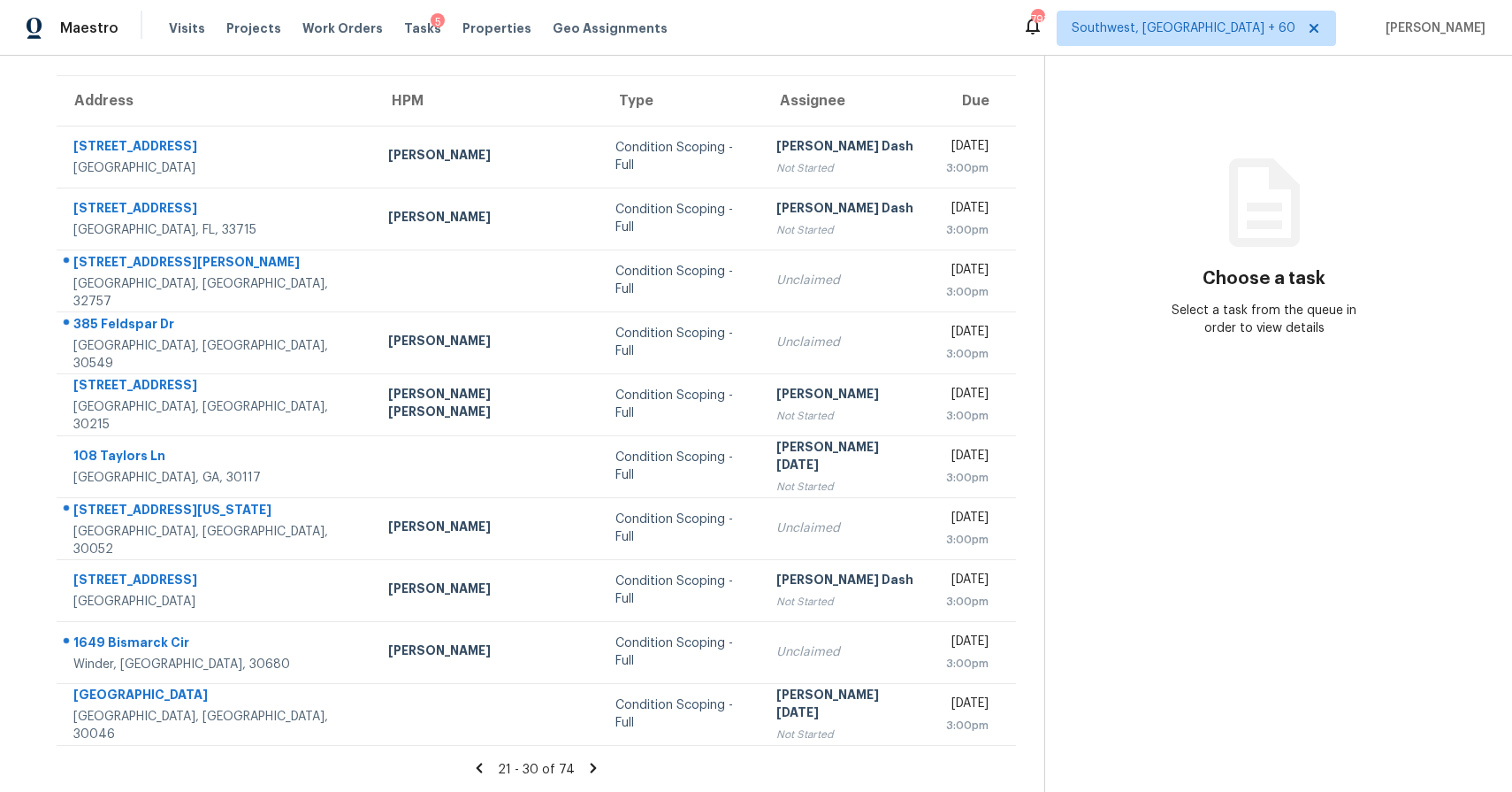
click at [590, 770] on icon at bounding box center [593, 767] width 6 height 10
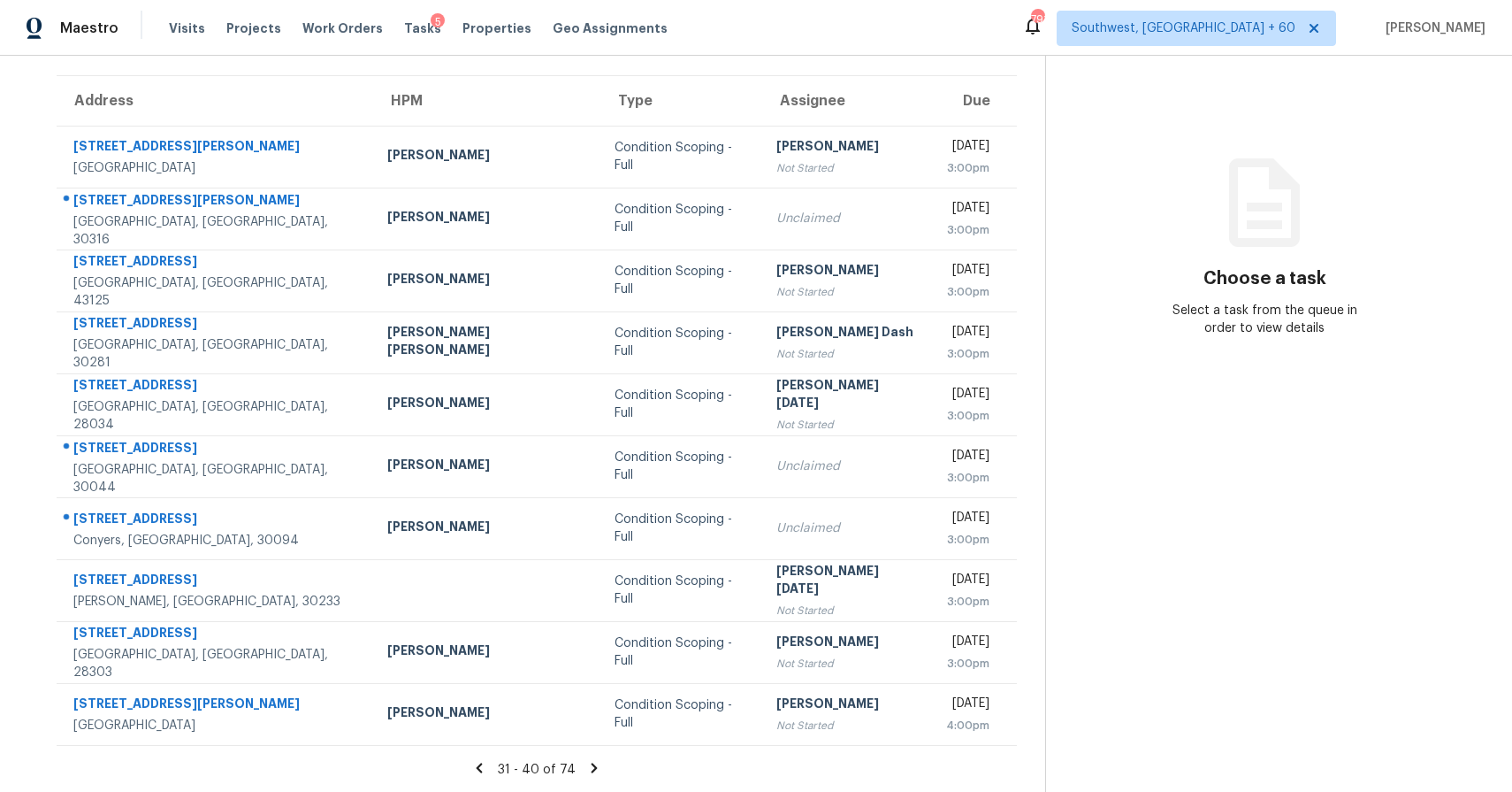
click at [594, 764] on icon at bounding box center [594, 768] width 16 height 16
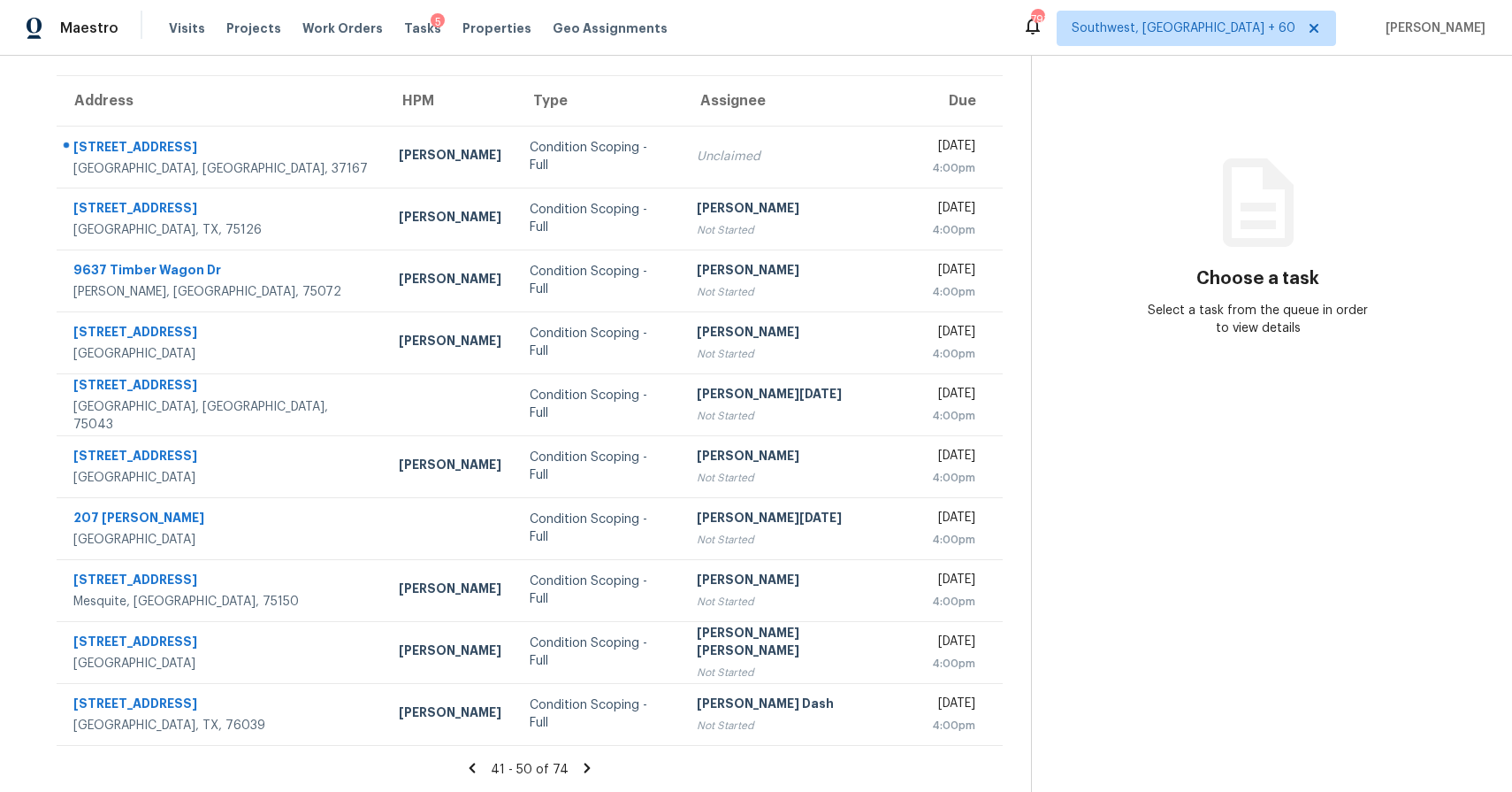
click at [595, 772] on icon at bounding box center [588, 768] width 16 height 16
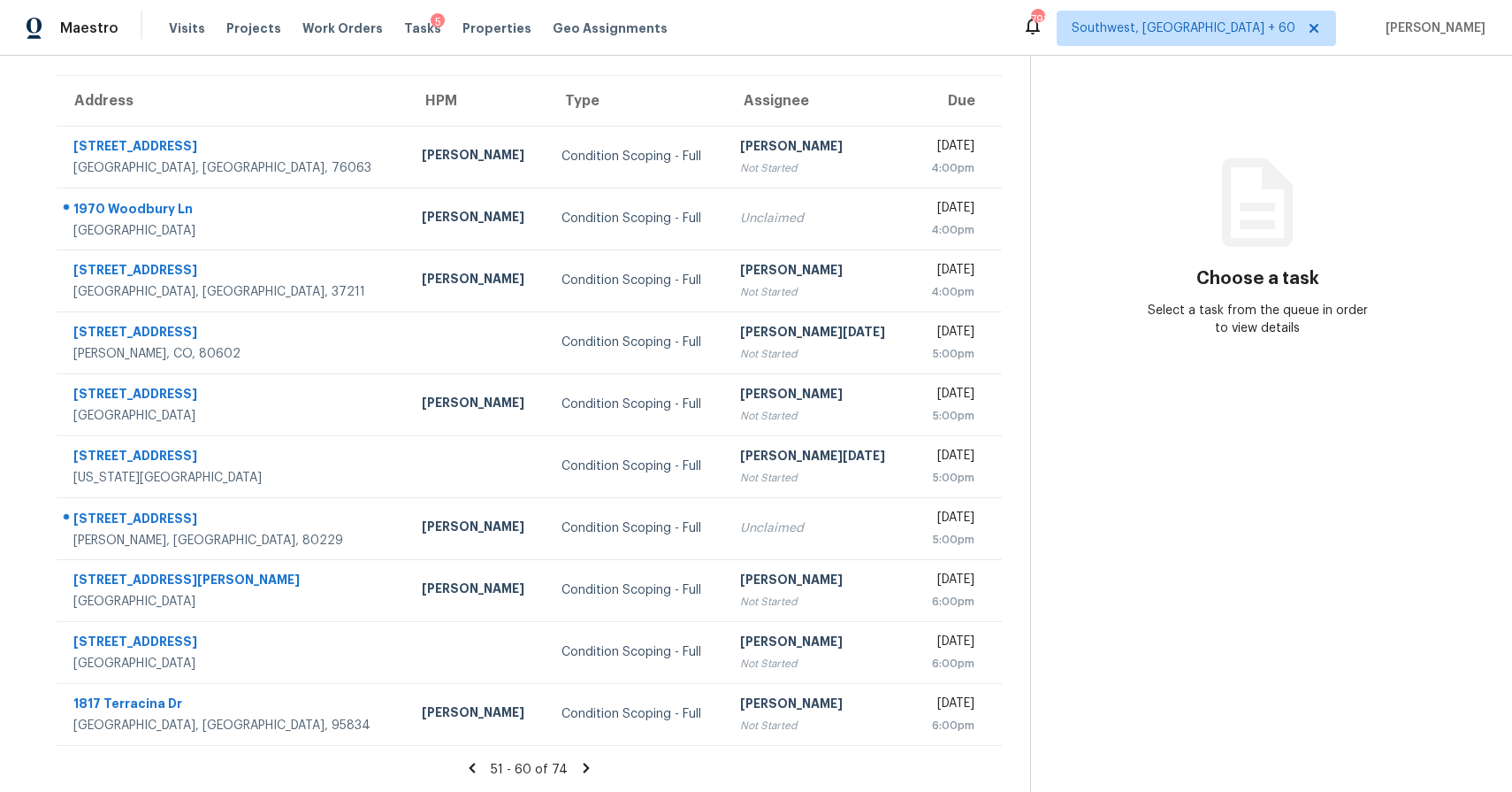
click at [589, 768] on icon at bounding box center [587, 768] width 16 height 16
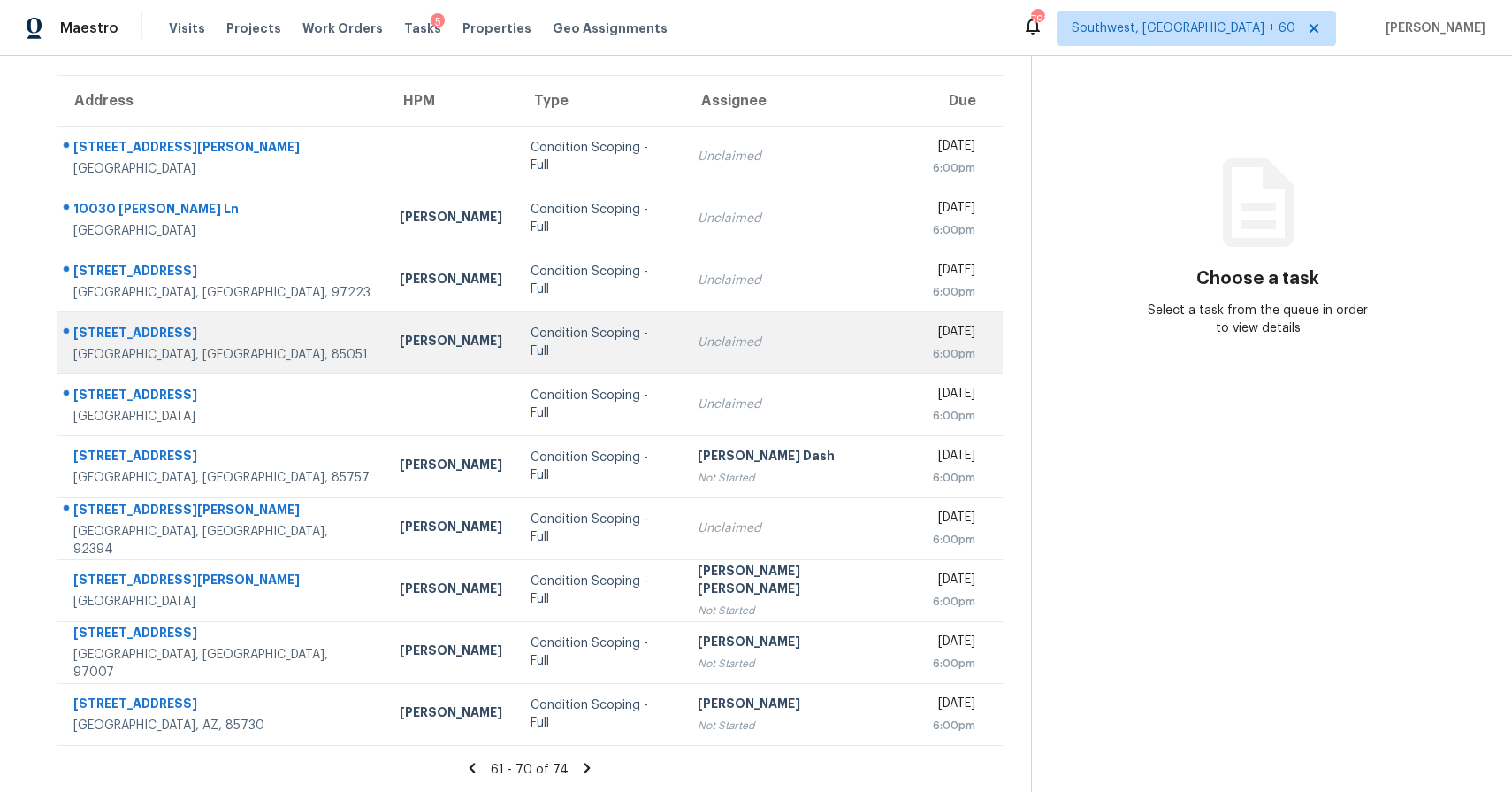
click at [614, 329] on td "Condition Scoping - Full" at bounding box center [600, 343] width 167 height 62
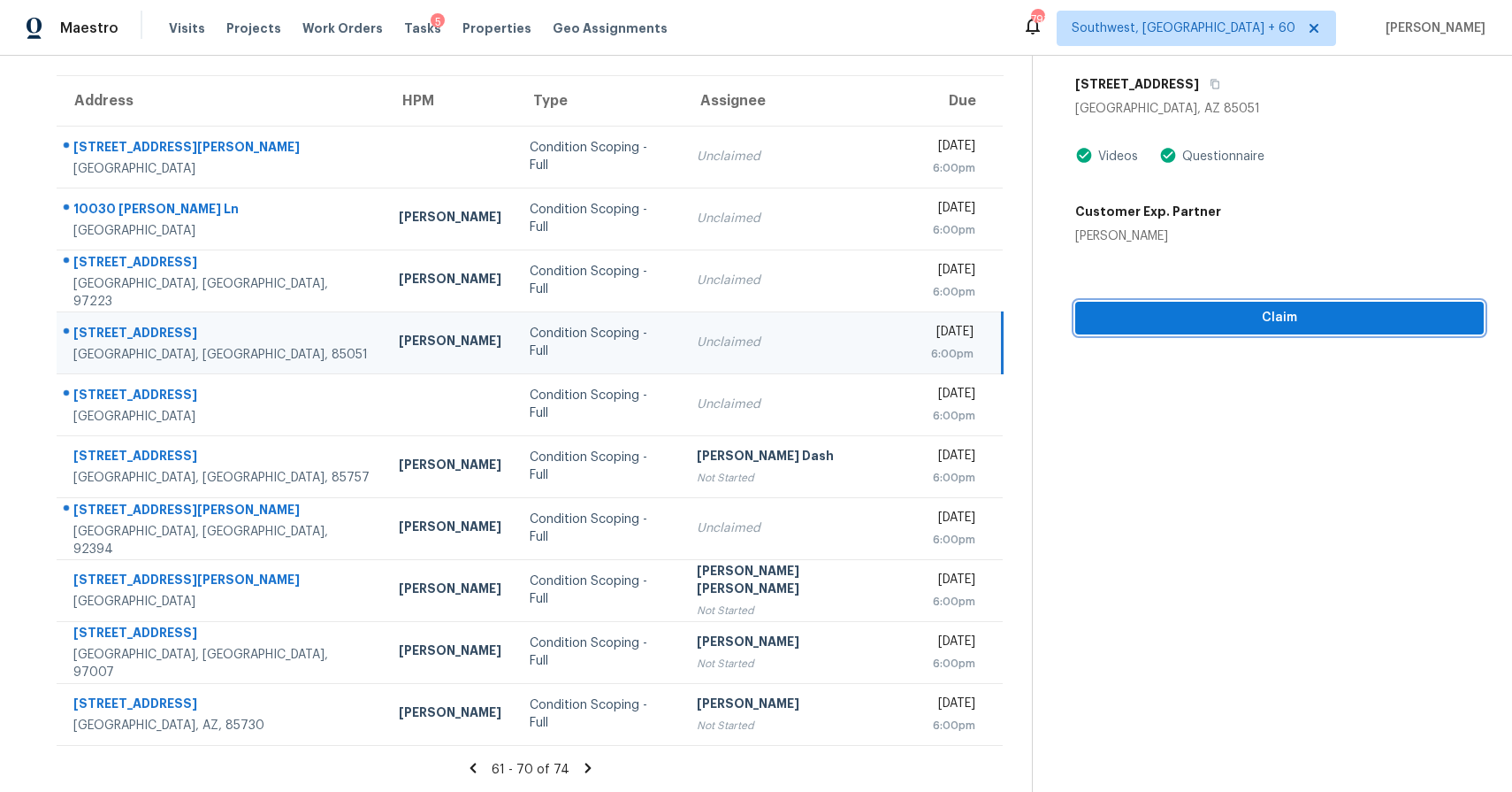
click at [1282, 322] on span "Claim" at bounding box center [1280, 318] width 380 height 22
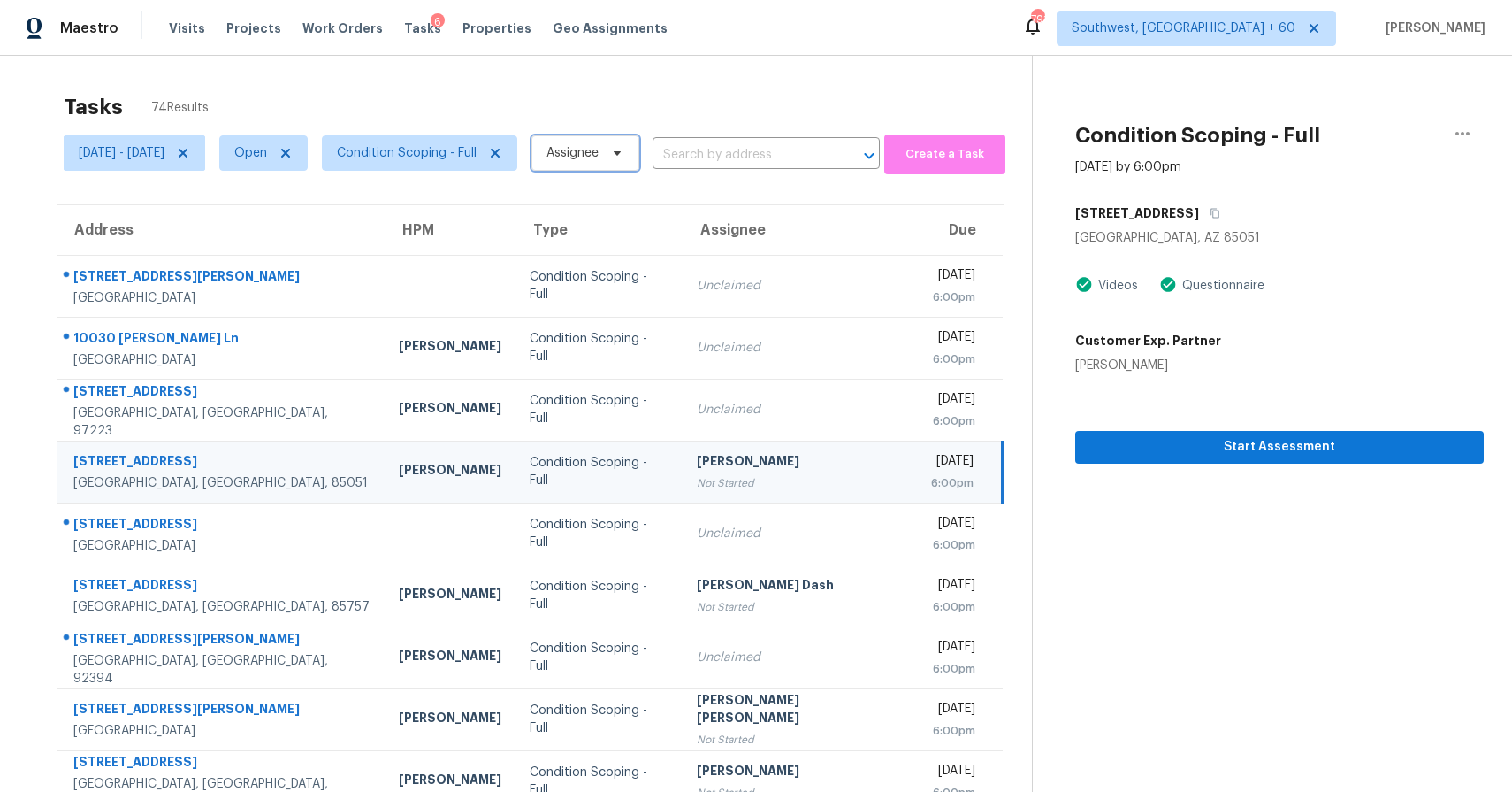
click at [619, 139] on span "Assignee" at bounding box center [585, 153] width 108 height 36
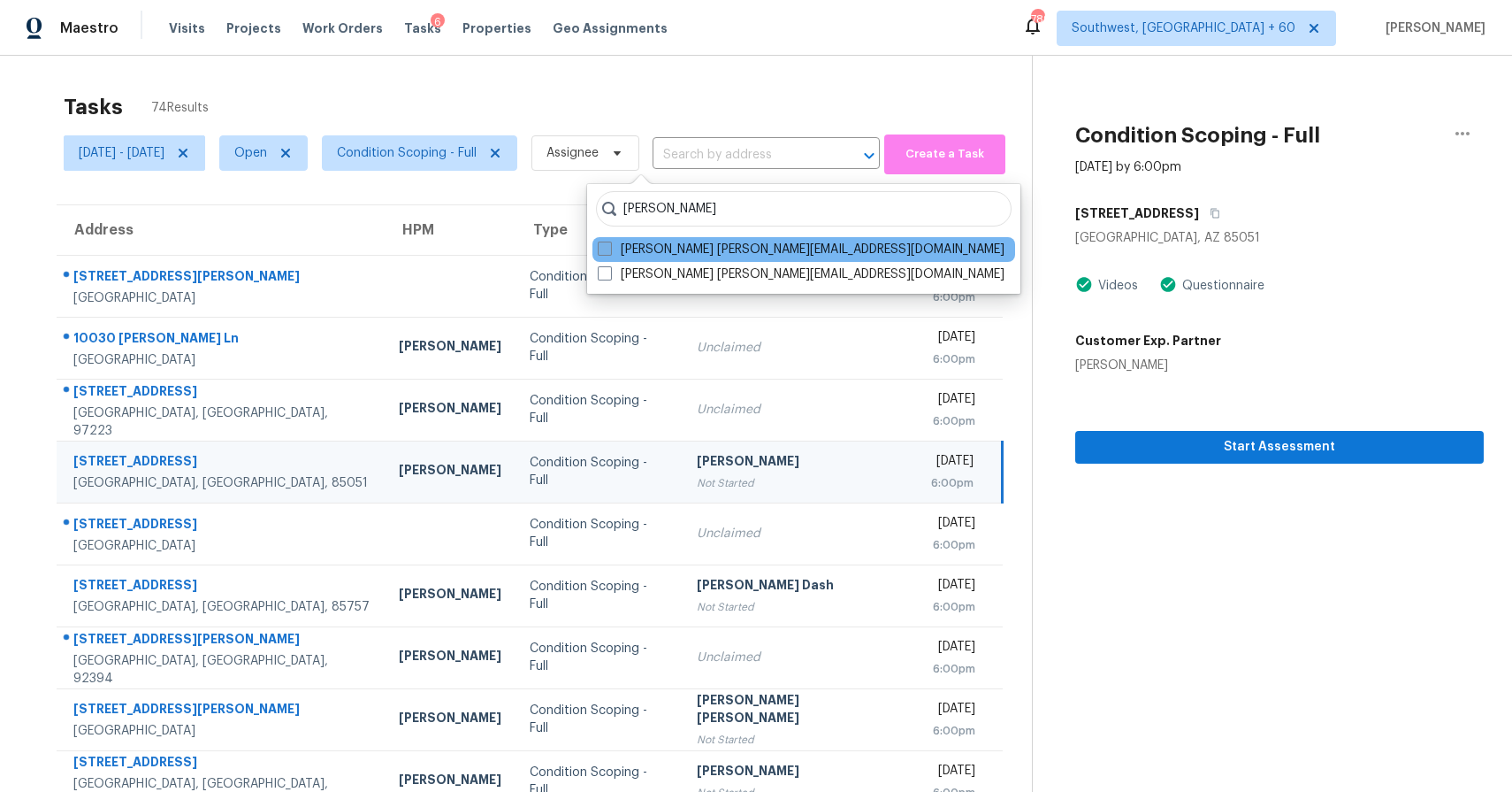
type input "ranjith"
click at [680, 249] on label "Ranjith Kumar P ranjith.kumar@opendoor.com" at bounding box center [801, 249] width 407 height 18
click at [609, 249] on input "Ranjith Kumar P ranjith.kumar@opendoor.com" at bounding box center [603, 246] width 12 height 12
checkbox input "true"
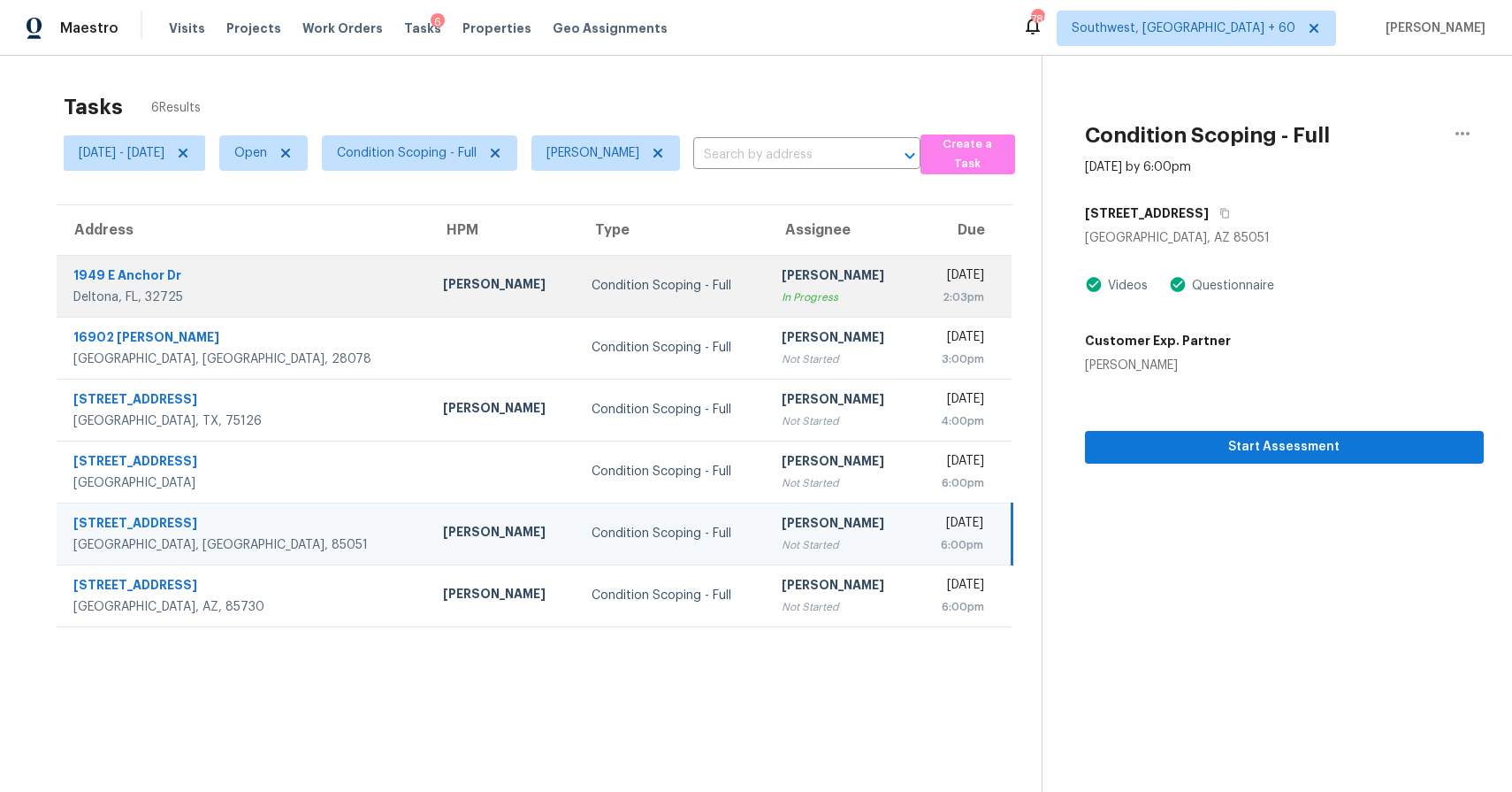
click at [651, 288] on div "Condition Scoping - Full" at bounding box center [672, 286] width 162 height 18
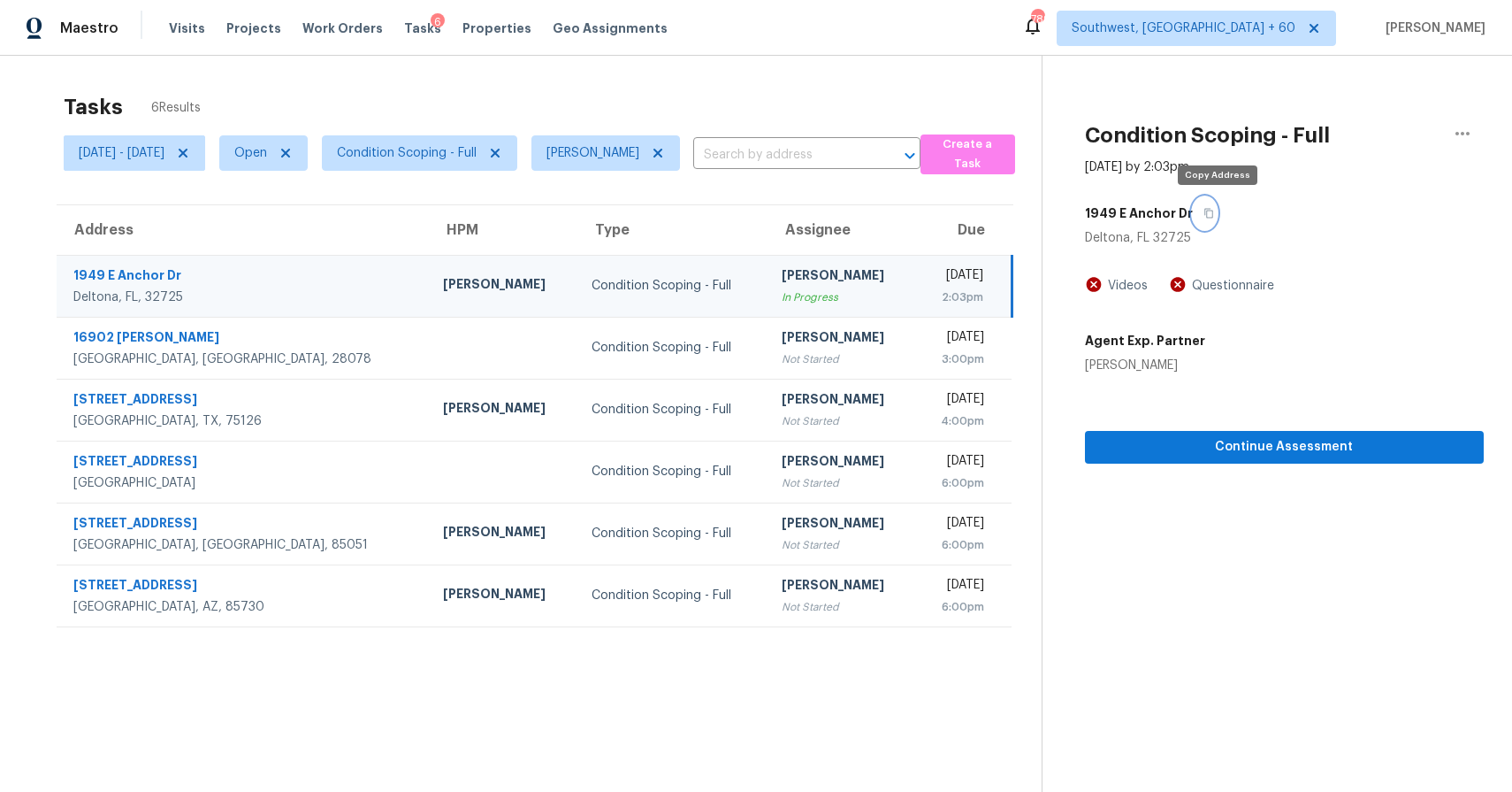
click at [1214, 211] on icon "button" at bounding box center [1209, 213] width 9 height 10
click at [1277, 445] on span "Continue Assessment" at bounding box center [1284, 447] width 370 height 22
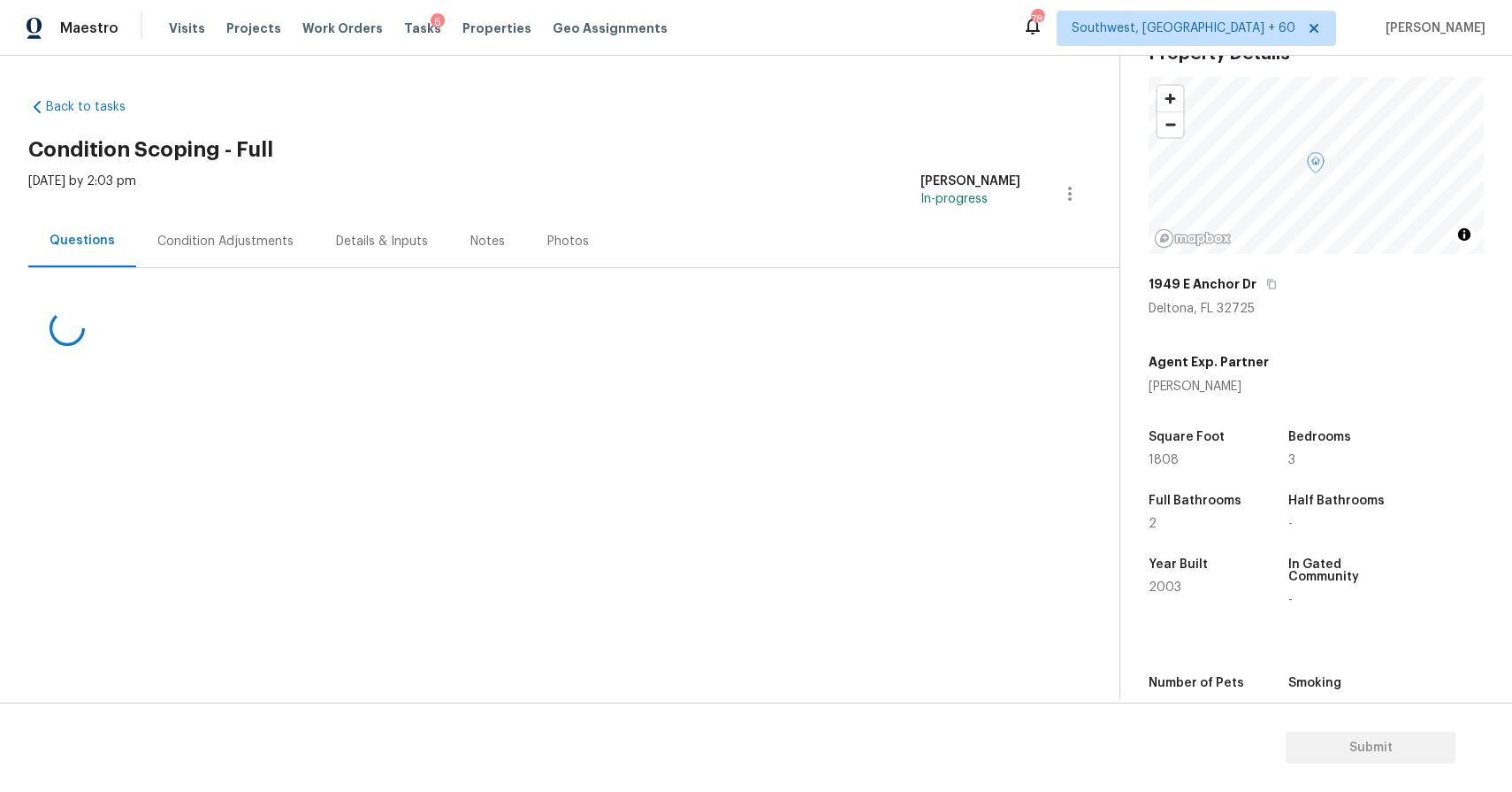
scroll to position [89, 0]
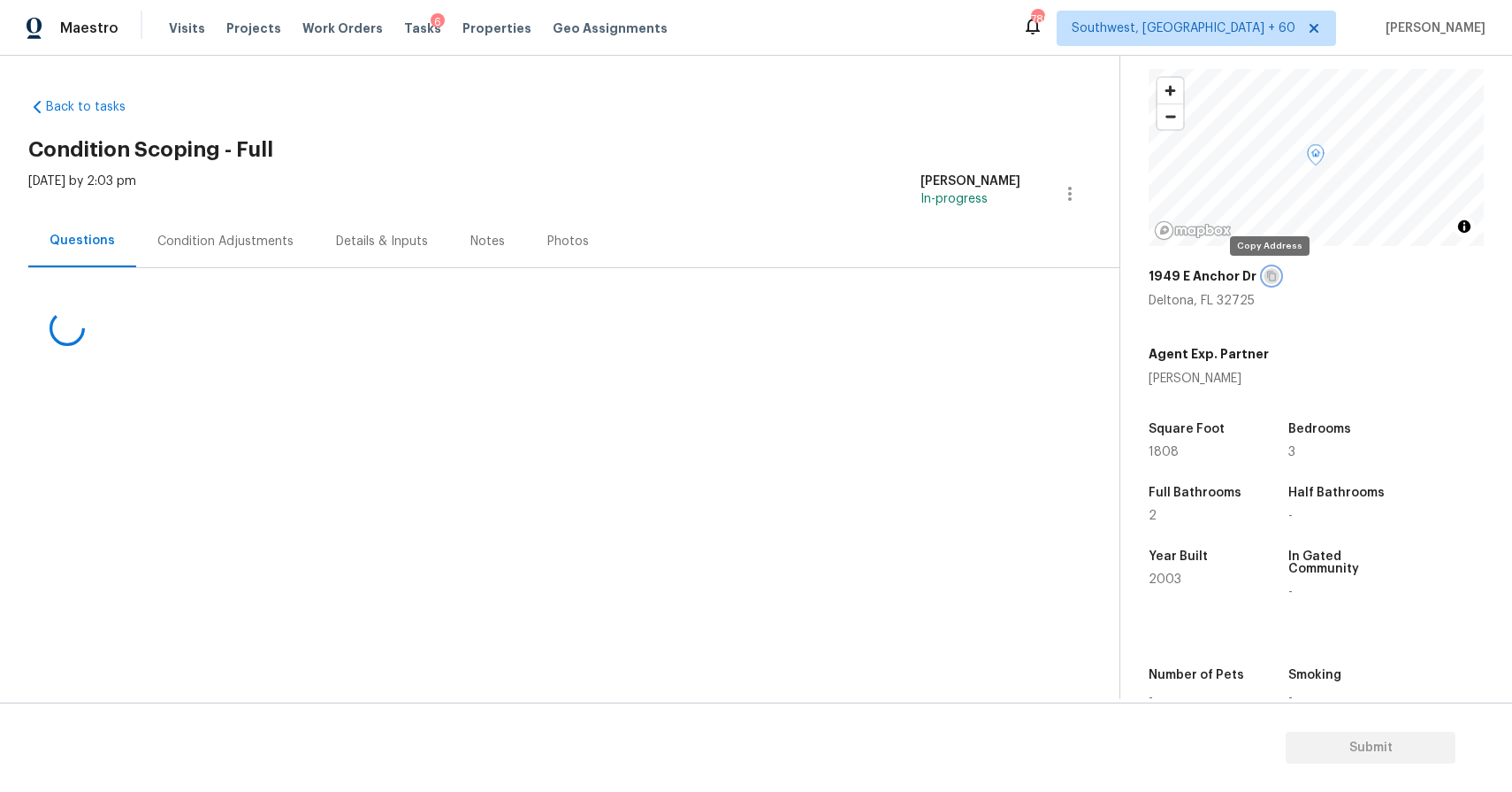
click at [1272, 279] on button "button" at bounding box center [1272, 276] width 16 height 16
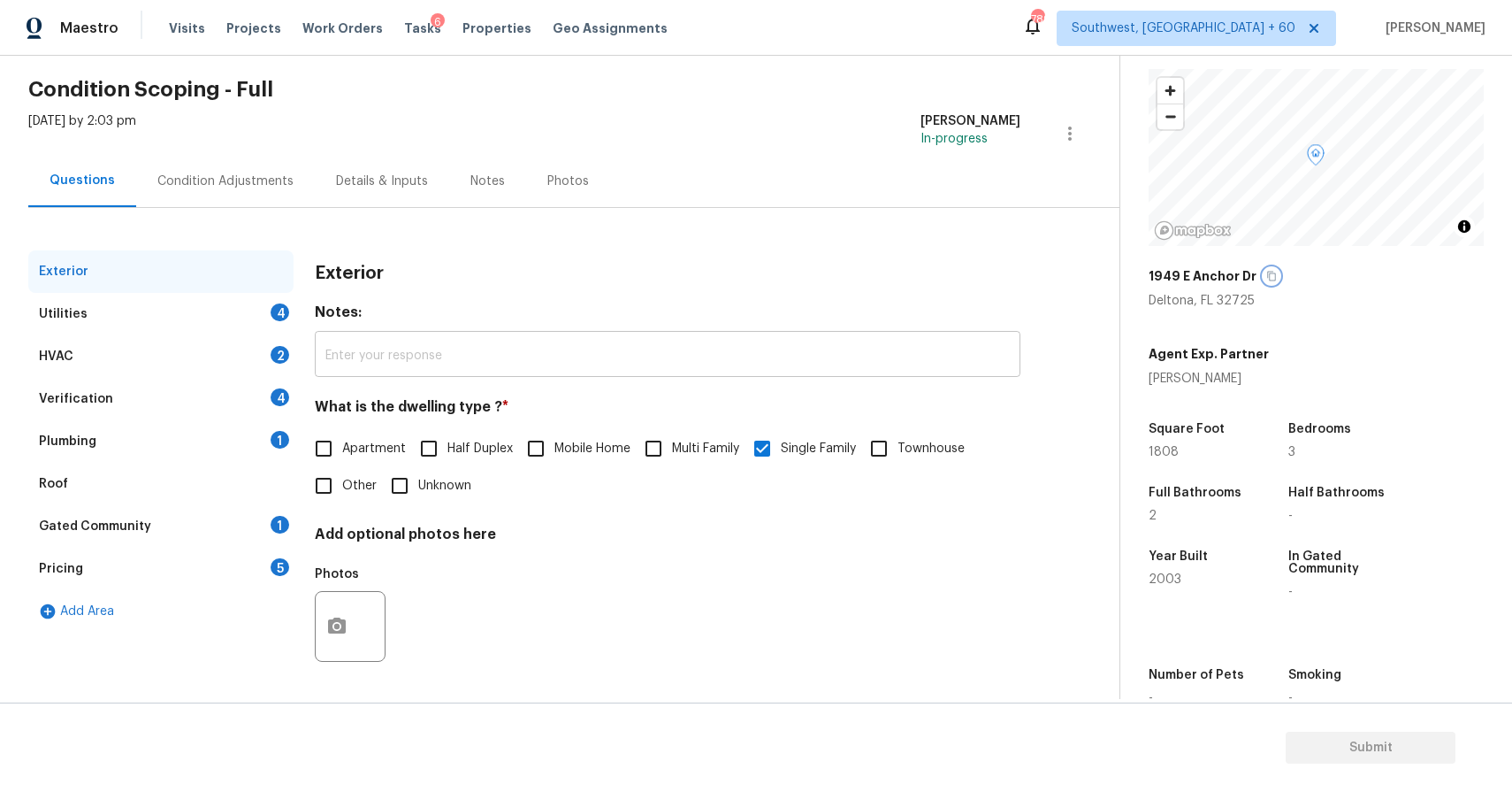
scroll to position [59, 0]
click at [258, 404] on div "Verification 4" at bounding box center [161, 401] width 265 height 43
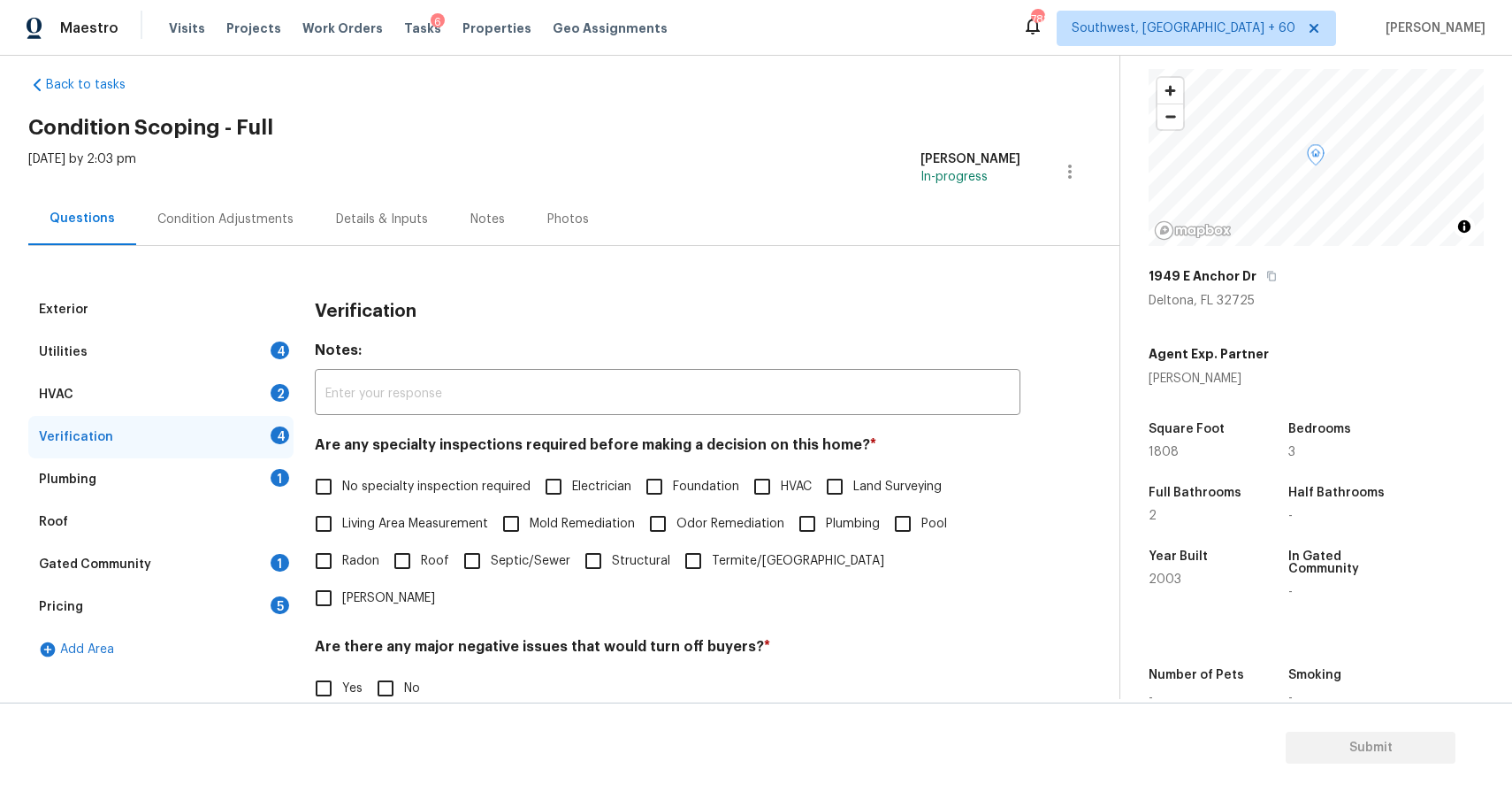
scroll to position [0, 0]
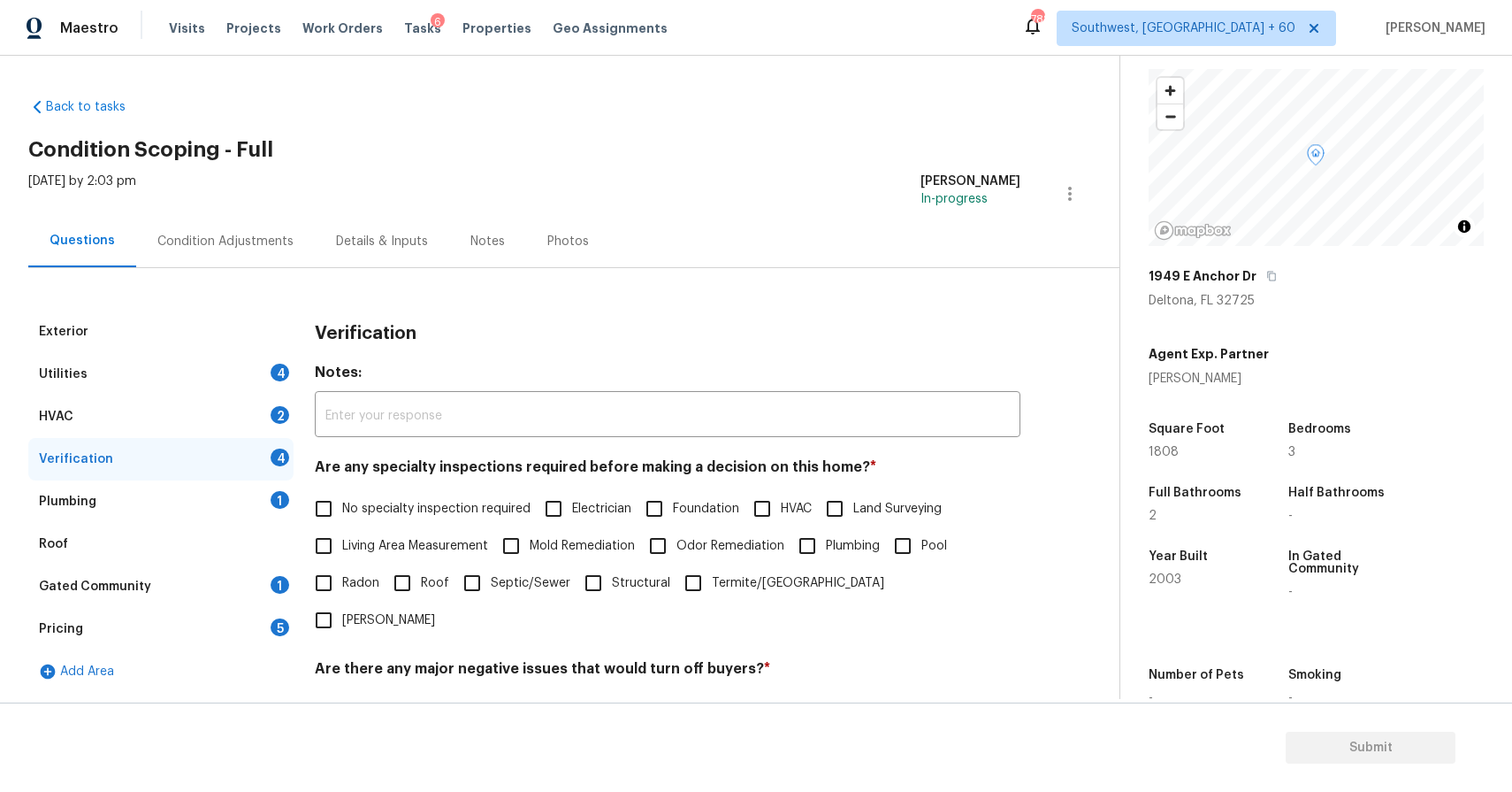
click at [1001, 92] on div "Back to tasks Condition Scoping - Full Tue, Aug 12 2025 by 2:03 pm Ranjith Kuma…" at bounding box center [574, 518] width 1092 height 870
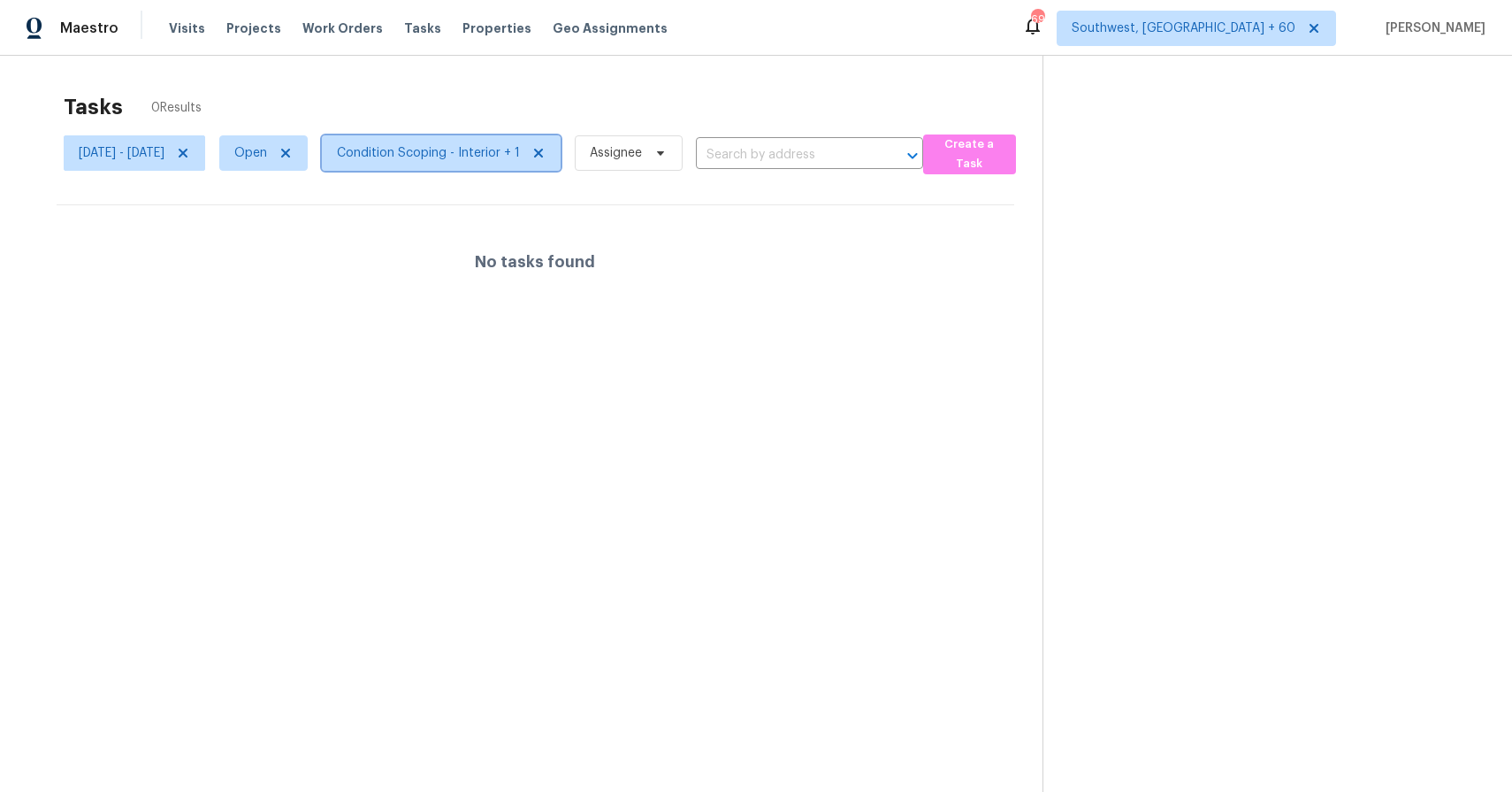
click at [515, 158] on span "Condition Scoping - Interior + 1" at bounding box center [428, 153] width 183 height 18
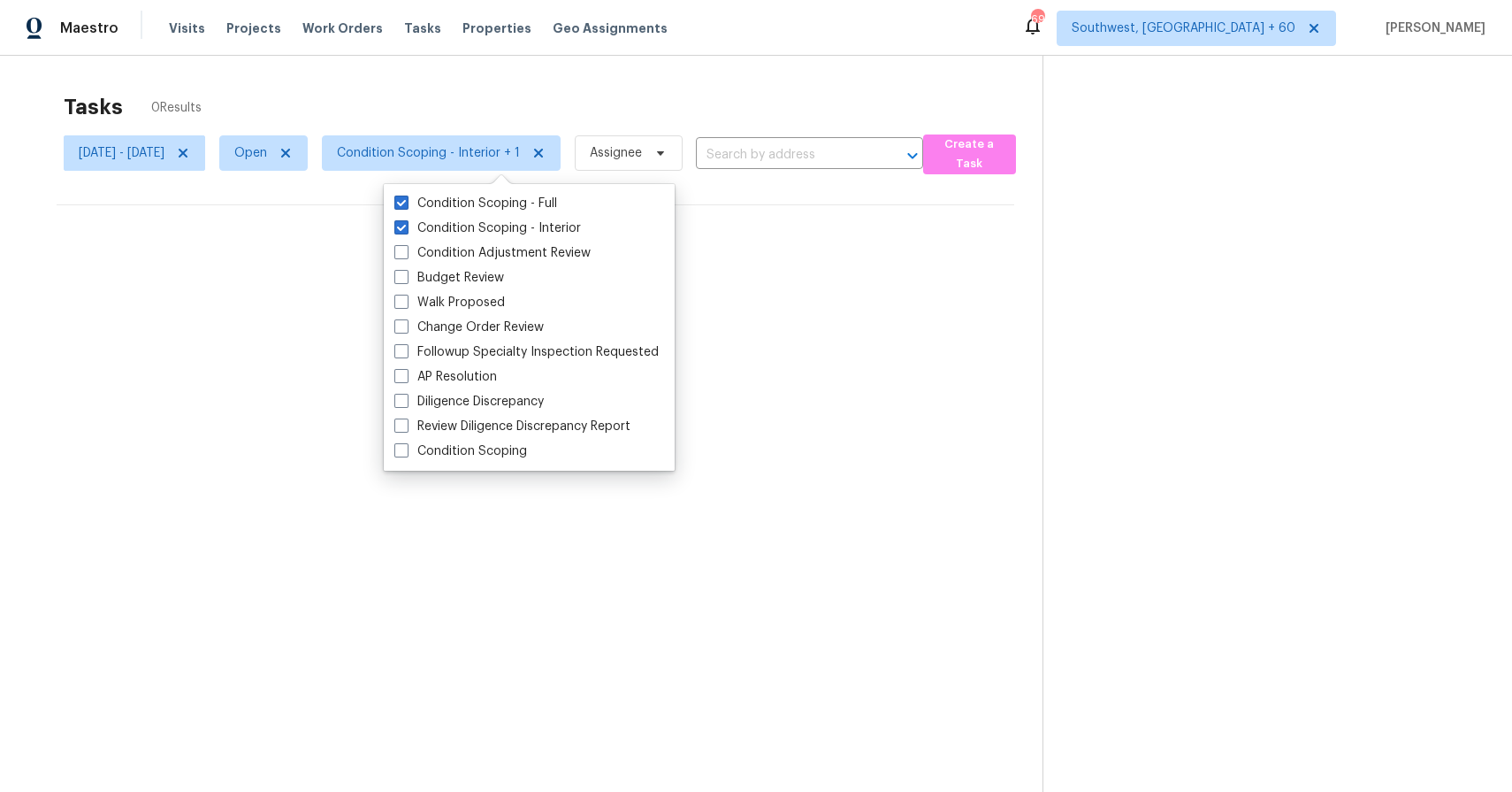
click at [691, 83] on div "Tasks 0 Results [DATE] - [DATE] Open Condition Scoping - Interior + 1 Assignee …" at bounding box center [756, 452] width 1512 height 792
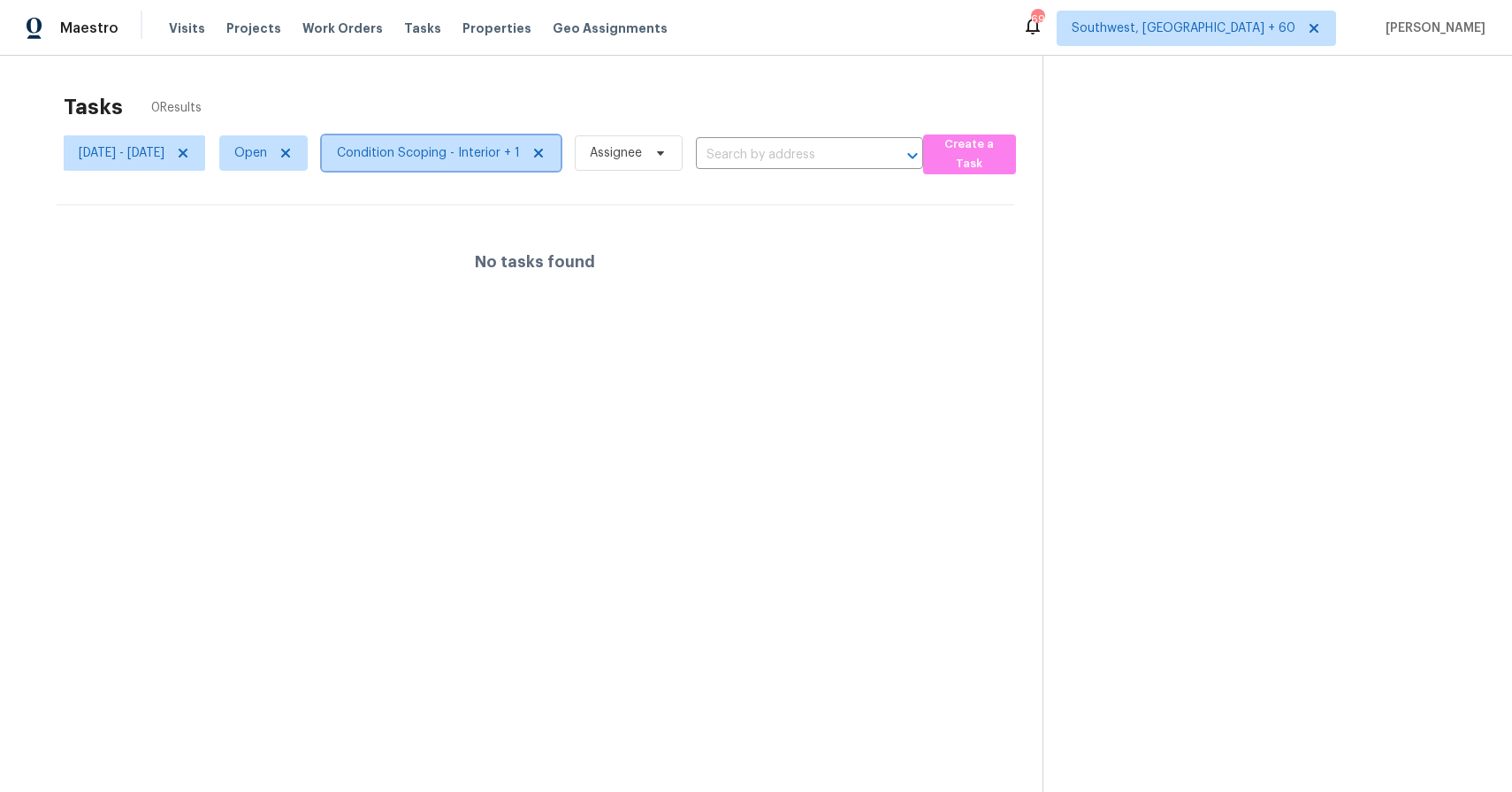
click at [544, 142] on span "Condition Scoping - Interior + 1" at bounding box center [441, 153] width 239 height 36
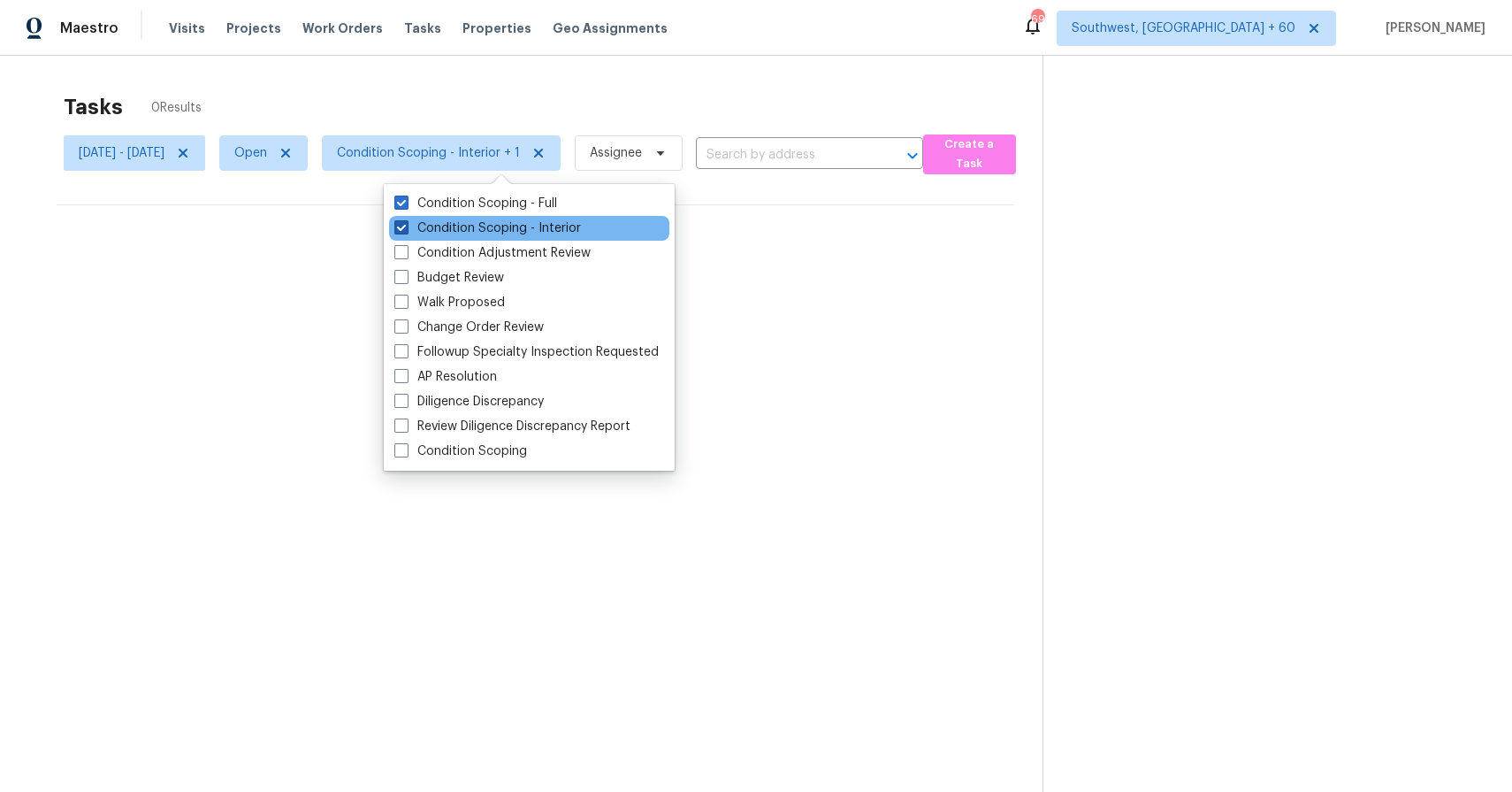
click at [542, 223] on label "Condition Scoping - Interior" at bounding box center [488, 228] width 187 height 18
click at [406, 223] on input "Condition Scoping - Interior" at bounding box center [400, 225] width 12 height 12
checkbox input "false"
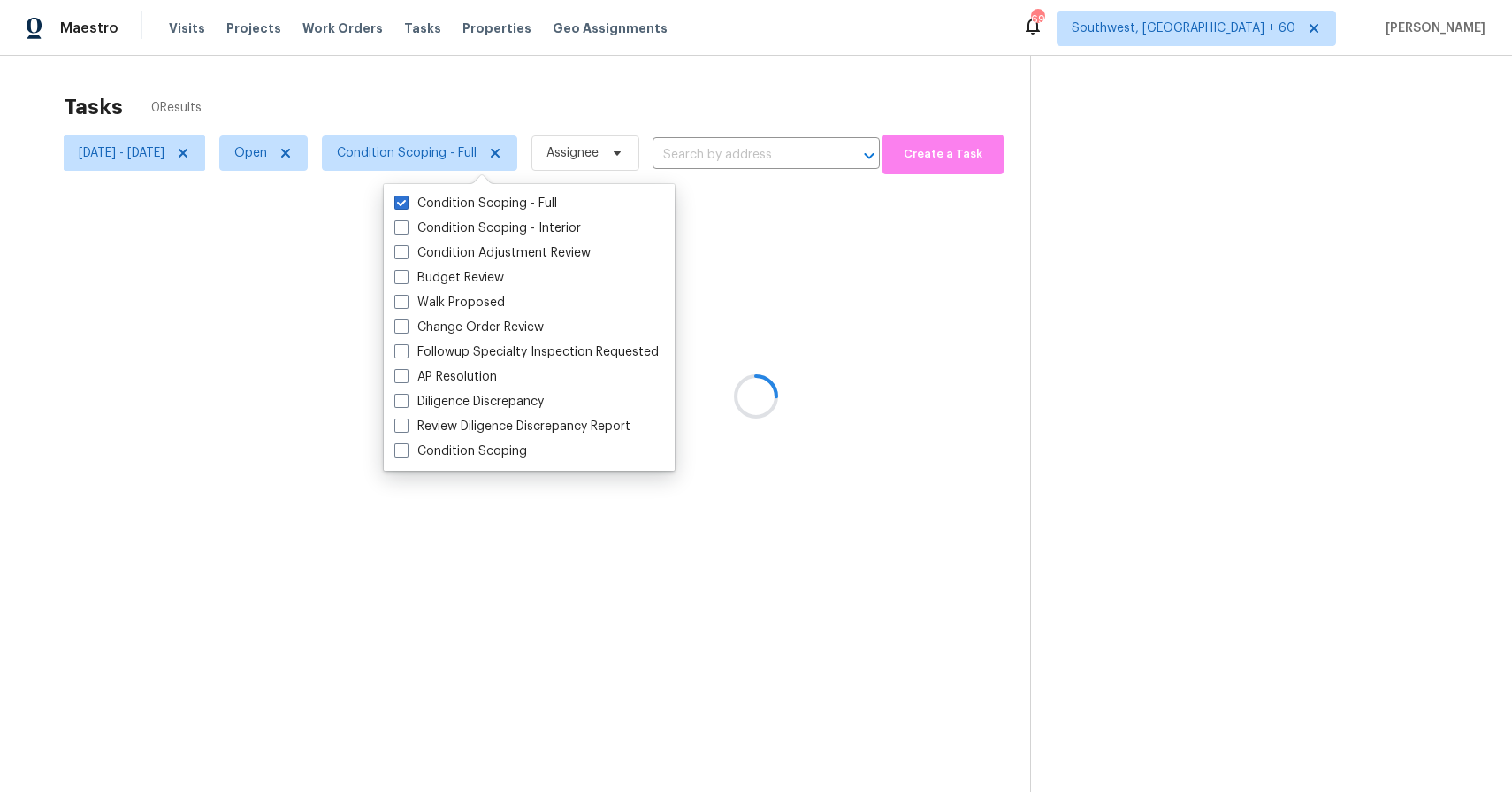
click at [575, 86] on div "Tasks 0 Results" at bounding box center [547, 107] width 966 height 46
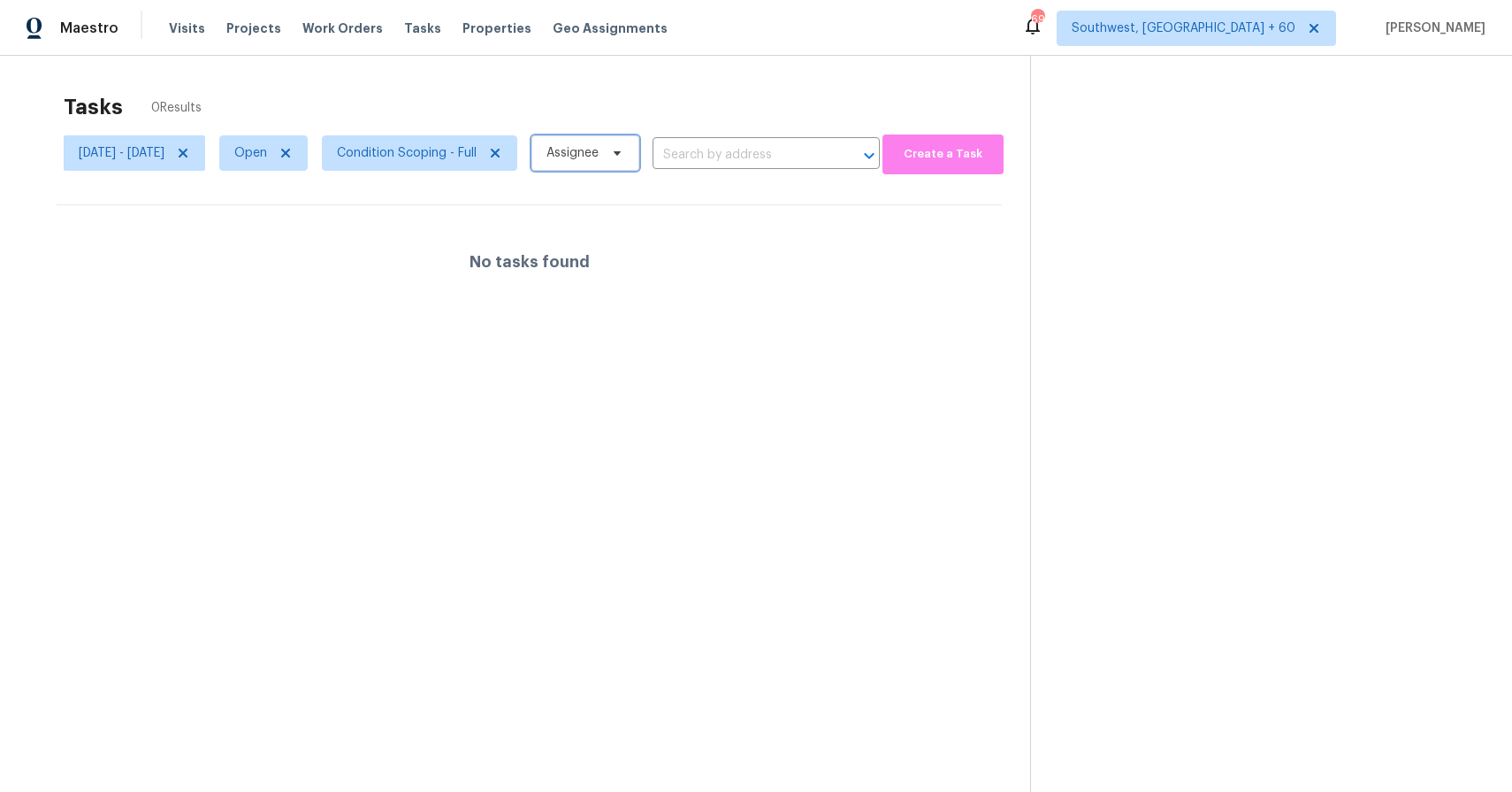
click at [621, 165] on span "Assignee" at bounding box center [585, 153] width 108 height 36
type input "ra"
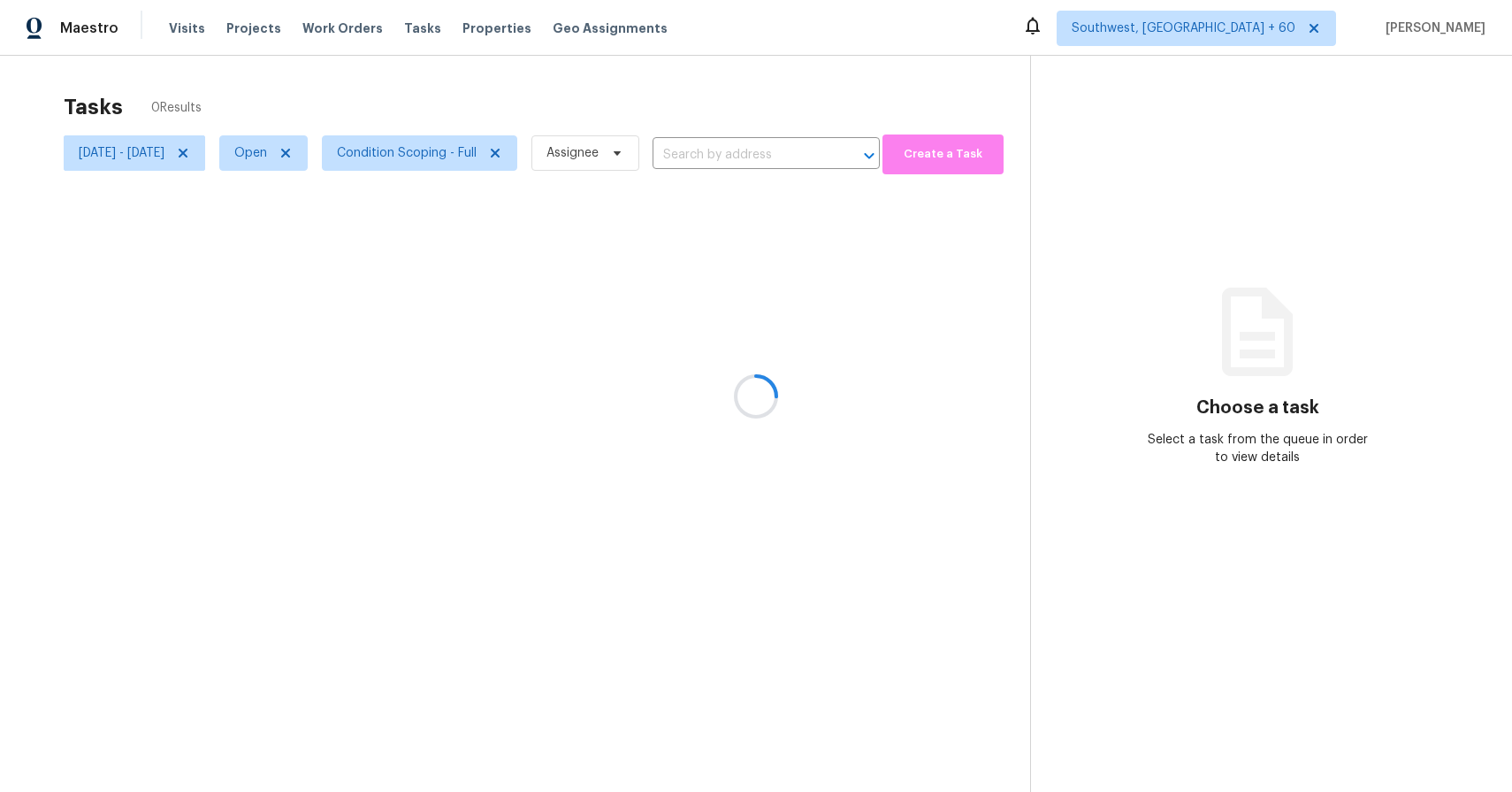
click at [210, 147] on div at bounding box center [756, 396] width 1512 height 792
click at [212, 153] on div at bounding box center [756, 396] width 1512 height 792
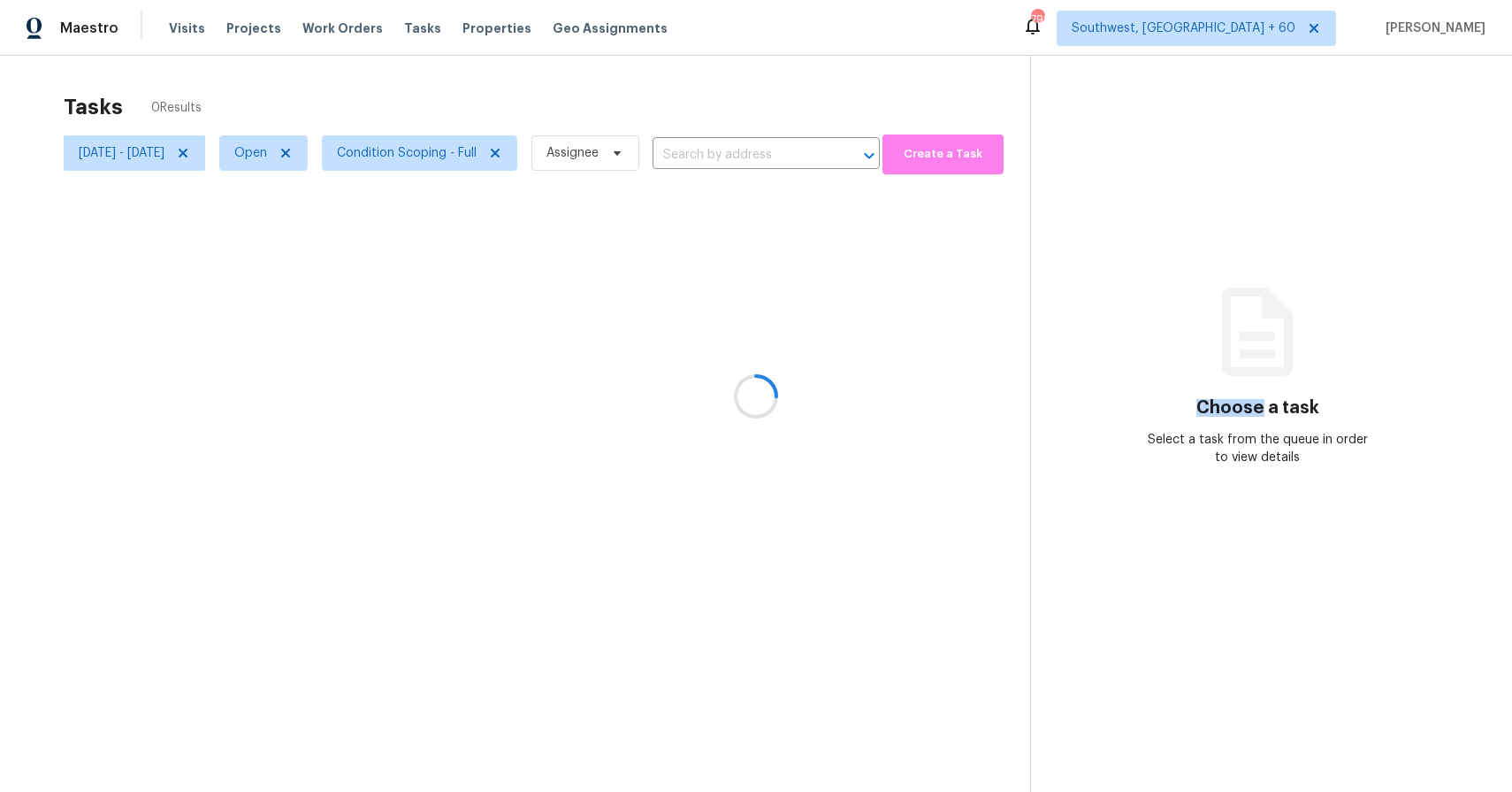
click at [212, 153] on div at bounding box center [756, 396] width 1512 height 792
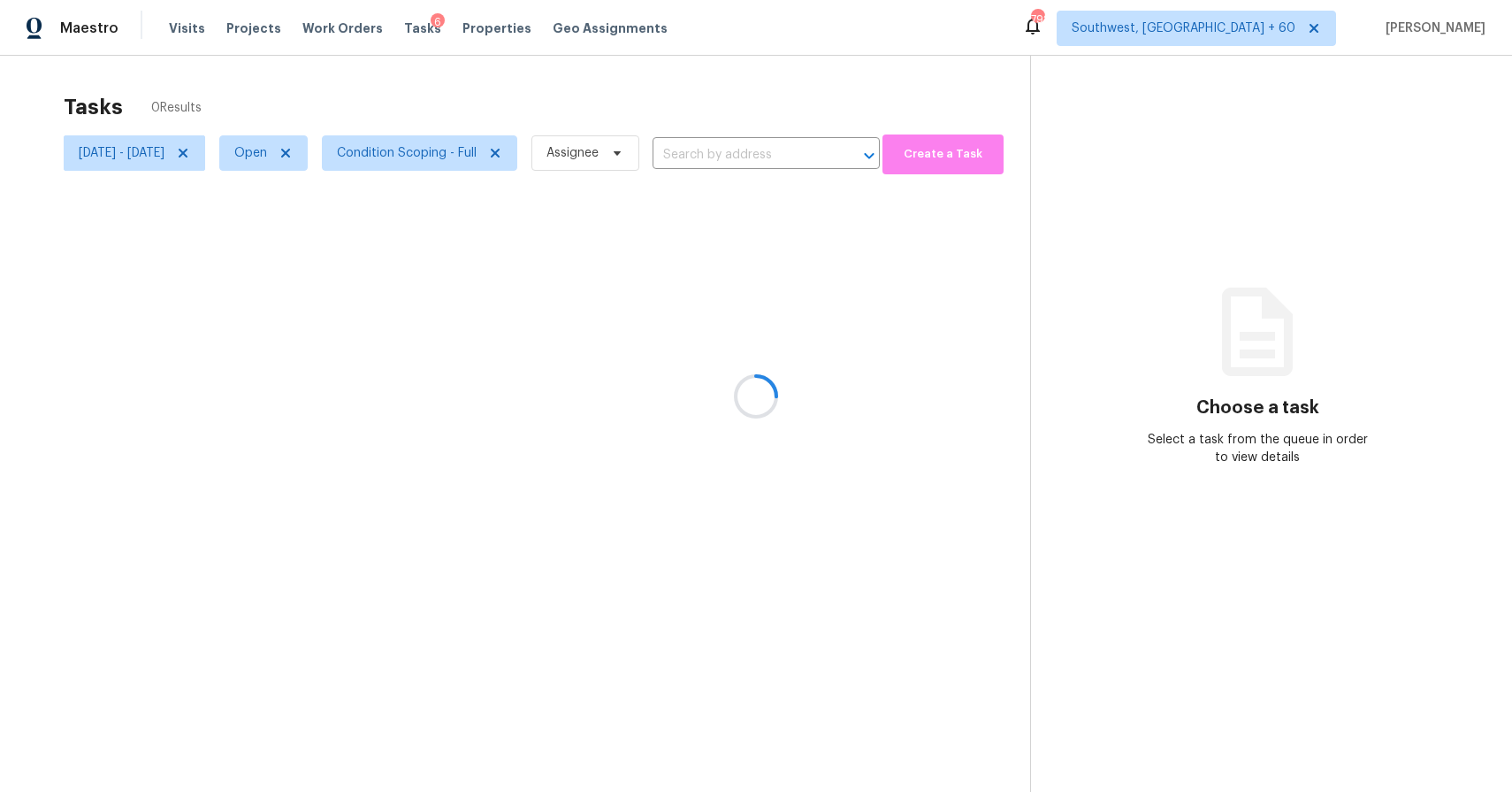
click at [212, 153] on div at bounding box center [756, 396] width 1512 height 792
click at [165, 148] on span "Mon, Aug 11 - Mon, Aug 11" at bounding box center [121, 153] width 85 height 18
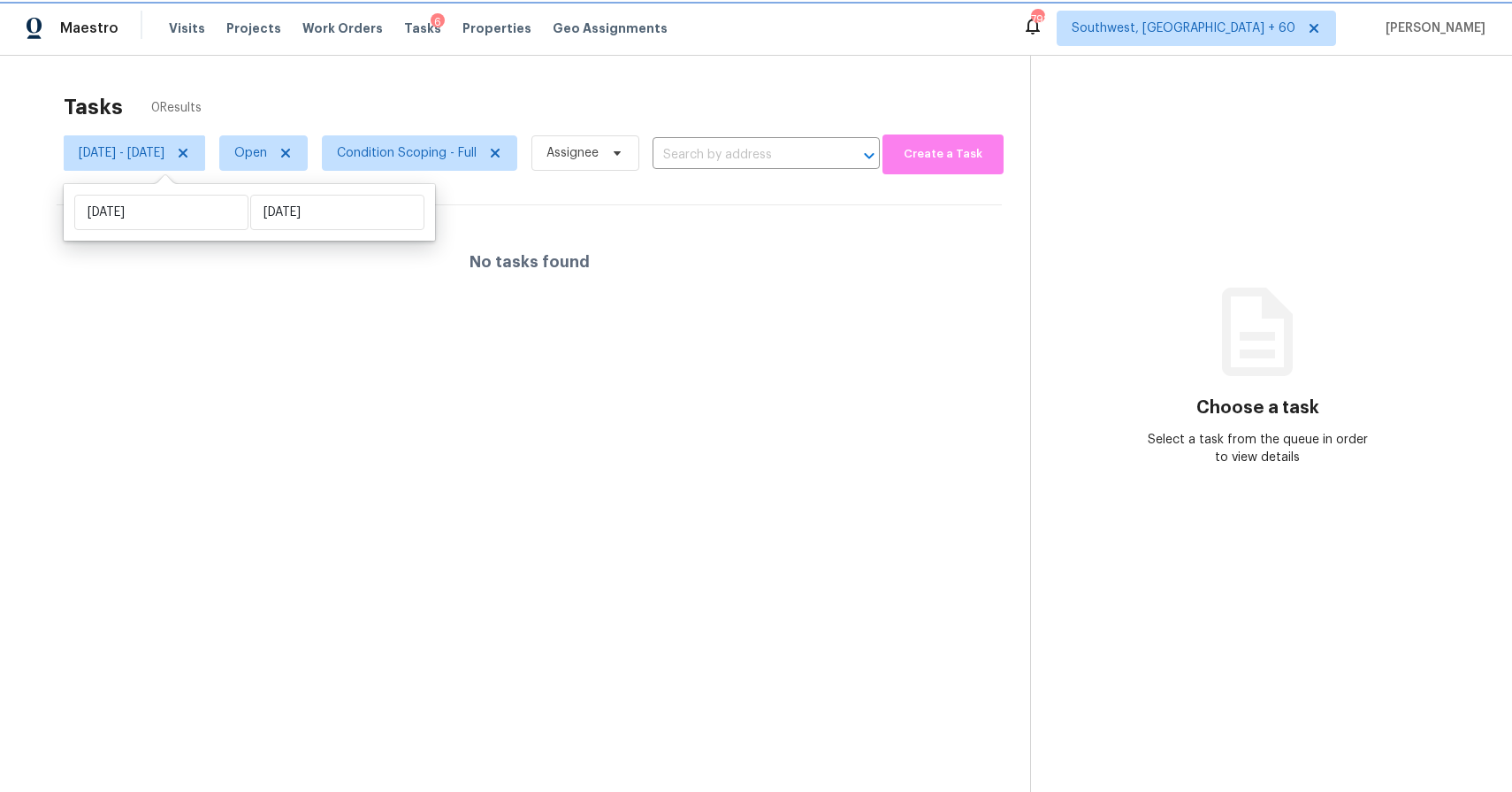
click at [165, 148] on span "Mon, Aug 11 - Mon, Aug 11" at bounding box center [121, 153] width 85 height 18
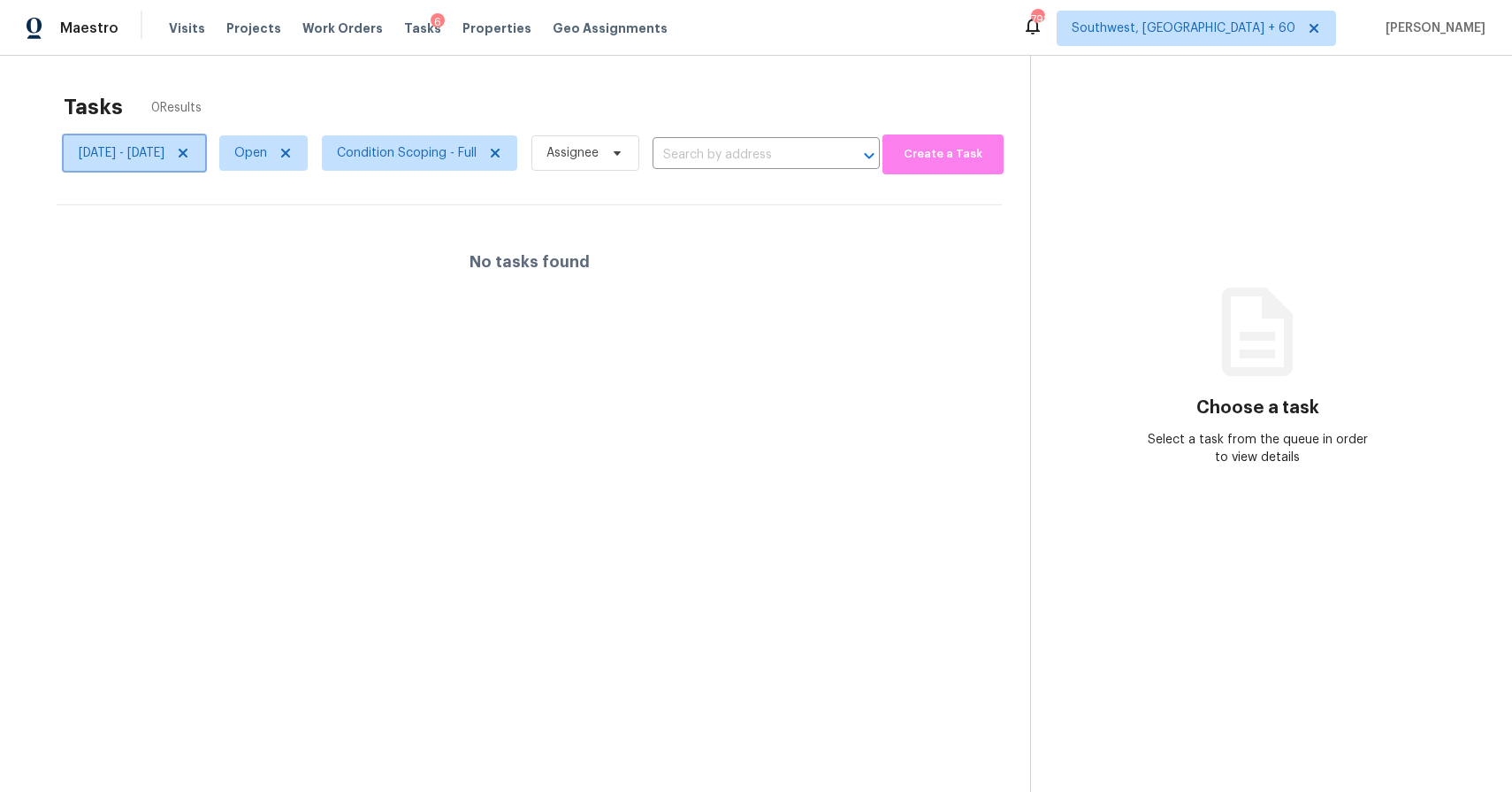
click at [165, 155] on span "Mon, Aug 11 - Mon, Aug 11" at bounding box center [121, 153] width 85 height 18
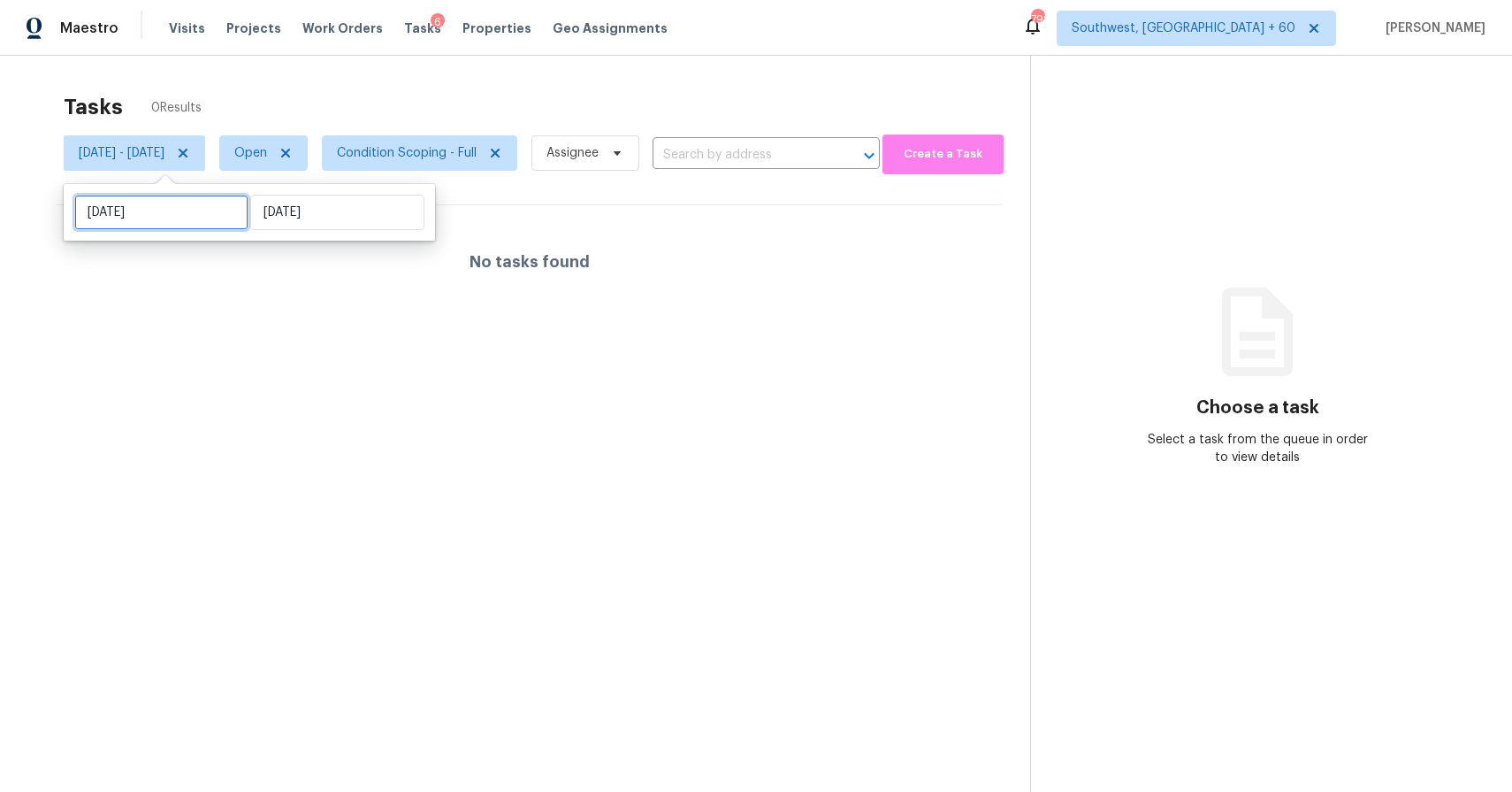
click at [193, 208] on input "Mon, Aug 11" at bounding box center [161, 212] width 175 height 36
select select "7"
select select "2025"
select select "8"
select select "2025"
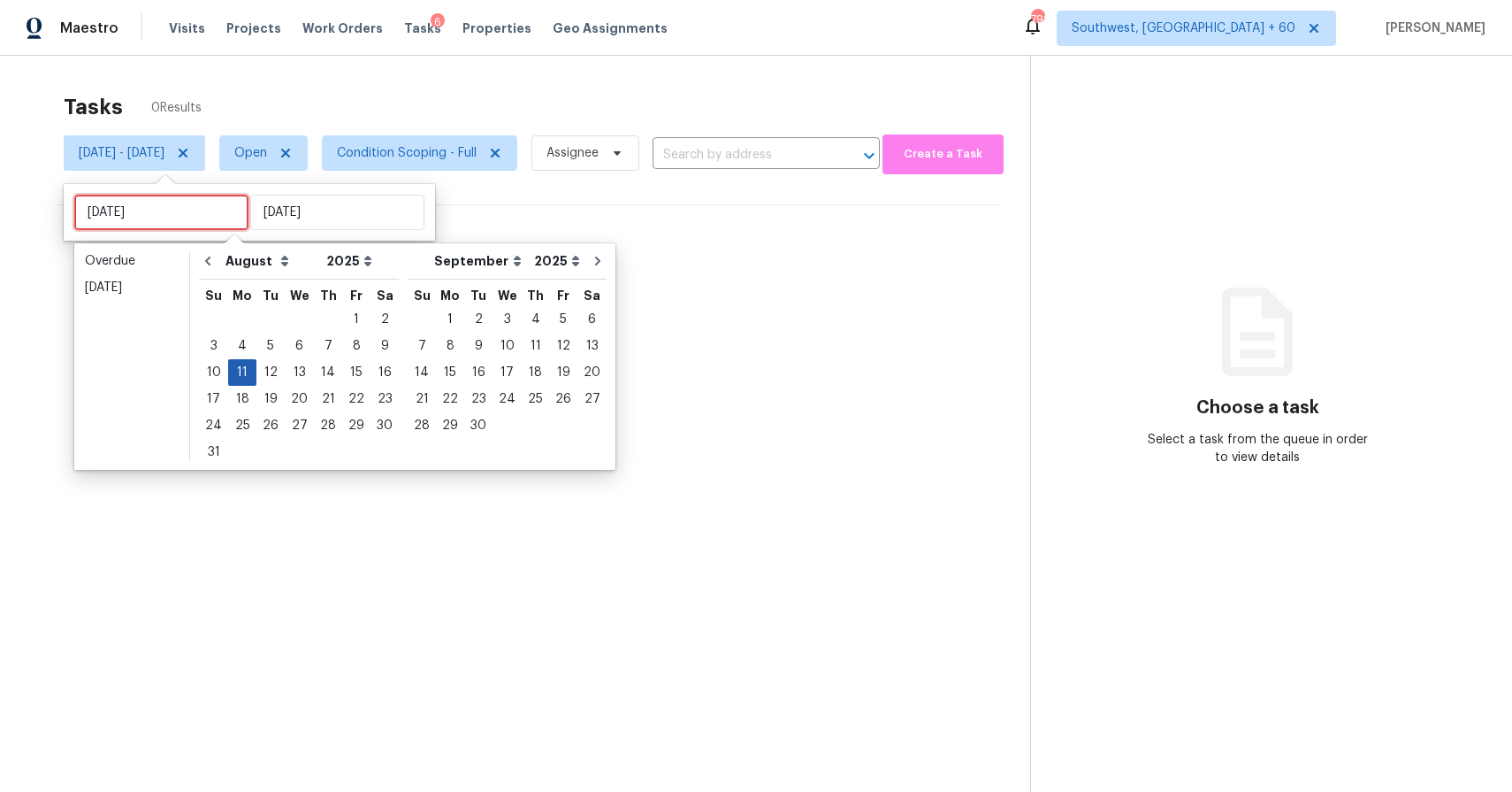
type input "Sun, Aug 10"
click at [265, 371] on div "12" at bounding box center [271, 372] width 28 height 25
type input "Tue, Aug 12"
type input "Mon, Aug 11"
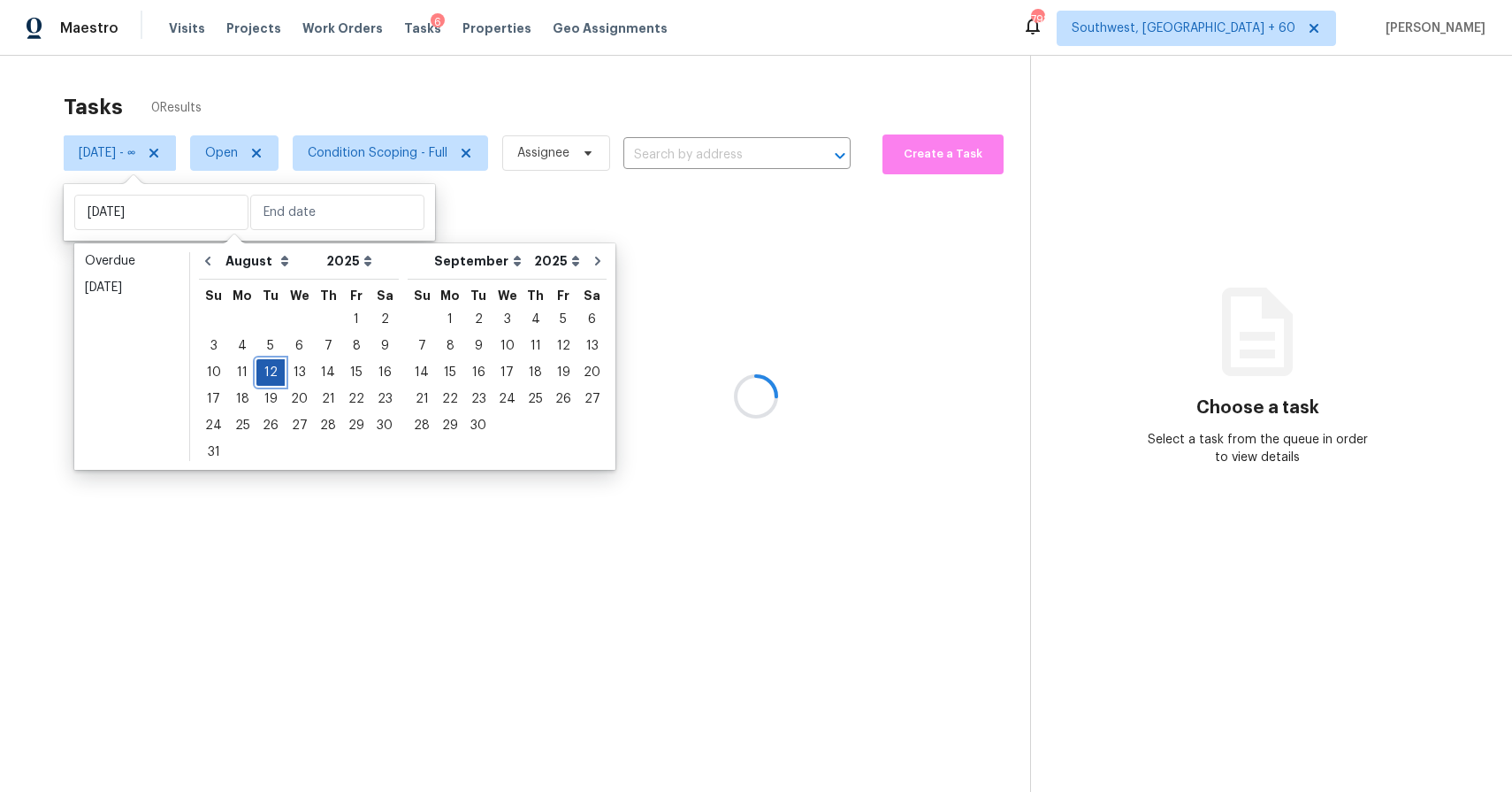
click at [265, 371] on div "12" at bounding box center [271, 372] width 28 height 25
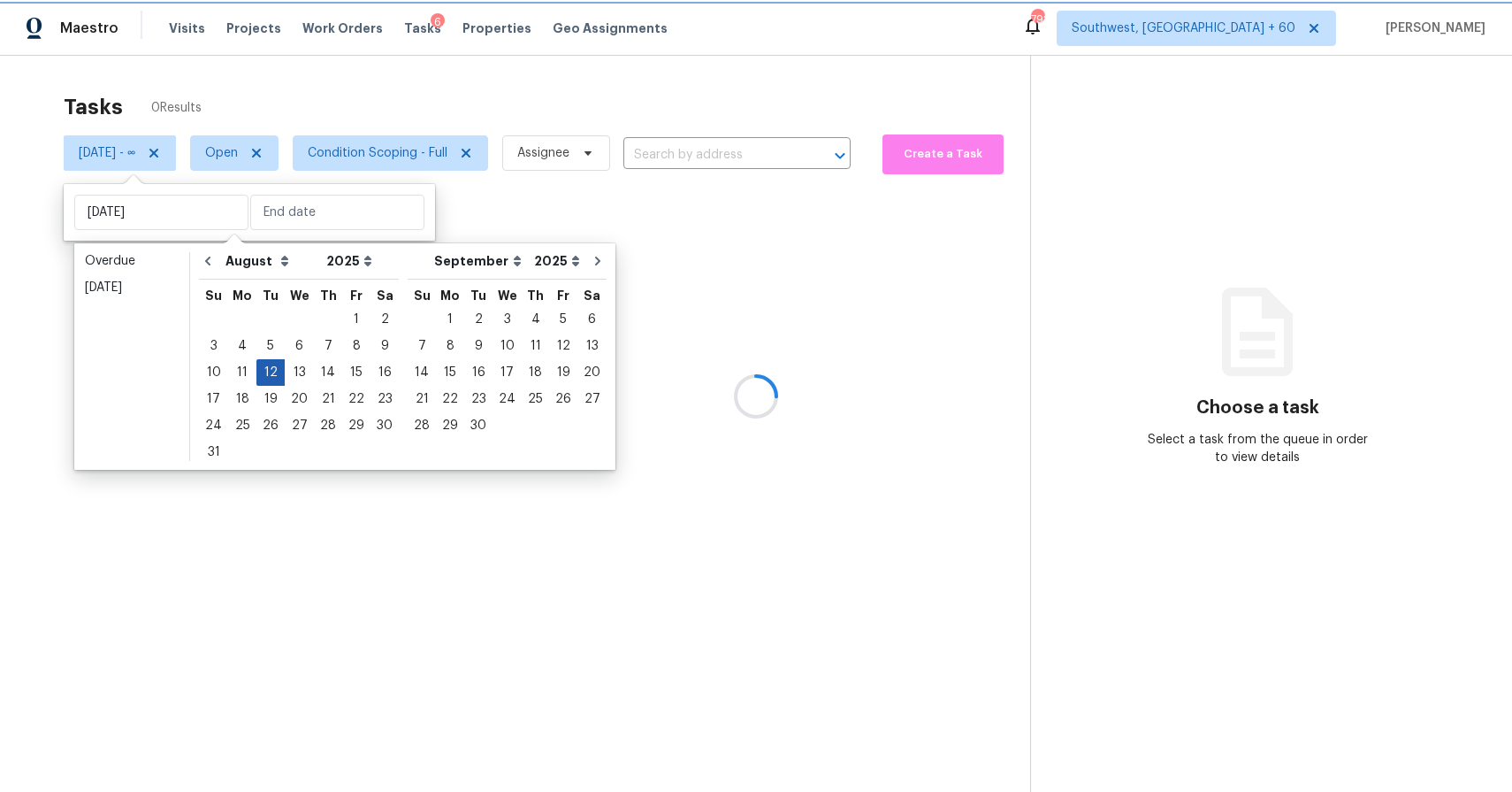
type input "Tue, Aug 12"
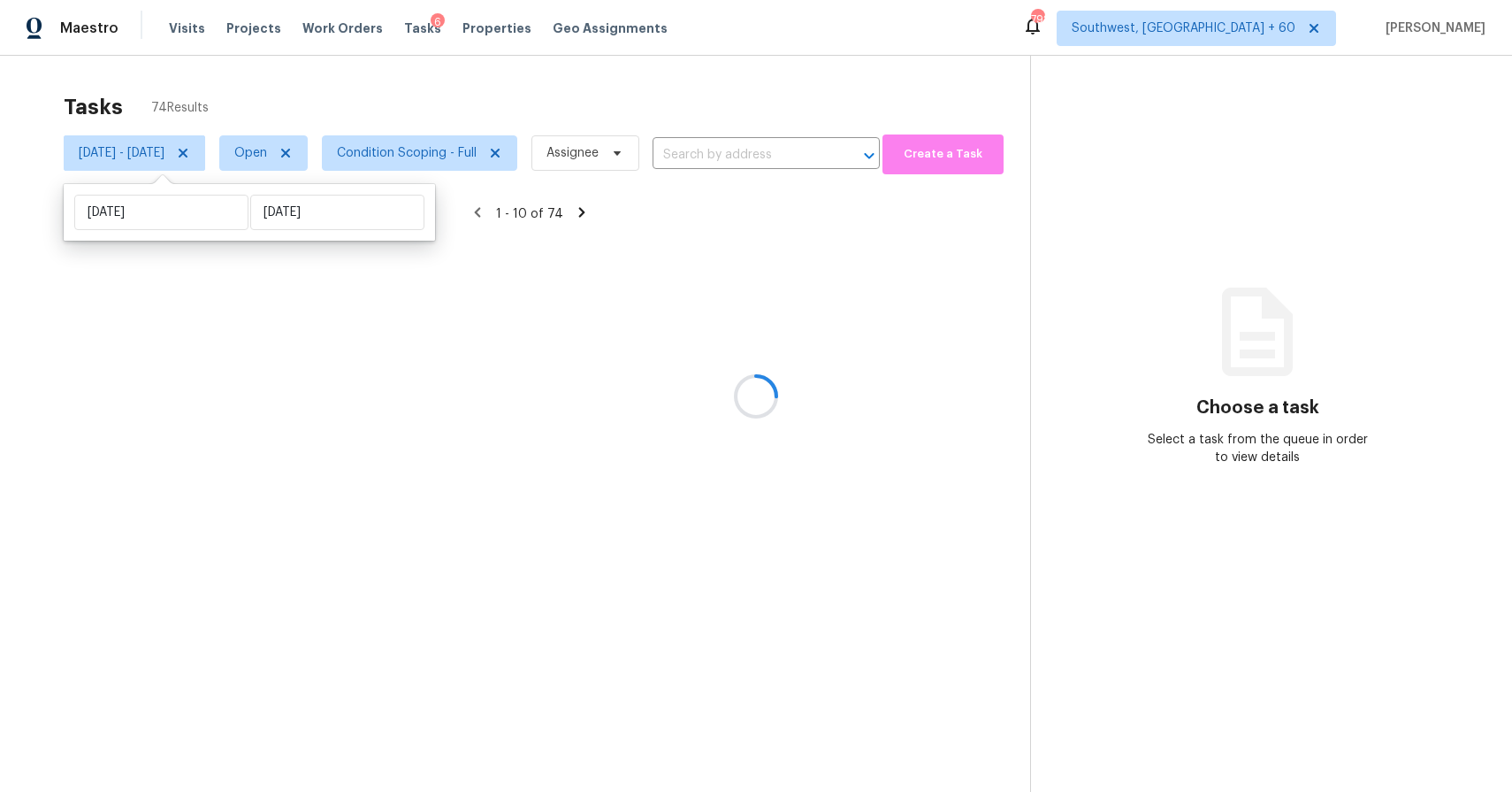
click at [572, 68] on div at bounding box center [756, 396] width 1512 height 792
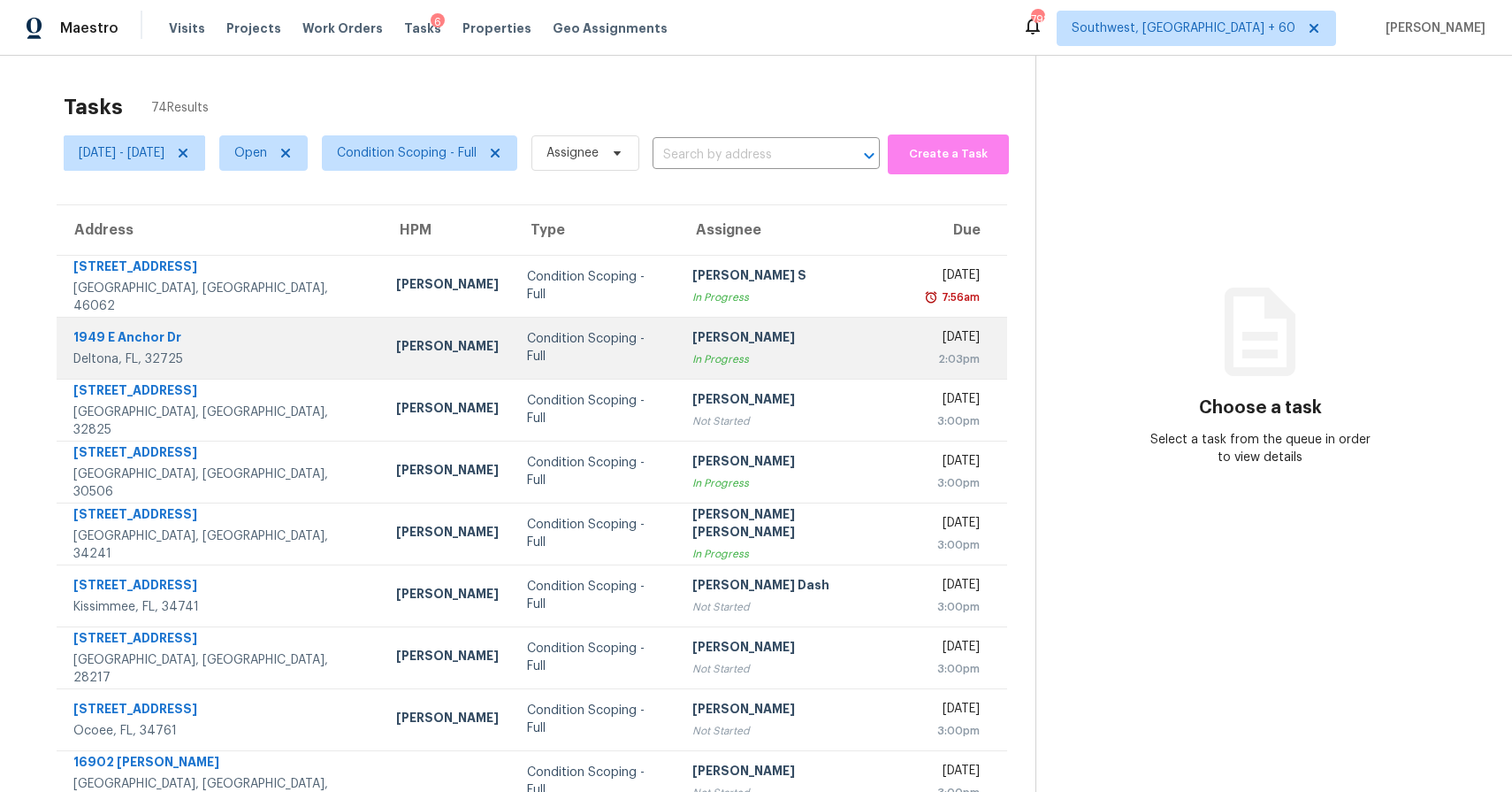
click at [793, 344] on div "[PERSON_NAME]" at bounding box center [794, 339] width 204 height 22
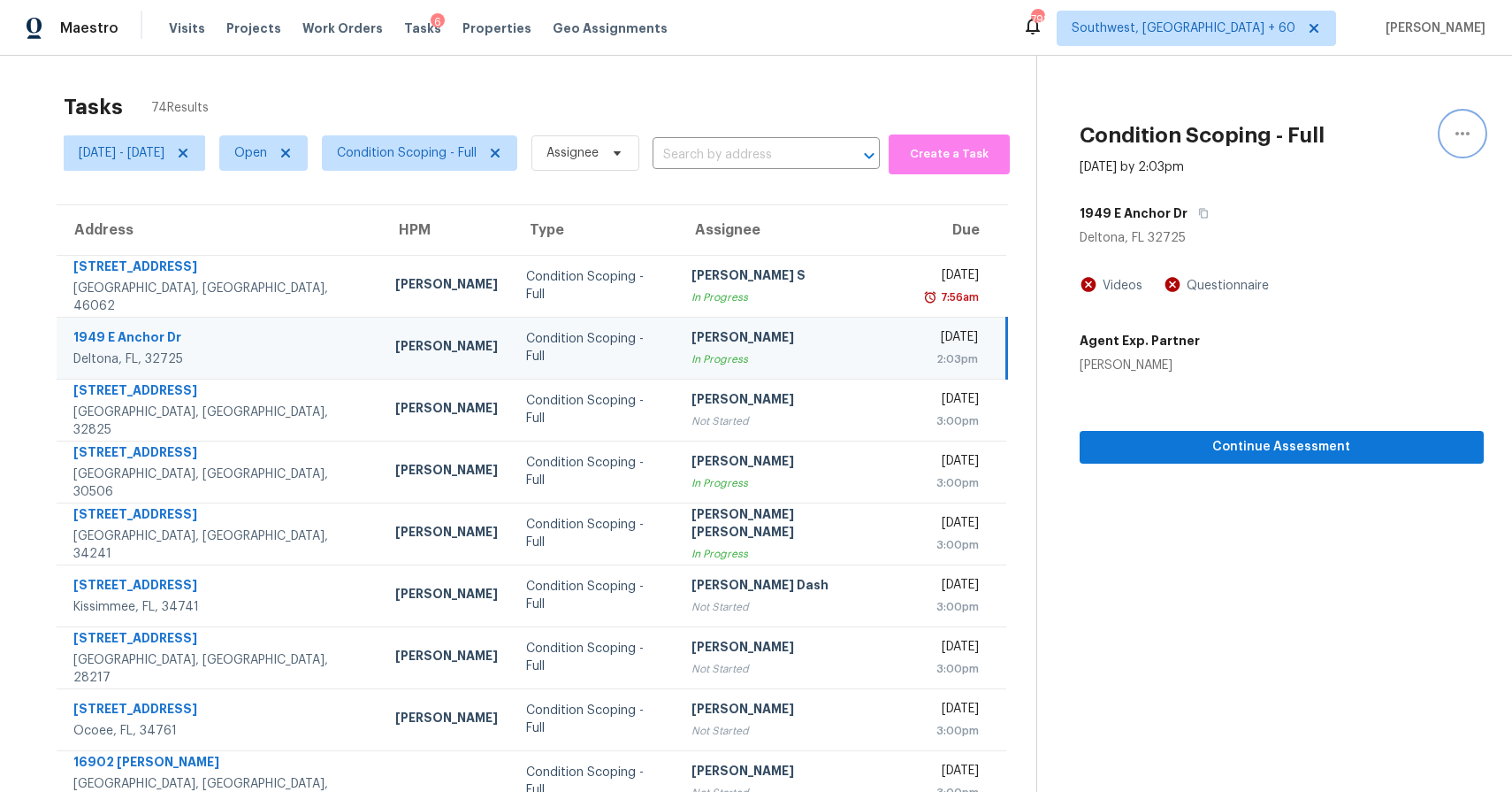
click at [1459, 139] on icon "button" at bounding box center [1463, 134] width 21 height 21
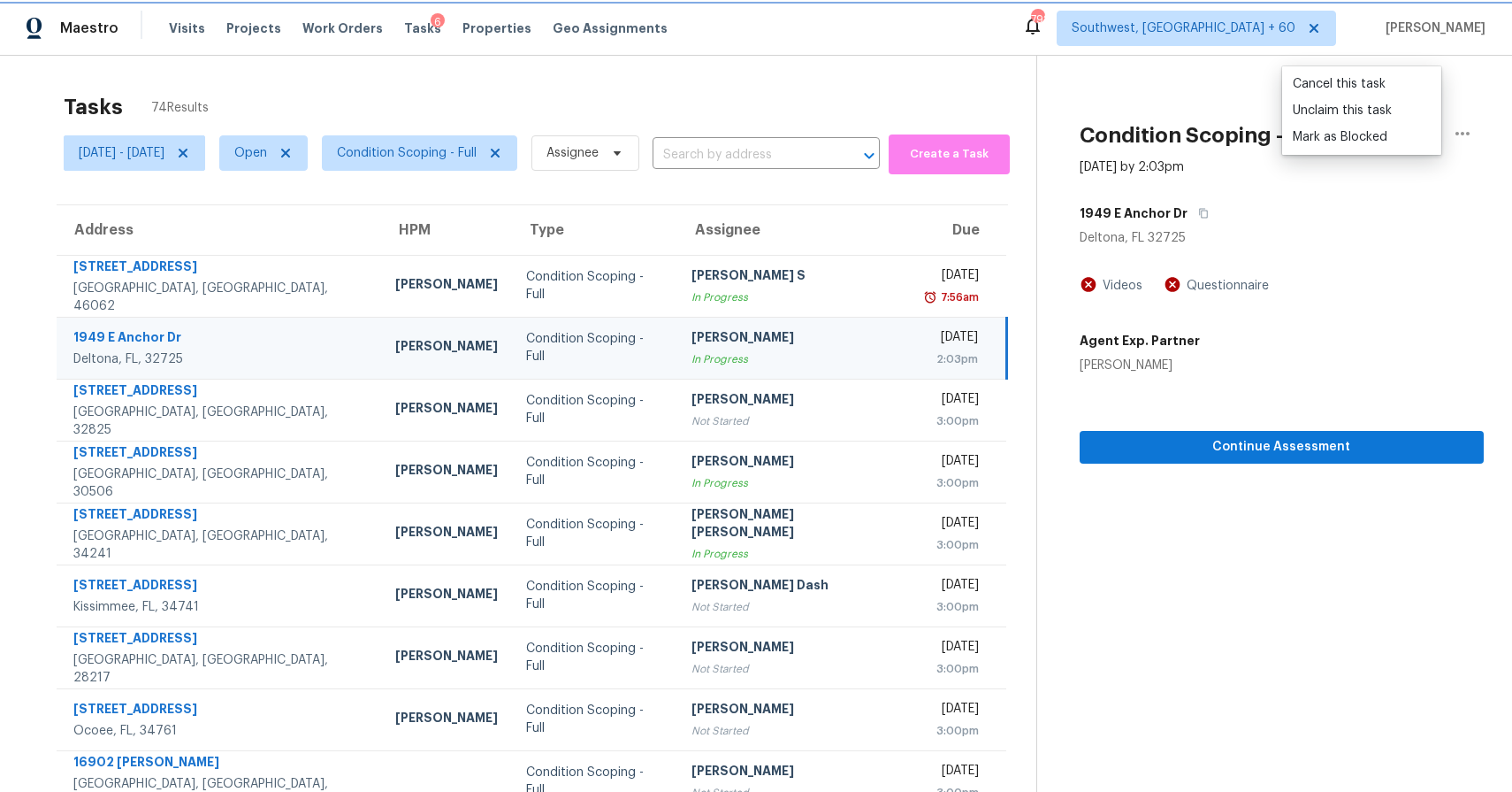
click at [1459, 139] on icon "button" at bounding box center [1463, 134] width 21 height 21
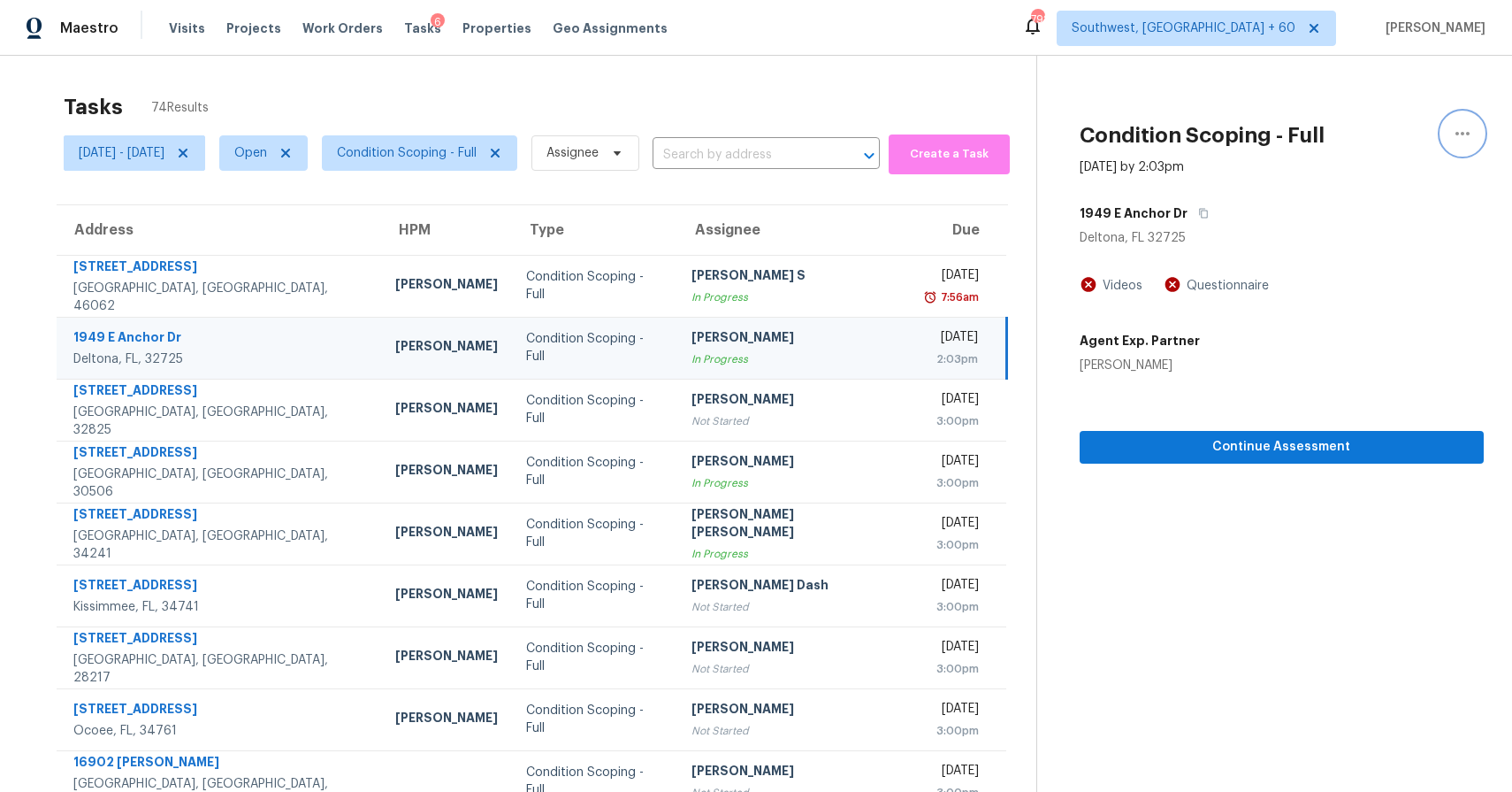
click at [1451, 132] on button "button" at bounding box center [1463, 134] width 43 height 43
click at [1386, 115] on div "Unclaim this task" at bounding box center [1362, 110] width 138 height 18
click at [781, 344] on div "Unclaimed" at bounding box center [793, 347] width 204 height 18
click at [824, 339] on td "Unclaimed" at bounding box center [793, 348] width 232 height 62
click at [935, 337] on div "Tue, Aug 12th 2025" at bounding box center [951, 339] width 54 height 22
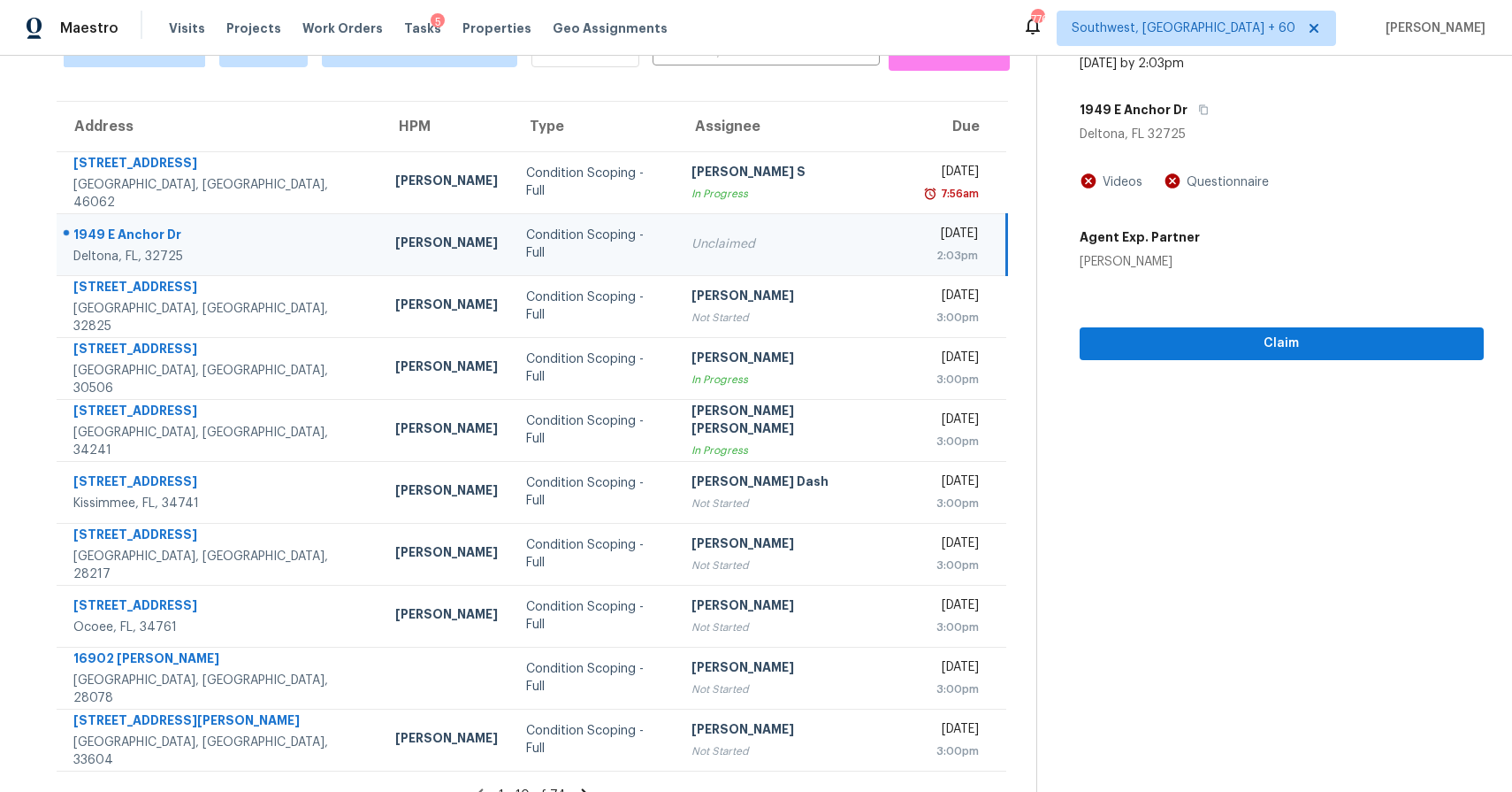
scroll to position [98, 0]
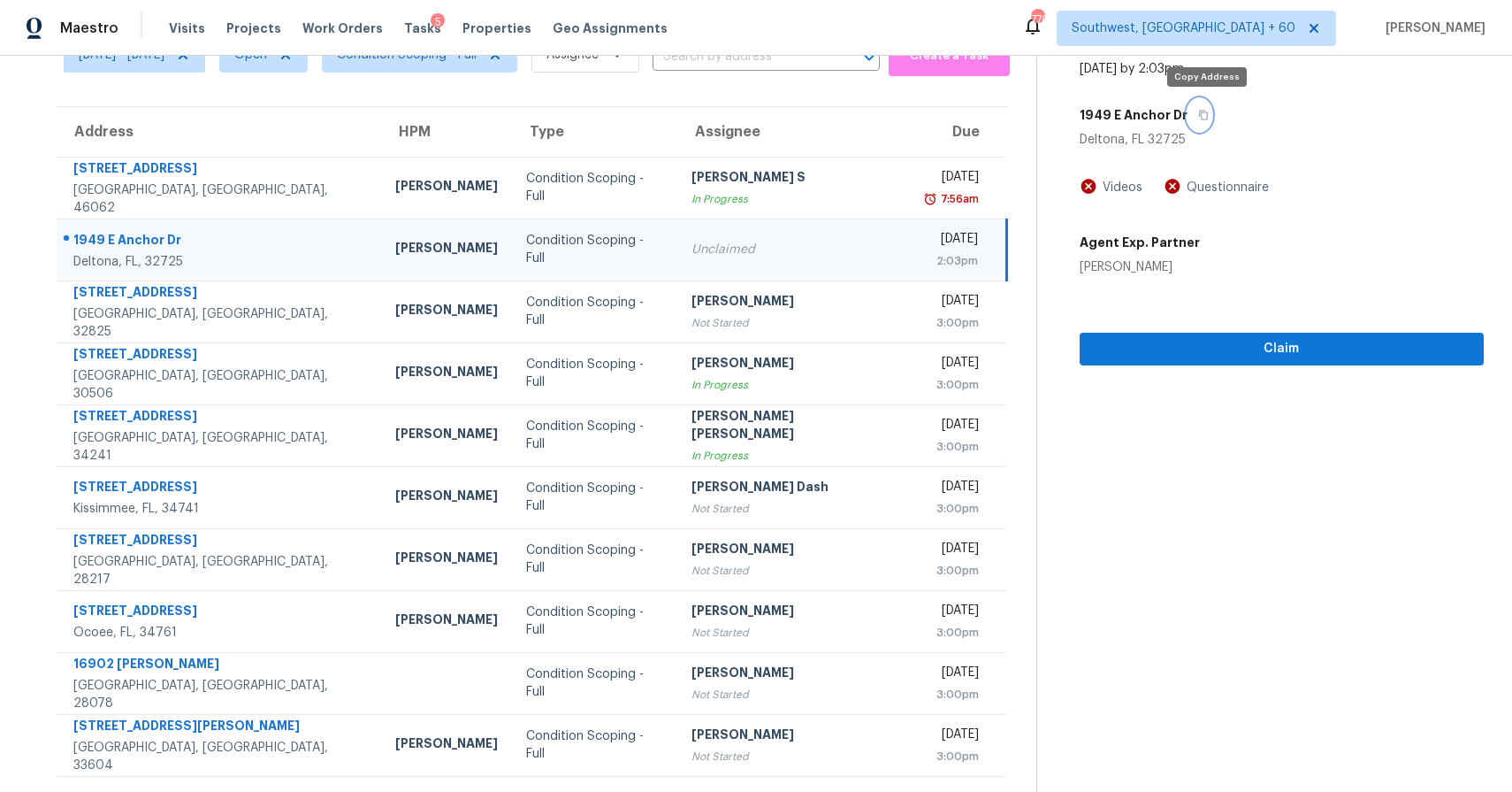
click at [1212, 104] on button "button" at bounding box center [1199, 115] width 24 height 32
click at [941, 256] on div "2:03pm" at bounding box center [951, 261] width 54 height 18
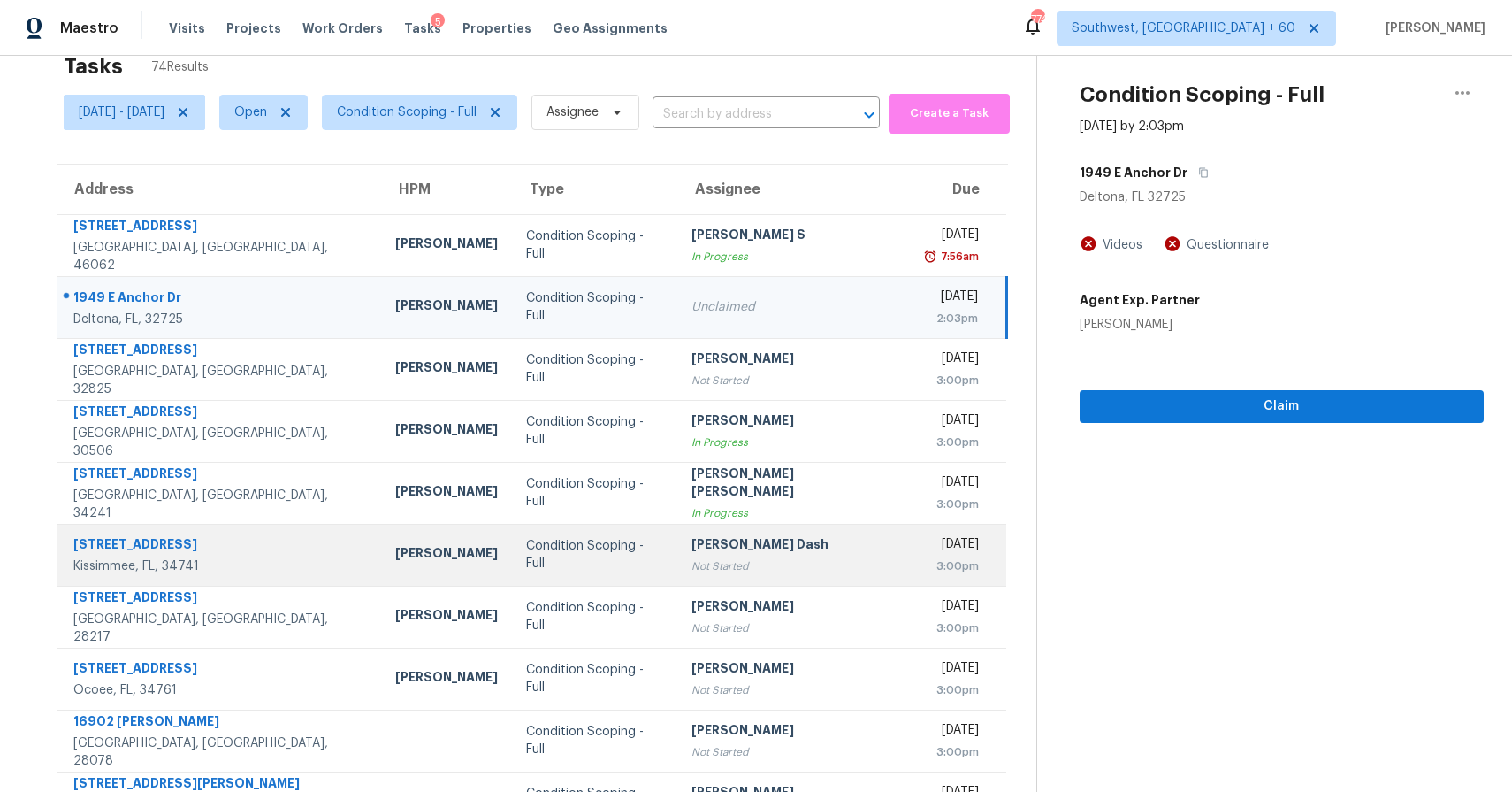
scroll to position [0, 0]
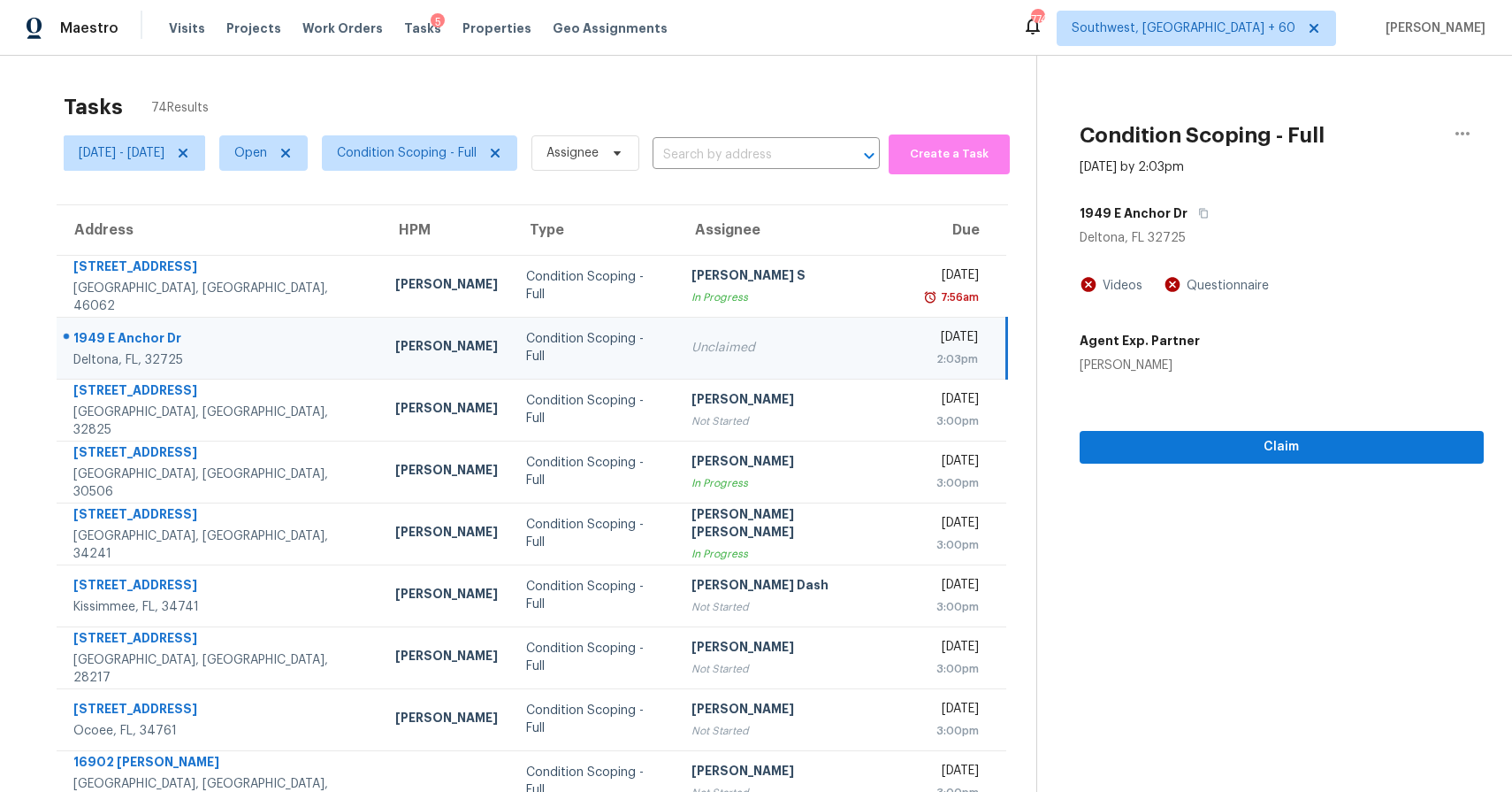
click at [1154, 526] on section "Condition Scoping - Full Aug 12th 2025 by 2:03pm 1949 E Anchor Dr Deltona, FL 3…" at bounding box center [1260, 489] width 448 height 866
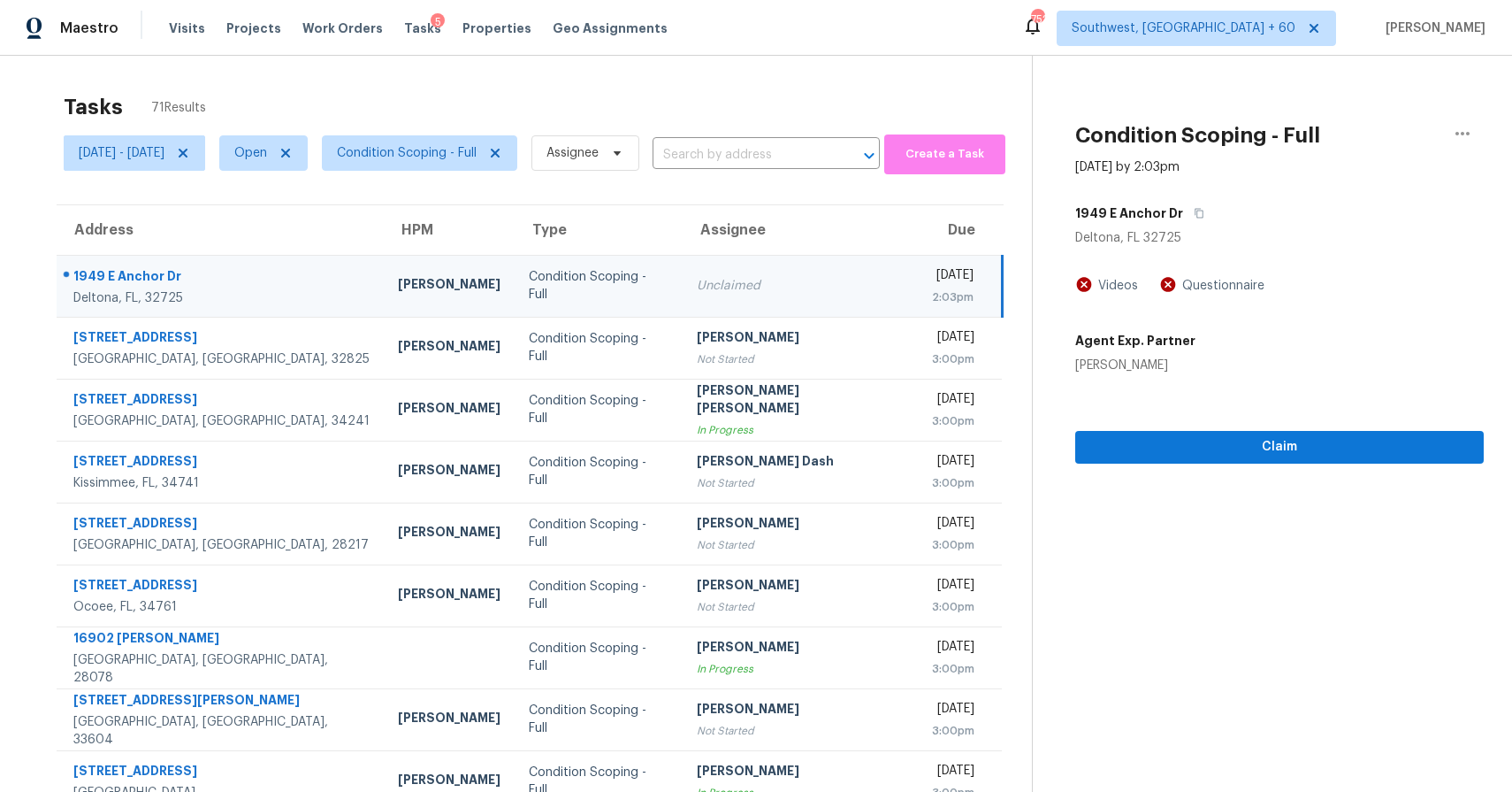
click at [693, 256] on td "Unclaimed" at bounding box center [801, 286] width 235 height 62
click at [719, 287] on div "Unclaimed" at bounding box center [801, 286] width 207 height 18
click at [1278, 447] on span "Claim" at bounding box center [1280, 447] width 380 height 22
